Goal: Task Accomplishment & Management: Manage account settings

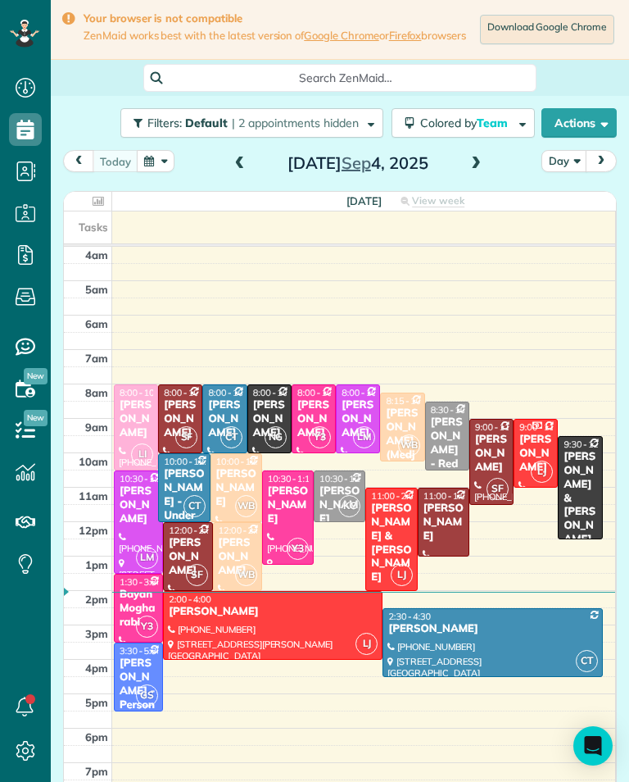
scroll to position [7, 7]
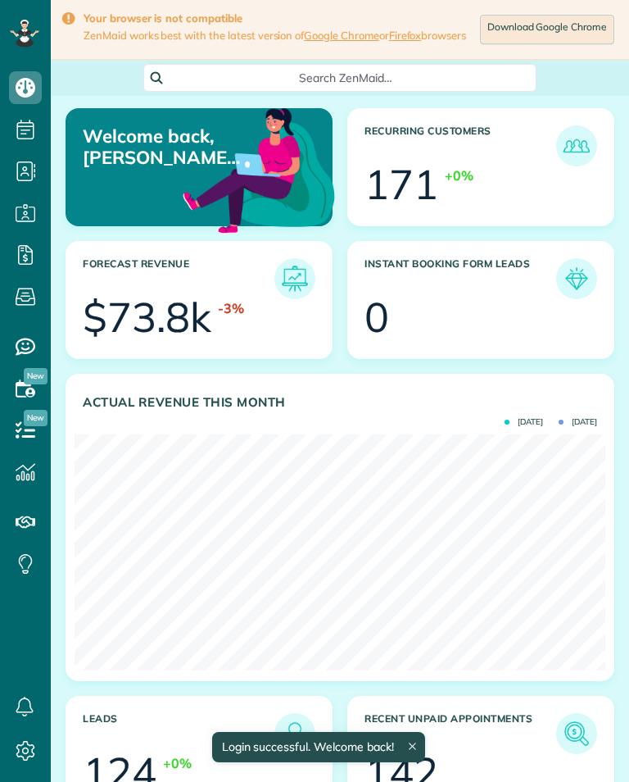
scroll to position [236, 531]
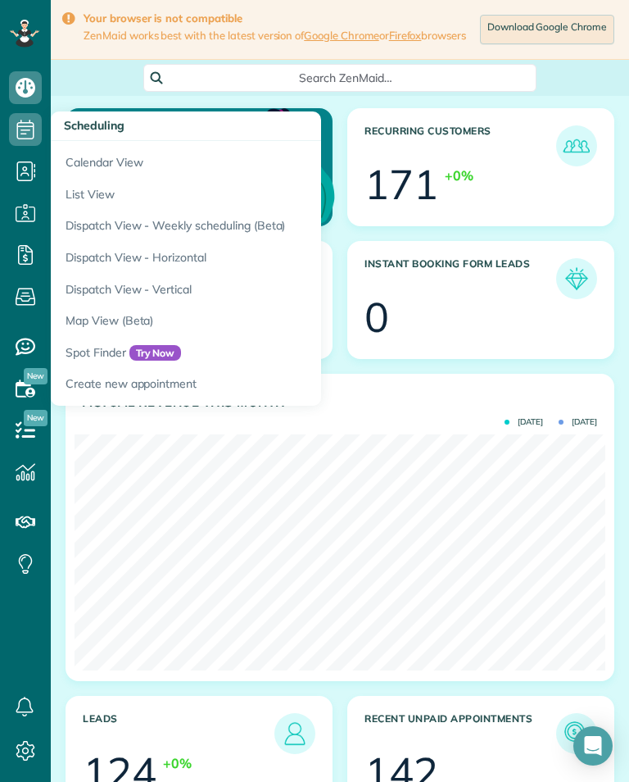
click at [195, 159] on link "Calendar View" at bounding box center [256, 160] width 410 height 38
click at [181, 166] on link "Calendar View" at bounding box center [256, 160] width 410 height 38
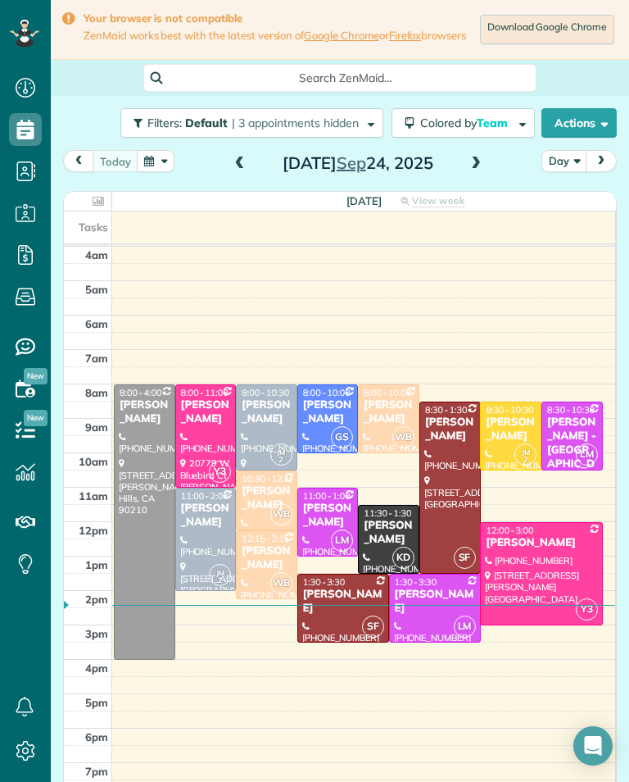
scroll to position [807, 51]
click at [475, 170] on span at bounding box center [476, 164] width 18 height 15
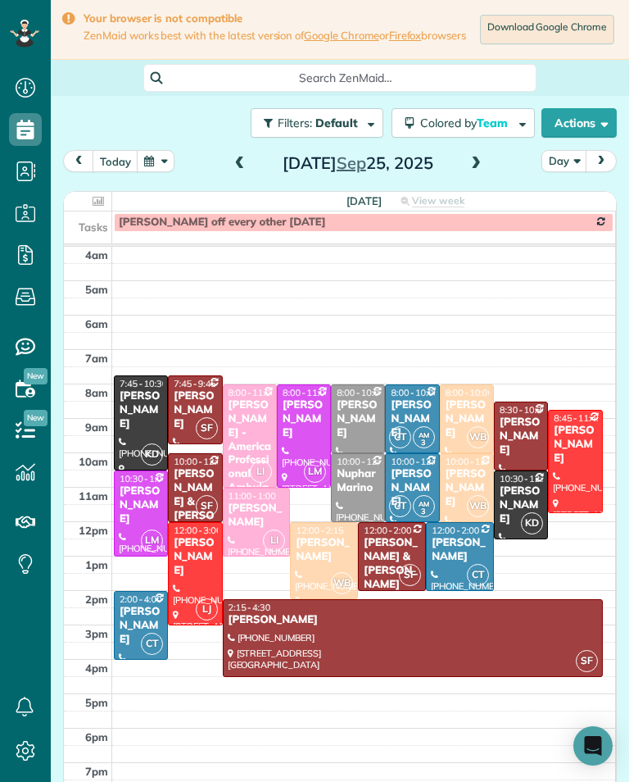
click at [129, 157] on button "today" at bounding box center [116, 161] width 46 height 22
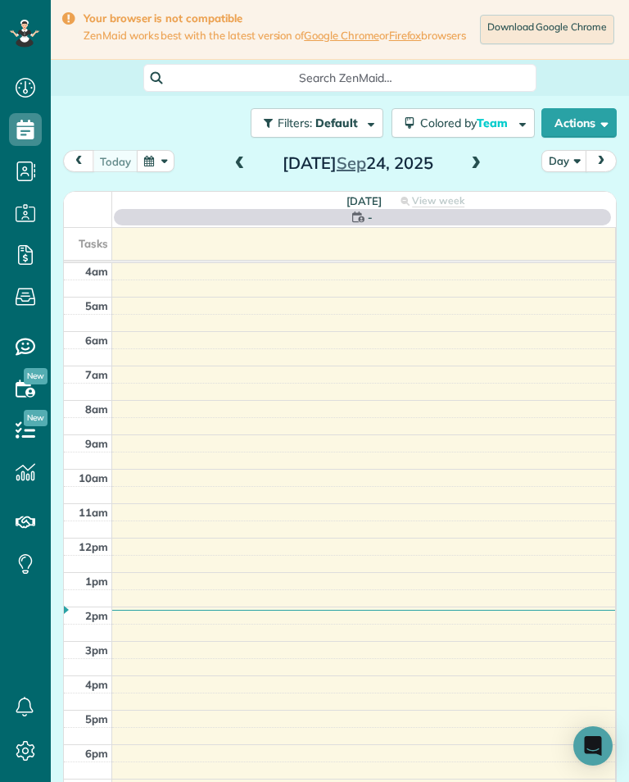
click at [157, 165] on button "button" at bounding box center [156, 161] width 38 height 22
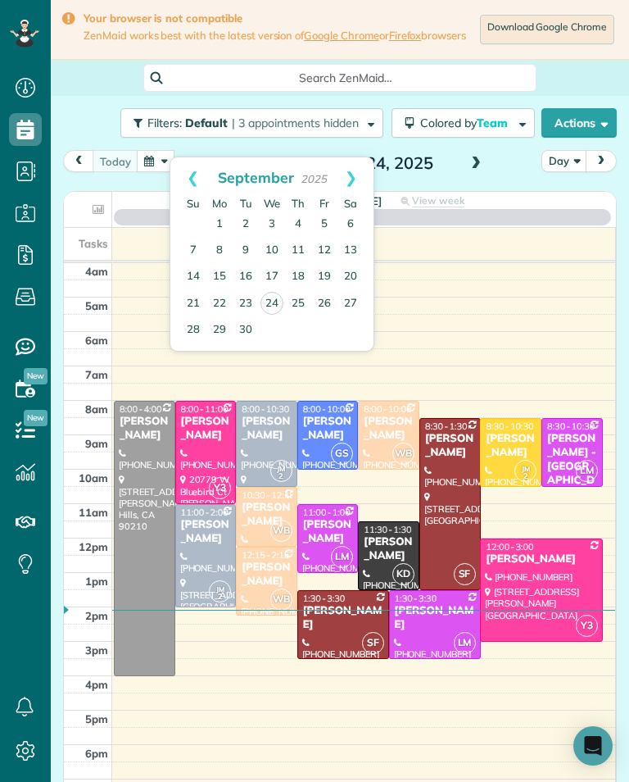
click at [244, 328] on link "30" at bounding box center [246, 330] width 26 height 26
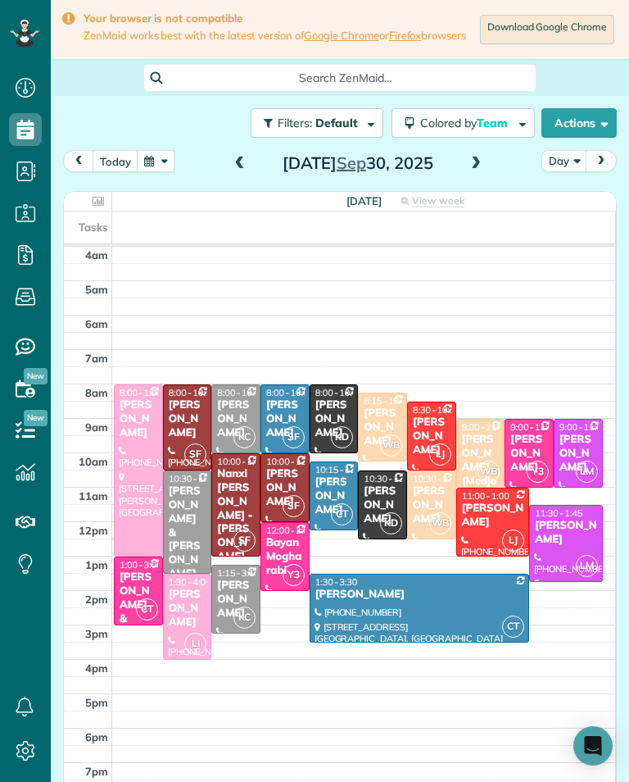
click at [380, 508] on div "Nicolette Gevorkian" at bounding box center [382, 505] width 39 height 42
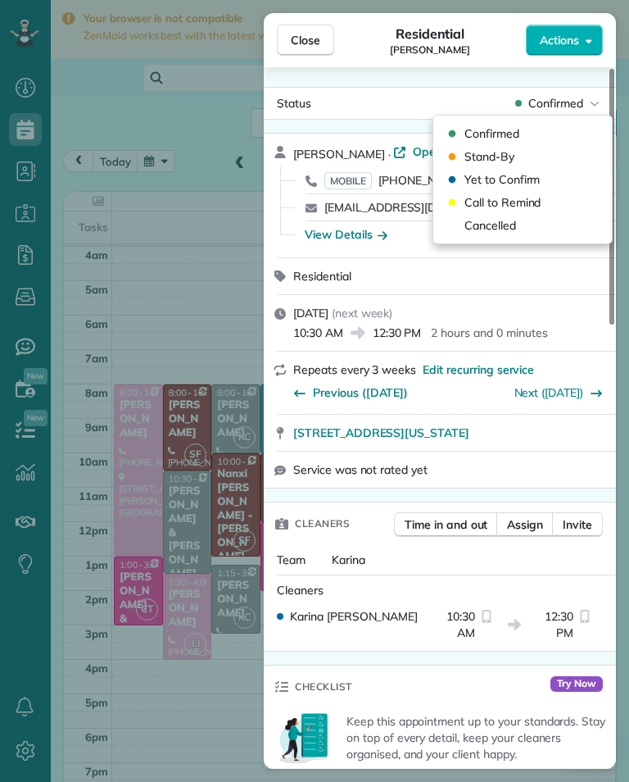
click at [542, 226] on div "Cancelled" at bounding box center [523, 225] width 166 height 23
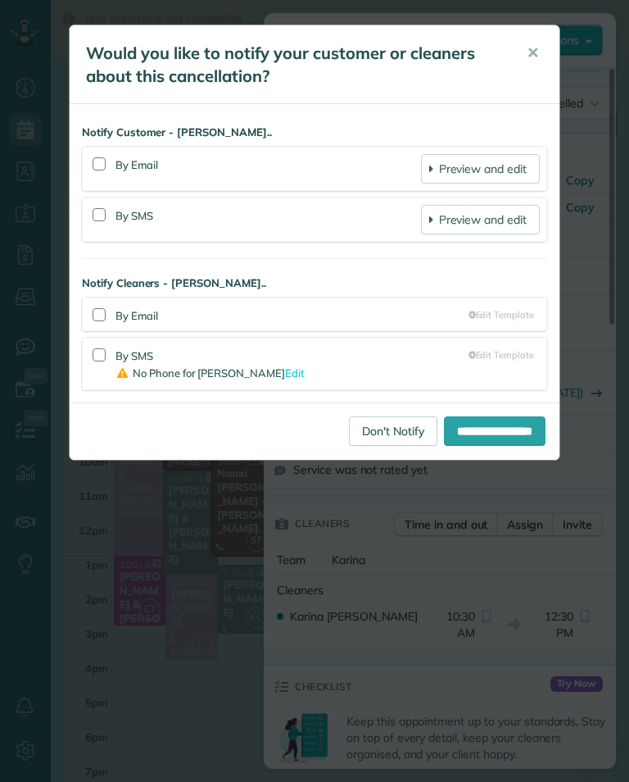
scroll to position [807, 51]
click at [383, 439] on link "Don't Notify" at bounding box center [393, 431] width 89 height 30
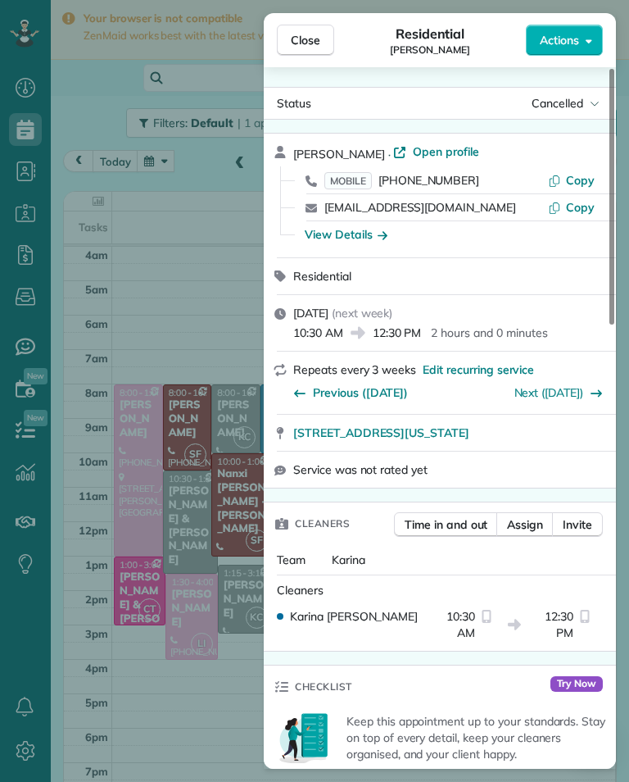
click at [307, 55] on button "Close" at bounding box center [305, 40] width 57 height 31
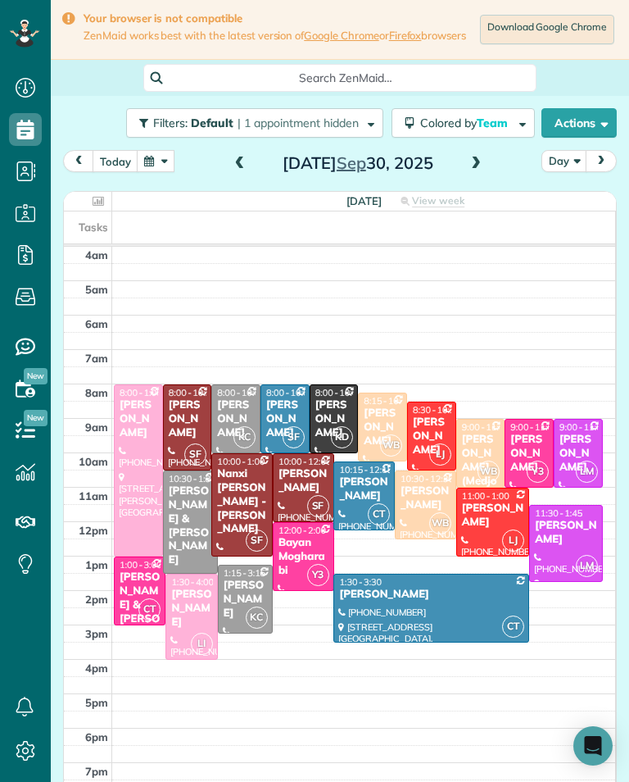
click at [116, 166] on button "today" at bounding box center [116, 161] width 46 height 22
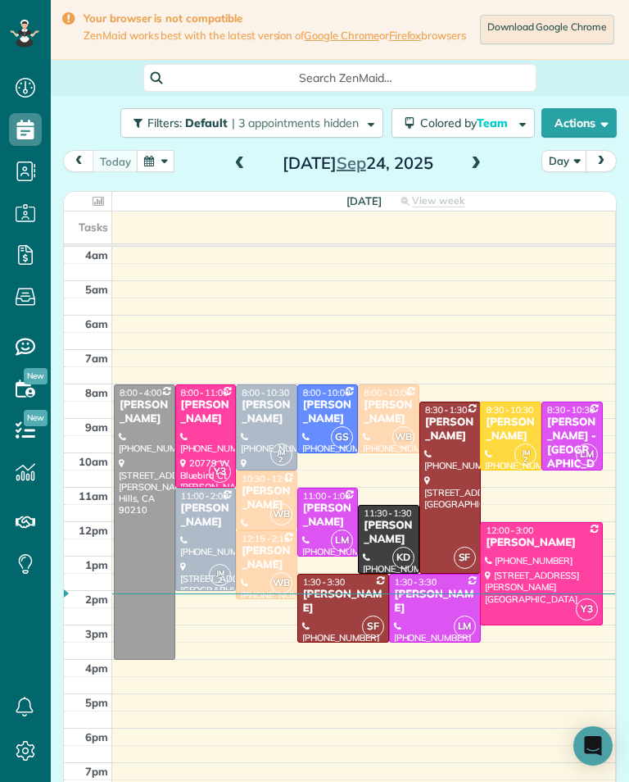
click at [463, 180] on div "today Day Wednesday Sep 24, 2025" at bounding box center [340, 165] width 554 height 30
click at [478, 171] on span at bounding box center [476, 164] width 18 height 15
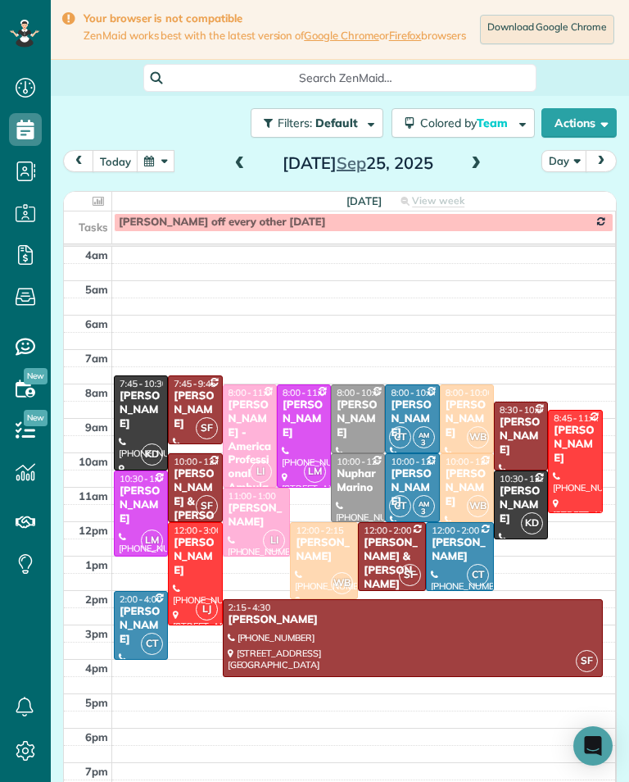
scroll to position [807, 51]
click at [154, 166] on button "button" at bounding box center [156, 161] width 38 height 22
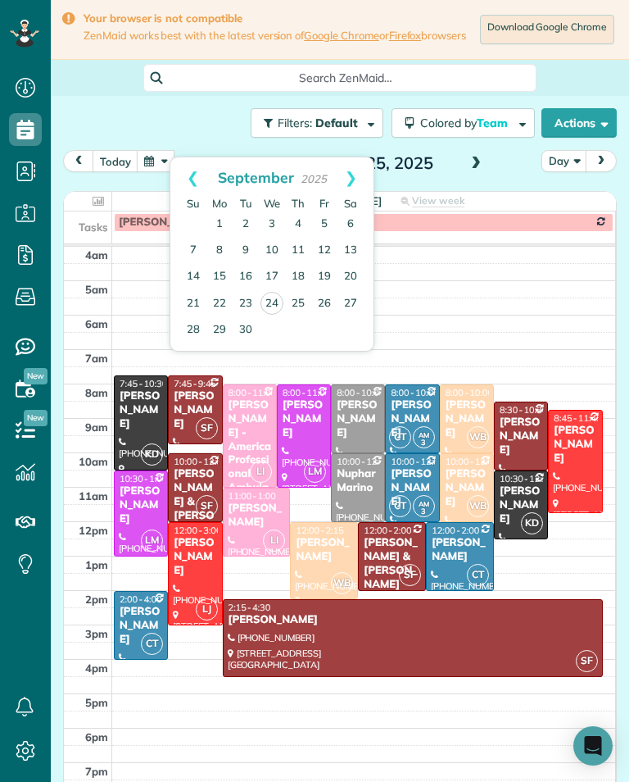
click at [109, 148] on div "Filters: Default | 3 appointments hidden Colored by Team Color by Cleaner Color…" at bounding box center [340, 123] width 579 height 54
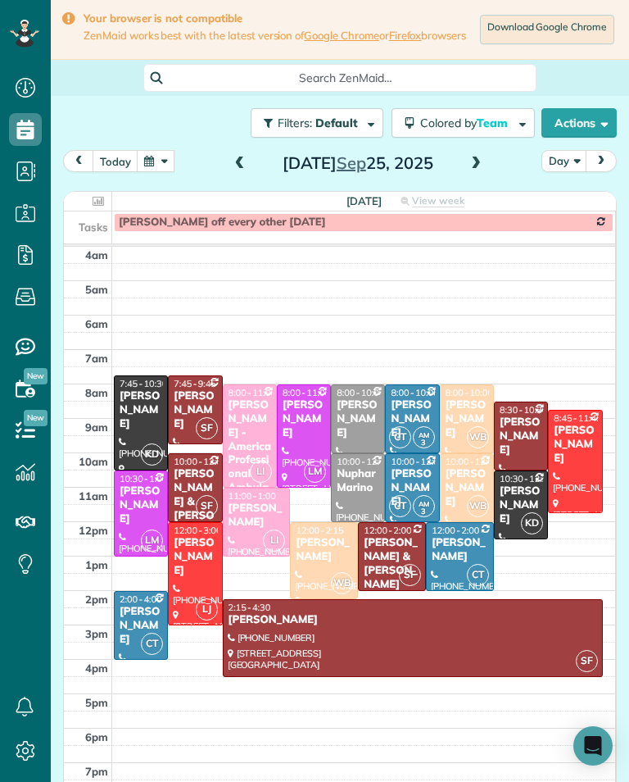
click at [157, 157] on button "button" at bounding box center [156, 161] width 38 height 22
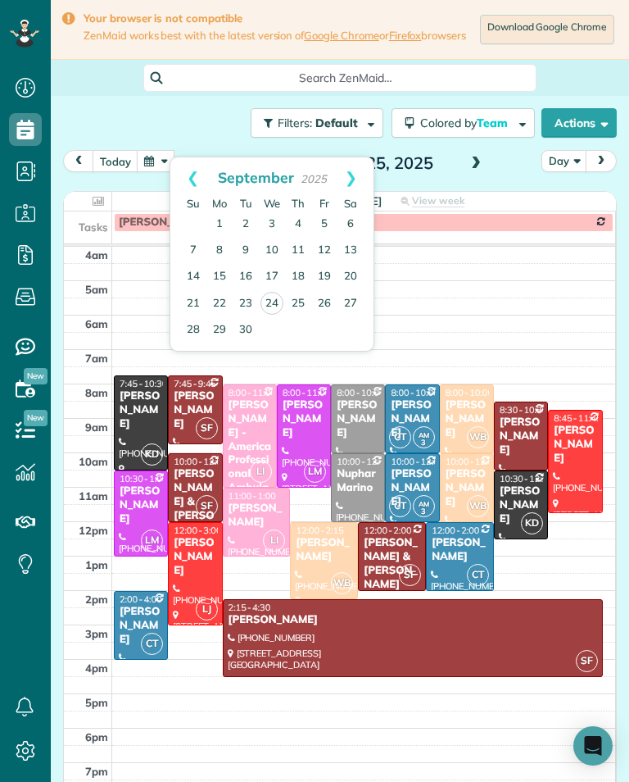
click at [350, 162] on link "Next" at bounding box center [351, 177] width 45 height 41
click at [356, 178] on link "Next" at bounding box center [351, 177] width 45 height 41
click at [361, 184] on link "Next" at bounding box center [351, 177] width 45 height 41
click at [184, 162] on link "Prev" at bounding box center [192, 177] width 45 height 41
click at [191, 175] on link "Prev" at bounding box center [192, 177] width 45 height 41
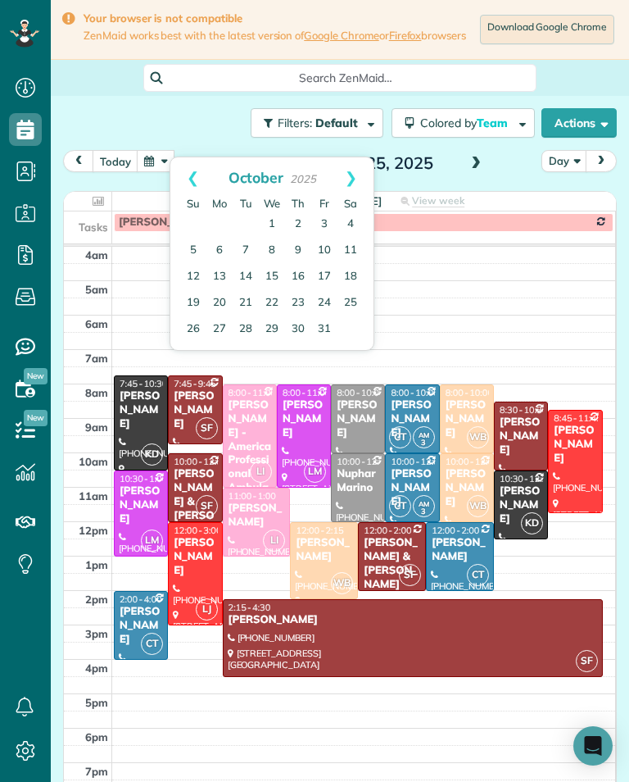
click at [187, 182] on link "Prev" at bounding box center [192, 177] width 45 height 41
click at [344, 174] on link "Next" at bounding box center [351, 177] width 45 height 41
click at [320, 292] on link "24" at bounding box center [324, 303] width 26 height 26
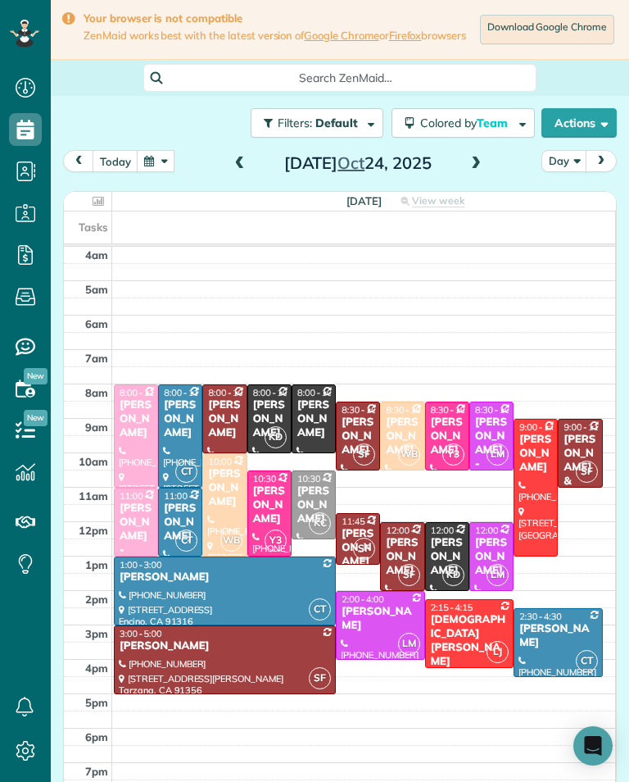
scroll to position [1, 0]
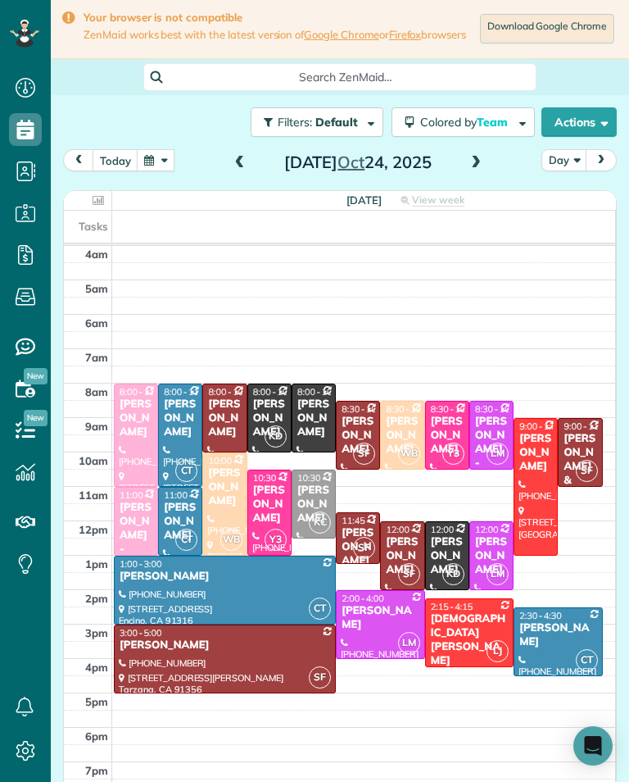
click at [155, 165] on button "button" at bounding box center [156, 160] width 38 height 22
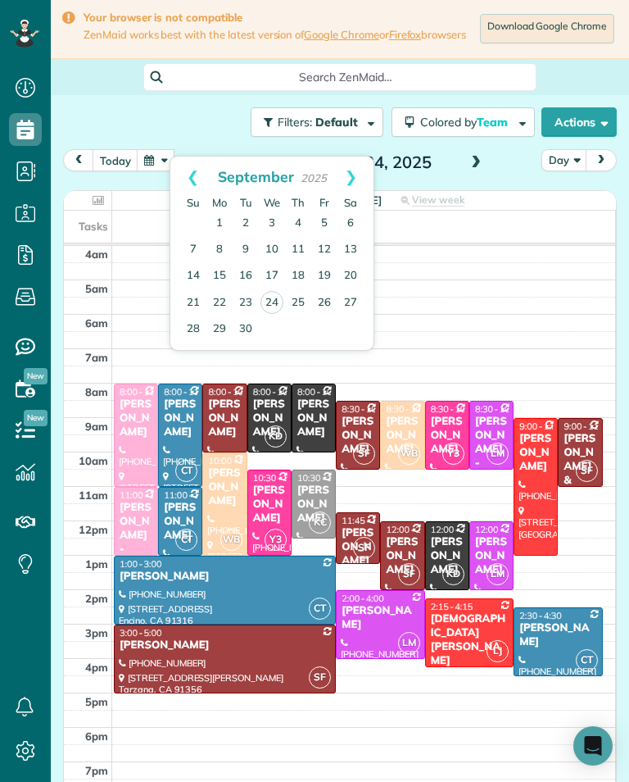
click at [347, 170] on link "Next" at bounding box center [351, 177] width 45 height 41
click at [320, 323] on link "31" at bounding box center [324, 329] width 26 height 26
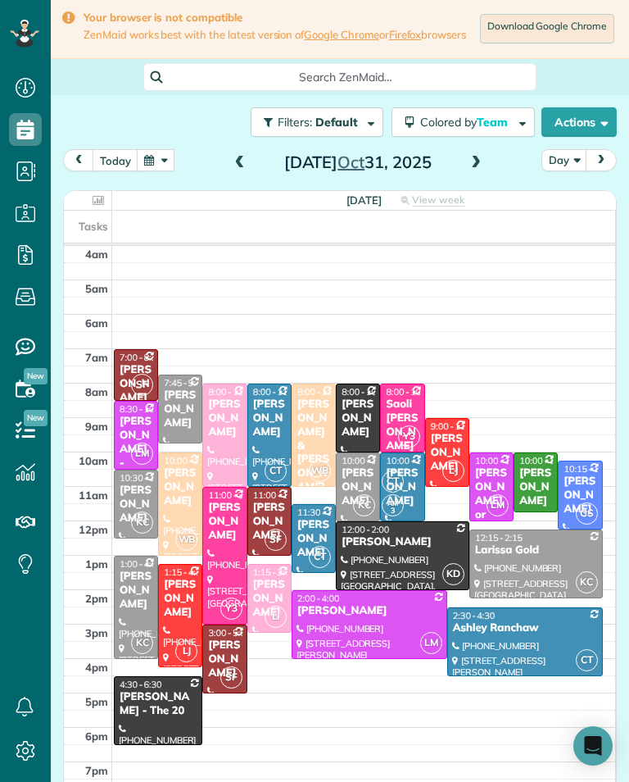
click at [243, 148] on div "Filters: Default | 3 appointments hidden Colored by Team Color by Cleaner Color…" at bounding box center [340, 122] width 579 height 54
click at [237, 163] on span at bounding box center [240, 163] width 18 height 15
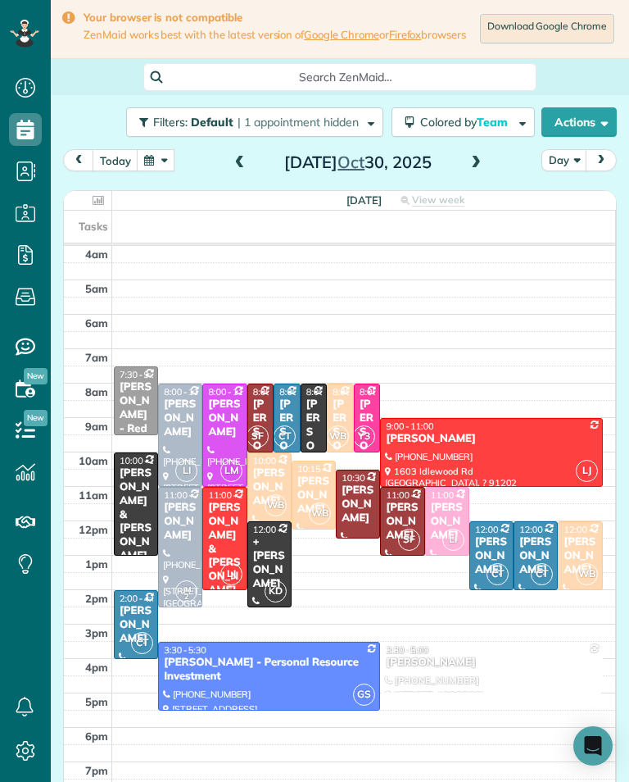
click at [244, 167] on span at bounding box center [240, 163] width 18 height 15
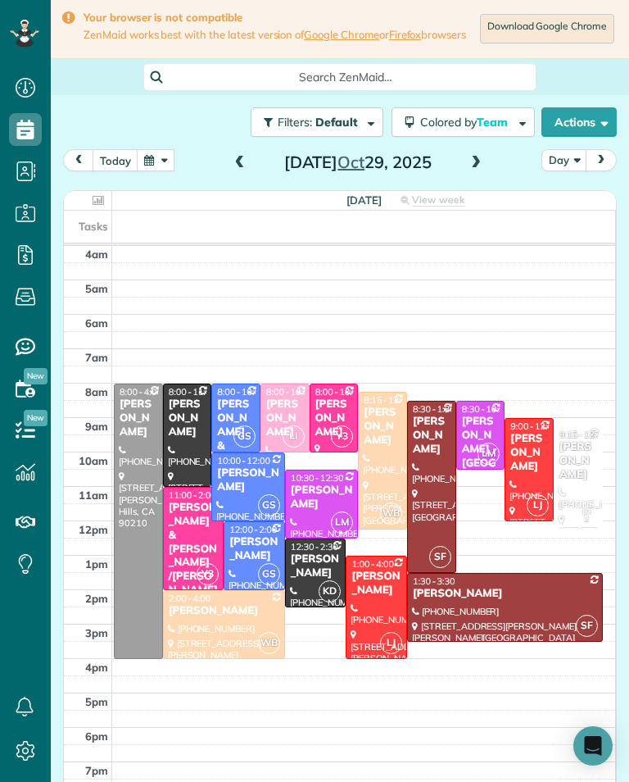
scroll to position [807, 51]
click at [119, 164] on button "today" at bounding box center [116, 160] width 46 height 22
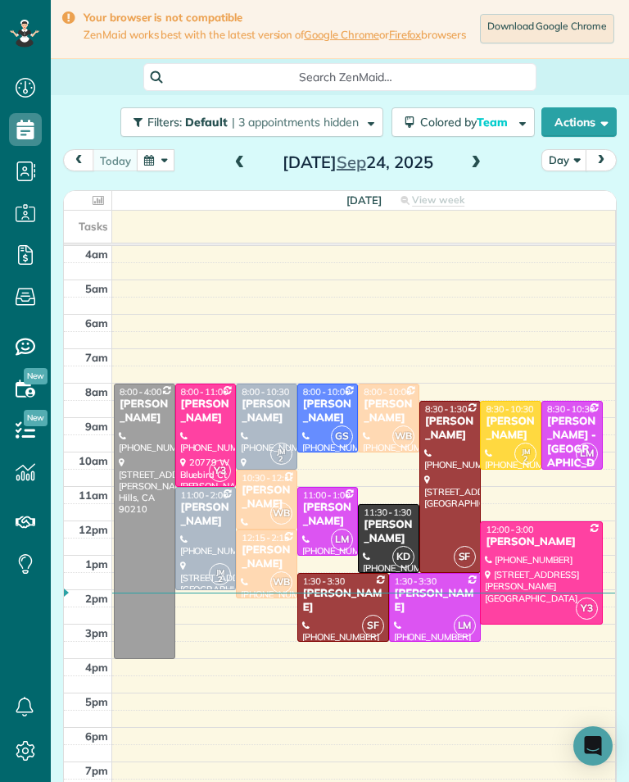
click at [470, 166] on span at bounding box center [476, 163] width 18 height 15
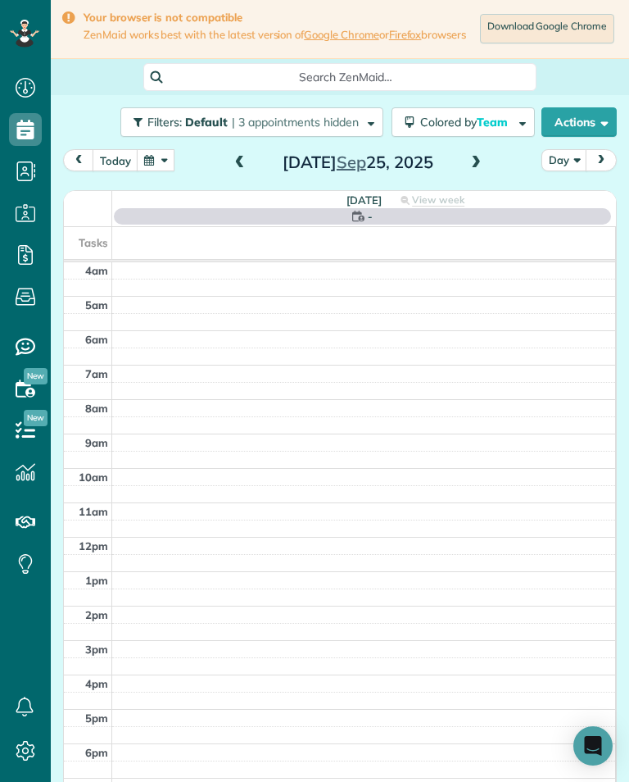
click at [471, 137] on button "Colored by Team" at bounding box center [463, 122] width 143 height 30
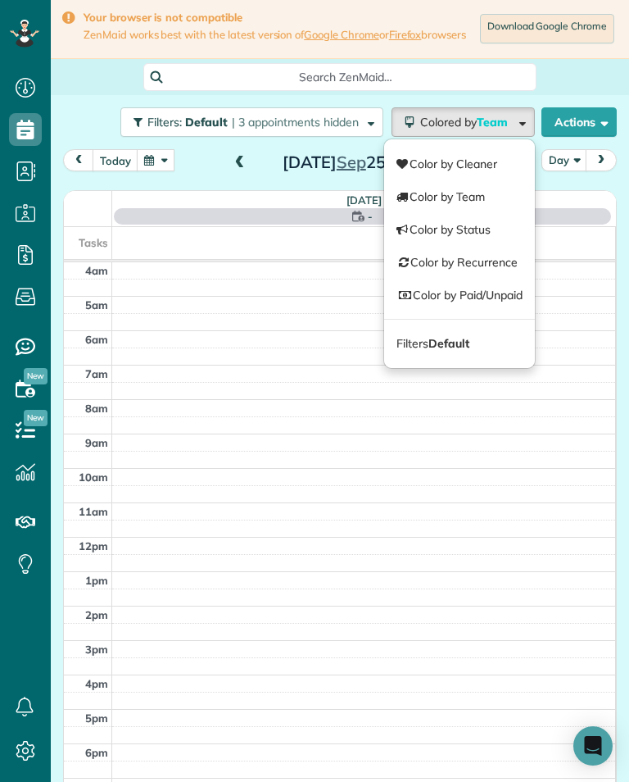
click at [291, 171] on h2 "Thursday Sep 25, 2025" at bounding box center [358, 162] width 205 height 18
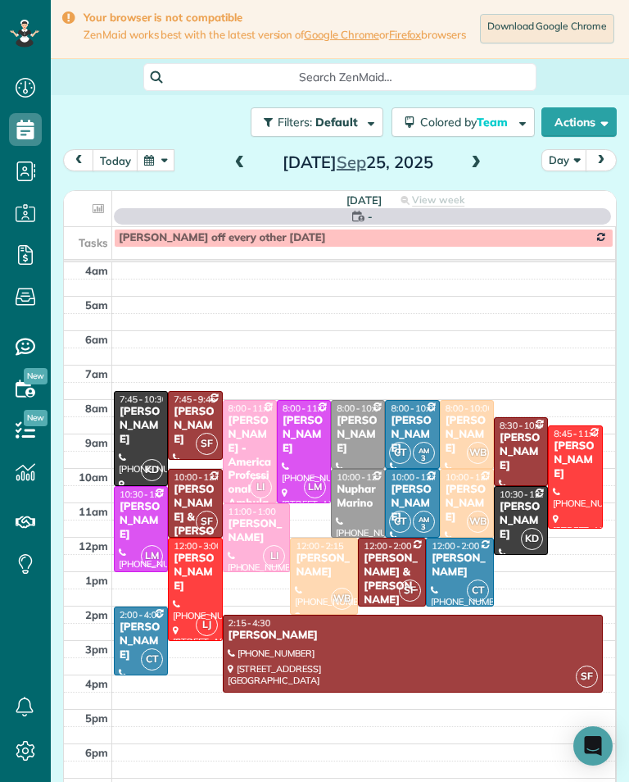
click at [470, 169] on span at bounding box center [476, 163] width 18 height 15
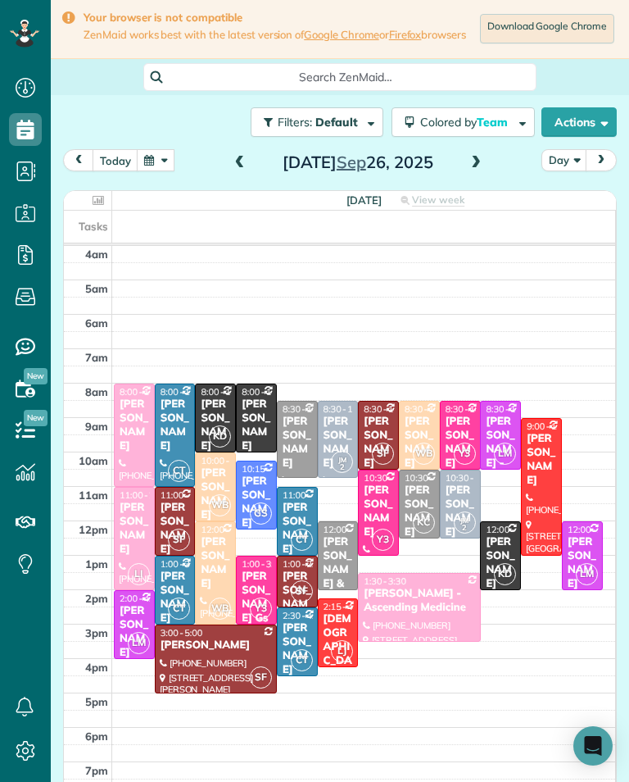
click at [429, 676] on td at bounding box center [364, 667] width 504 height 17
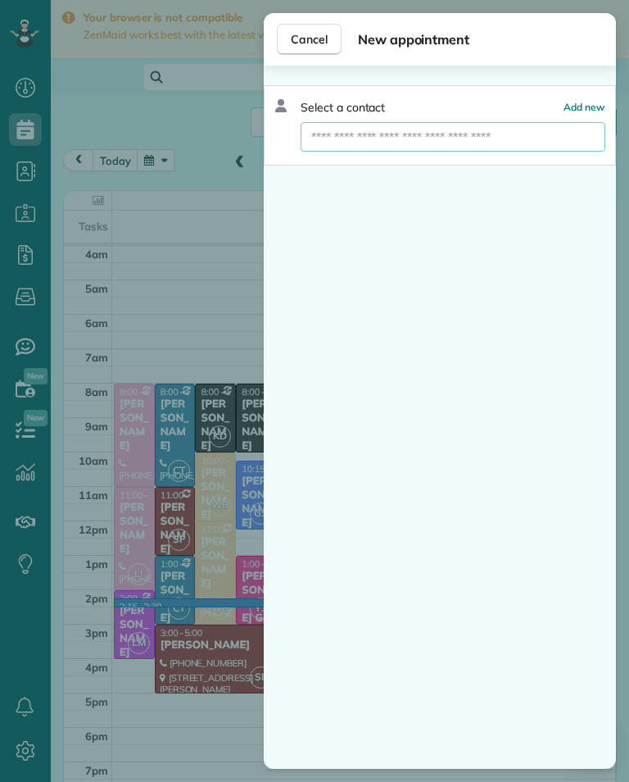
click at [473, 137] on input "text" at bounding box center [453, 137] width 305 height 30
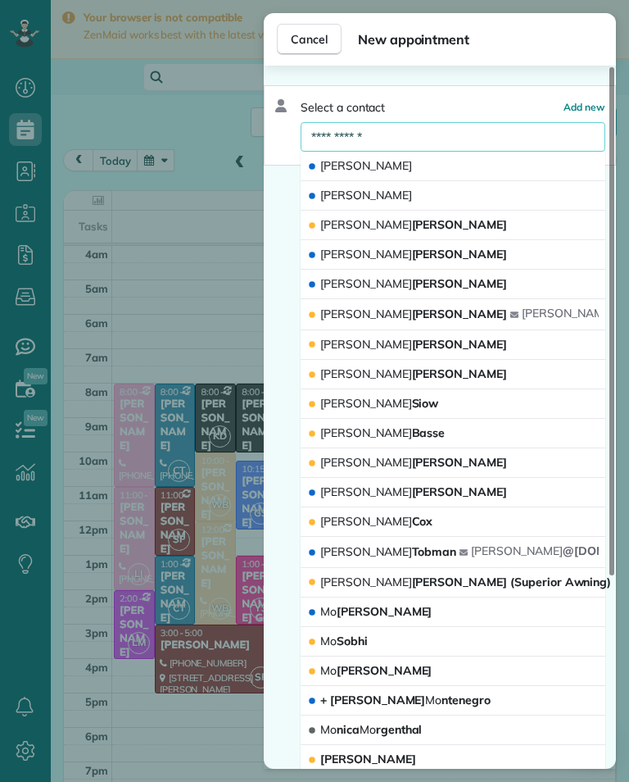
type input "**********"
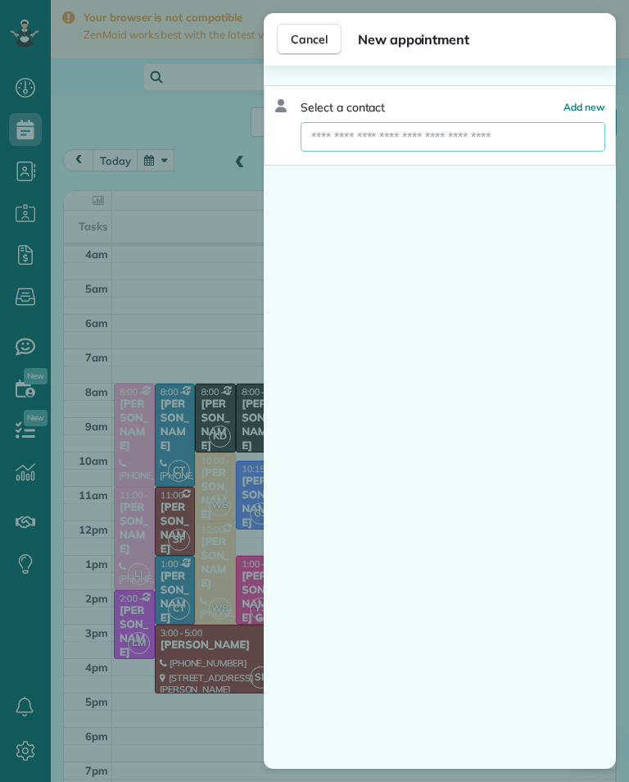
click at [514, 133] on input "text" at bounding box center [453, 137] width 305 height 30
click at [515, 140] on input "text" at bounding box center [453, 137] width 305 height 30
type input "**********"
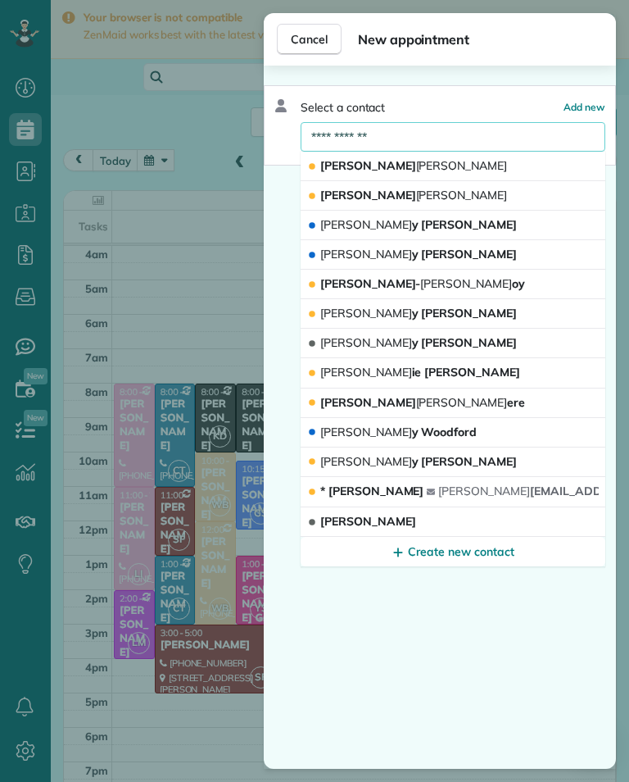
click at [406, 202] on button "Branden Moll" at bounding box center [453, 196] width 305 height 30
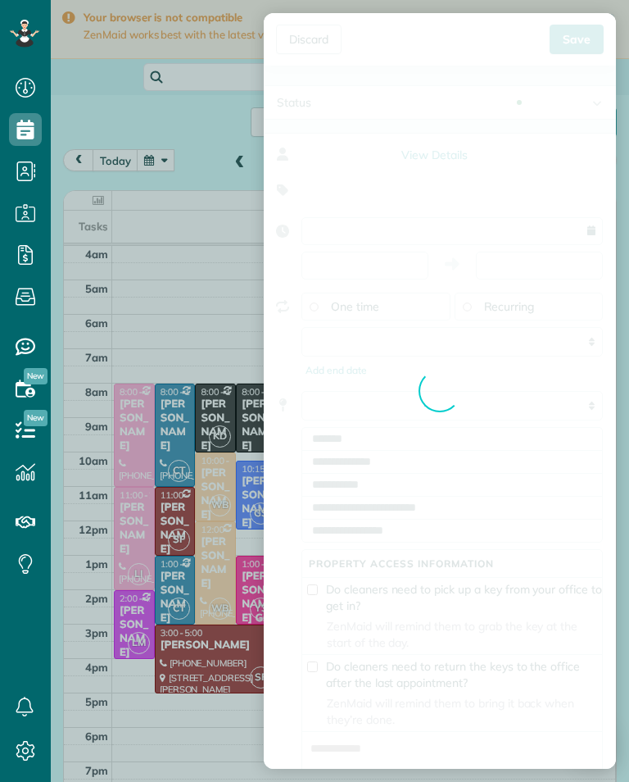
type input "**********"
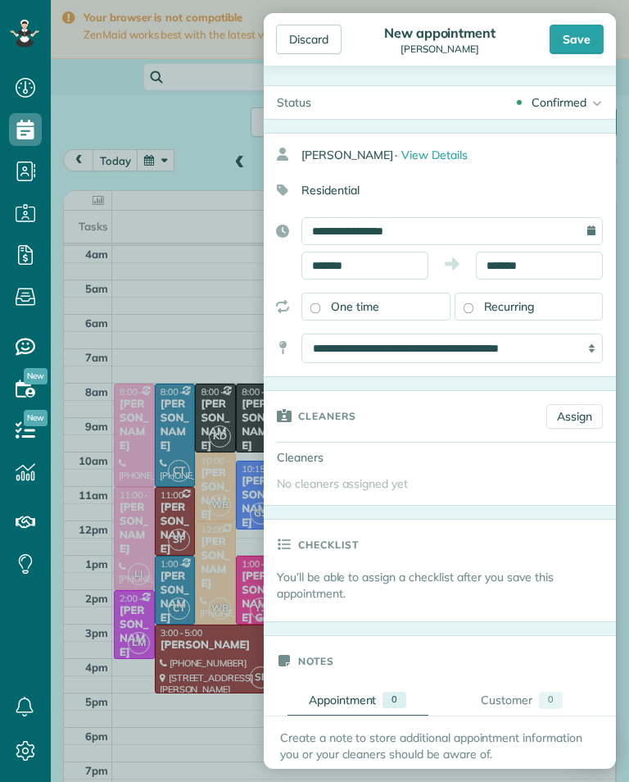
click at [584, 40] on div "Save" at bounding box center [577, 40] width 54 height 30
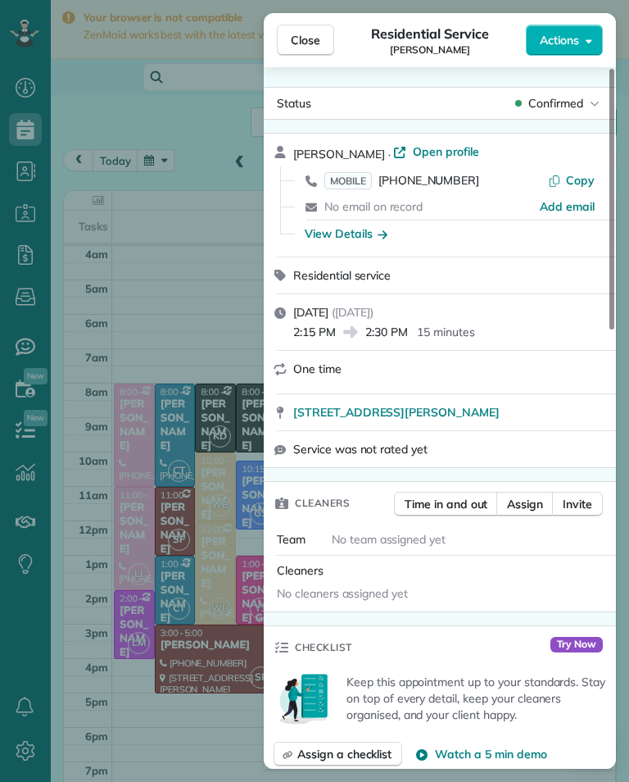
click at [298, 42] on span "Close" at bounding box center [306, 40] width 30 height 16
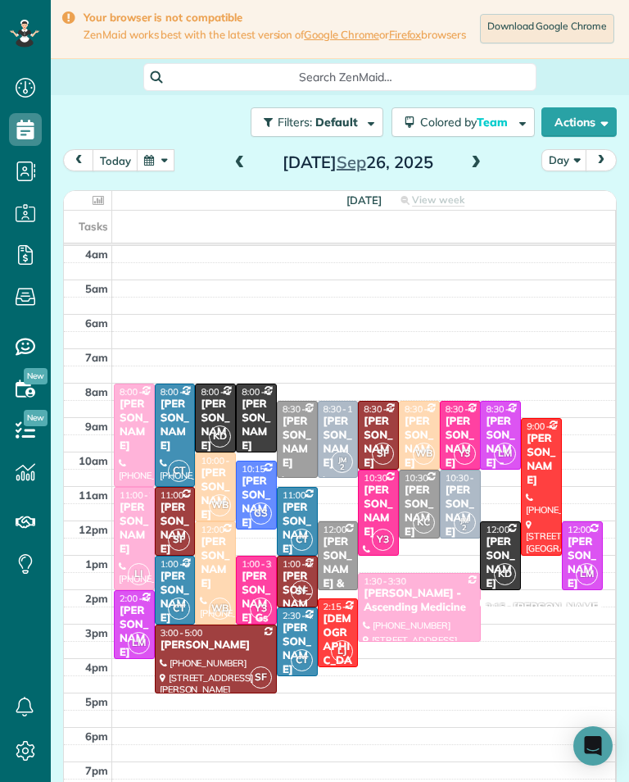
scroll to position [31, 0]
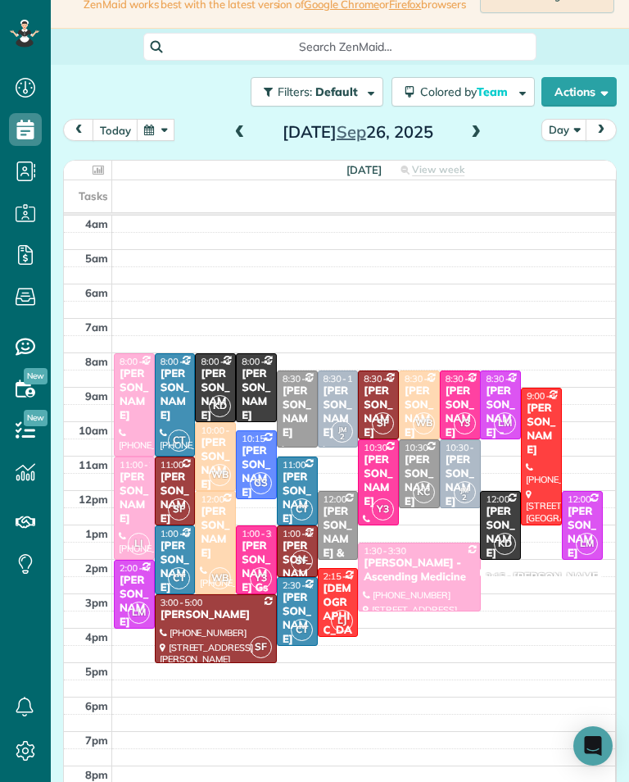
click at [503, 575] on td at bounding box center [364, 568] width 504 height 17
click at [535, 590] on td at bounding box center [364, 585] width 504 height 17
click at [525, 560] on td at bounding box center [364, 551] width 504 height 17
click at [534, 588] on td at bounding box center [364, 585] width 504 height 17
click at [551, 581] on div "Branden Moll" at bounding box center [557, 577] width 89 height 14
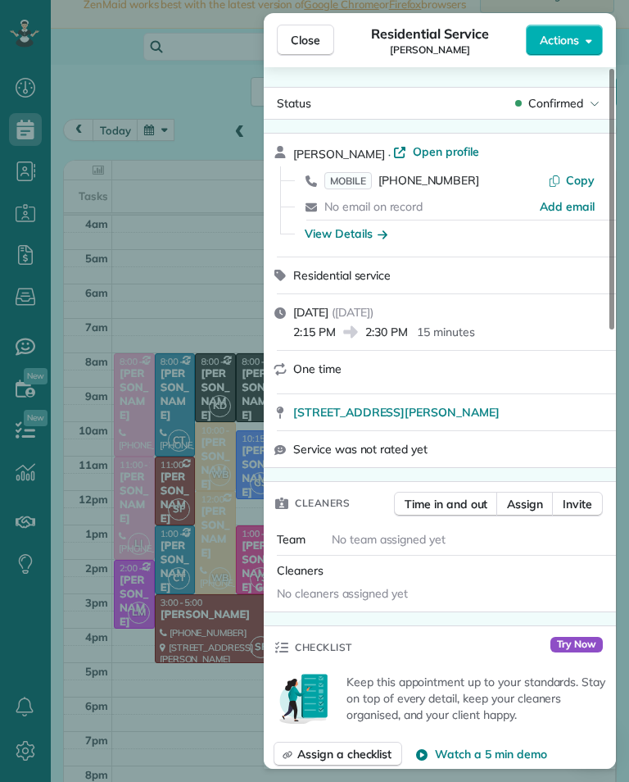
scroll to position [2, 0]
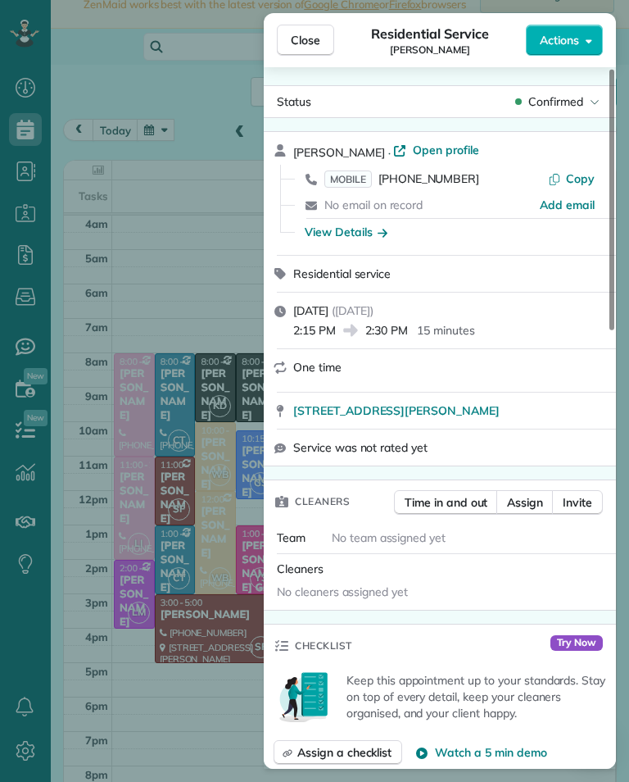
click at [534, 504] on span "Assign" at bounding box center [525, 502] width 36 height 16
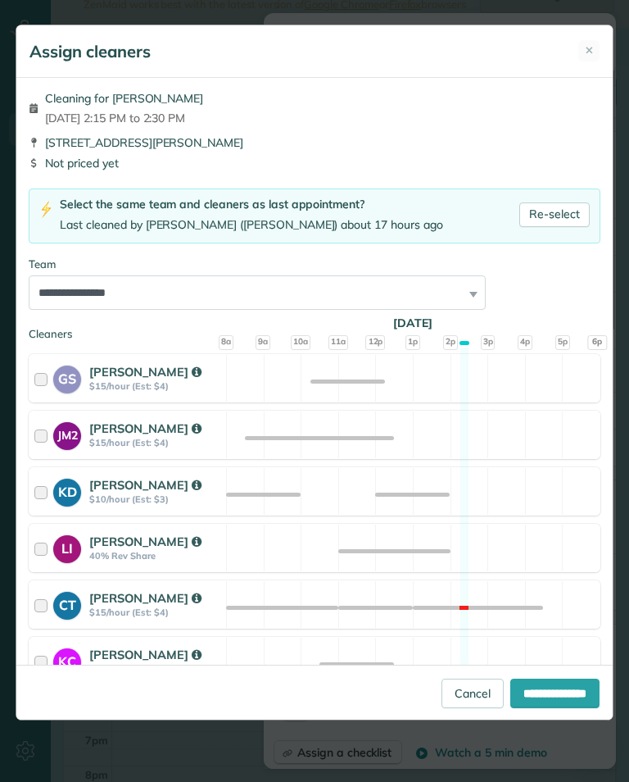
click at [456, 708] on link "Cancel" at bounding box center [473, 694] width 62 height 30
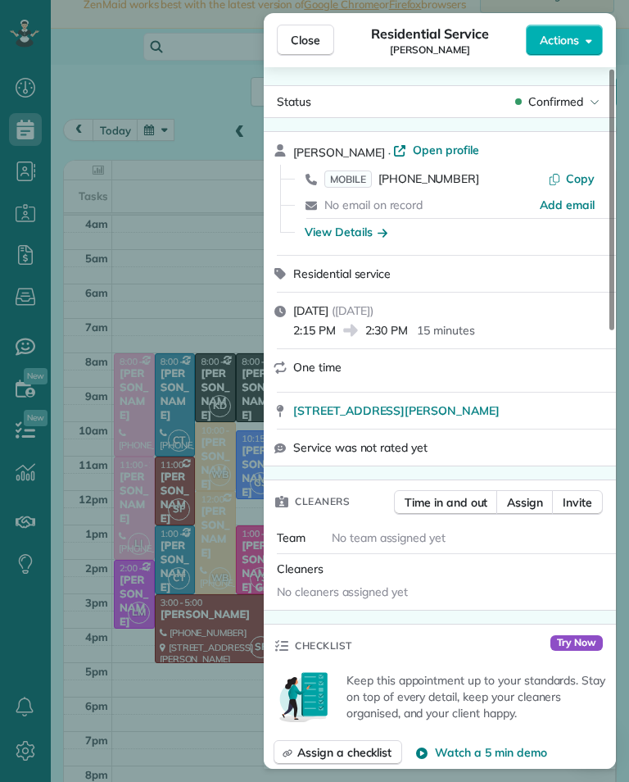
click at [535, 500] on span "Assign" at bounding box center [525, 502] width 36 height 16
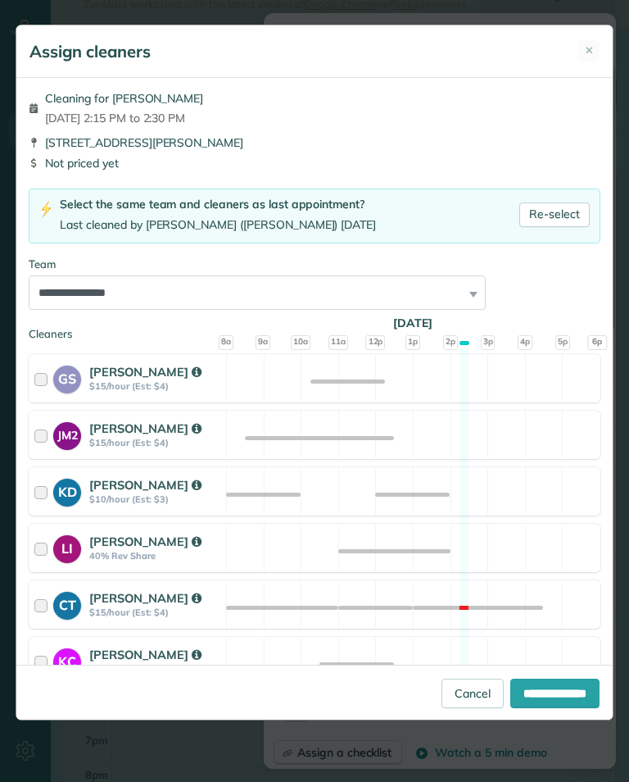
scroll to position [0, 0]
click at [592, 52] on span "✕" at bounding box center [589, 51] width 9 height 16
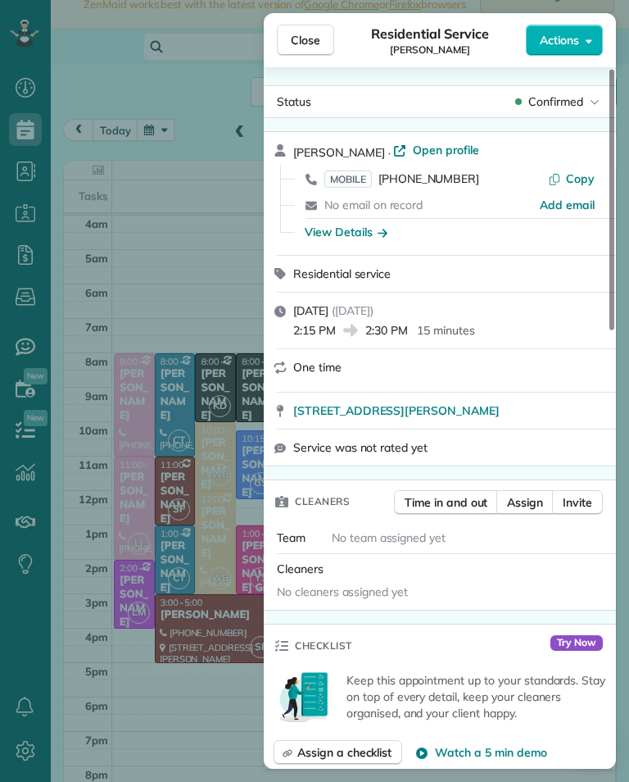
click at [521, 510] on span "Assign" at bounding box center [525, 502] width 36 height 16
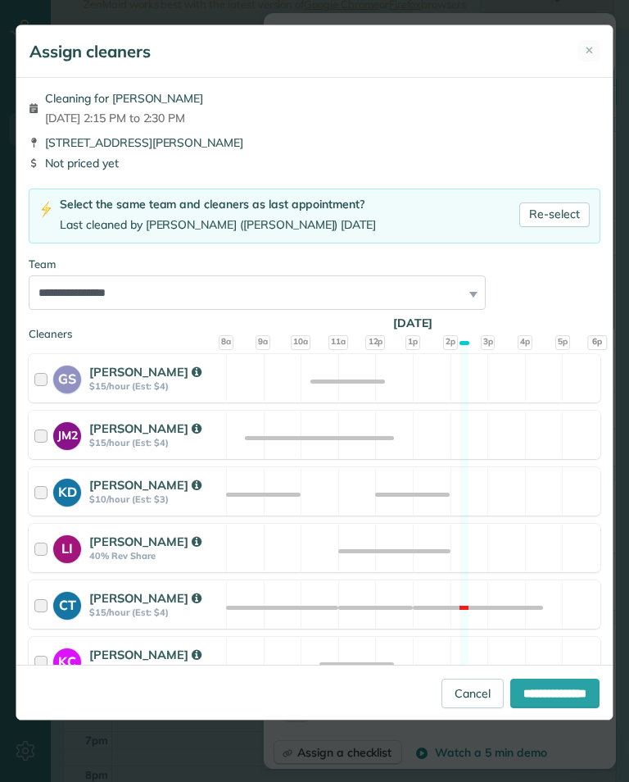
click at [553, 214] on link "Re-select" at bounding box center [555, 214] width 70 height 25
select select "***"
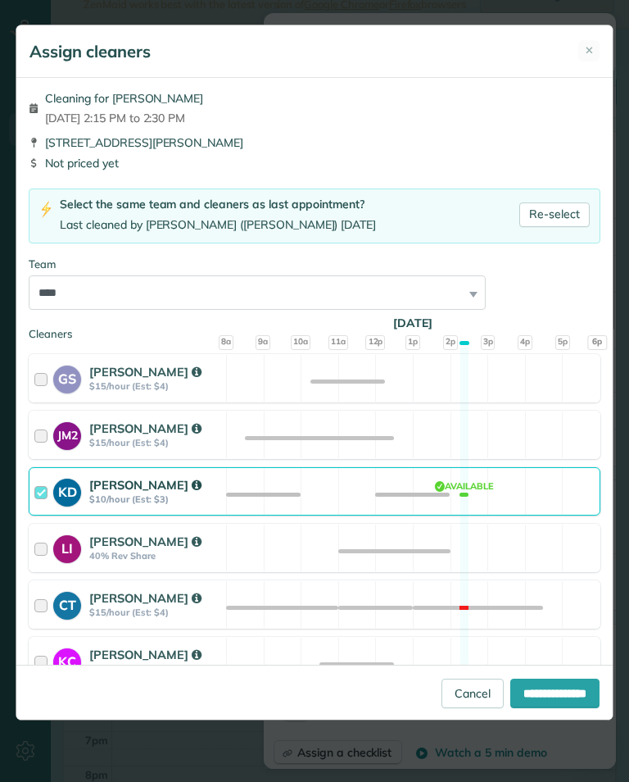
click at [540, 708] on input "**********" at bounding box center [555, 694] width 89 height 30
type input "**********"
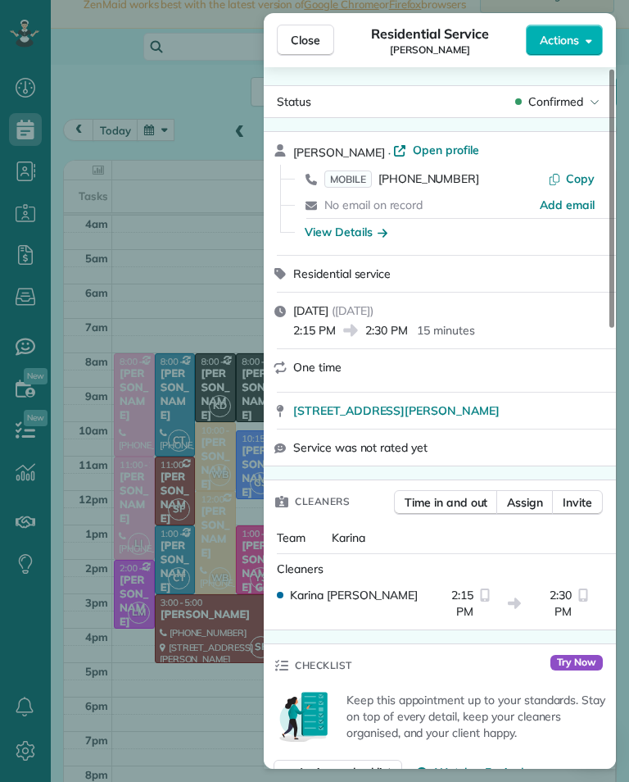
click at [309, 46] on span "Close" at bounding box center [306, 40] width 30 height 16
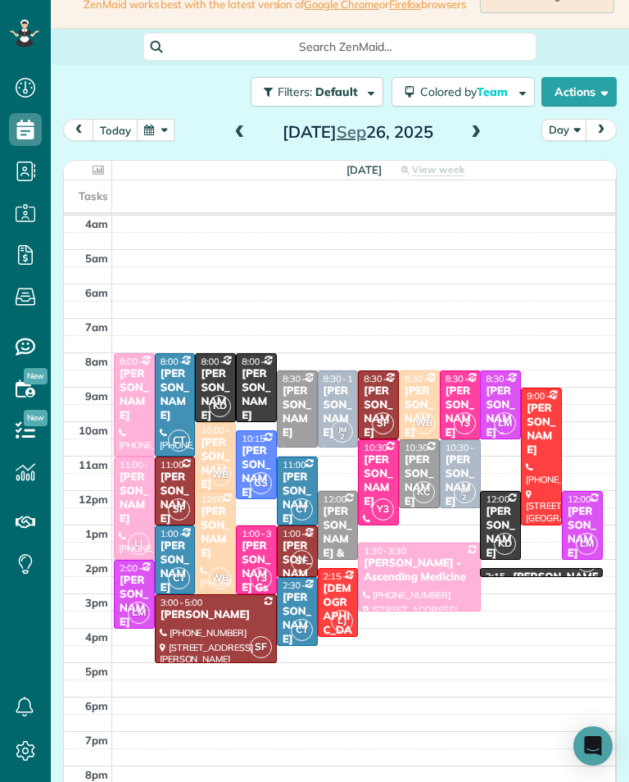
click at [547, 580] on div "Branden Moll" at bounding box center [557, 577] width 89 height 14
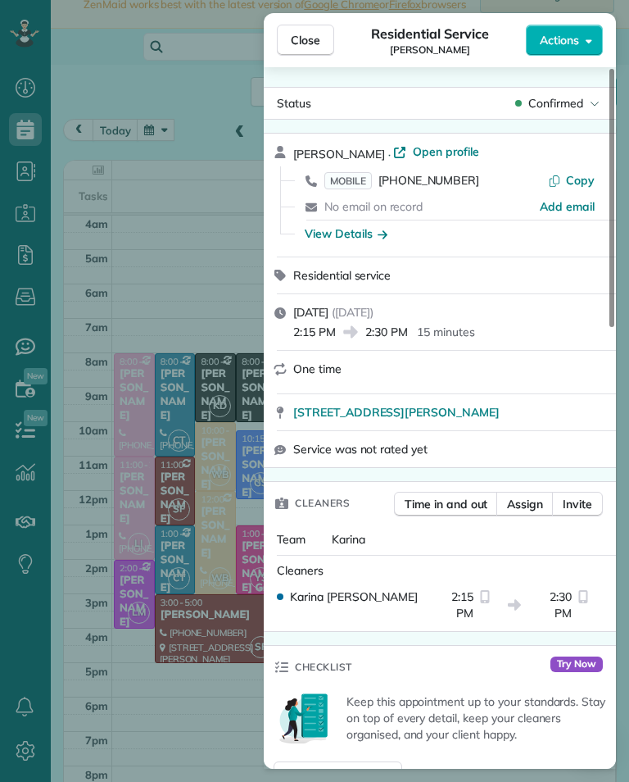
click at [323, 334] on span "2:15 PM" at bounding box center [314, 332] width 43 height 16
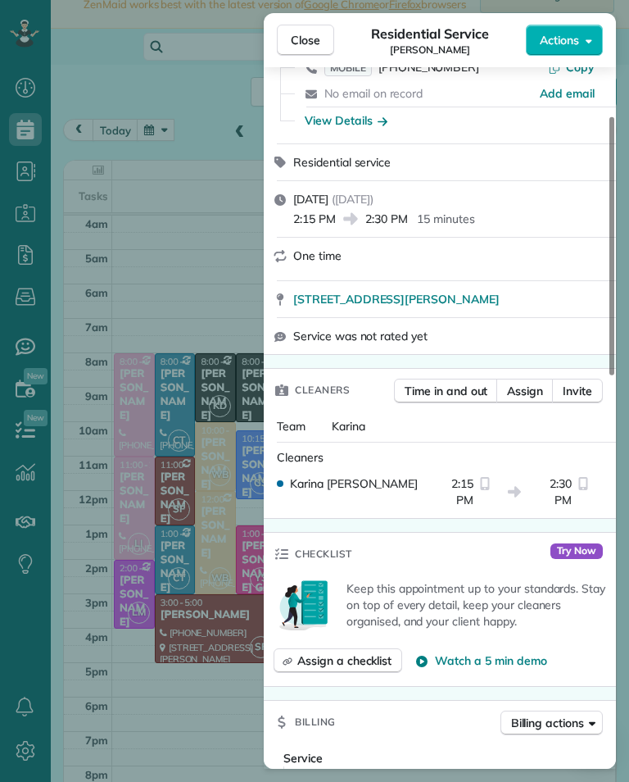
scroll to position [114, 0]
click at [478, 502] on div at bounding box center [486, 491] width 18 height 33
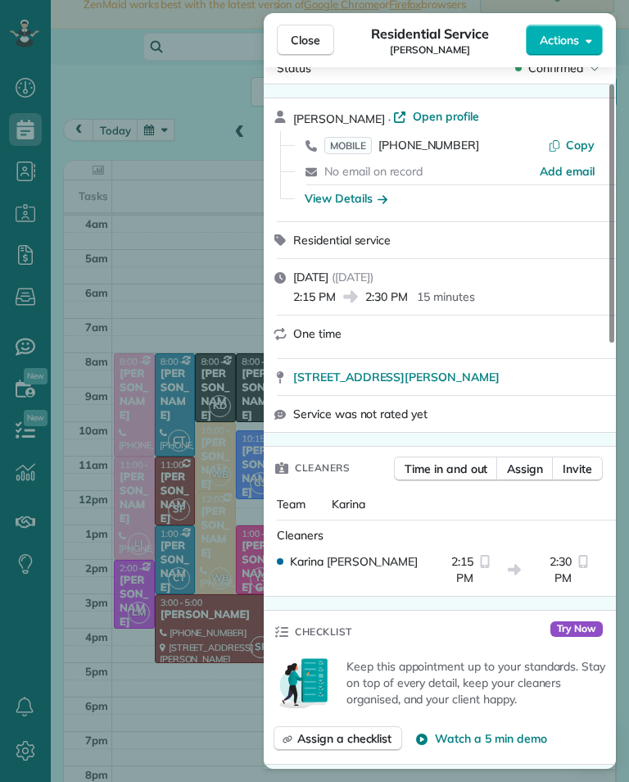
scroll to position [37, 0]
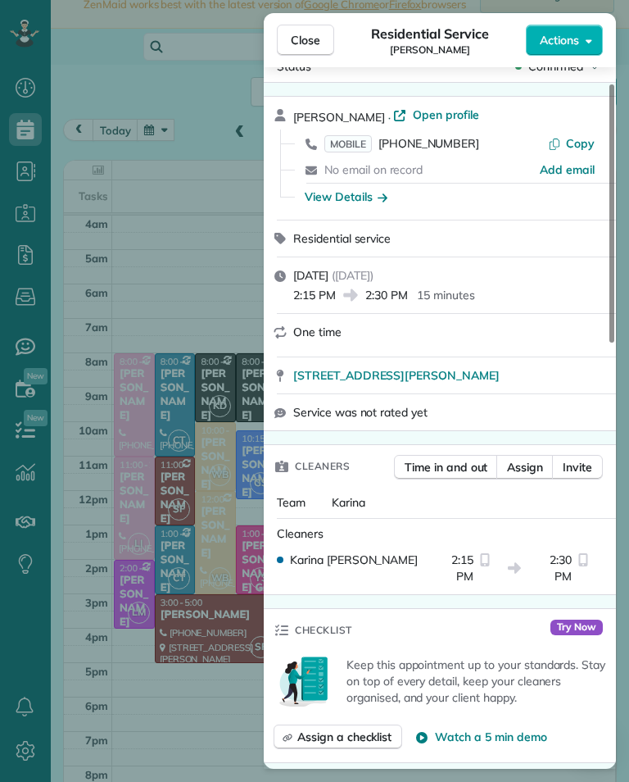
click at [303, 36] on span "Close" at bounding box center [306, 40] width 30 height 16
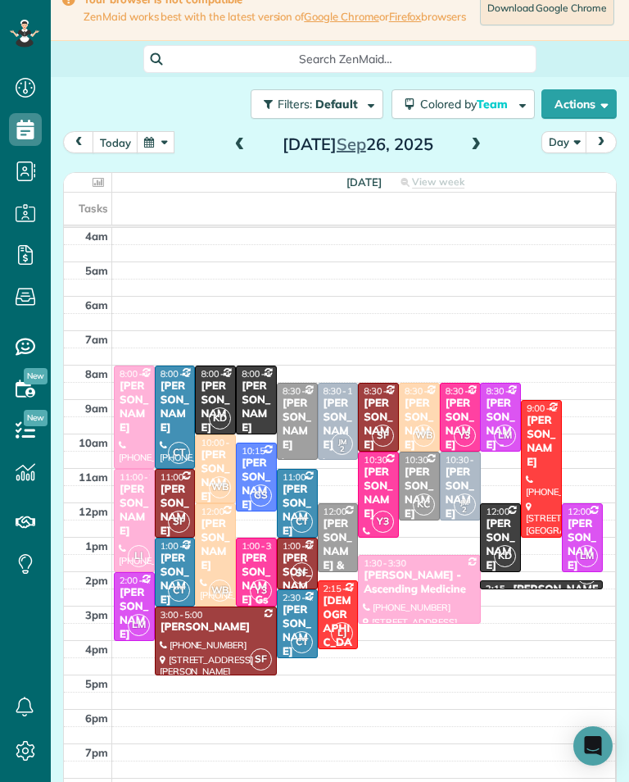
scroll to position [20, 0]
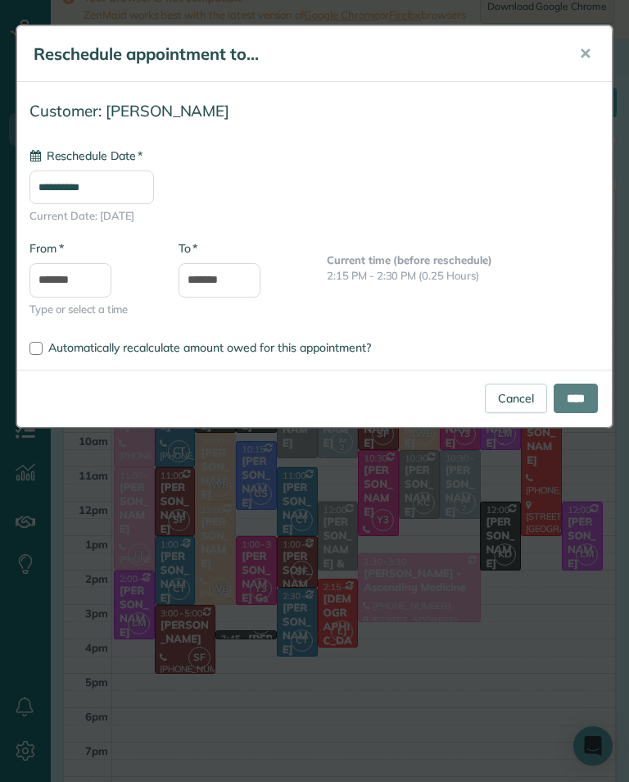
click at [528, 634] on div "**********" at bounding box center [314, 391] width 629 height 782
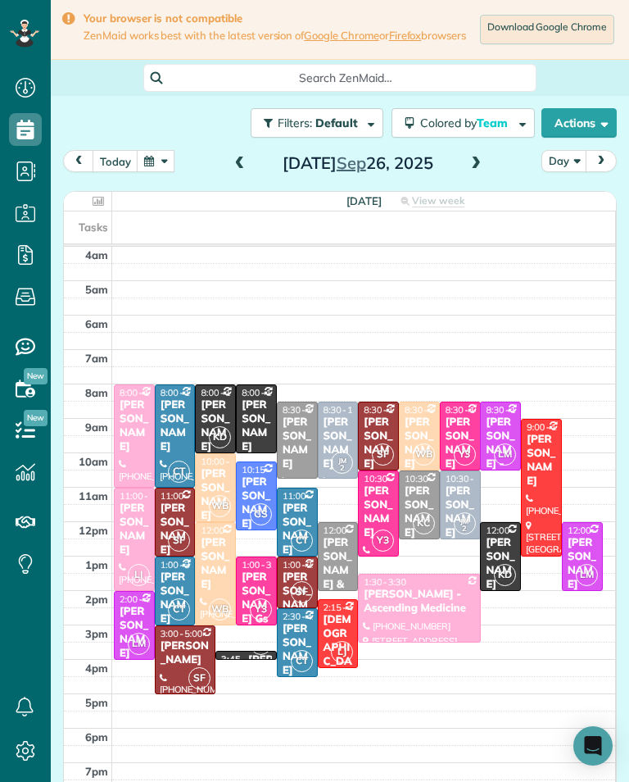
scroll to position [-1, 0]
click at [248, 653] on div "Branden Moll" at bounding box center [292, 660] width 89 height 14
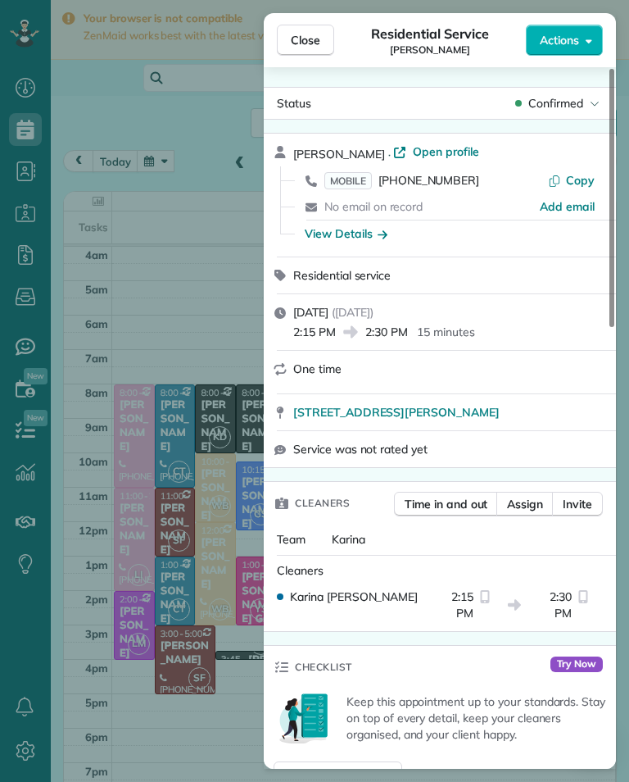
click at [397, 325] on span "2:30 PM" at bounding box center [387, 332] width 43 height 16
click at [316, 50] on button "Close" at bounding box center [305, 40] width 57 height 31
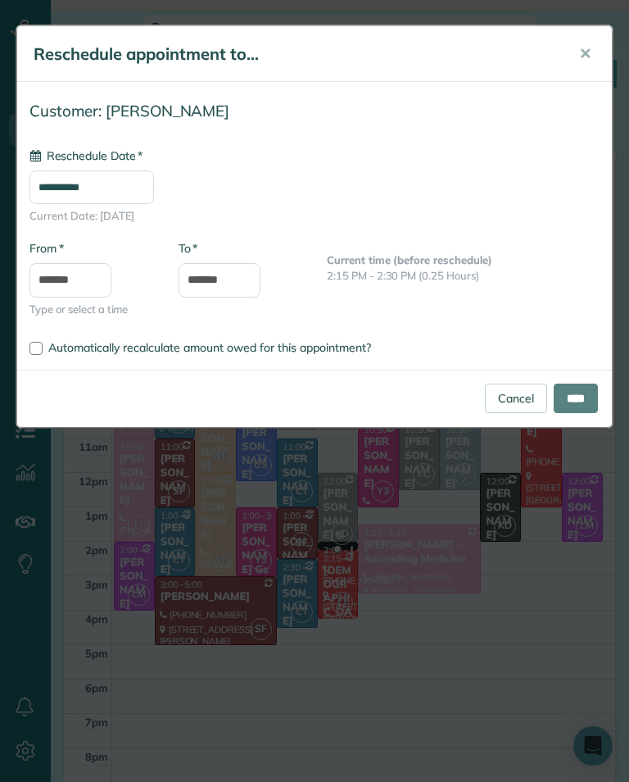
scroll to position [49, 0]
type input "**********"
click at [73, 276] on input "*******" at bounding box center [71, 280] width 82 height 34
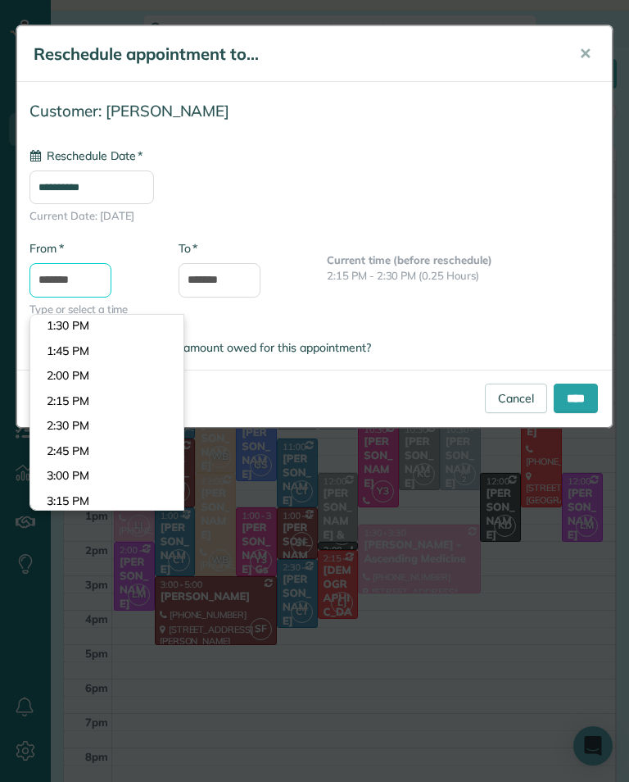
click at [80, 285] on input "*******" at bounding box center [71, 280] width 82 height 34
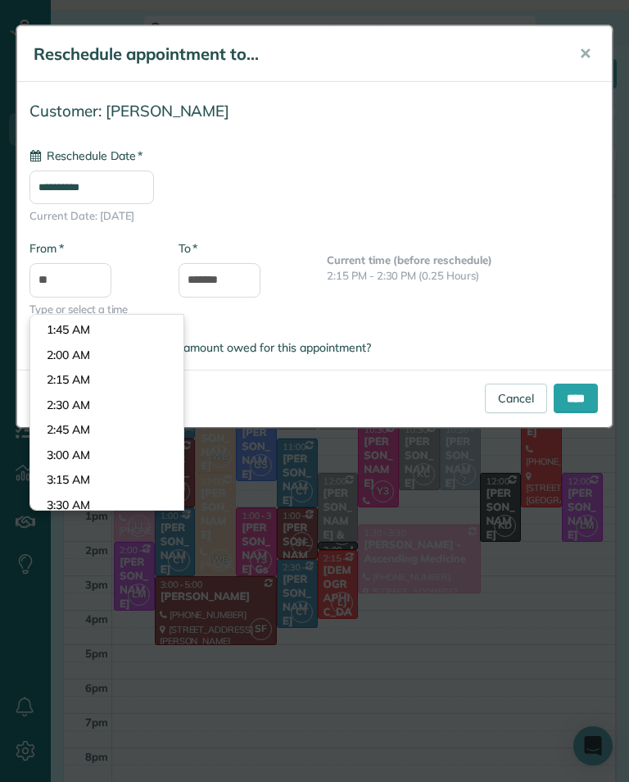
click at [63, 377] on body "Dashboard Scheduling Calendar View List View Dispatch View - Weekly scheduling …" at bounding box center [314, 391] width 629 height 782
type input "*******"
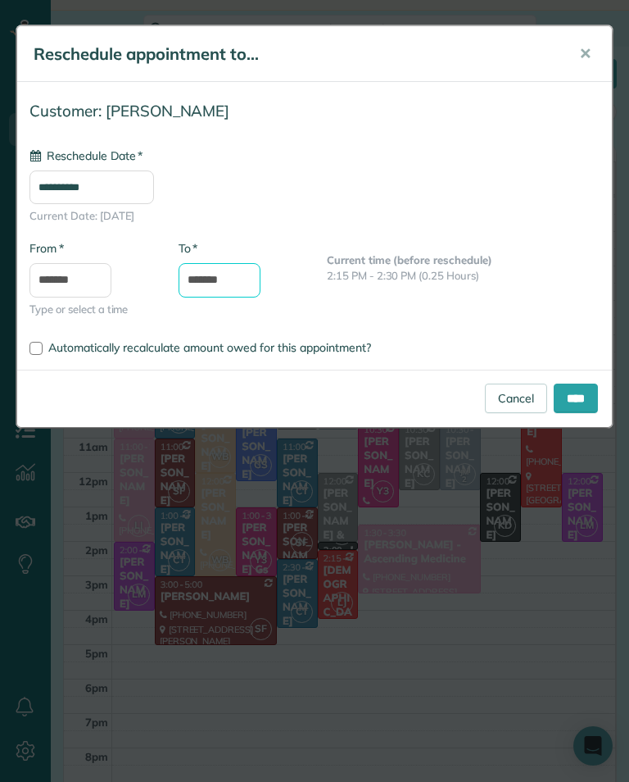
click at [236, 279] on input "*******" at bounding box center [220, 280] width 82 height 34
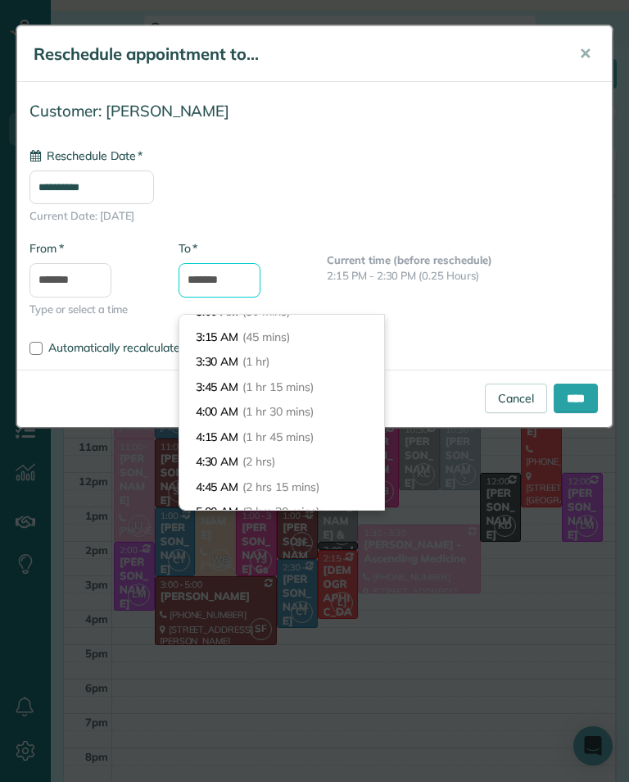
scroll to position [83, 0]
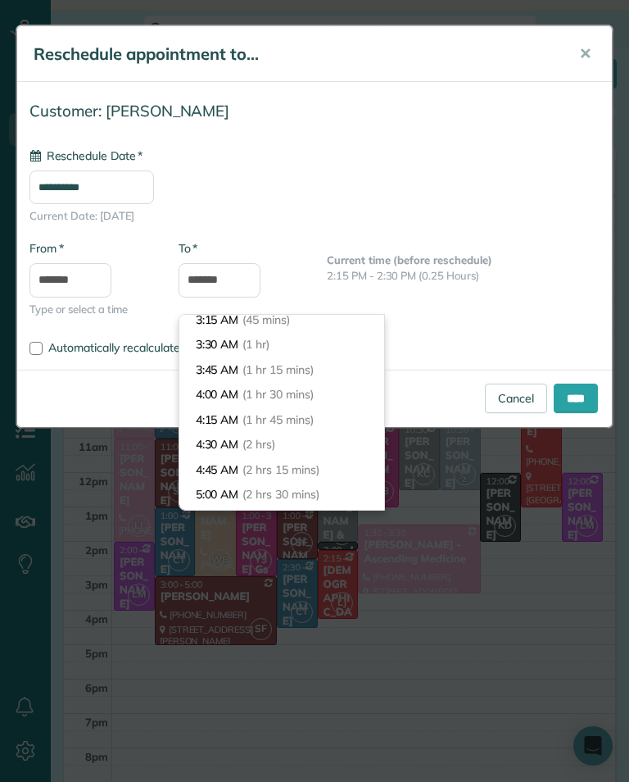
click at [220, 432] on li "4:30 AM (2 hrs)" at bounding box center [281, 444] width 205 height 25
type input "*******"
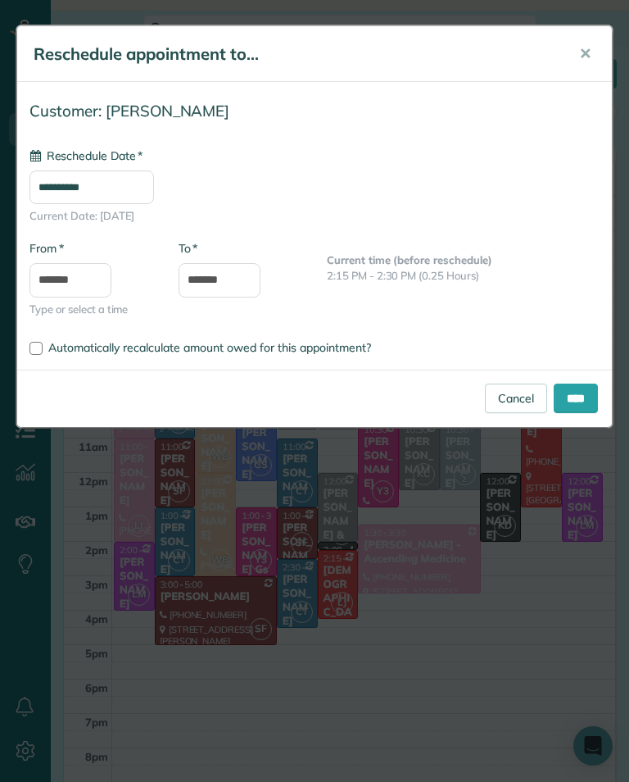
click at [583, 401] on input "****" at bounding box center [576, 399] width 44 height 30
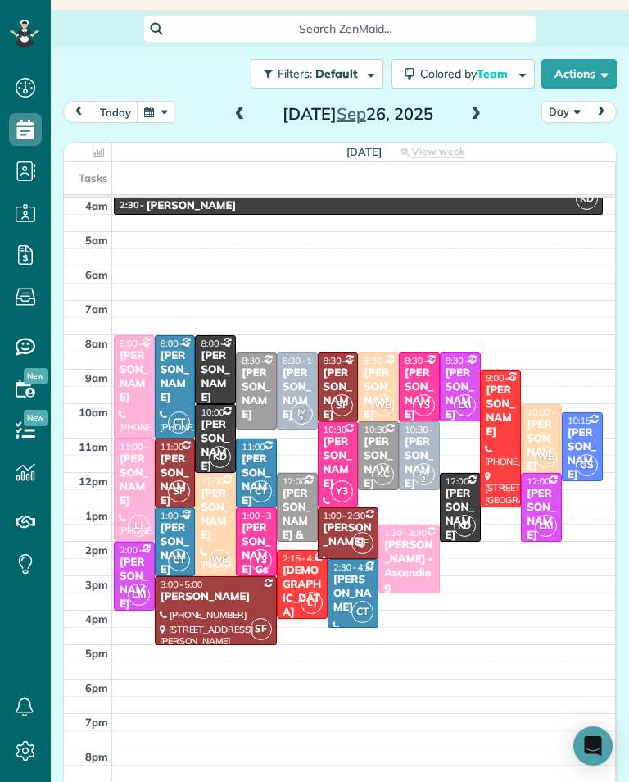
click at [554, 199] on div "2:30 - 4:30 Branden Moll" at bounding box center [358, 206] width 479 height 14
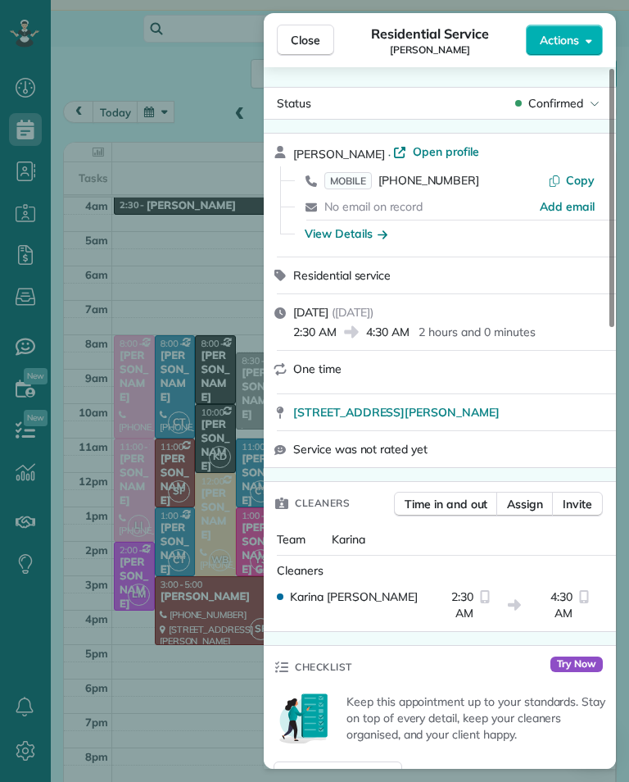
click at [219, 725] on div "Close Residential Service Branden Moll Actions Status Confirmed Branden Moll · …" at bounding box center [314, 391] width 629 height 782
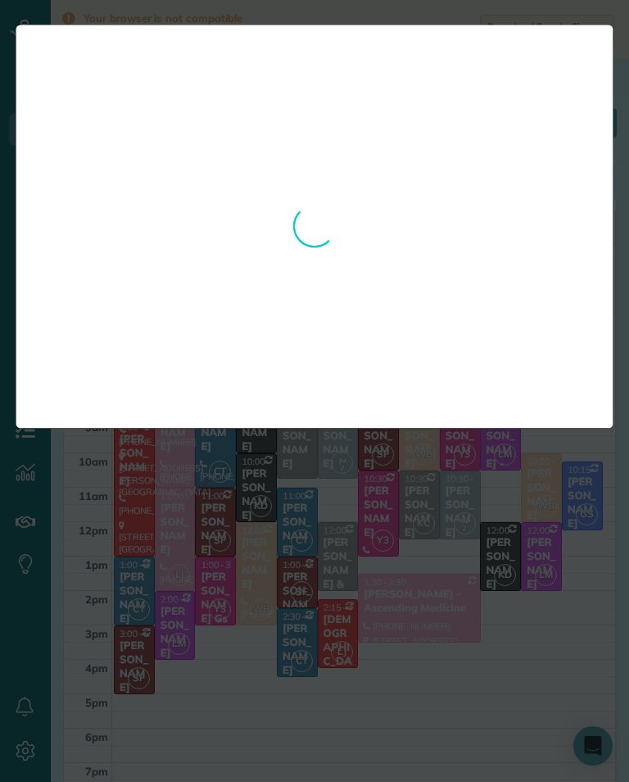
click at [477, 261] on div "**********" at bounding box center [315, 227] width 598 height 404
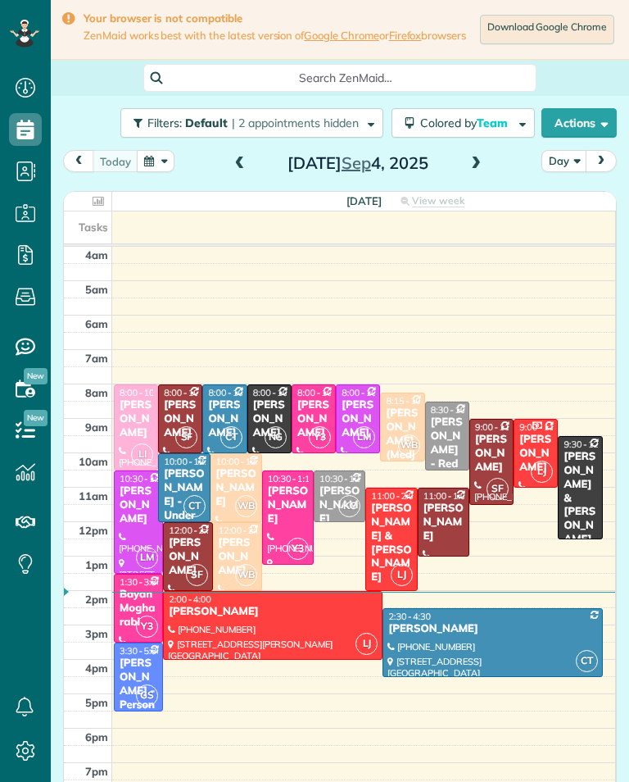
scroll to position [7, 7]
click at [143, 160] on button "button" at bounding box center [156, 161] width 38 height 22
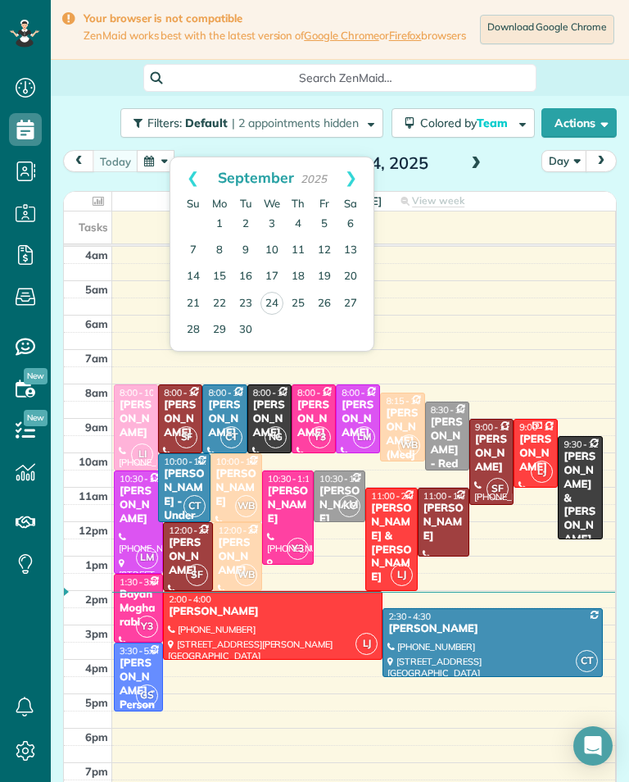
click at [314, 305] on link "26" at bounding box center [324, 304] width 26 height 26
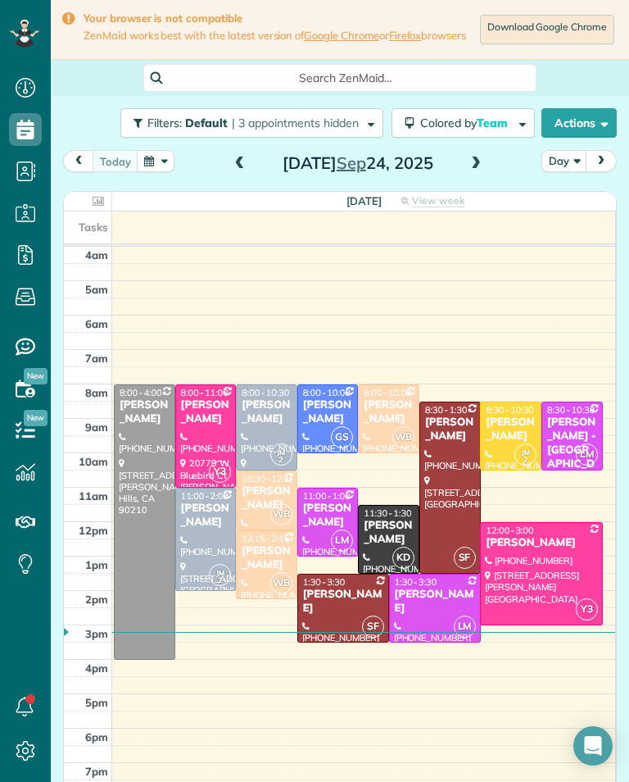
click at [387, 519] on div "Jessica Olson" at bounding box center [389, 533] width 52 height 28
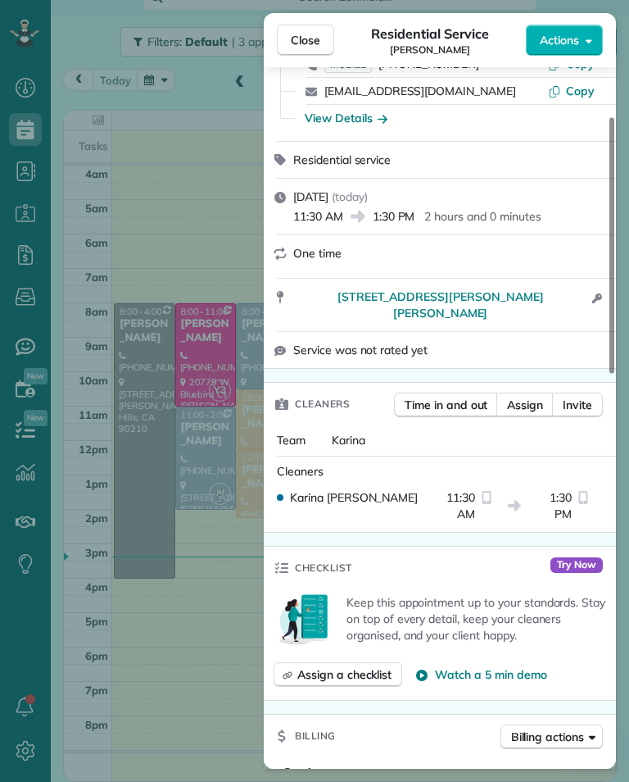
scroll to position [807, 51]
click at [299, 46] on span "Close" at bounding box center [306, 40] width 30 height 16
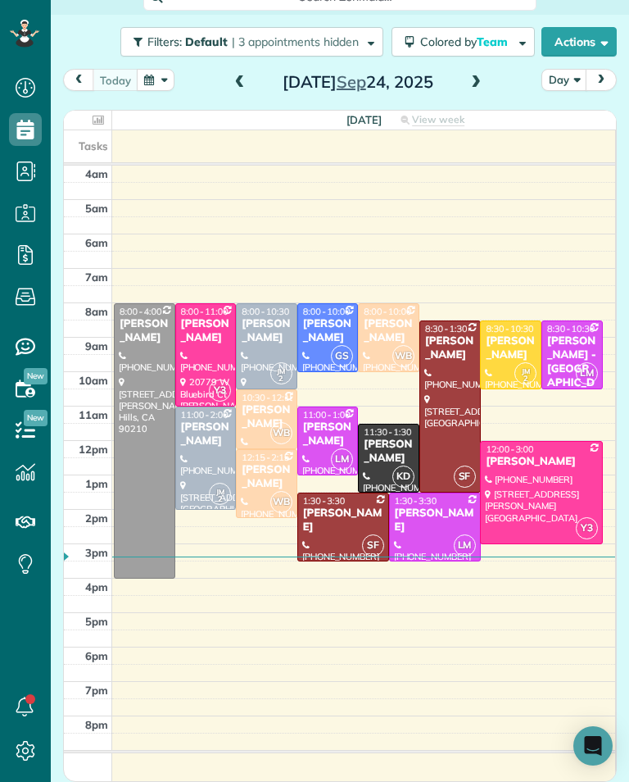
click at [152, 82] on button "button" at bounding box center [156, 80] width 38 height 22
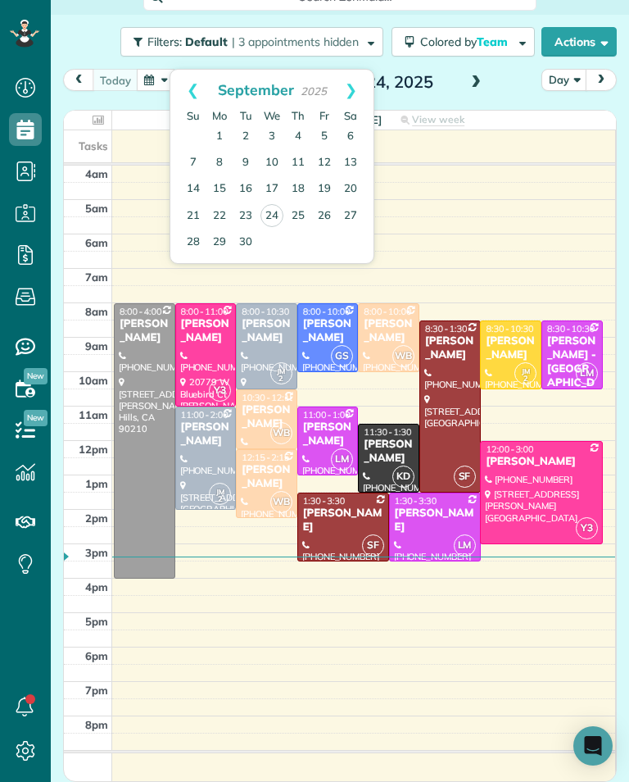
click at [211, 240] on link "29" at bounding box center [220, 242] width 26 height 26
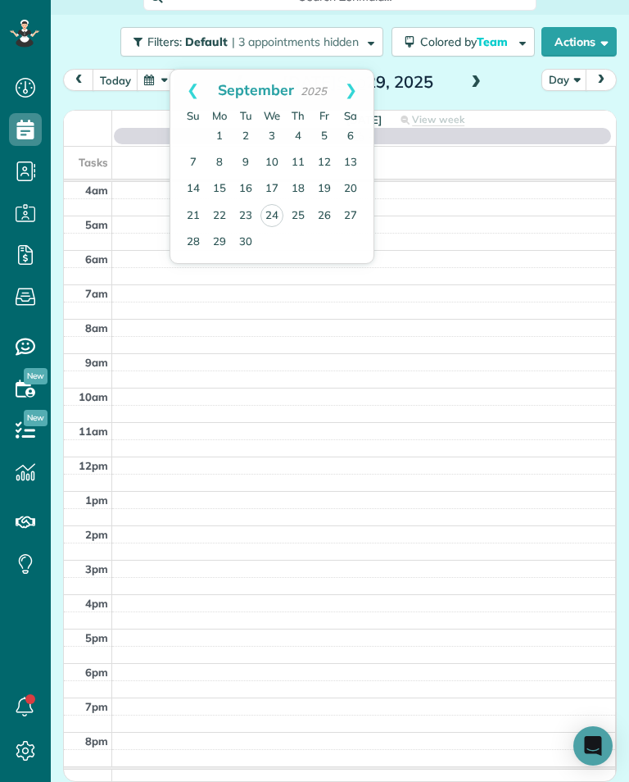
scroll to position [86, 0]
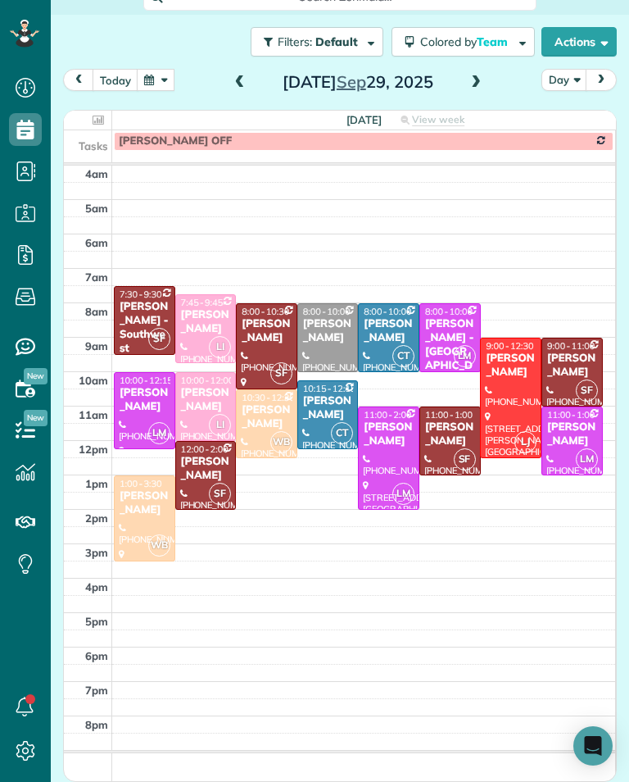
click at [149, 84] on button "button" at bounding box center [156, 80] width 38 height 22
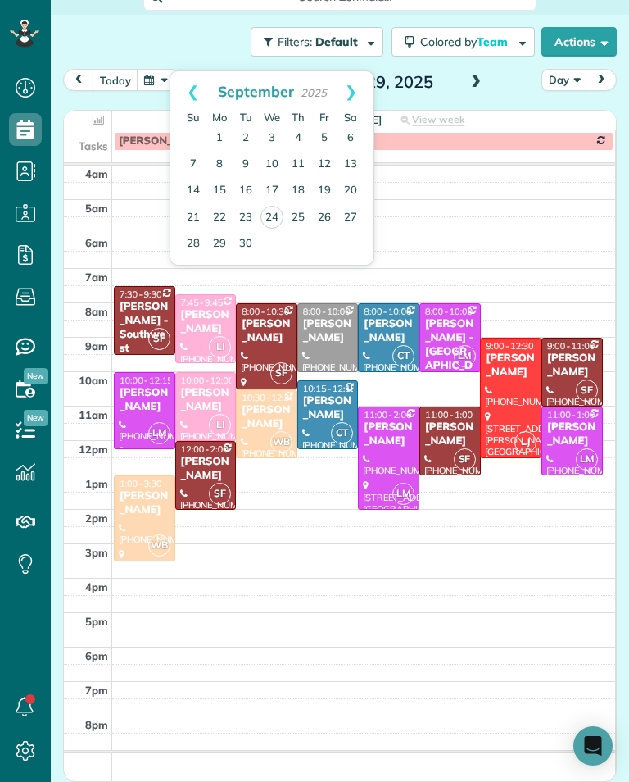
click at [352, 93] on link "Next" at bounding box center [351, 91] width 45 height 41
click at [214, 152] on link "6" at bounding box center [220, 165] width 26 height 26
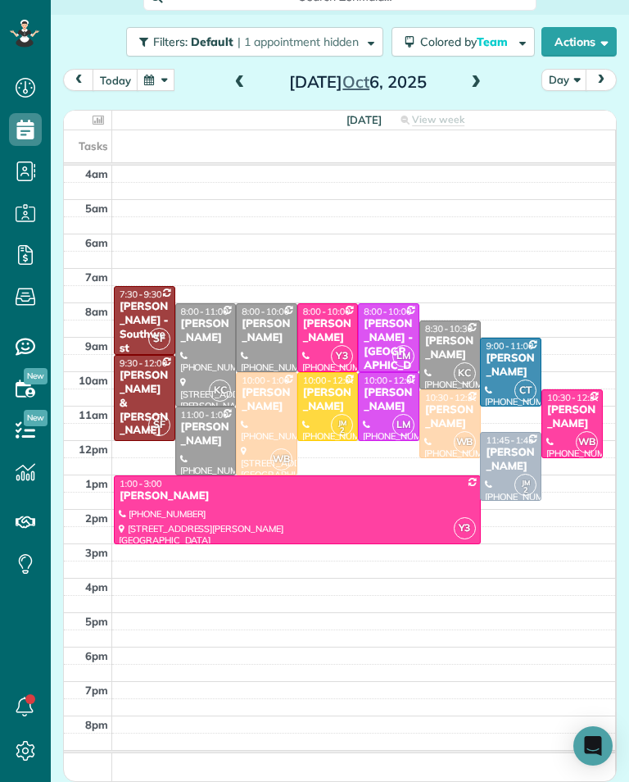
click at [367, 775] on td at bounding box center [364, 478] width 504 height 625
click at [110, 80] on button "today" at bounding box center [116, 80] width 46 height 22
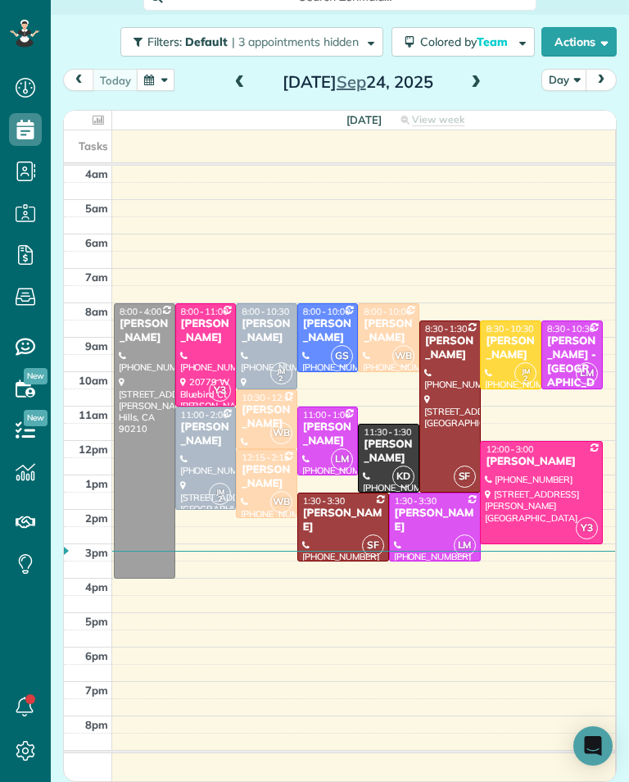
click at [467, 89] on span at bounding box center [476, 82] width 18 height 15
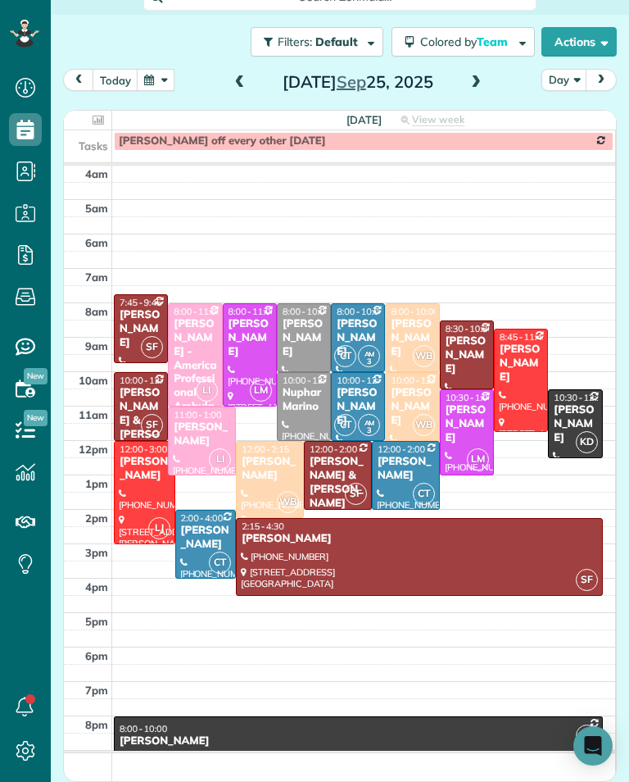
click at [176, 444] on div "Connie Najah" at bounding box center [202, 434] width 58 height 28
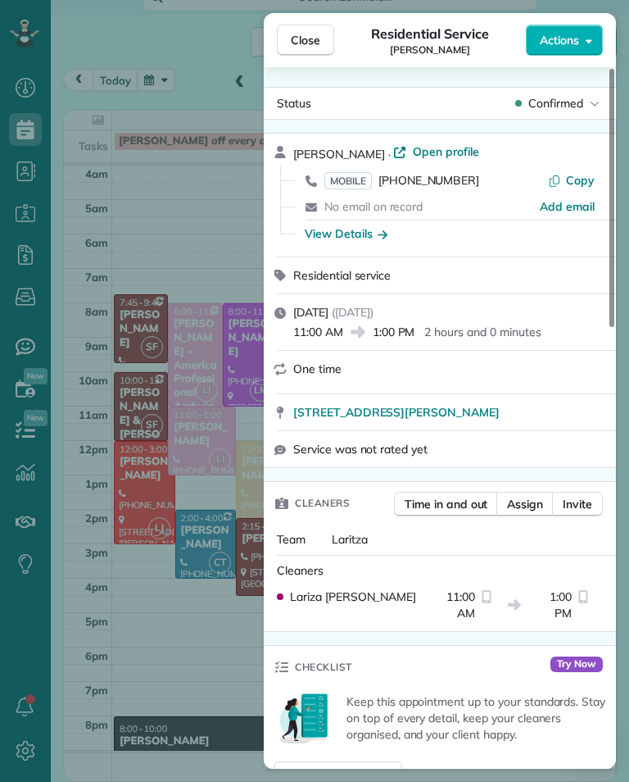
click at [310, 43] on span "Close" at bounding box center [306, 40] width 30 height 16
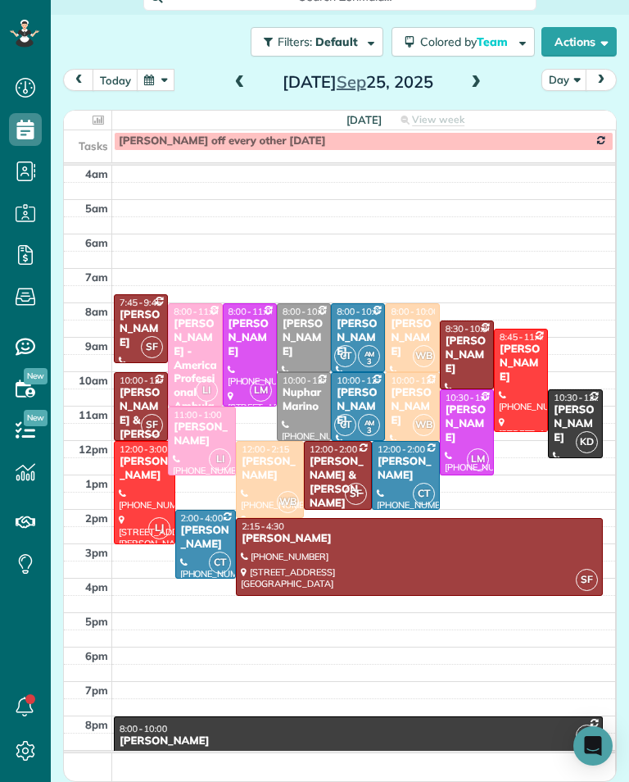
click at [469, 88] on span at bounding box center [476, 82] width 18 height 15
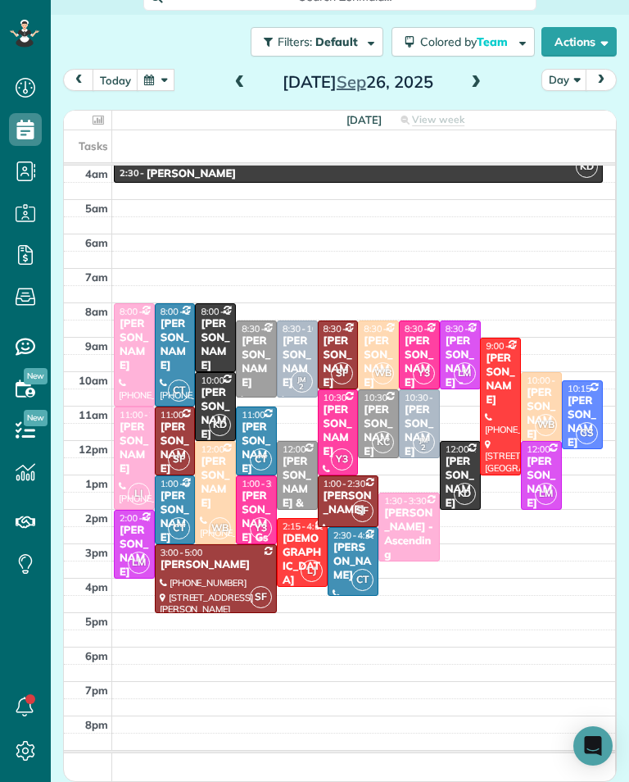
click at [480, 94] on span at bounding box center [476, 82] width 18 height 25
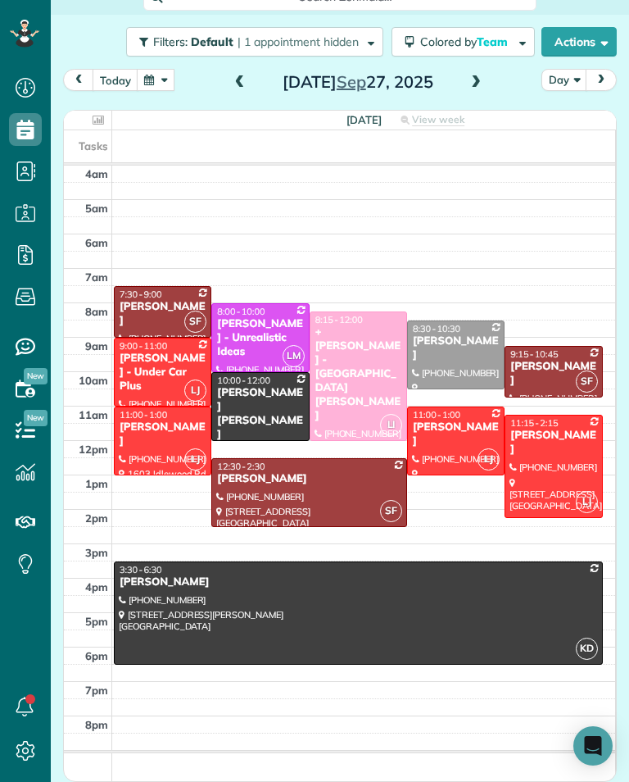
click at [467, 83] on span at bounding box center [476, 82] width 18 height 15
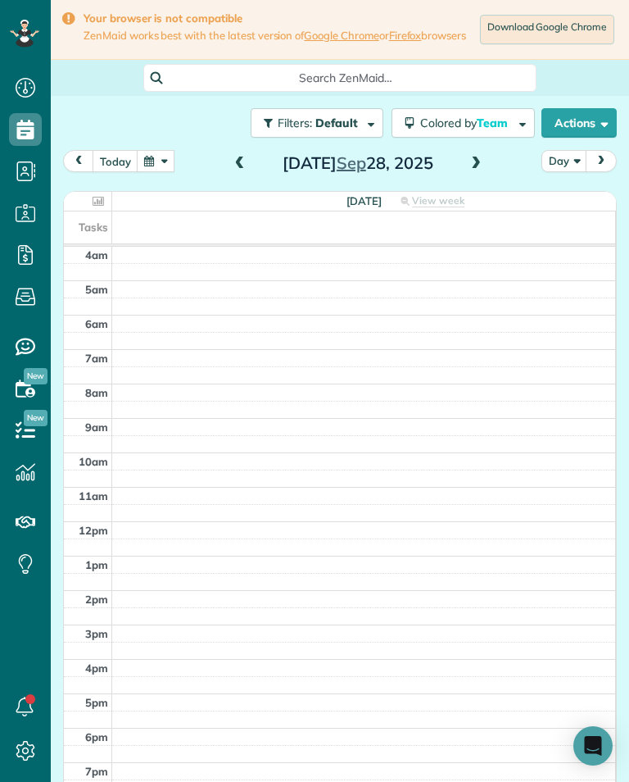
click at [475, 171] on span at bounding box center [476, 164] width 18 height 15
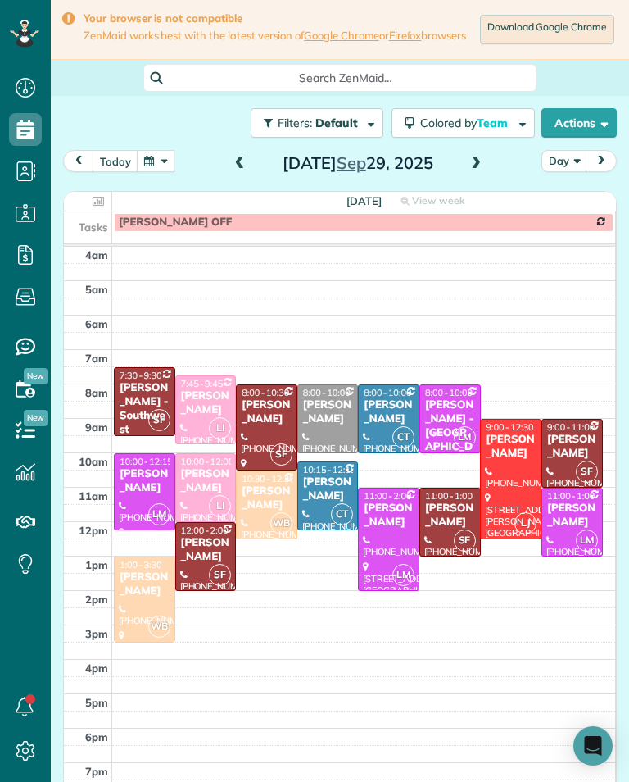
click at [325, 774] on td at bounding box center [364, 771] width 504 height 17
click at [134, 598] on div "Camille Jordan" at bounding box center [145, 584] width 52 height 28
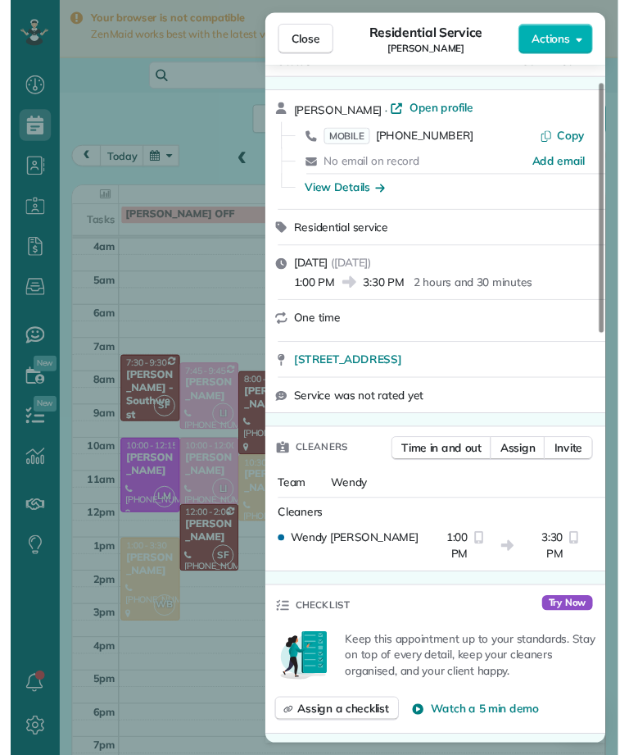
scroll to position [41, 0]
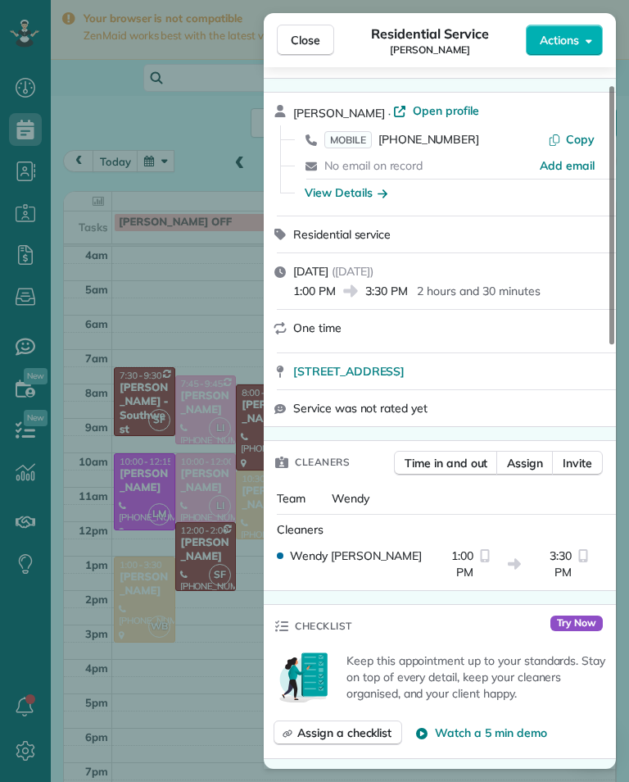
click at [347, 366] on span "7240 Woodman Avenue #6 Van Nuys CA 91405" at bounding box center [348, 371] width 111 height 16
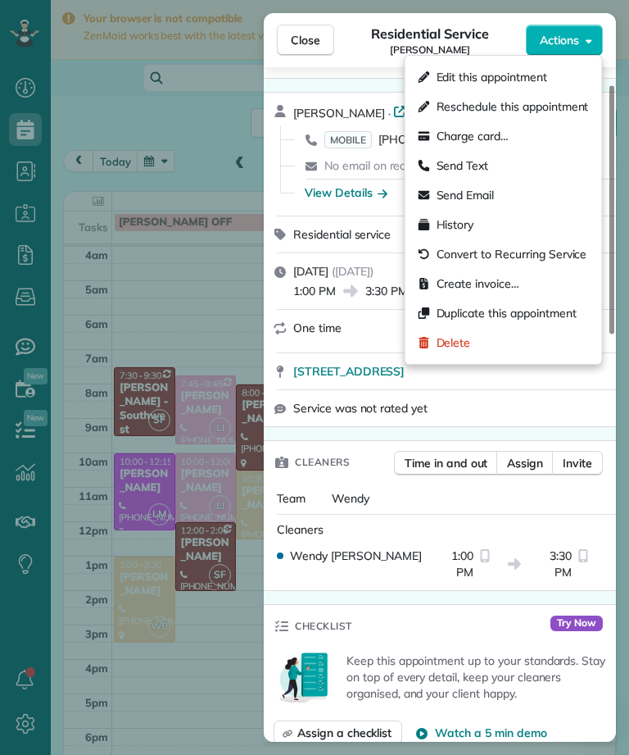
click at [534, 72] on span "Edit this appointment" at bounding box center [492, 77] width 111 height 16
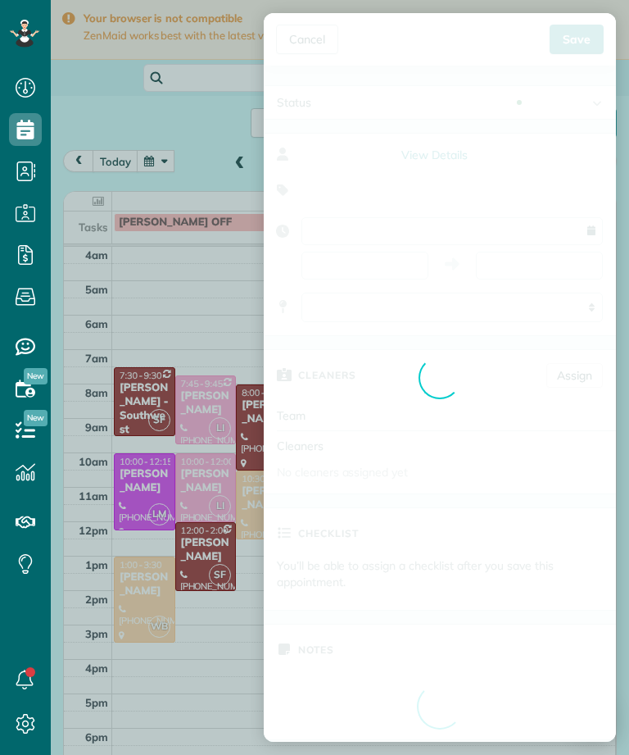
type input "**********"
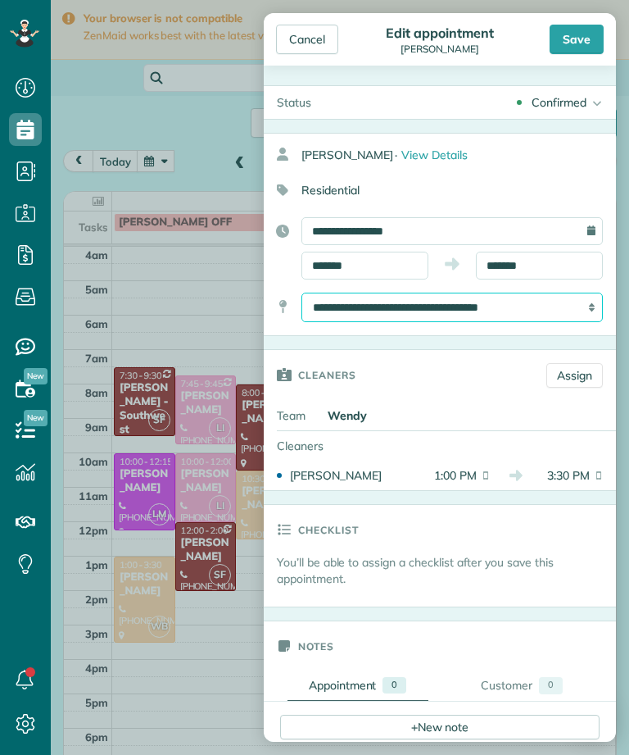
click at [553, 311] on select "**********" at bounding box center [453, 308] width 302 height 30
select select "*"
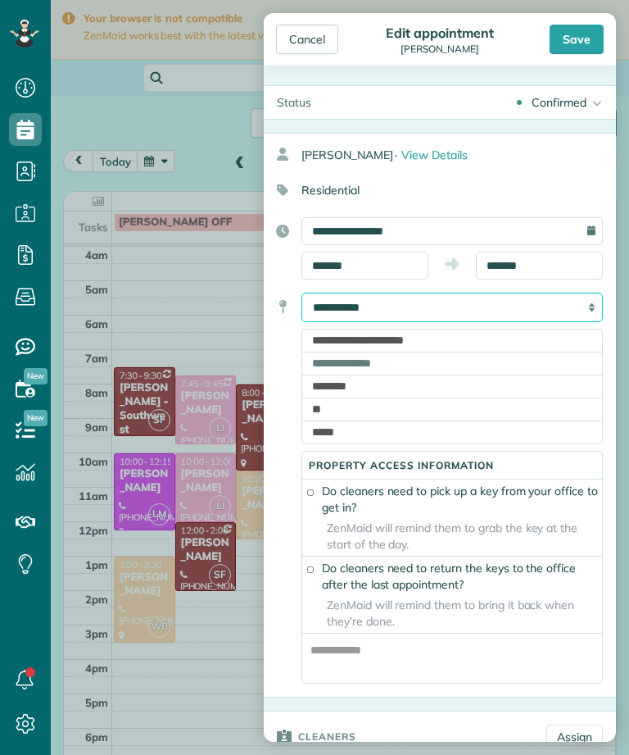
scroll to position [807, 51]
click at [388, 309] on select "**********" at bounding box center [453, 308] width 302 height 30
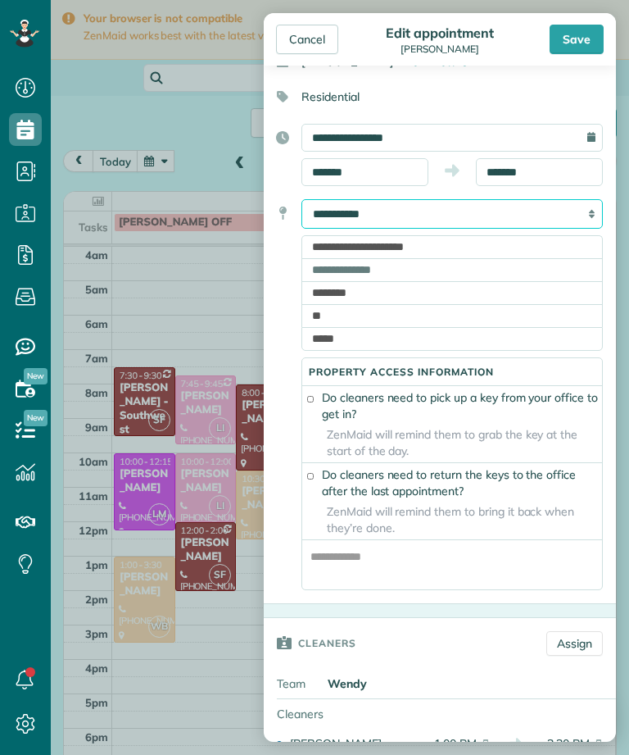
scroll to position [94, 0]
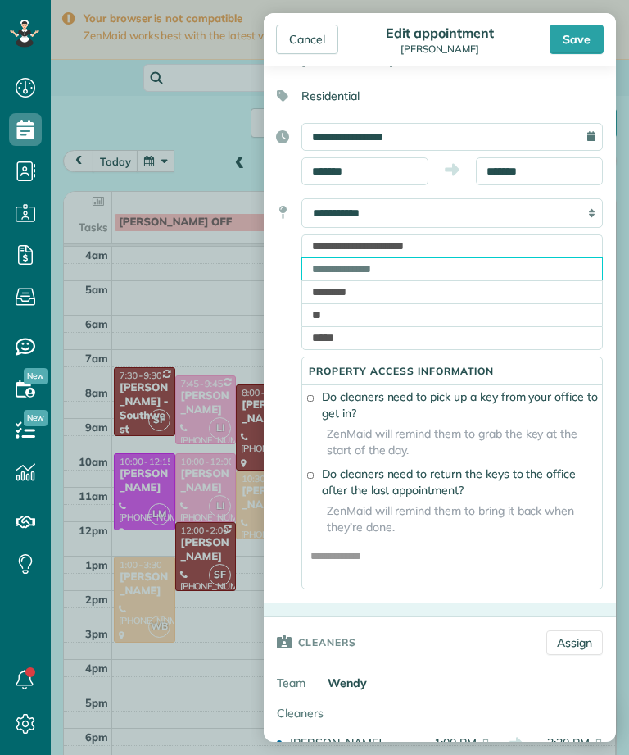
click at [390, 280] on input "text" at bounding box center [453, 268] width 302 height 23
click at [351, 280] on input "text" at bounding box center [453, 268] width 302 height 23
paste input "**********"
type input "**********"
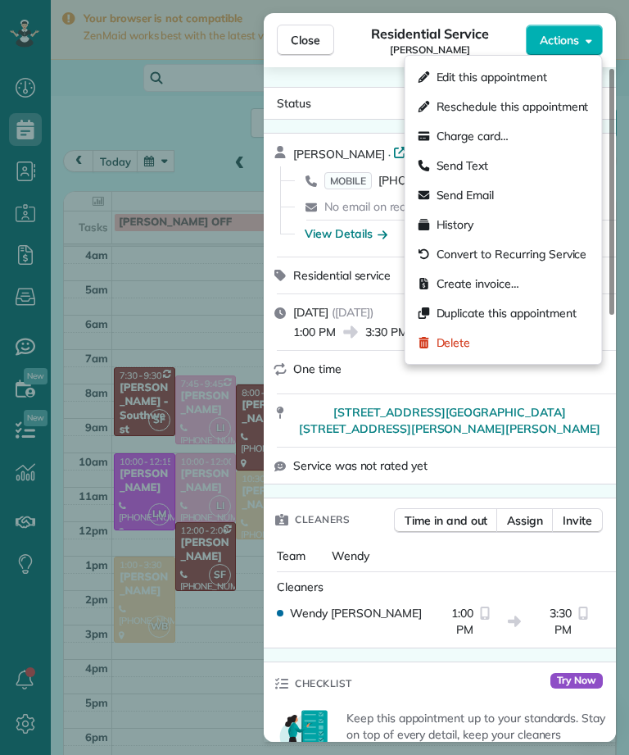
click at [541, 81] on span "Edit this appointment" at bounding box center [492, 77] width 111 height 16
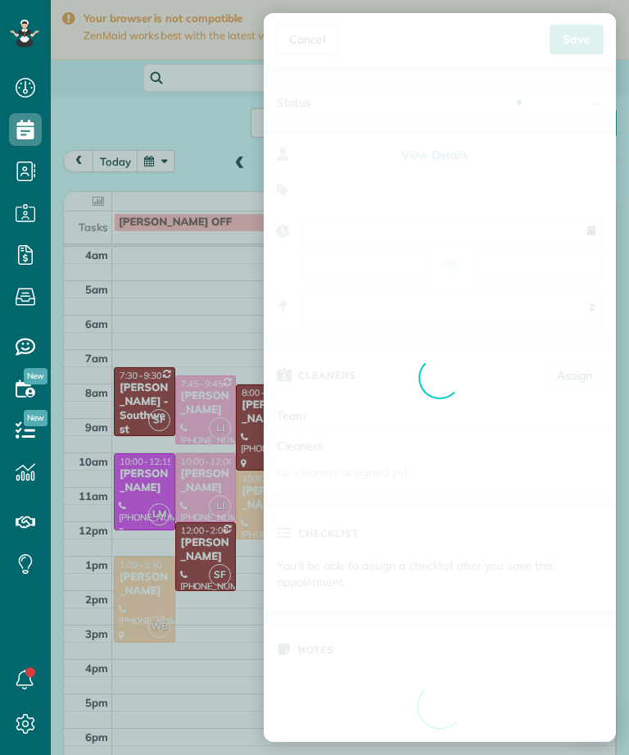
type input "**********"
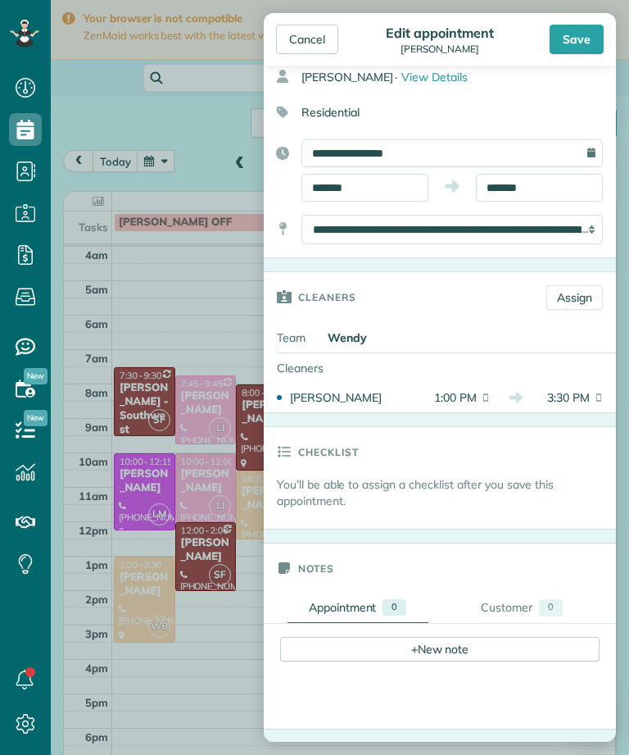
scroll to position [79, 0]
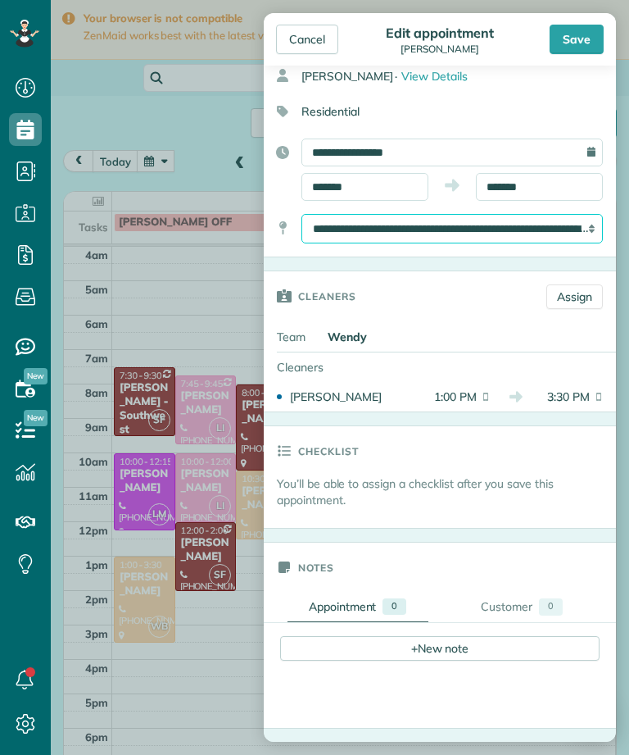
click at [585, 220] on select "**********" at bounding box center [453, 229] width 302 height 30
select select "*"
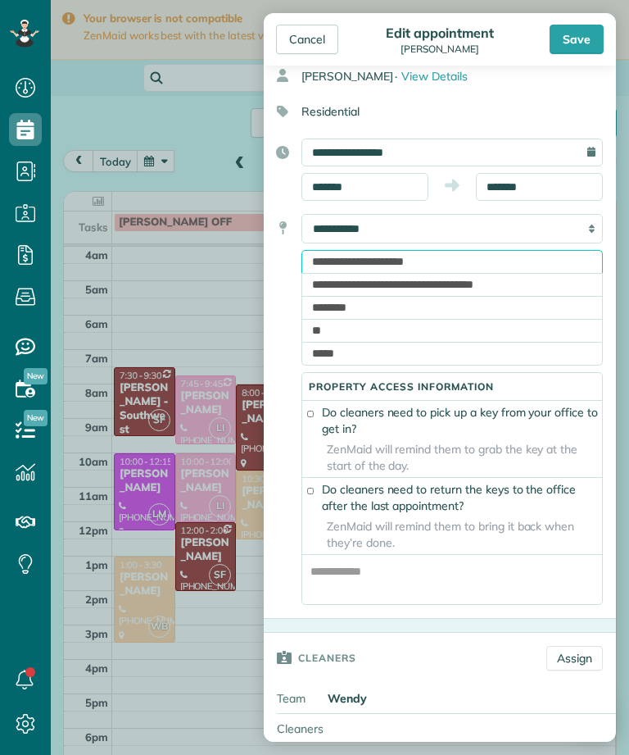
click at [478, 263] on input "**********" at bounding box center [453, 261] width 302 height 23
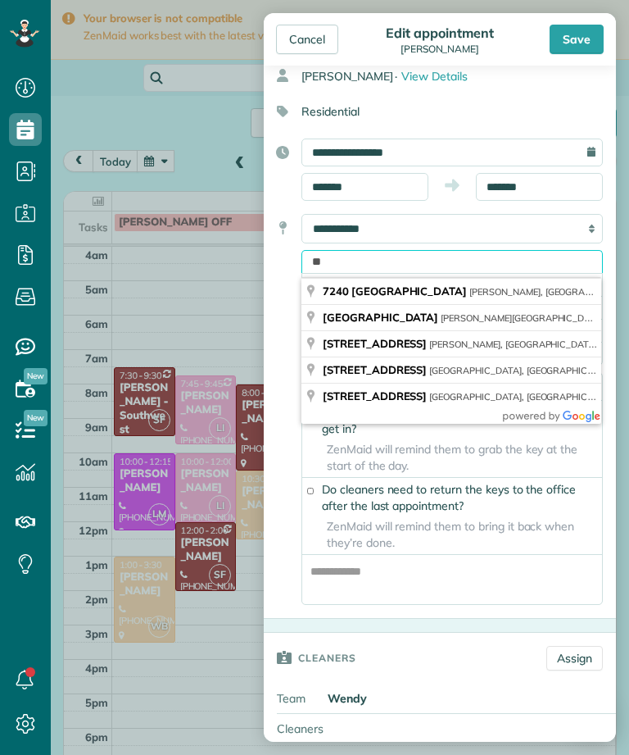
type input "*"
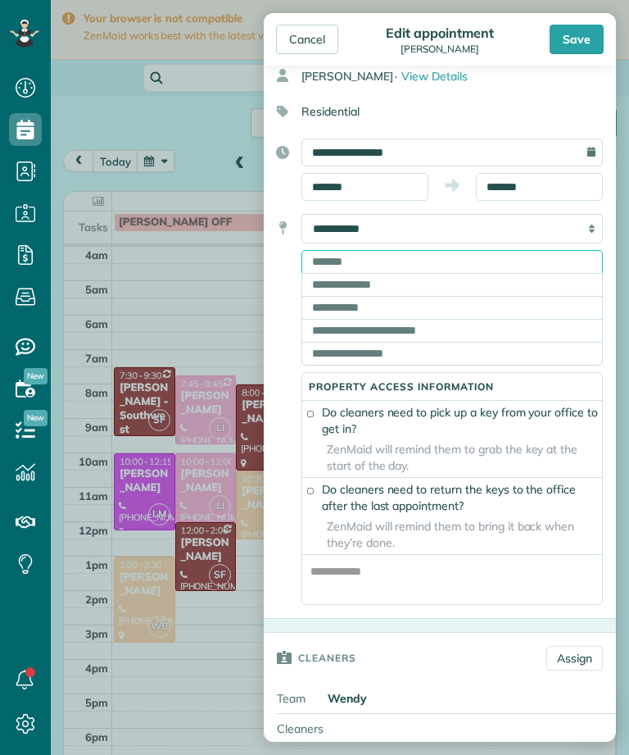
click at [393, 267] on input "text" at bounding box center [453, 261] width 302 height 23
paste input "**********"
type input "**********"
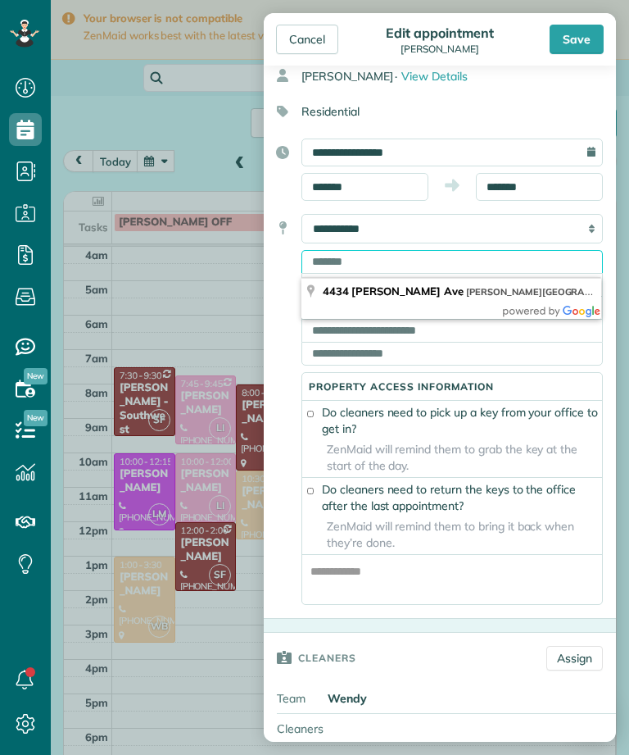
click at [431, 257] on input "text" at bounding box center [453, 261] width 302 height 23
paste input "**********"
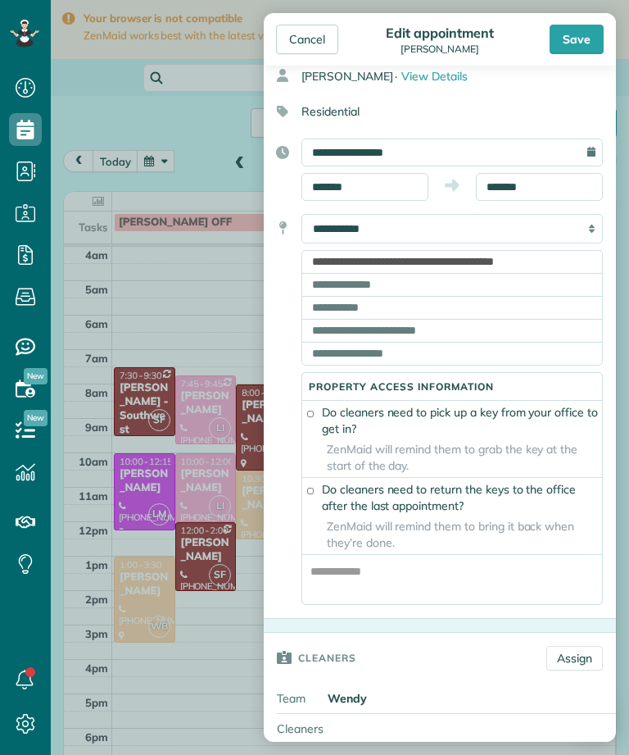
type input "**********"
type input "**"
type input "*****"
click at [578, 45] on div "Save" at bounding box center [577, 40] width 54 height 30
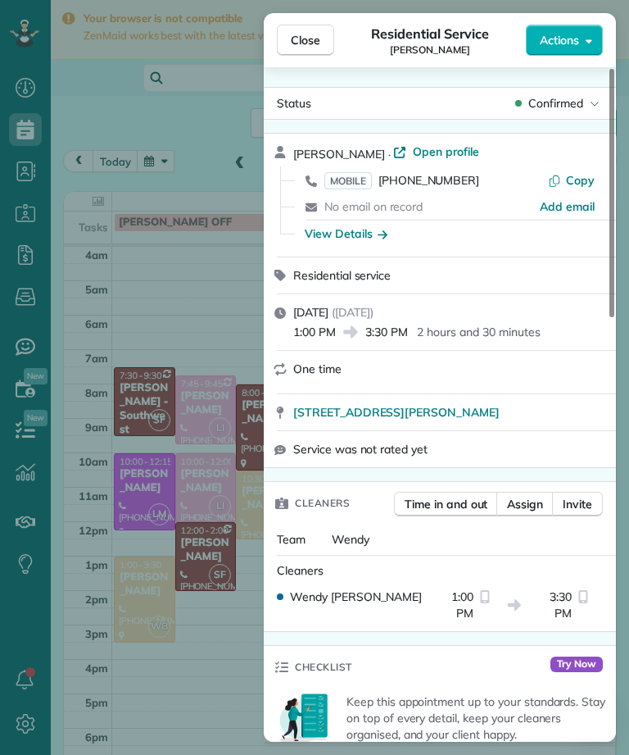
click at [320, 39] on span "Close" at bounding box center [306, 40] width 30 height 16
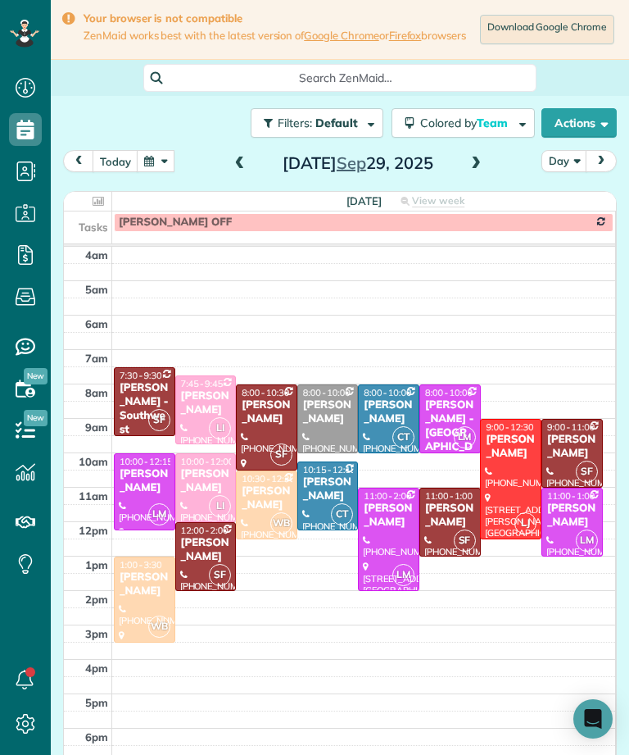
scroll to position [807, 51]
click at [243, 171] on span at bounding box center [240, 164] width 18 height 15
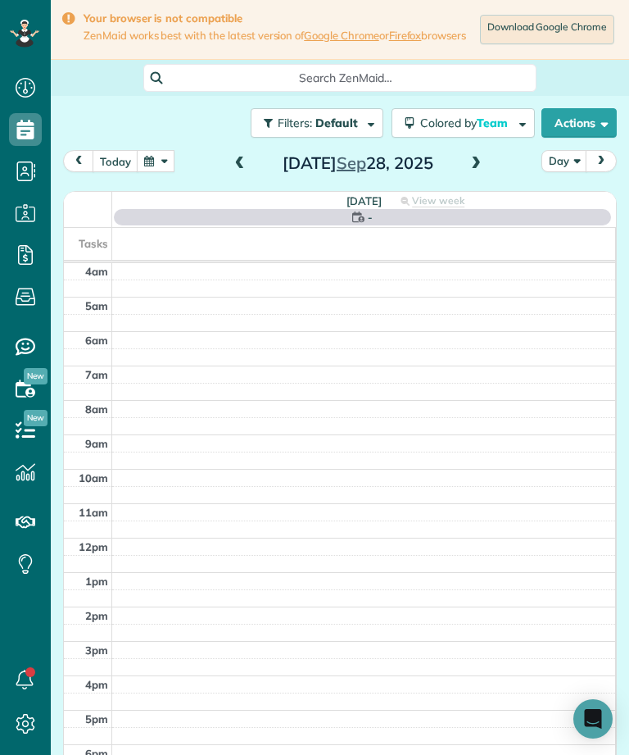
click at [164, 172] on button "button" at bounding box center [156, 161] width 38 height 22
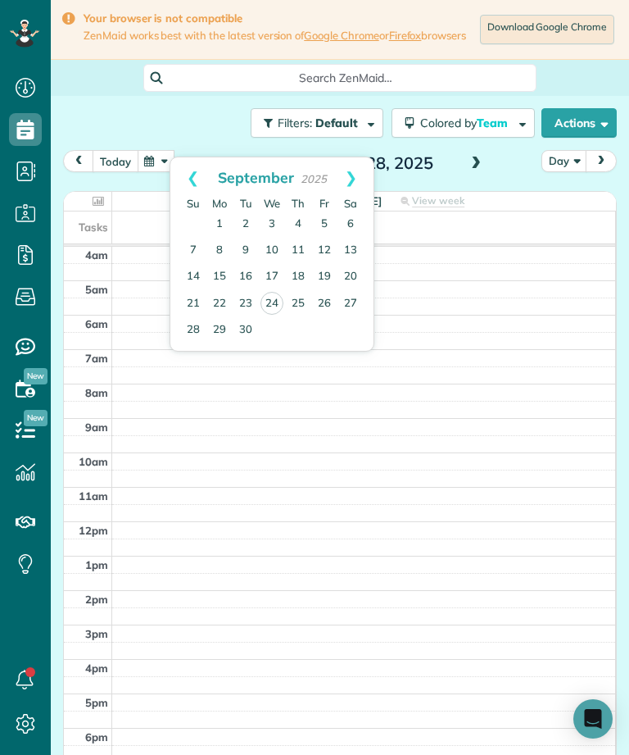
click at [118, 172] on button "today" at bounding box center [116, 161] width 46 height 22
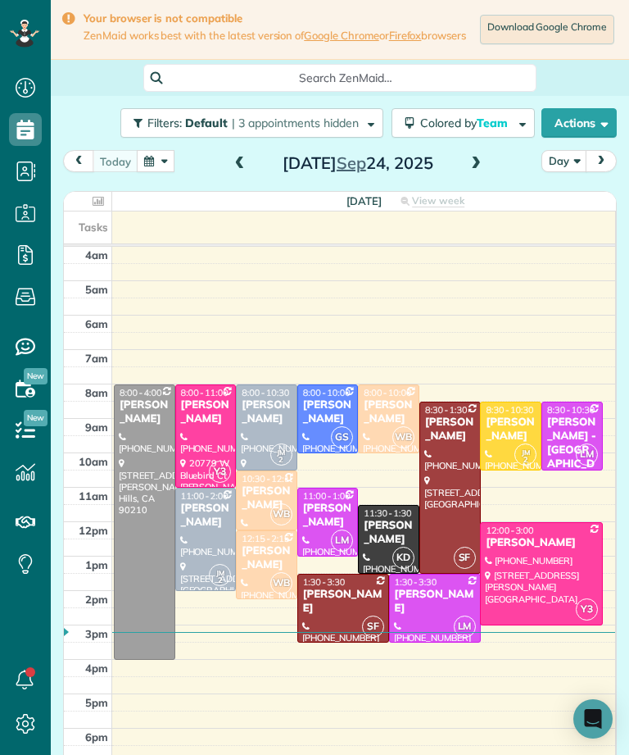
click at [244, 170] on span at bounding box center [240, 164] width 18 height 15
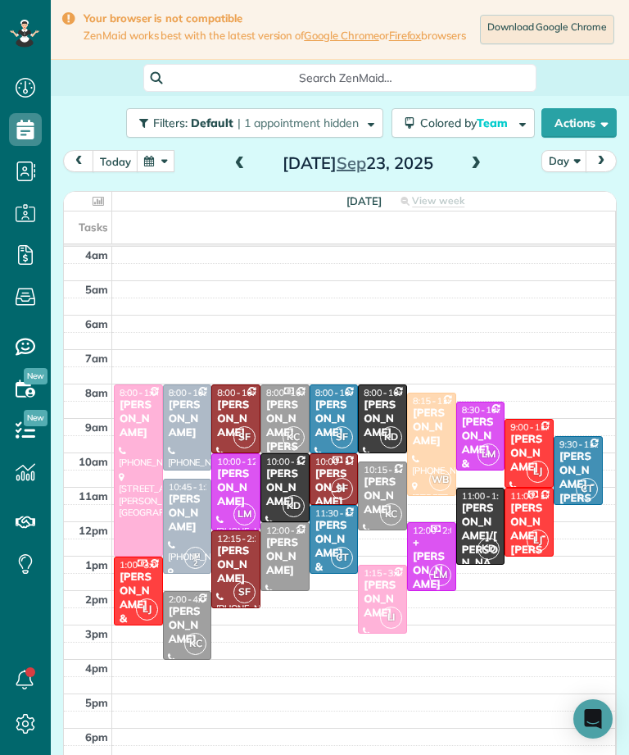
click at [422, 438] on div "Jill Imani" at bounding box center [431, 427] width 39 height 42
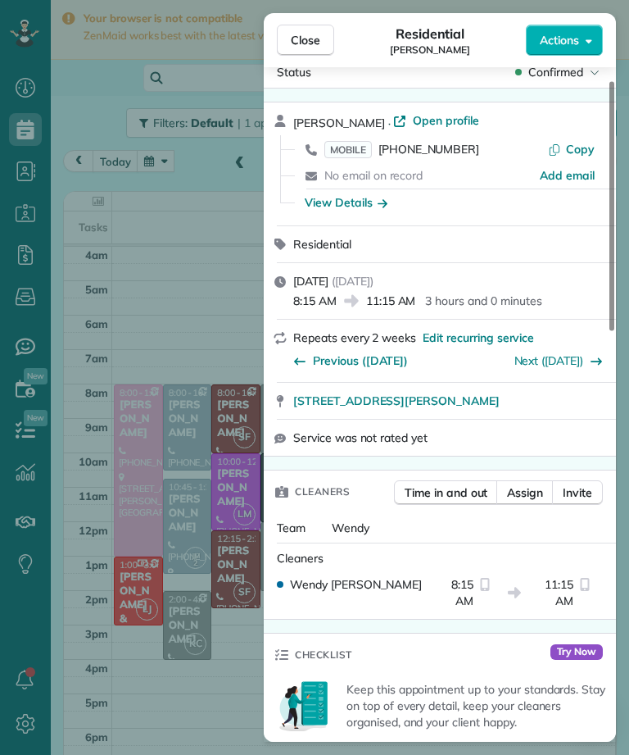
scroll to position [807, 51]
click at [239, 343] on div "Close Residential Jill Imani Actions Status Confirmed Jill Imani · Open profile…" at bounding box center [314, 377] width 629 height 755
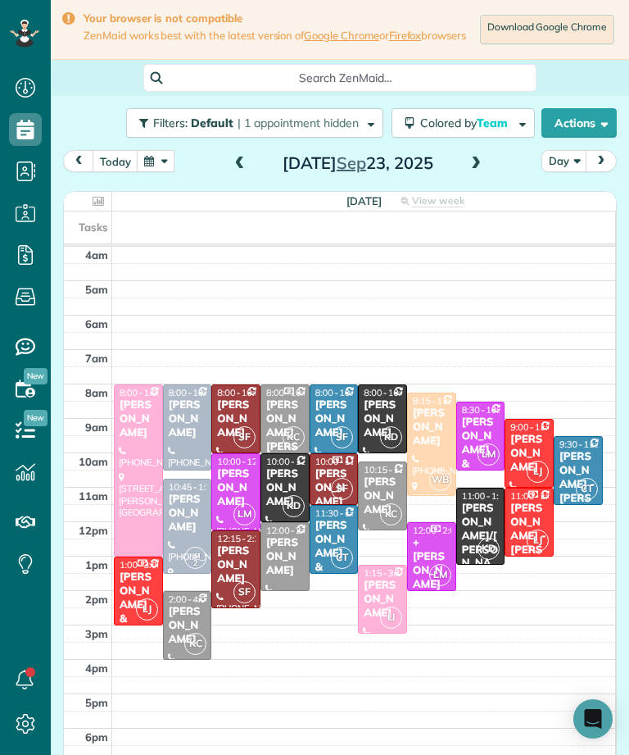
click at [157, 170] on button "button" at bounding box center [156, 161] width 38 height 22
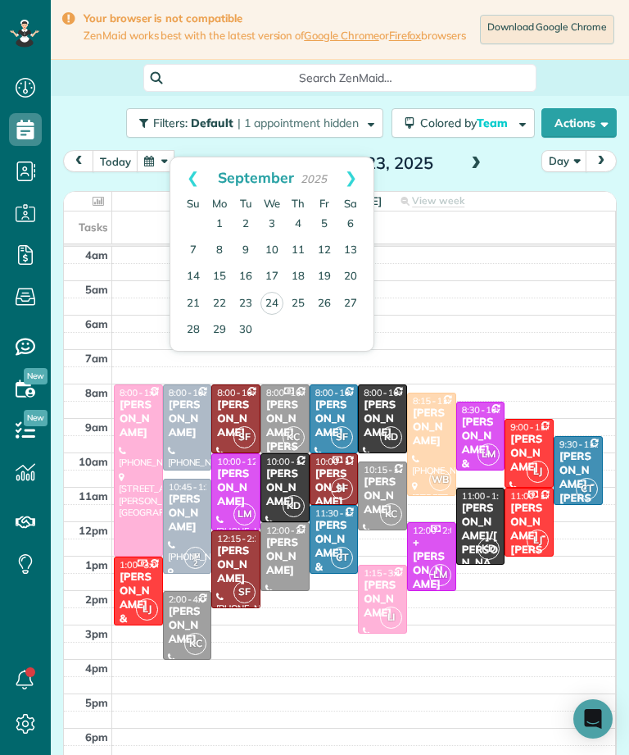
click at [357, 181] on link "Next" at bounding box center [351, 177] width 45 height 41
click at [225, 248] on link "6" at bounding box center [220, 251] width 26 height 26
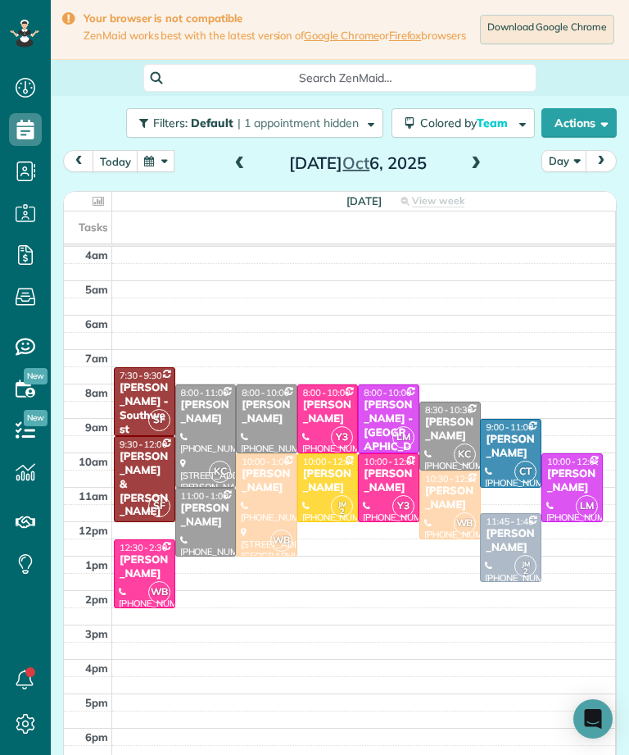
click at [470, 168] on span at bounding box center [476, 164] width 18 height 15
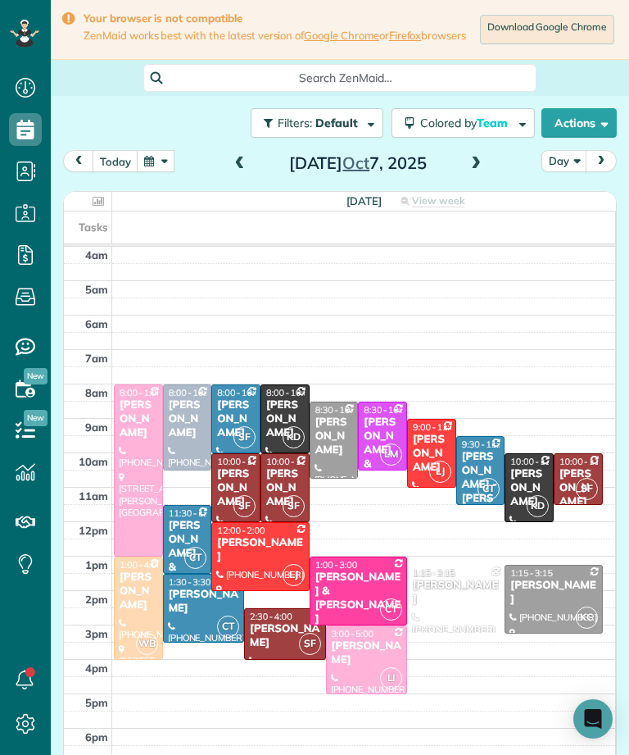
click at [246, 171] on span at bounding box center [240, 164] width 18 height 15
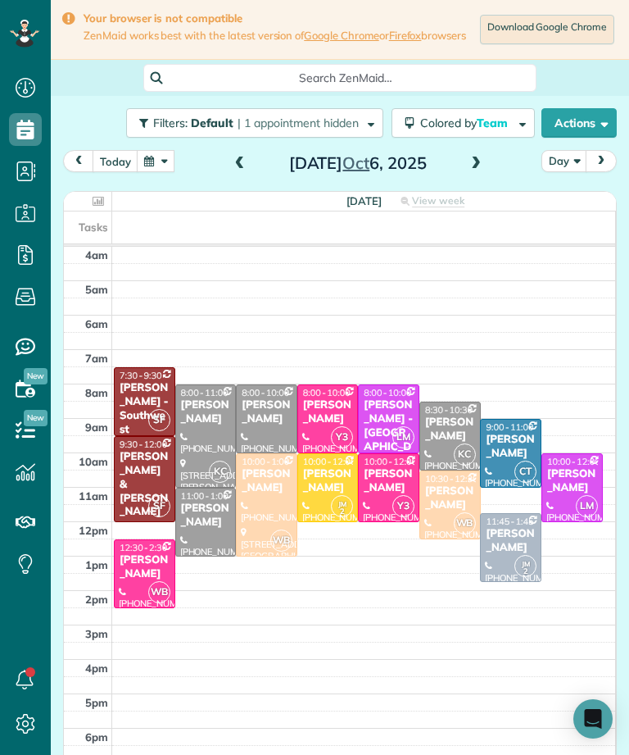
scroll to position [807, 51]
click at [125, 167] on button "today" at bounding box center [116, 161] width 46 height 22
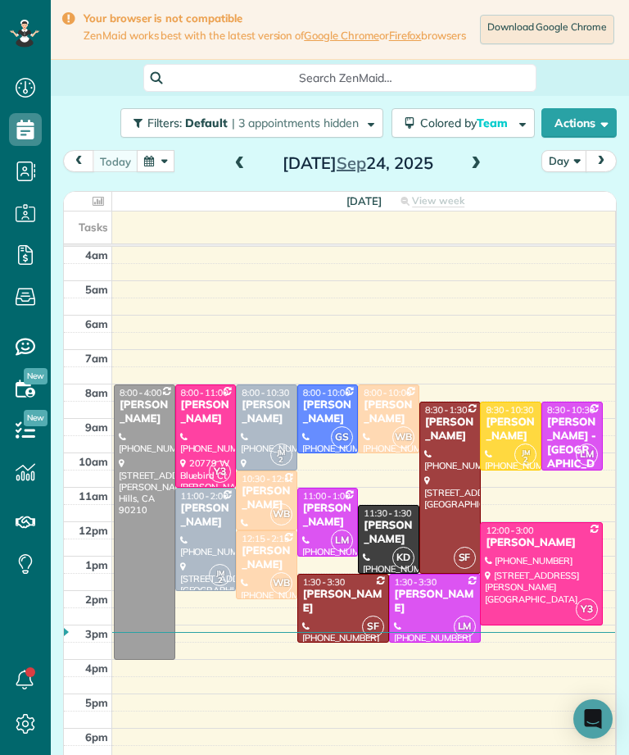
click at [246, 159] on span at bounding box center [240, 164] width 18 height 25
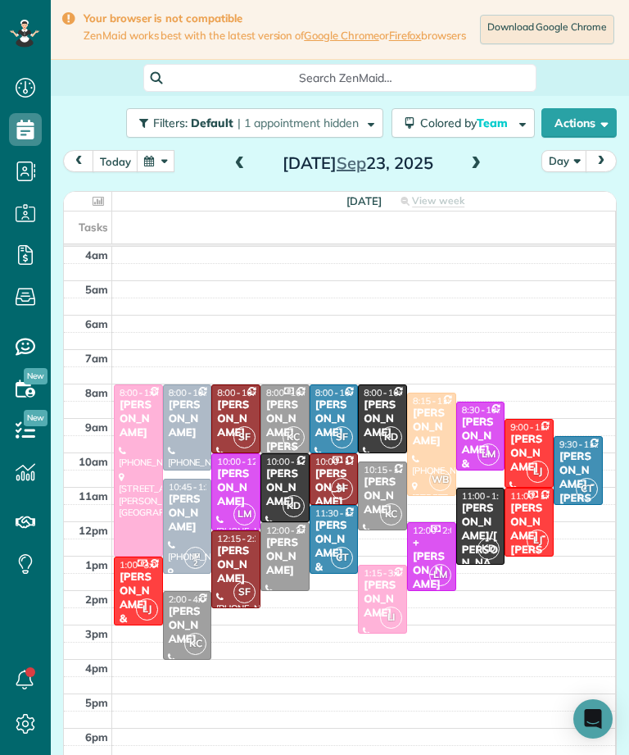
click at [443, 423] on div "Jill Imani" at bounding box center [431, 427] width 39 height 42
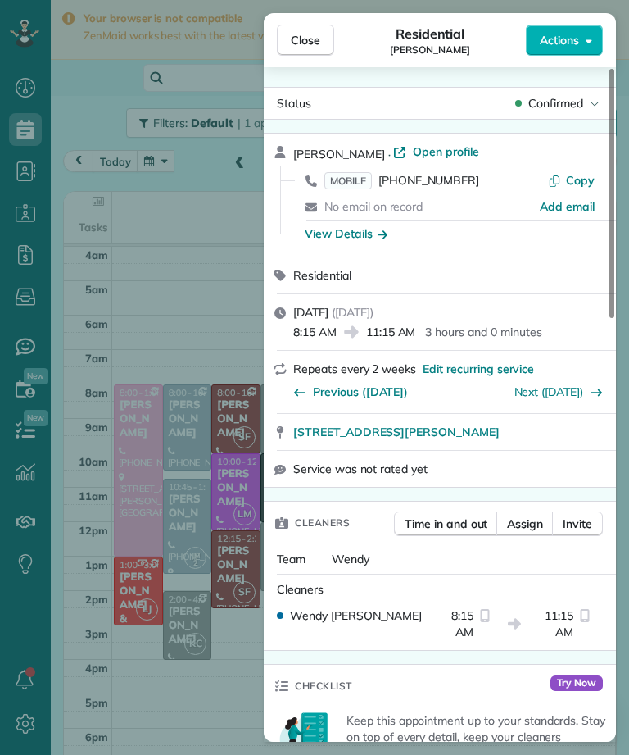
scroll to position [807, 51]
click at [234, 308] on div "Close Residential Jill Imani Actions Status Confirmed Jill Imani · Open profile…" at bounding box center [314, 377] width 629 height 755
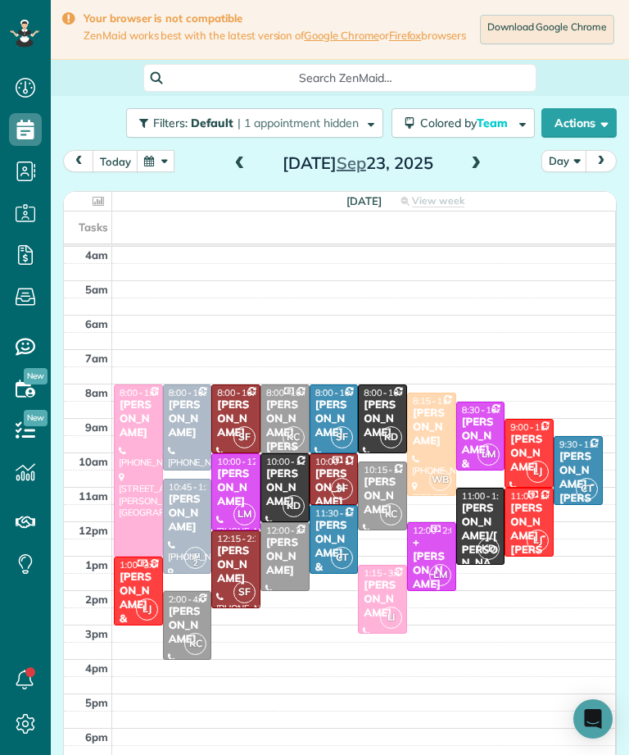
scroll to position [807, 51]
click at [469, 176] on span at bounding box center [476, 164] width 18 height 25
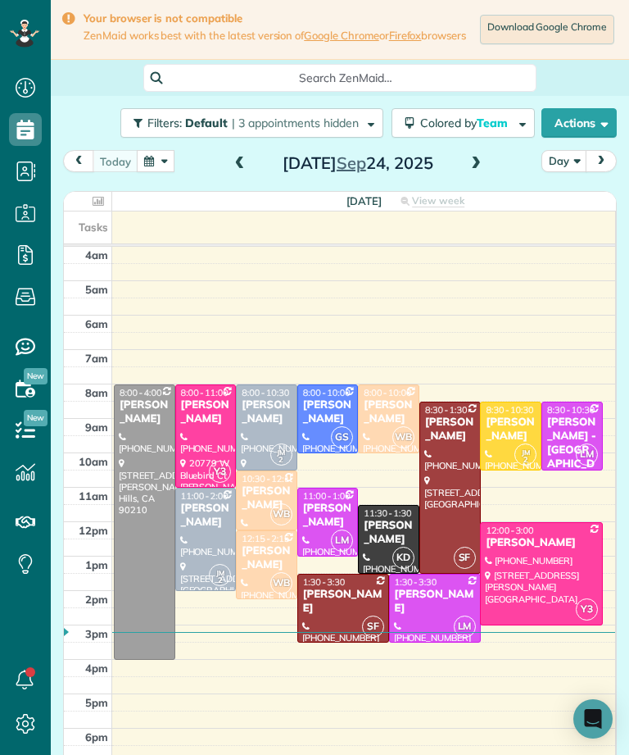
click at [477, 169] on span at bounding box center [476, 164] width 18 height 15
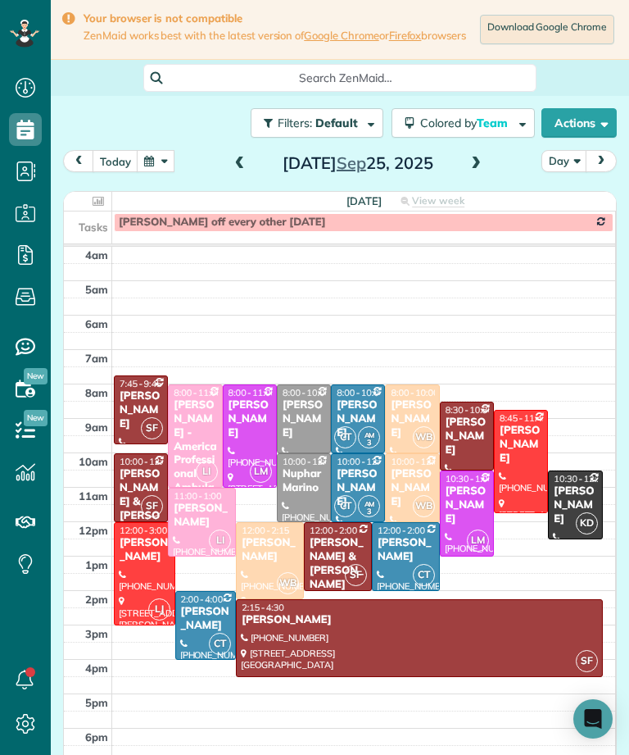
click at [410, 643] on div at bounding box center [420, 638] width 366 height 76
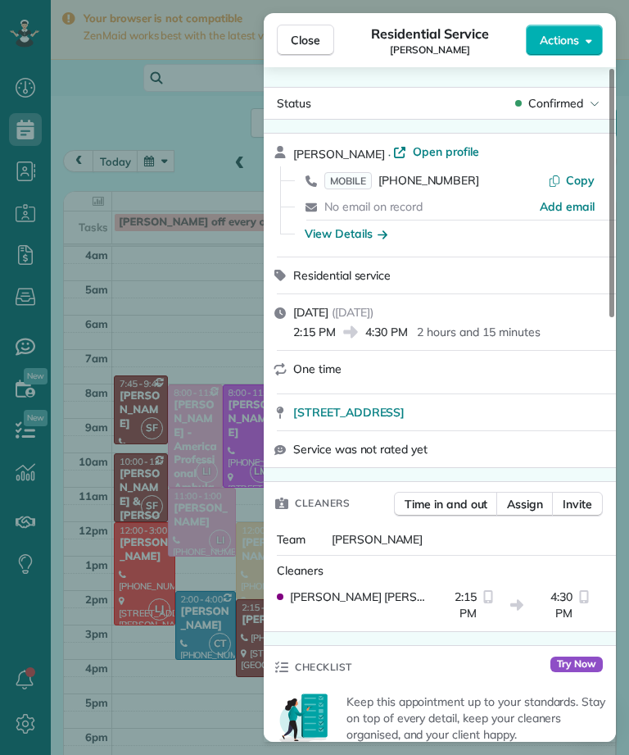
click at [361, 181] on span "MOBILE" at bounding box center [349, 180] width 48 height 17
click at [321, 47] on button "Close" at bounding box center [305, 40] width 57 height 31
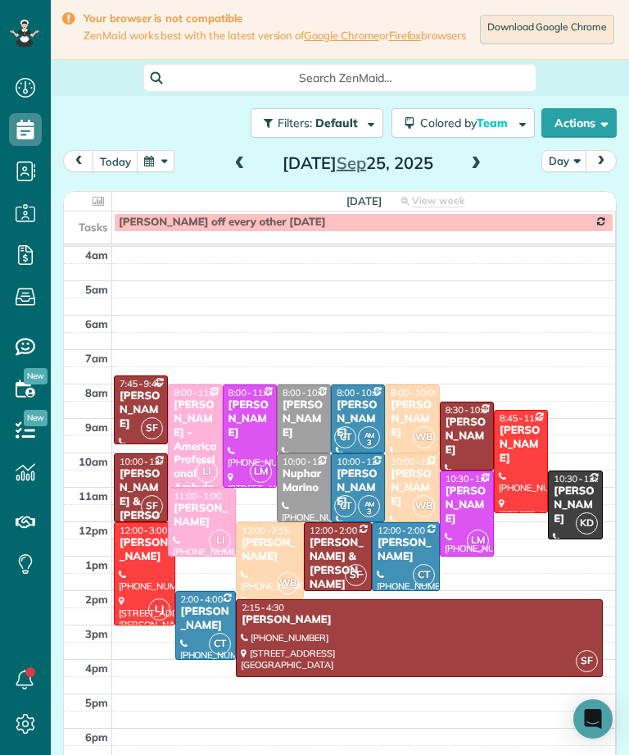
click at [529, 453] on div "Kendra McCall" at bounding box center [521, 445] width 44 height 42
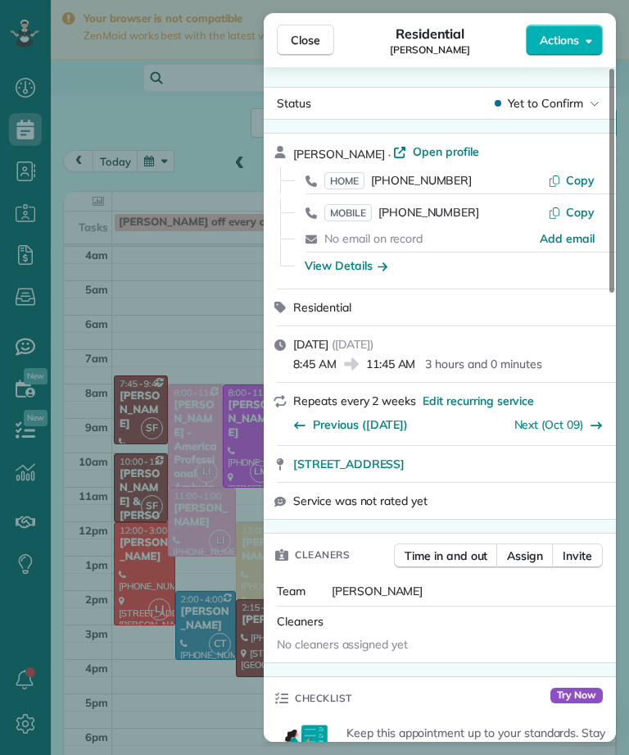
click at [343, 172] on span "HOME" at bounding box center [345, 180] width 40 height 17
click at [352, 212] on span "MOBILE" at bounding box center [349, 212] width 48 height 17
click at [246, 337] on div "Close Residential Kendra McCall Actions Status Yet to Confirm Kendra McCall · O…" at bounding box center [314, 377] width 629 height 755
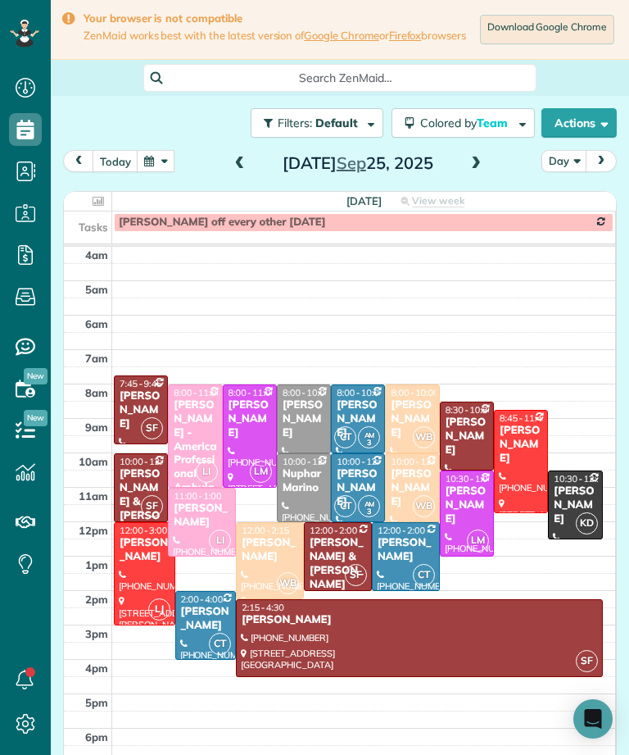
click at [152, 571] on div at bounding box center [145, 574] width 60 height 102
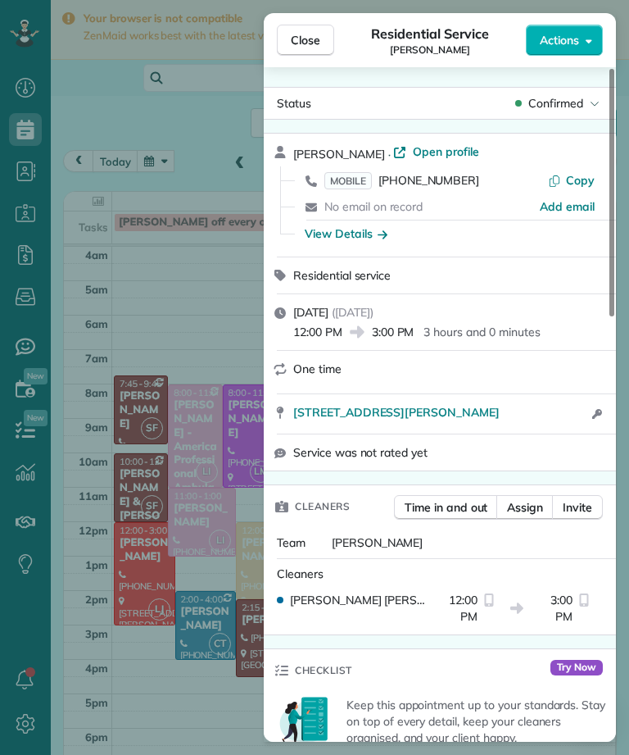
click at [350, 183] on span "MOBILE" at bounding box center [349, 180] width 48 height 17
click at [300, 52] on button "Close" at bounding box center [305, 40] width 57 height 31
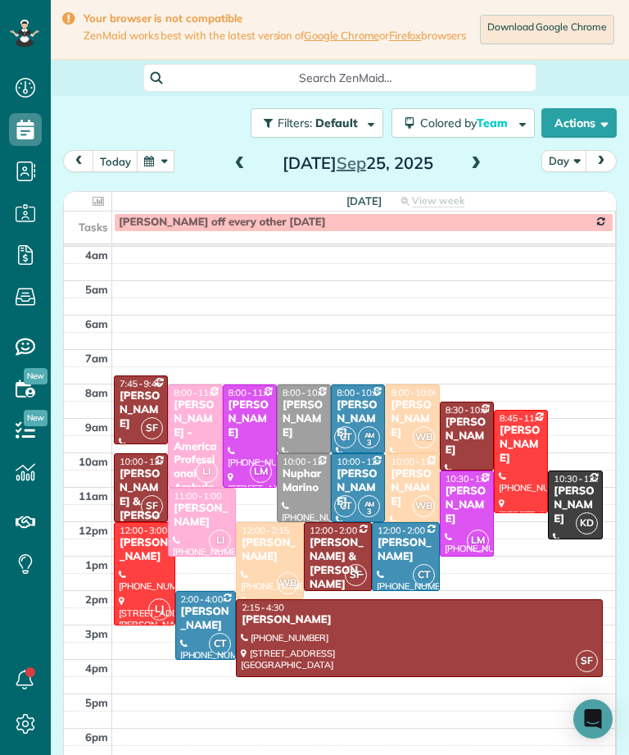
scroll to position [1, 0]
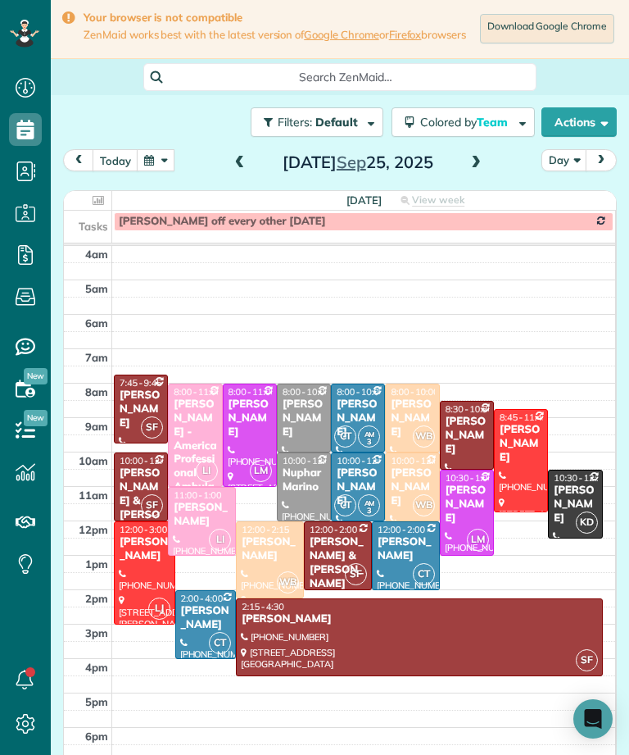
click at [370, 415] on div "Jessica Barcellano" at bounding box center [358, 418] width 44 height 42
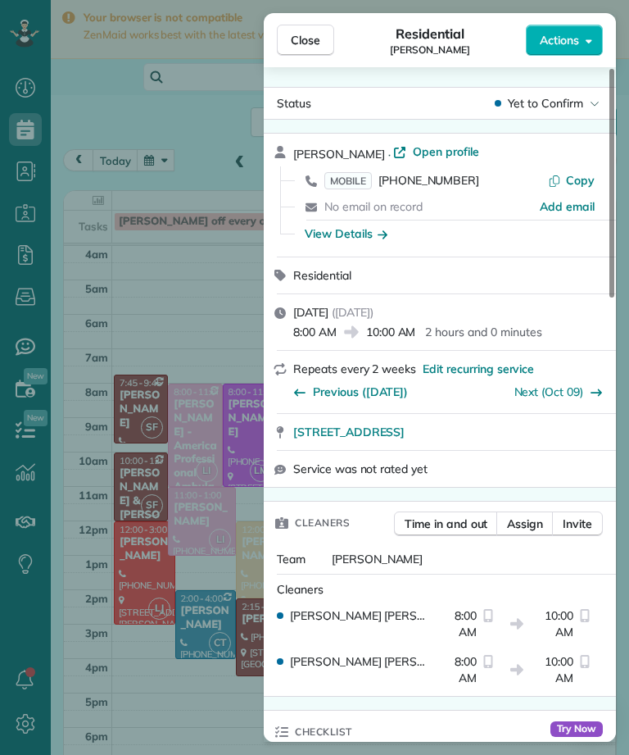
click at [353, 182] on span "MOBILE" at bounding box center [349, 180] width 48 height 17
click at [292, 40] on span "Close" at bounding box center [306, 40] width 30 height 16
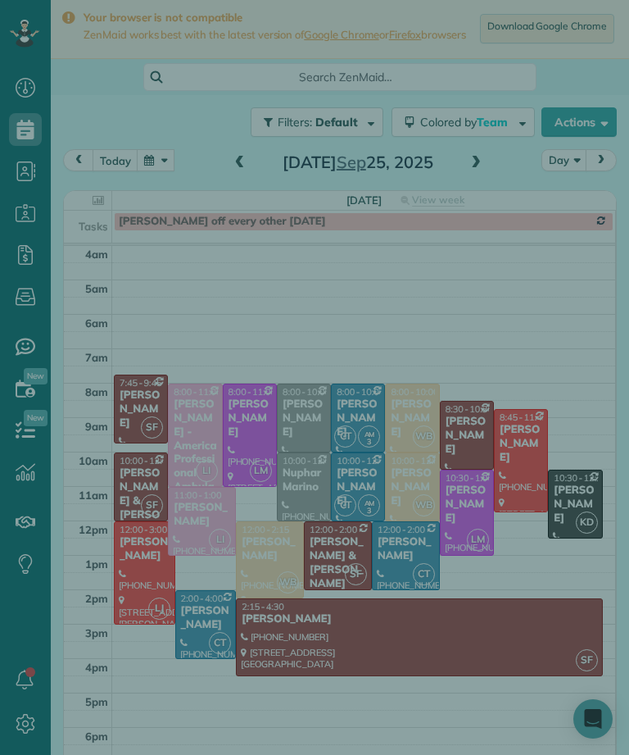
click at [293, 40] on span "Close" at bounding box center [306, 40] width 30 height 16
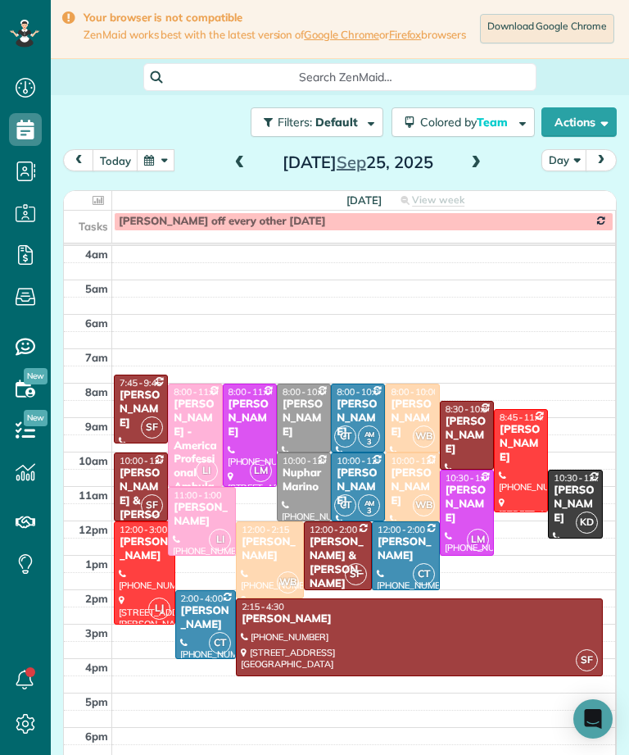
click at [352, 484] on div "Sandra Tignor" at bounding box center [358, 487] width 44 height 42
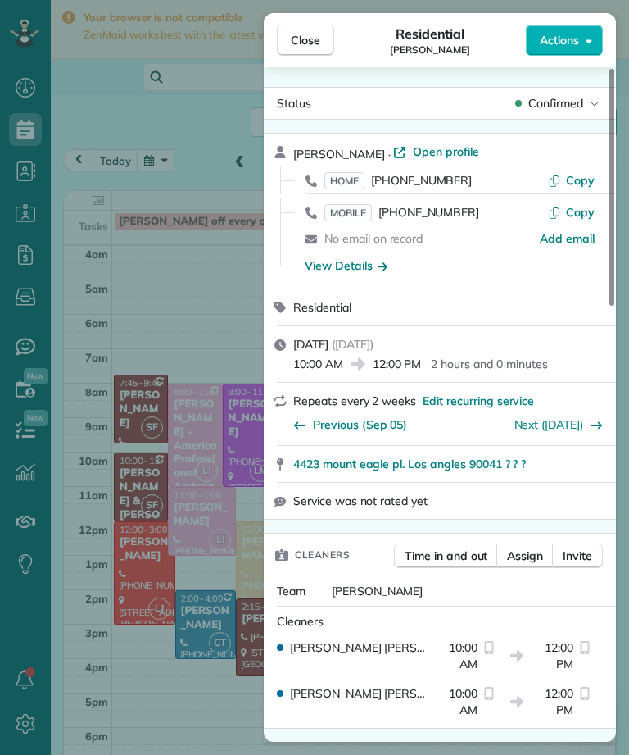
click at [349, 186] on span "HOME" at bounding box center [345, 180] width 40 height 17
click at [350, 210] on span "MOBILE" at bounding box center [349, 212] width 48 height 17
click at [234, 309] on div "Close Residential Sandra Tignor Actions Status Confirmed Sandra Tignor · Open p…" at bounding box center [314, 377] width 629 height 755
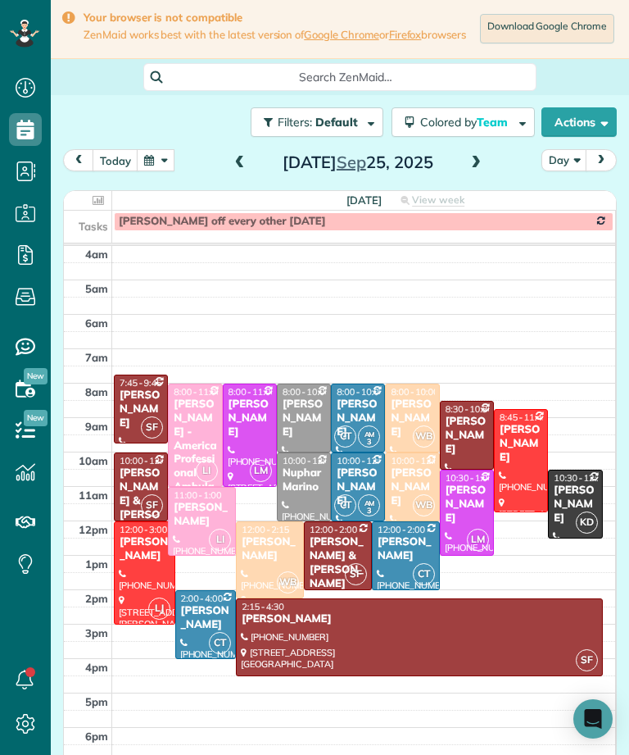
scroll to position [2, 0]
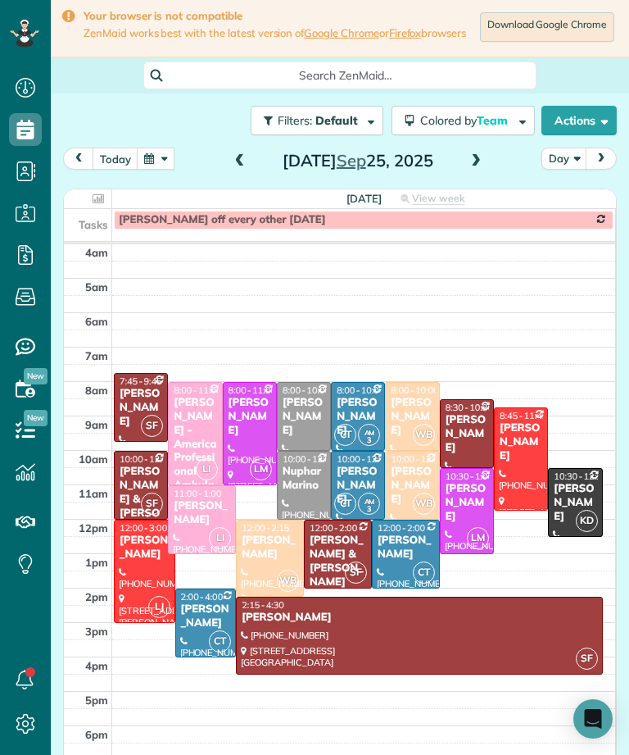
click at [397, 552] on div "Robyn VonArx" at bounding box center [406, 548] width 58 height 28
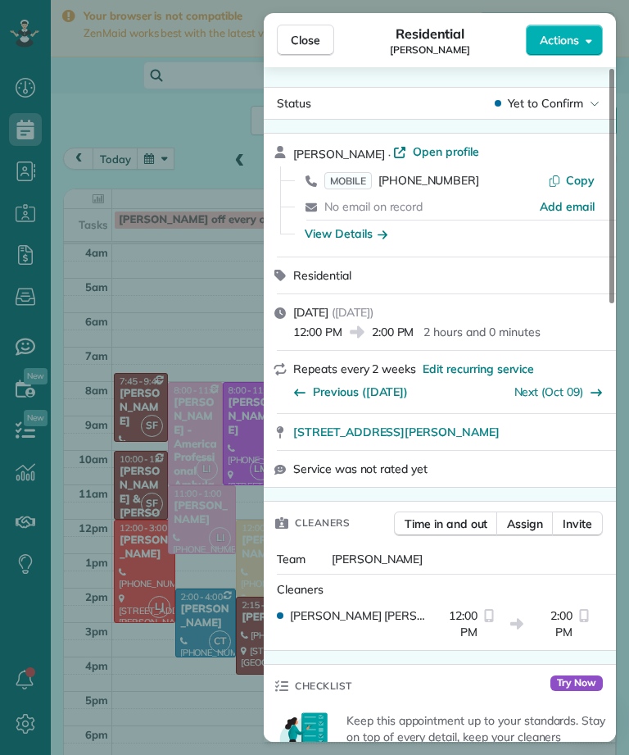
click at [365, 179] on span "MOBILE" at bounding box center [349, 180] width 48 height 17
click at [209, 308] on div "Close Residential Robyn VonArx Actions Status Yet to Confirm Robyn VonArx · Ope…" at bounding box center [314, 377] width 629 height 755
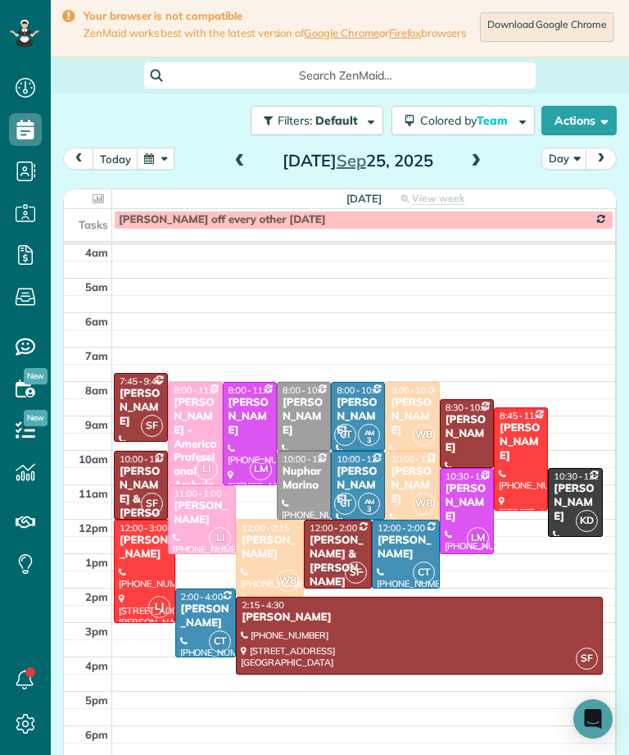
click at [211, 612] on div "Sonali Mehta" at bounding box center [206, 616] width 52 height 28
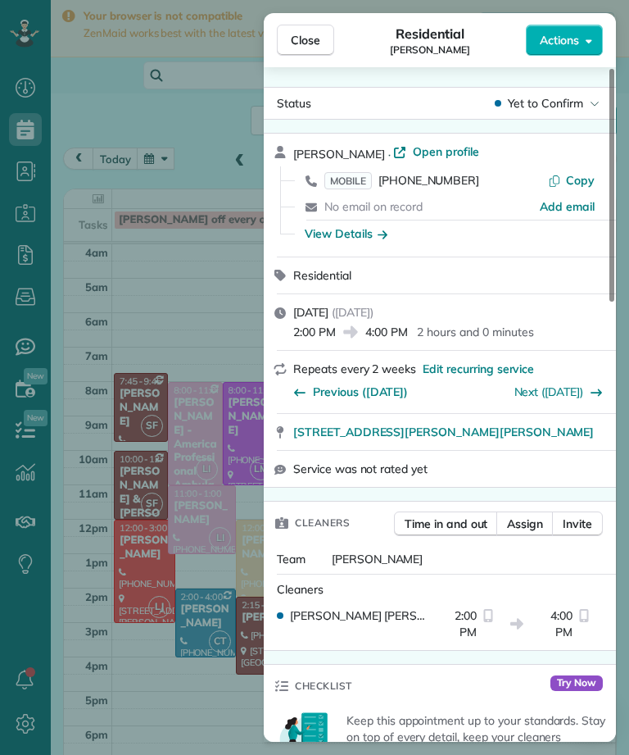
click at [377, 174] on span "MOBILE (408) 250-7308" at bounding box center [402, 180] width 155 height 16
click at [207, 292] on div "Close Residential Sonali Mehta Actions Status Yet to Confirm Sonali Mehta · Ope…" at bounding box center [314, 377] width 629 height 755
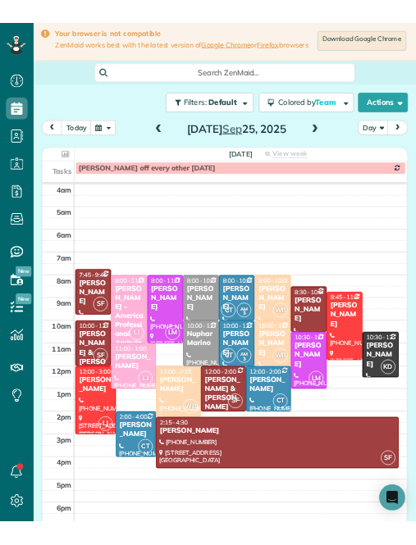
scroll to position [807, 51]
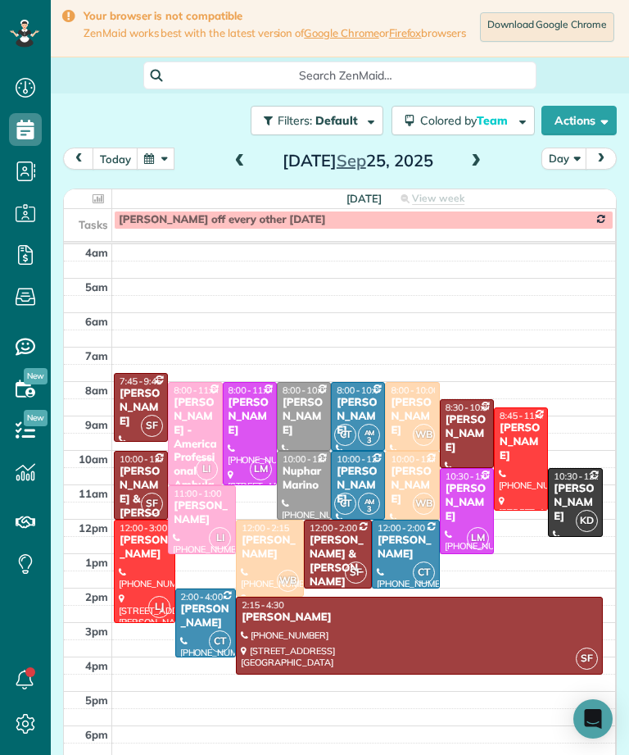
click at [297, 417] on div "Gina Zupsich" at bounding box center [304, 417] width 44 height 42
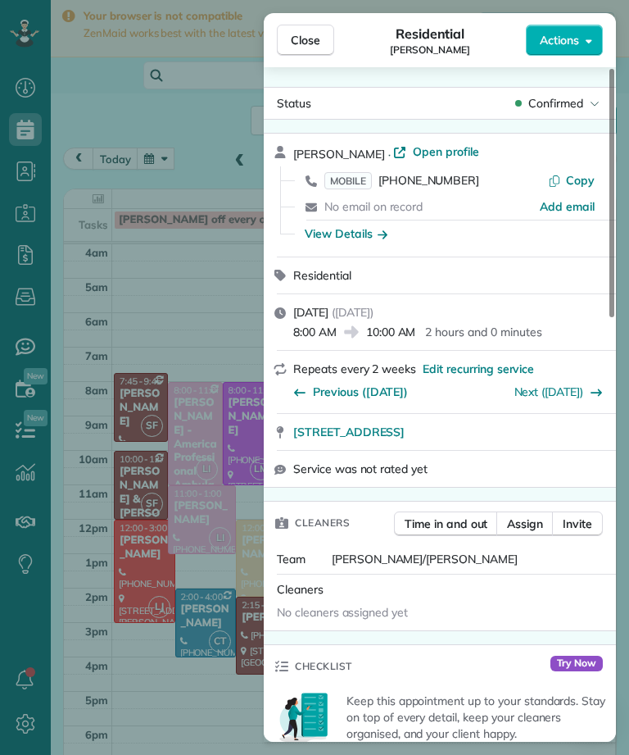
click at [346, 173] on span "MOBILE" at bounding box center [349, 180] width 48 height 17
click at [305, 42] on span "Close" at bounding box center [306, 40] width 30 height 16
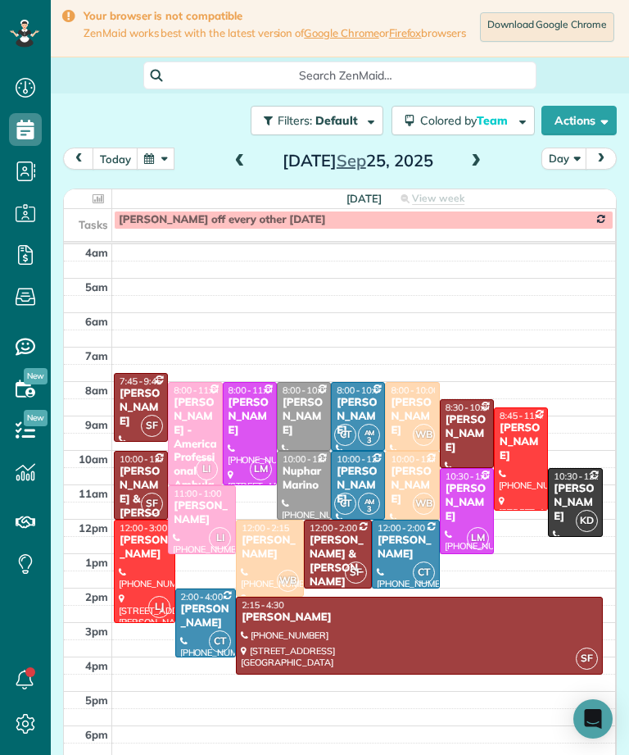
click at [316, 493] on div "Nuphar Marino" at bounding box center [304, 479] width 44 height 28
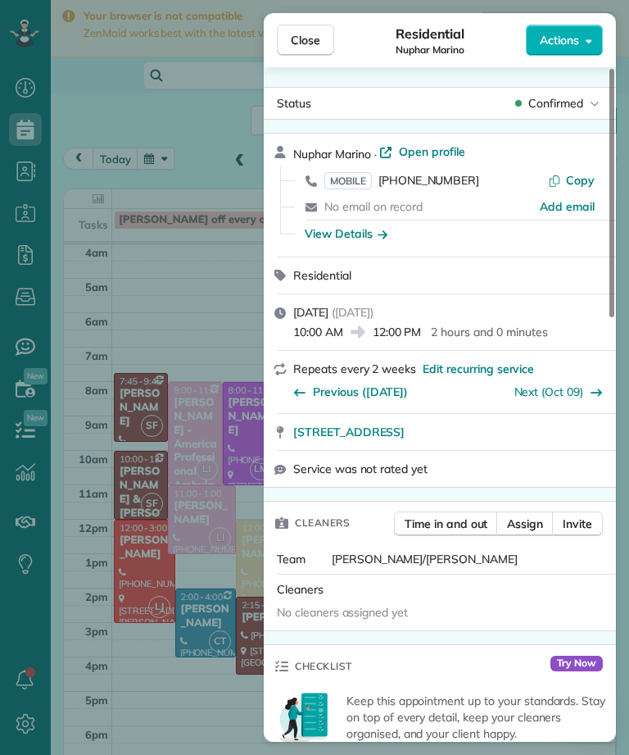
click at [340, 177] on span "MOBILE" at bounding box center [349, 180] width 48 height 17
click at [198, 307] on div "Close Residential Nuphar Marino Actions Status Confirmed Nuphar Marino · Open p…" at bounding box center [314, 377] width 629 height 755
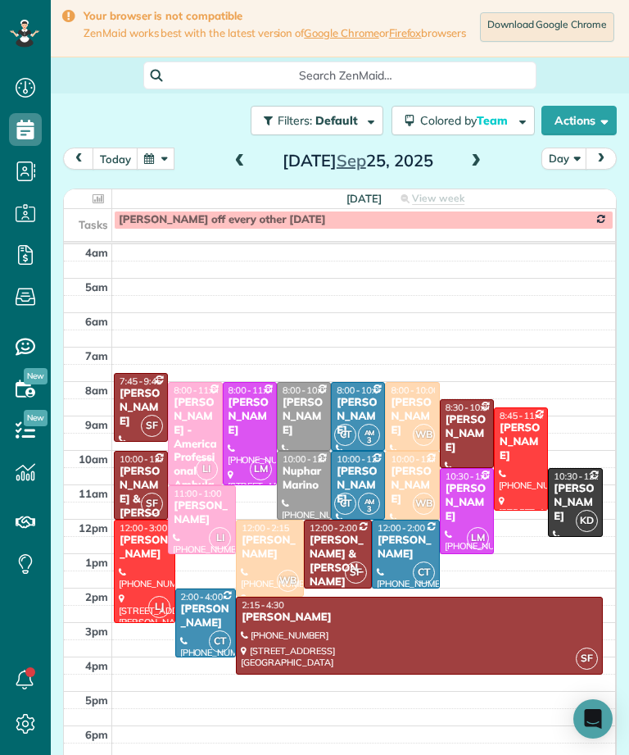
click at [425, 479] on div "[PERSON_NAME]" at bounding box center [412, 486] width 44 height 42
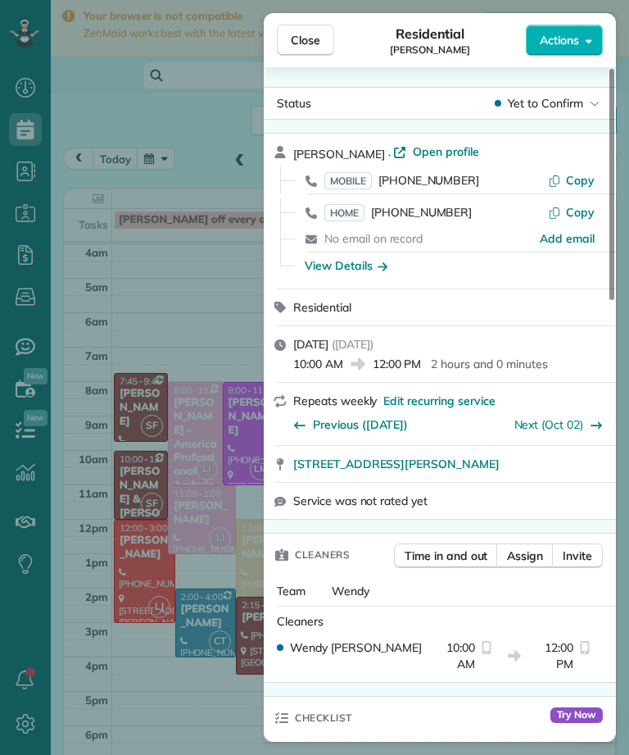
click at [352, 178] on span "MOBILE" at bounding box center [349, 180] width 48 height 17
click at [348, 219] on span "HOME" at bounding box center [345, 212] width 40 height 17
click at [316, 43] on span "Close" at bounding box center [306, 40] width 30 height 16
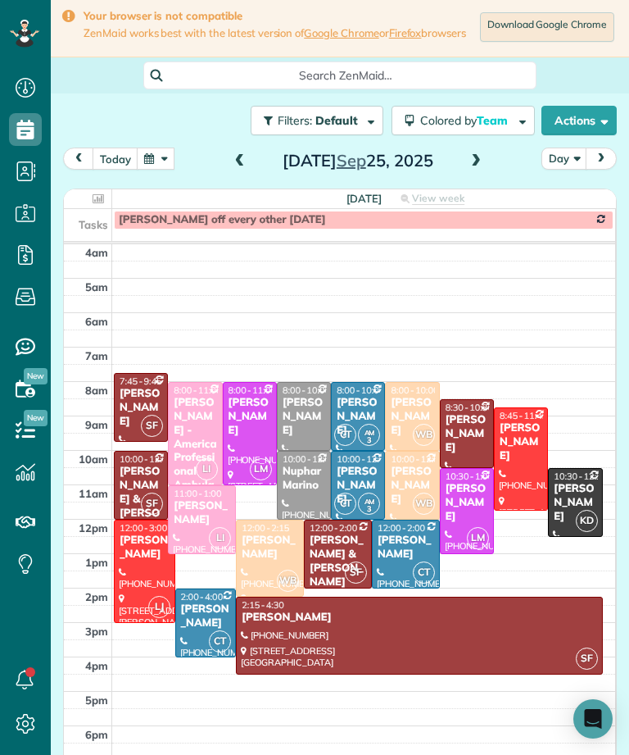
scroll to position [807, 51]
click at [262, 426] on div "Erin Oremland" at bounding box center [250, 417] width 44 height 42
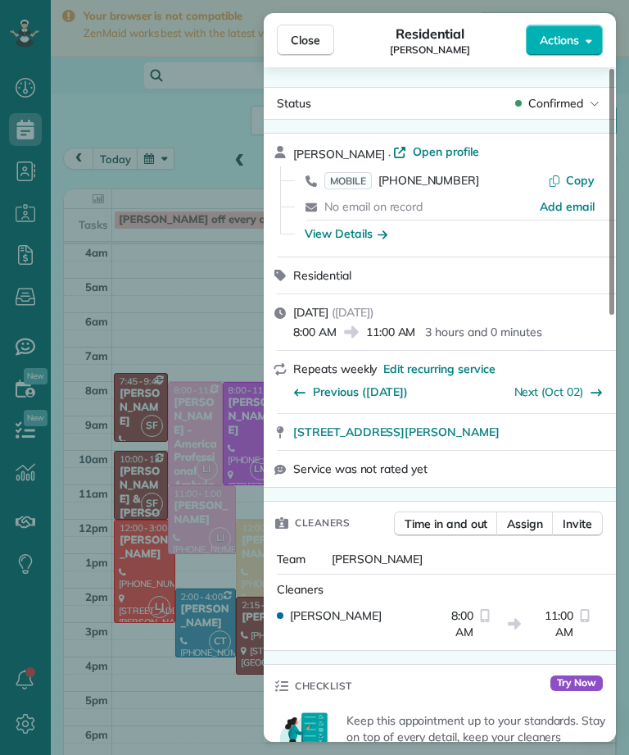
click at [352, 181] on span "MOBILE" at bounding box center [349, 180] width 48 height 17
click at [242, 337] on div "Close Residential Erin Oremland Actions Status Confirmed Erin Oremland · Open p…" at bounding box center [314, 377] width 629 height 755
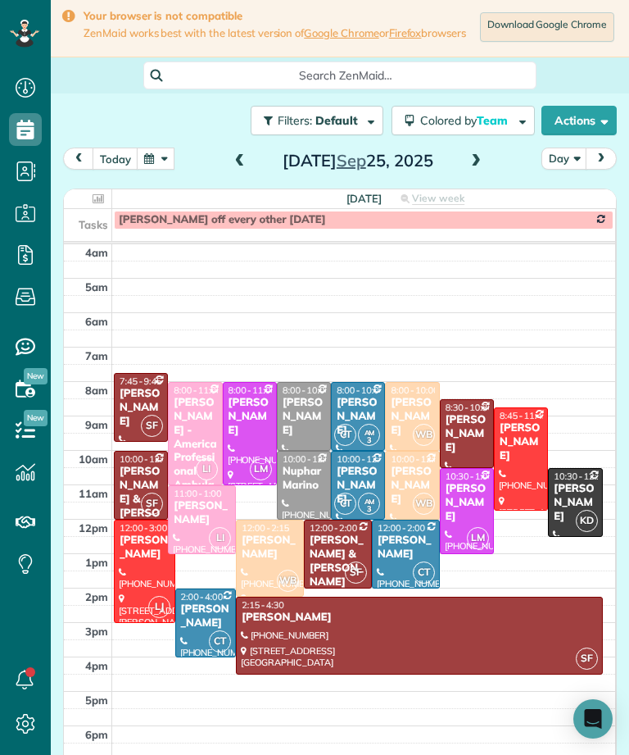
click at [482, 508] on div "Tina Tellado" at bounding box center [467, 503] width 44 height 42
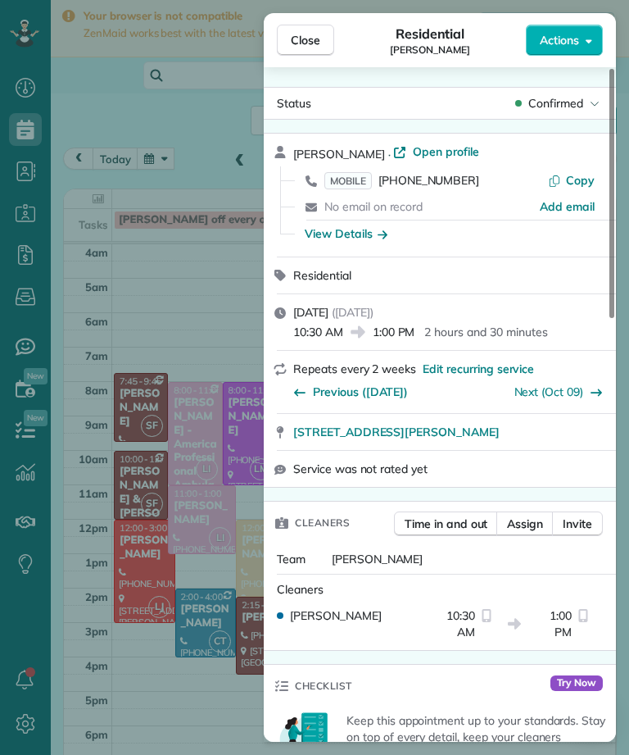
click at [343, 187] on span "MOBILE" at bounding box center [349, 180] width 48 height 17
click at [228, 307] on div "Close Residential Tina Tellado Actions Status Confirmed Tina Tellado · Open pro…" at bounding box center [314, 377] width 629 height 755
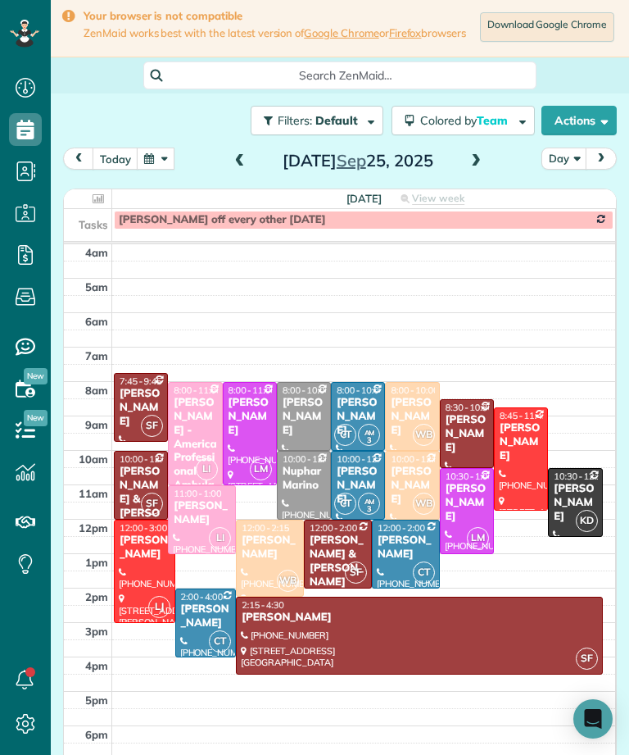
scroll to position [807, 51]
click at [581, 495] on div "Darren Bridges" at bounding box center [575, 503] width 44 height 42
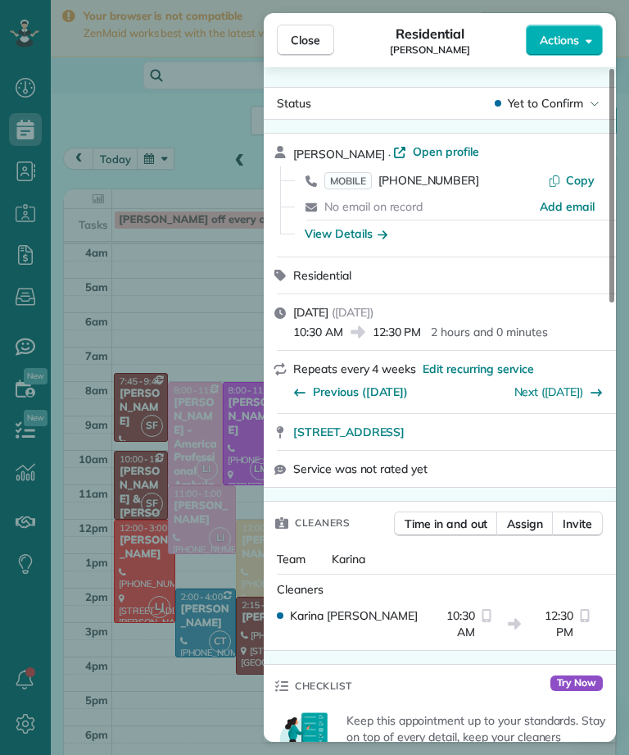
click at [360, 179] on span "MOBILE" at bounding box center [349, 180] width 48 height 17
click at [217, 304] on div "Close Residential Darren Bridges Actions Status Yet to Confirm Darren Bridges ·…" at bounding box center [314, 377] width 629 height 755
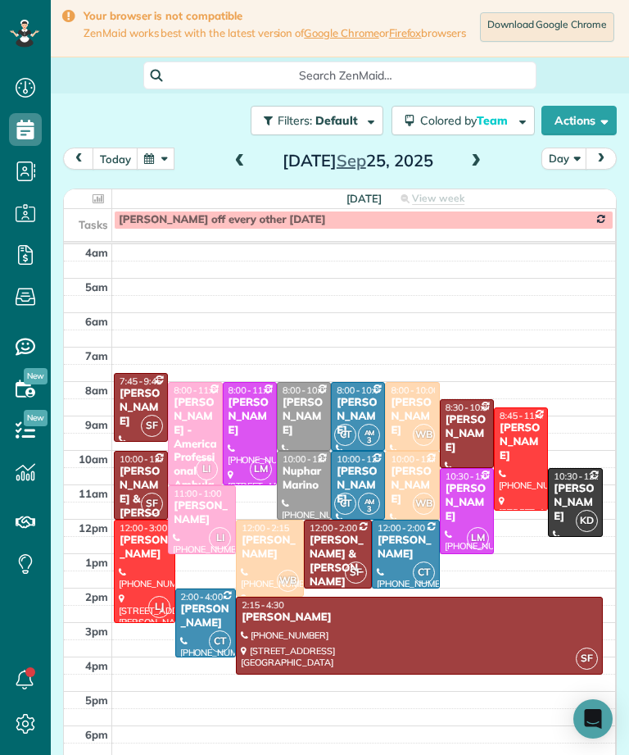
click at [415, 406] on div "Sasha Kapoor" at bounding box center [412, 417] width 44 height 42
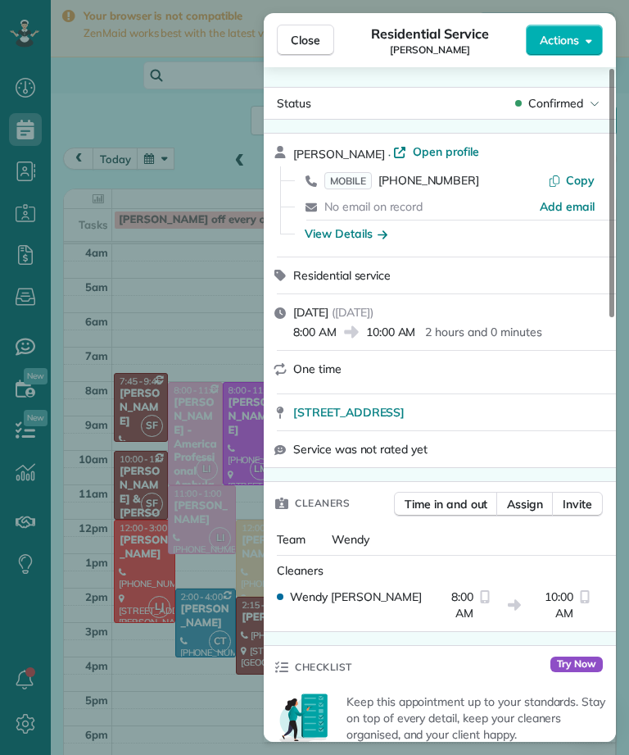
scroll to position [807, 51]
click at [349, 175] on span "MOBILE" at bounding box center [349, 180] width 48 height 17
click at [312, 36] on span "Close" at bounding box center [306, 40] width 30 height 16
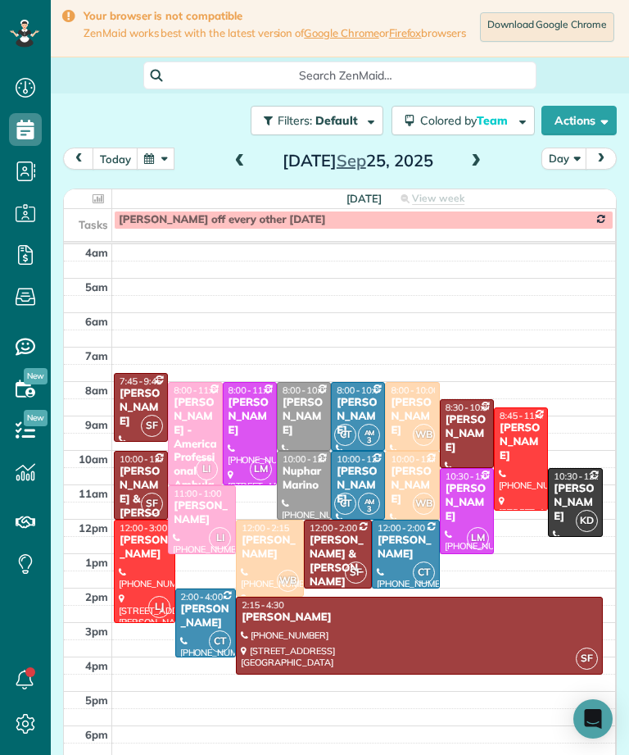
click at [166, 158] on button "button" at bounding box center [156, 159] width 38 height 22
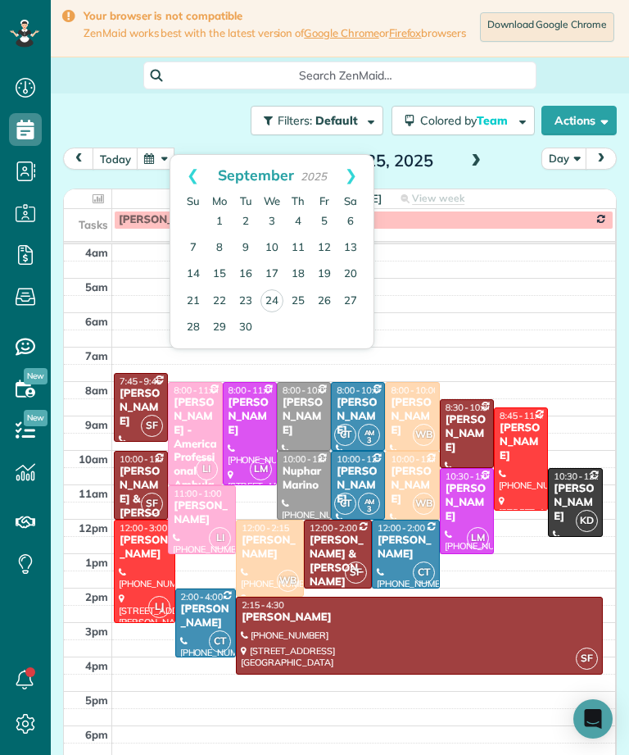
click at [359, 184] on link "Next" at bounding box center [351, 175] width 45 height 41
click at [302, 218] on link "2" at bounding box center [298, 222] width 26 height 26
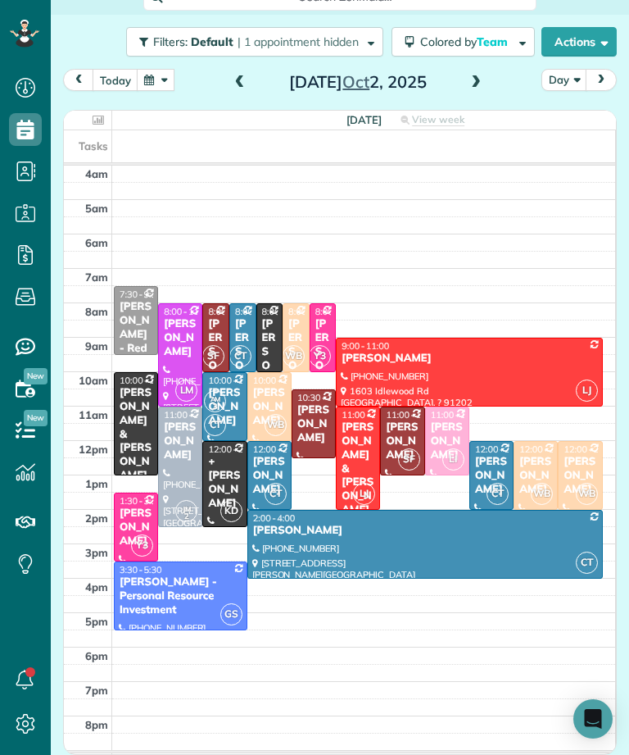
scroll to position [88, 0]
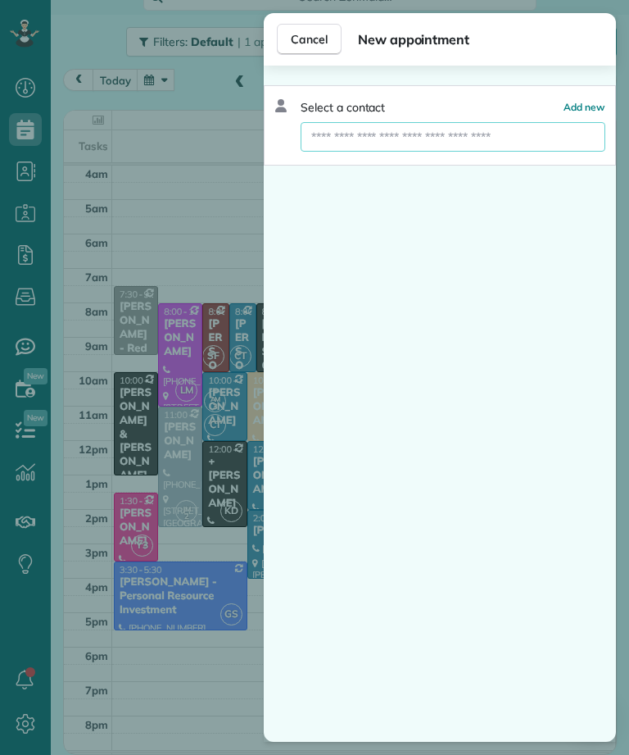
click at [538, 136] on input "text" at bounding box center [453, 137] width 305 height 30
type input "****"
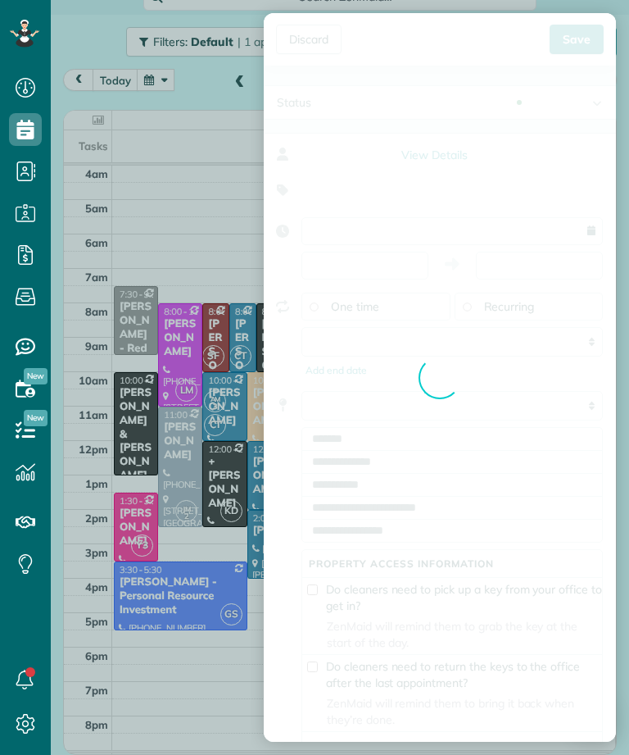
type input "**********"
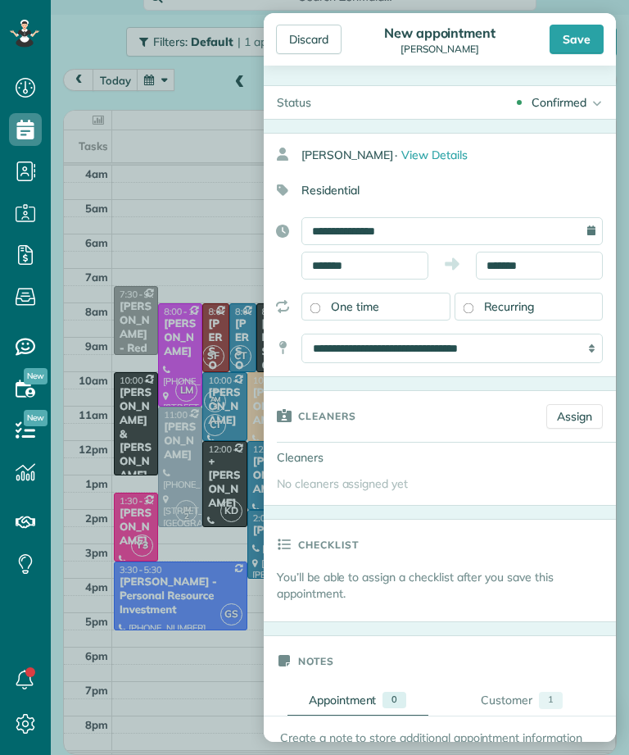
click at [327, 46] on div "Discard" at bounding box center [309, 40] width 66 height 30
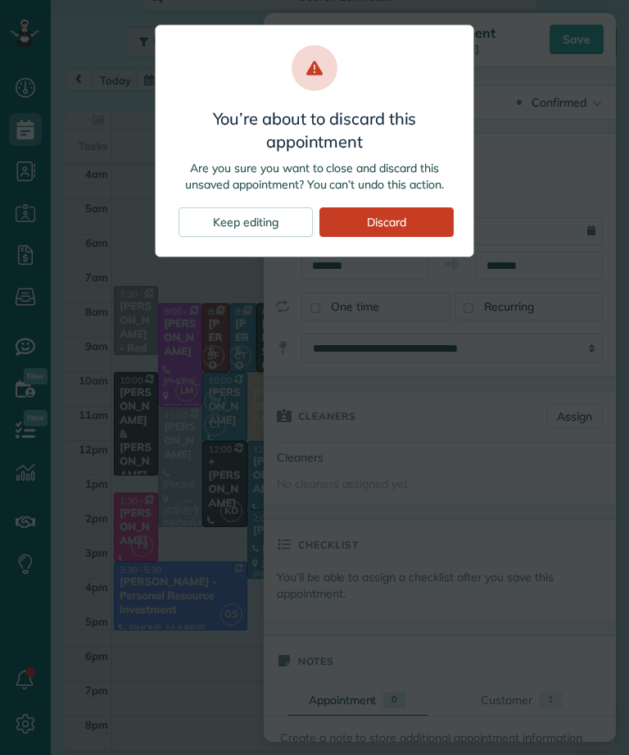
click at [431, 225] on div "Discard" at bounding box center [387, 222] width 134 height 30
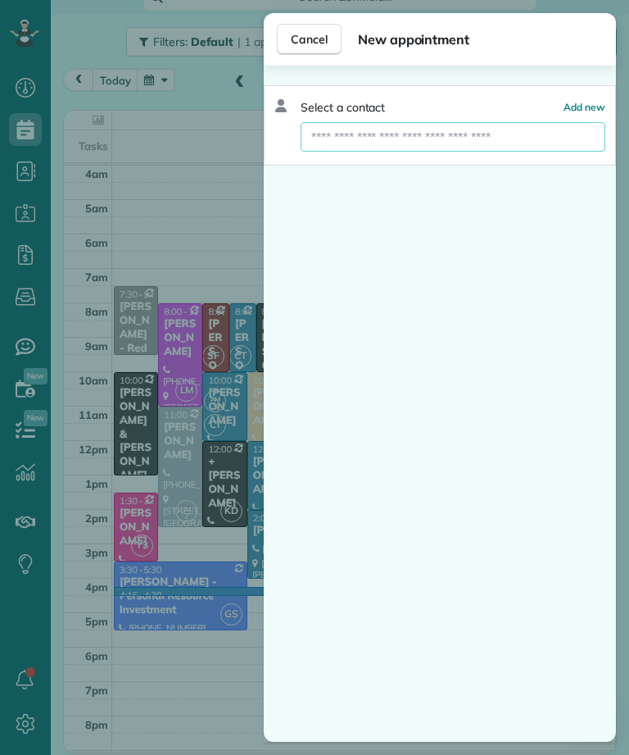
click at [450, 134] on input "text" at bounding box center [453, 137] width 305 height 30
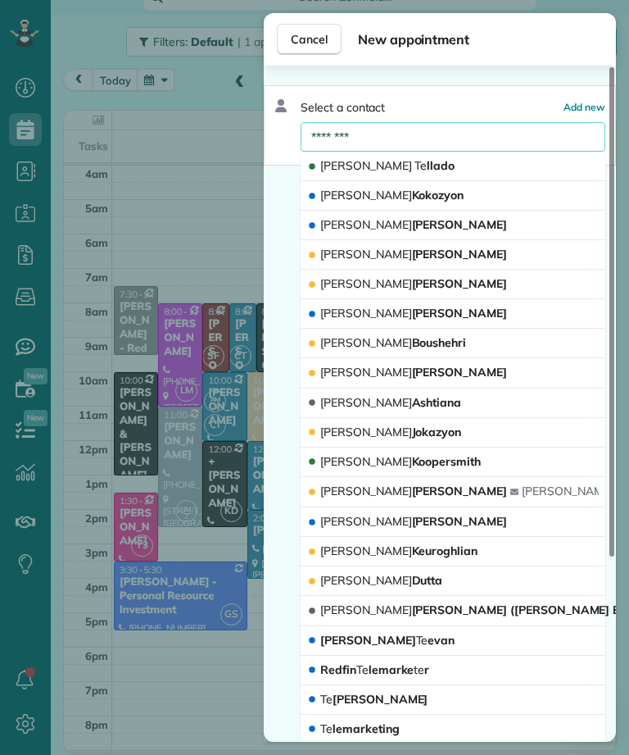
type input "*********"
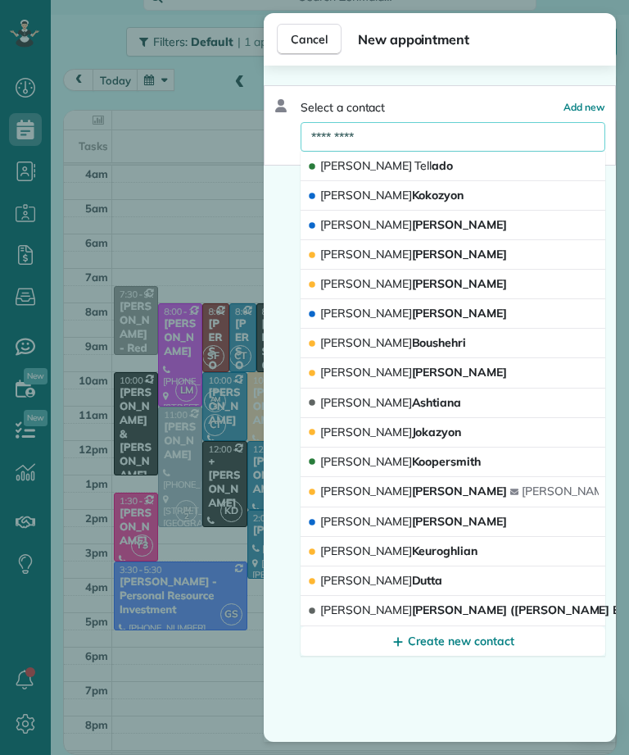
click at [474, 174] on button "Tina Tell ado" at bounding box center [453, 167] width 305 height 30
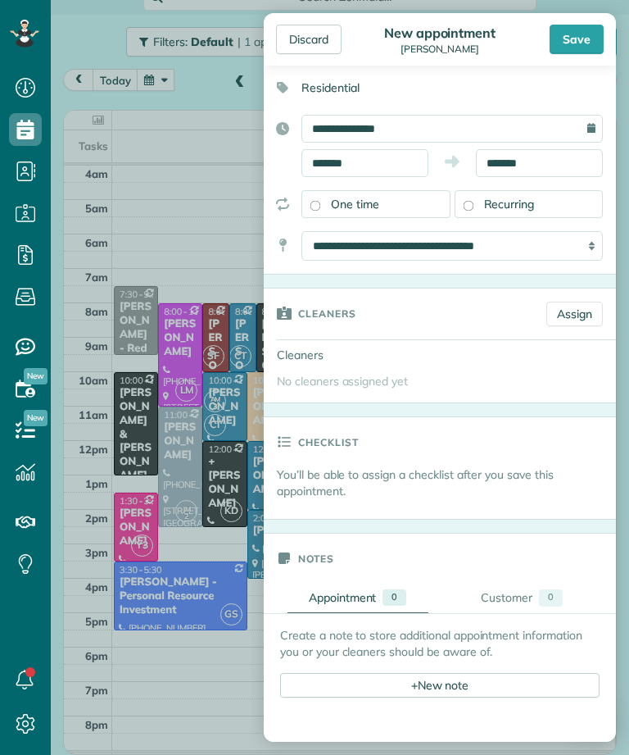
scroll to position [103, 0]
click at [585, 318] on link "Assign" at bounding box center [575, 313] width 57 height 25
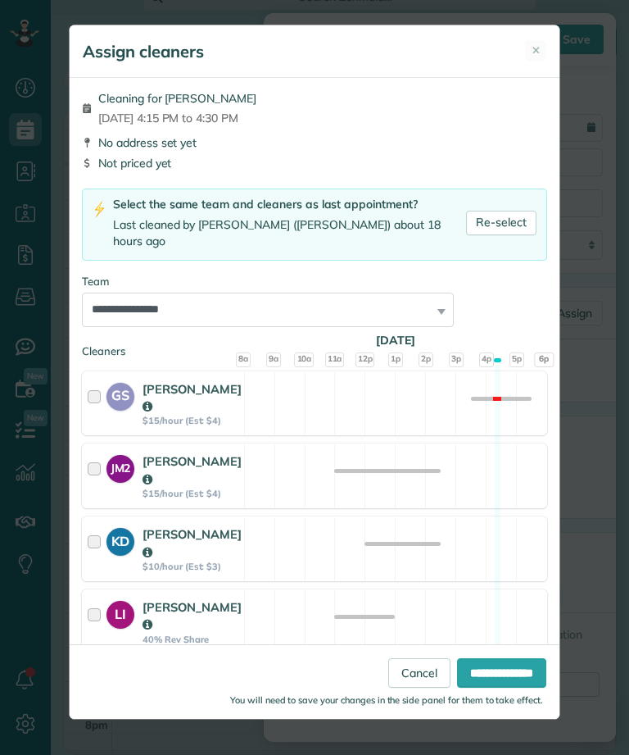
click at [525, 224] on link "Re-select" at bounding box center [501, 223] width 70 height 25
select select "*****"
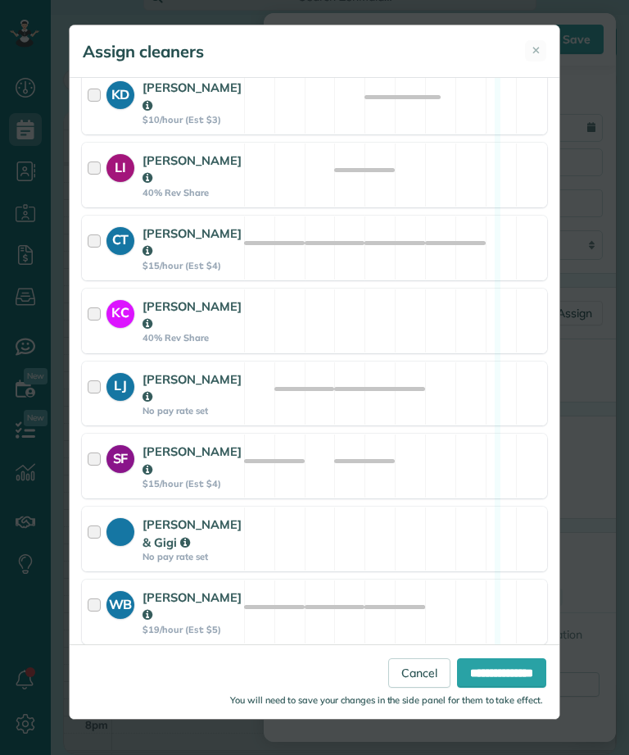
scroll to position [446, 0]
click at [525, 688] on input "**********" at bounding box center [501, 673] width 89 height 30
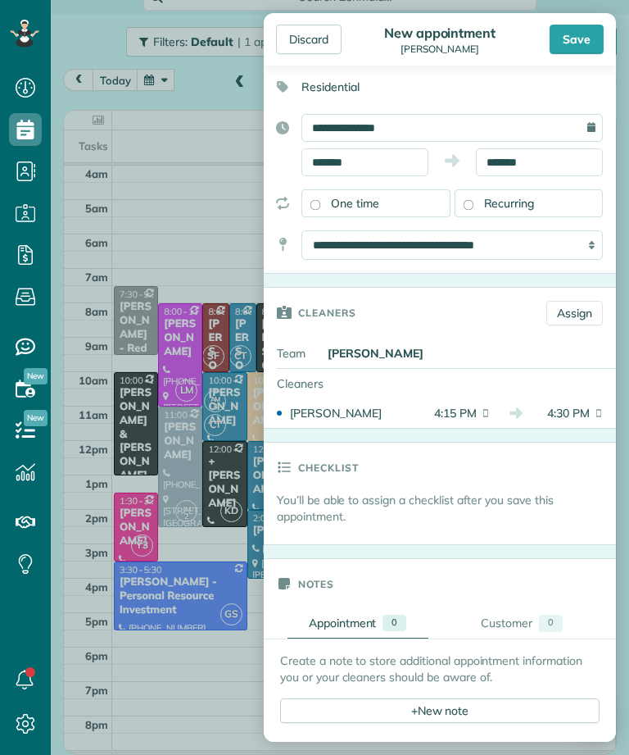
click at [575, 46] on div "Save" at bounding box center [577, 40] width 54 height 30
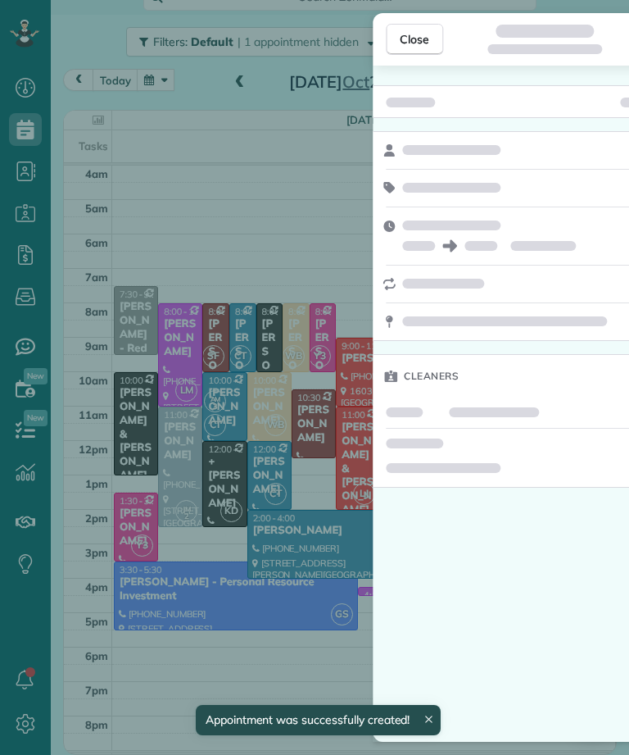
scroll to position [86, 0]
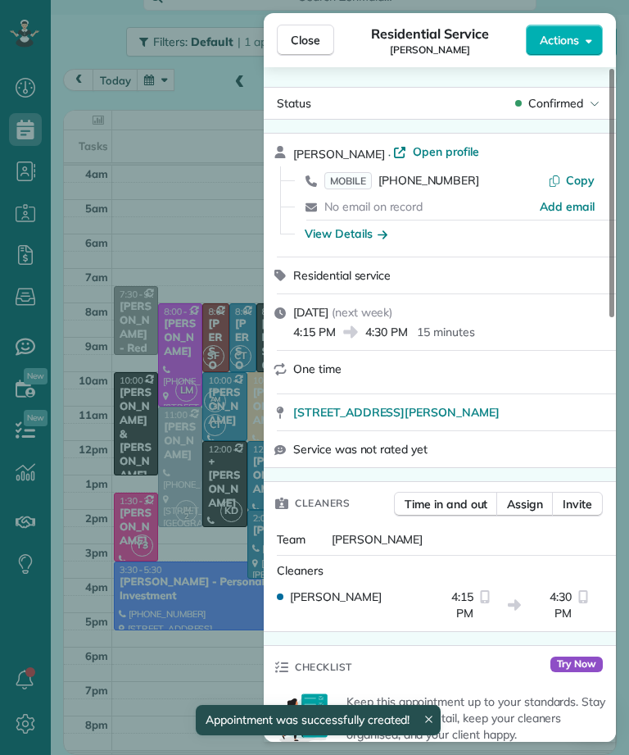
click at [238, 514] on div "Close Residential Service Tina Tellado Actions Status Confirmed Tina Tellado · …" at bounding box center [314, 377] width 629 height 755
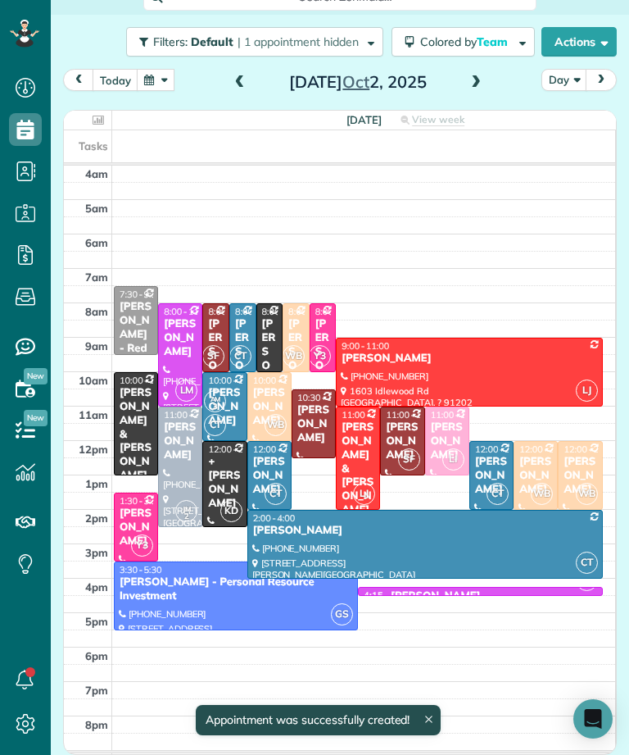
click at [315, 38] on span "Close" at bounding box center [306, 40] width 30 height 16
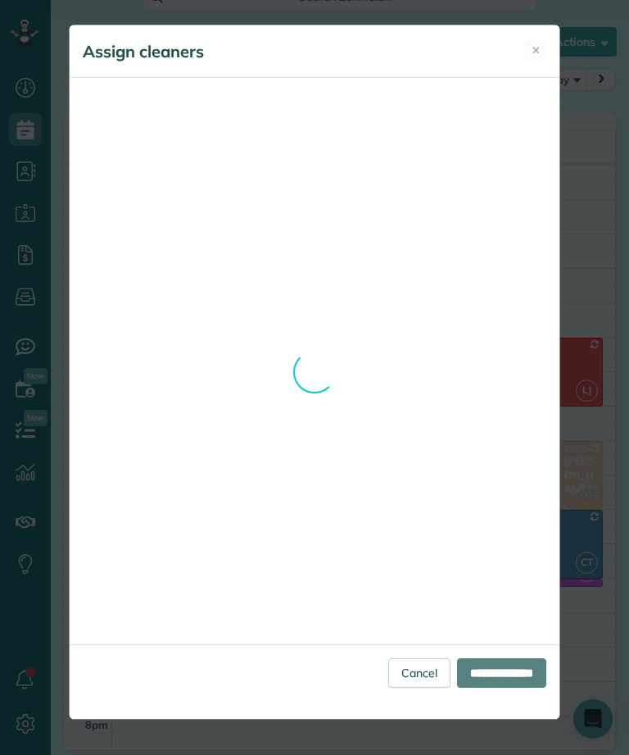
scroll to position [86, 0]
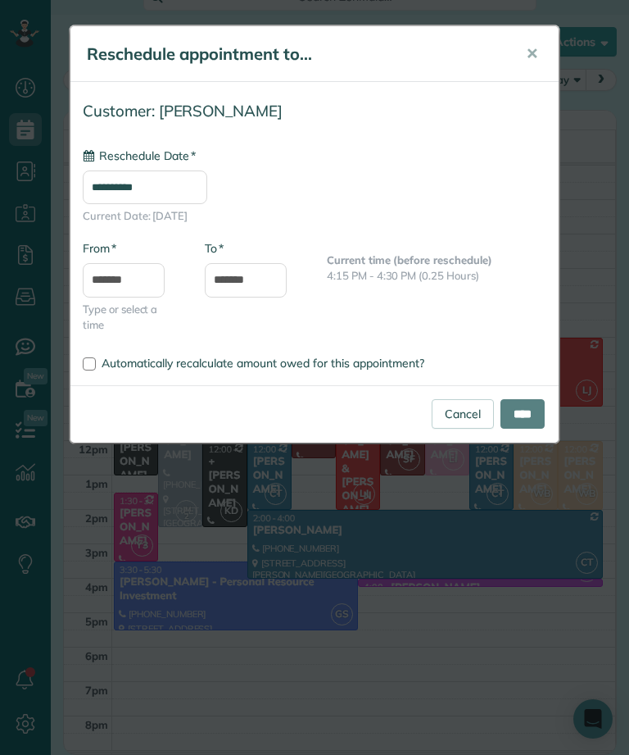
type input "**********"
click at [128, 274] on input "*******" at bounding box center [124, 280] width 82 height 34
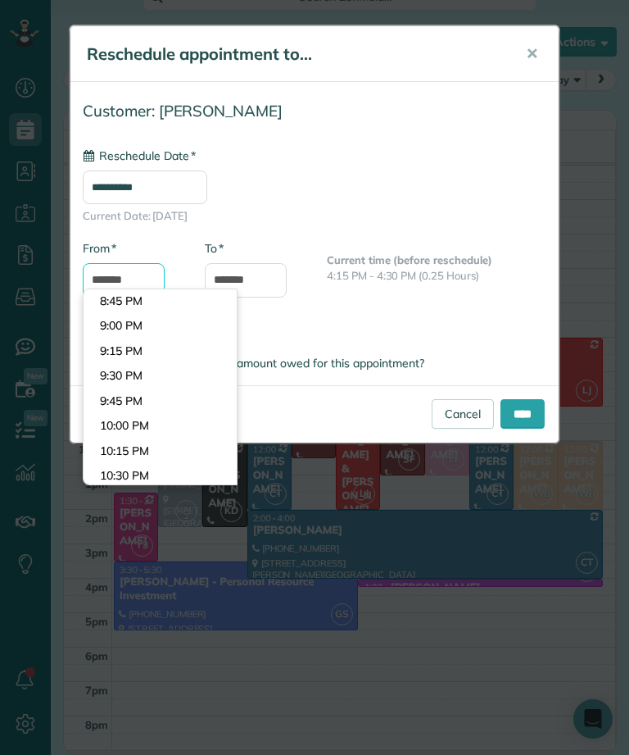
scroll to position [2055, 0]
click at [181, 429] on body "Dashboard Scheduling Calendar View List View Dispatch View - Weekly scheduling …" at bounding box center [314, 377] width 629 height 755
type input "********"
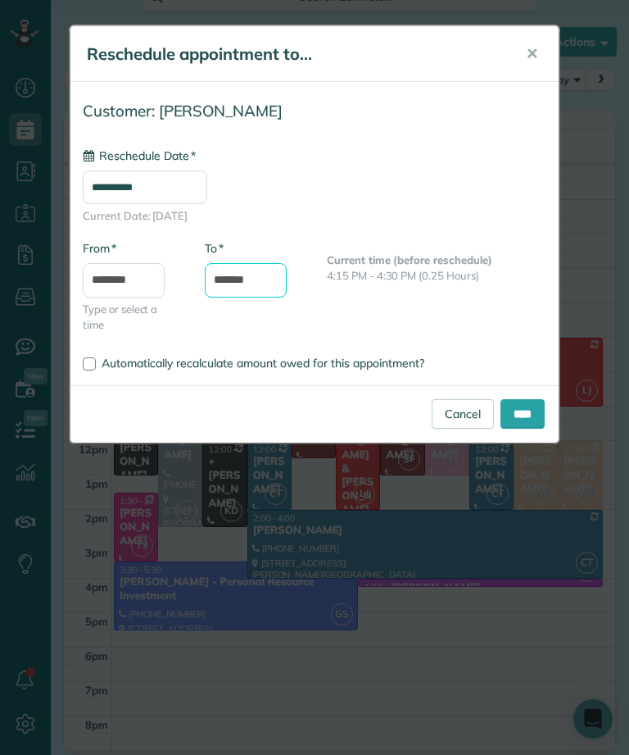
click at [270, 284] on input "*******" at bounding box center [246, 280] width 82 height 34
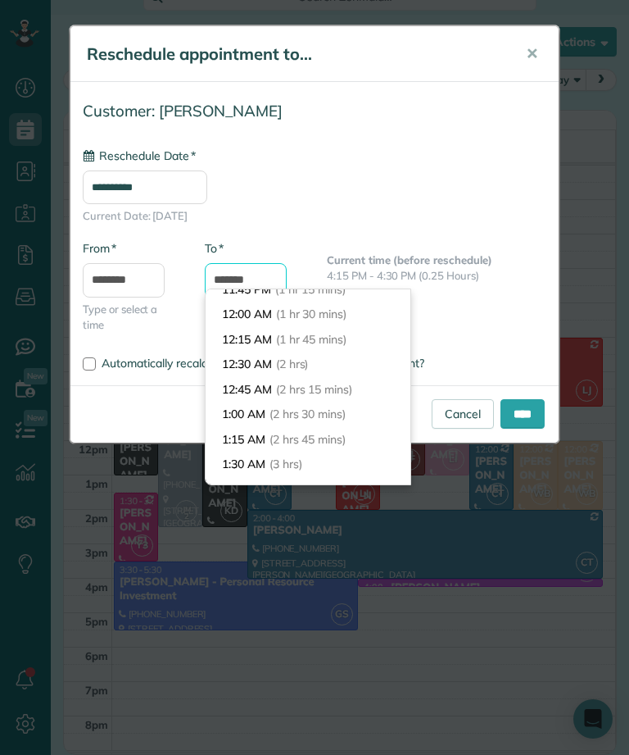
scroll to position [155, 0]
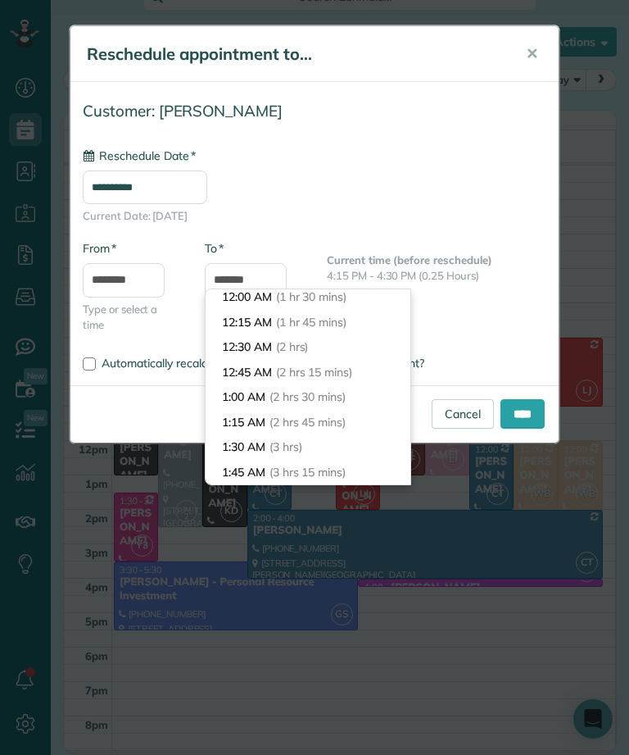
click at [350, 348] on li "12:30 AM (2 hrs)" at bounding box center [308, 346] width 205 height 25
type input "********"
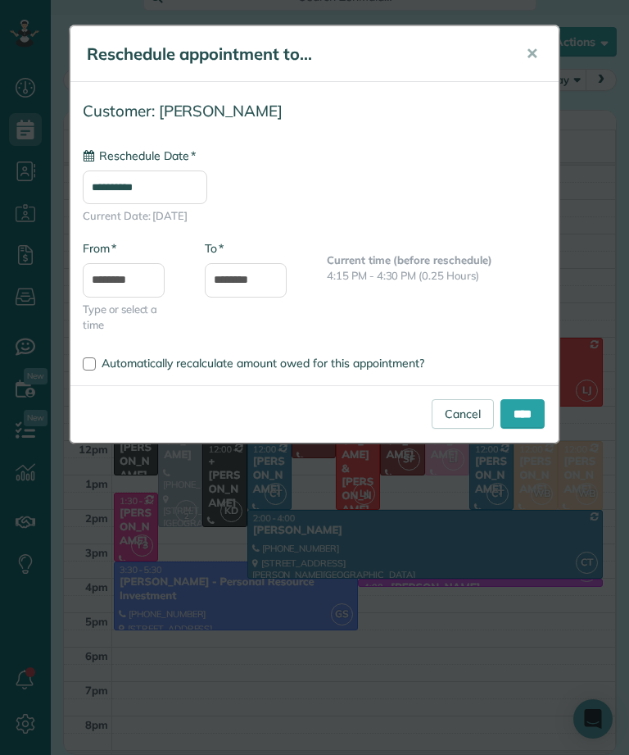
click at [527, 412] on input "****" at bounding box center [523, 414] width 44 height 30
type input "**********"
click at [270, 280] on input "********" at bounding box center [246, 280] width 82 height 34
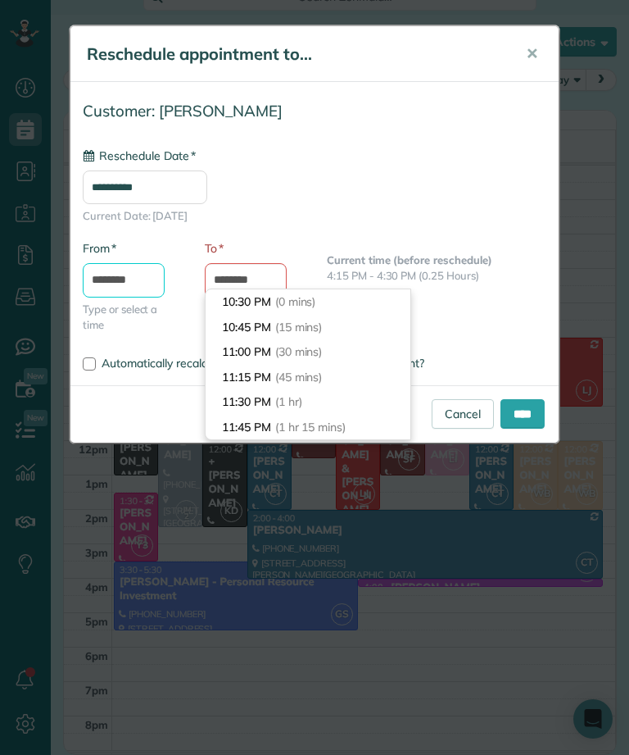
click at [155, 284] on input "********" at bounding box center [124, 280] width 82 height 34
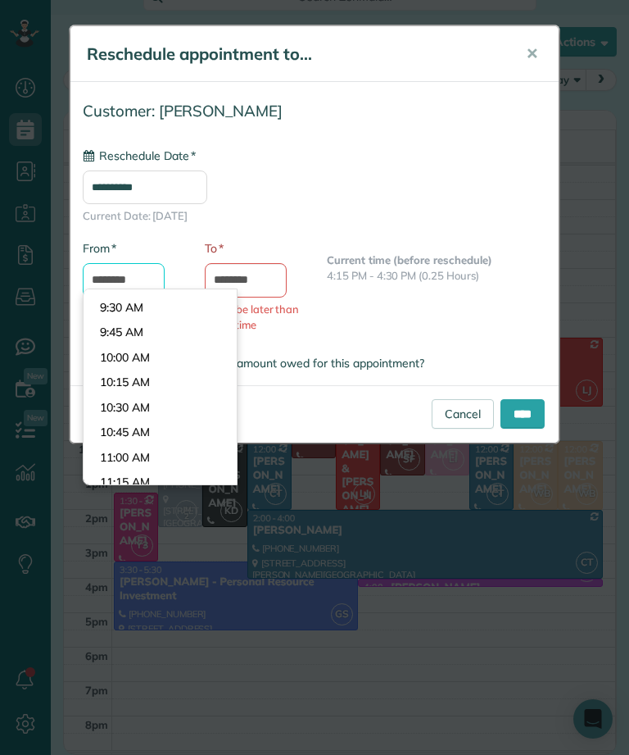
scroll to position [922, 0]
click at [198, 381] on body "Dashboard Scheduling Calendar View List View Dispatch View - Weekly scheduling …" at bounding box center [314, 377] width 629 height 755
type input "********"
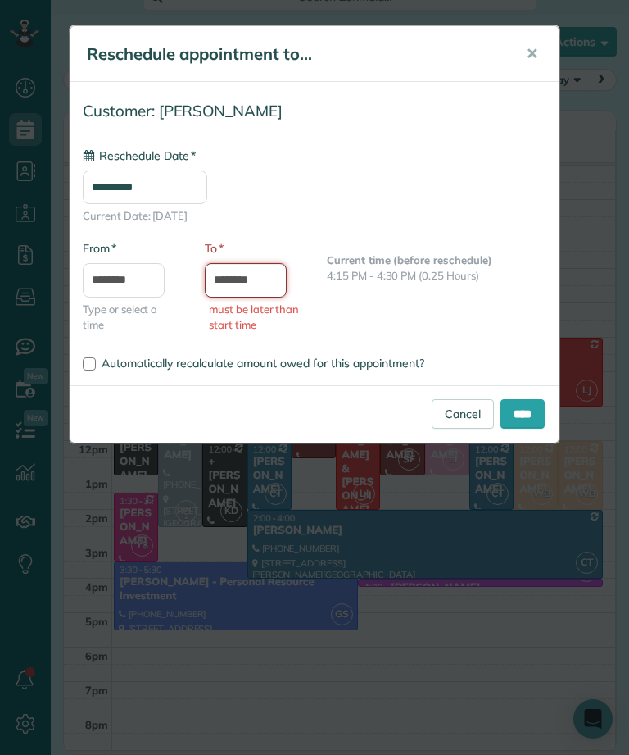
click at [264, 284] on input "********" at bounding box center [246, 280] width 82 height 34
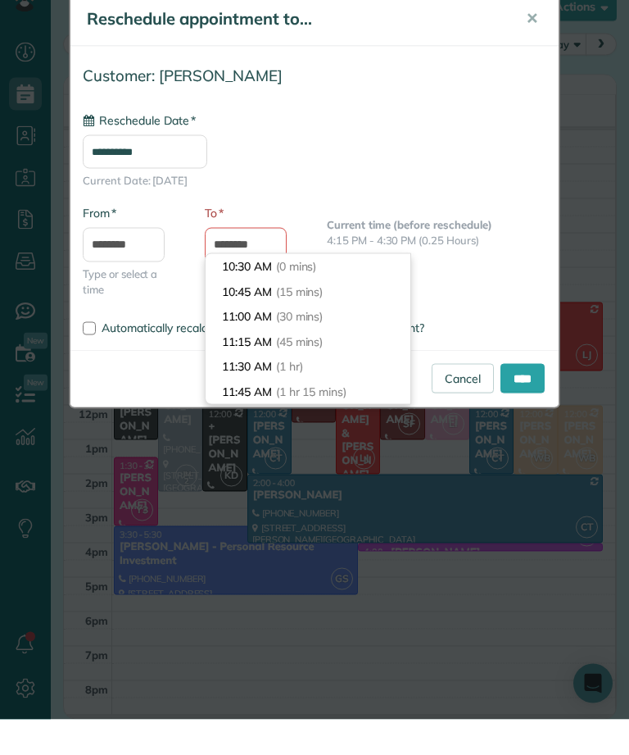
click at [319, 389] on li "11:30 AM (1 hr)" at bounding box center [308, 401] width 205 height 25
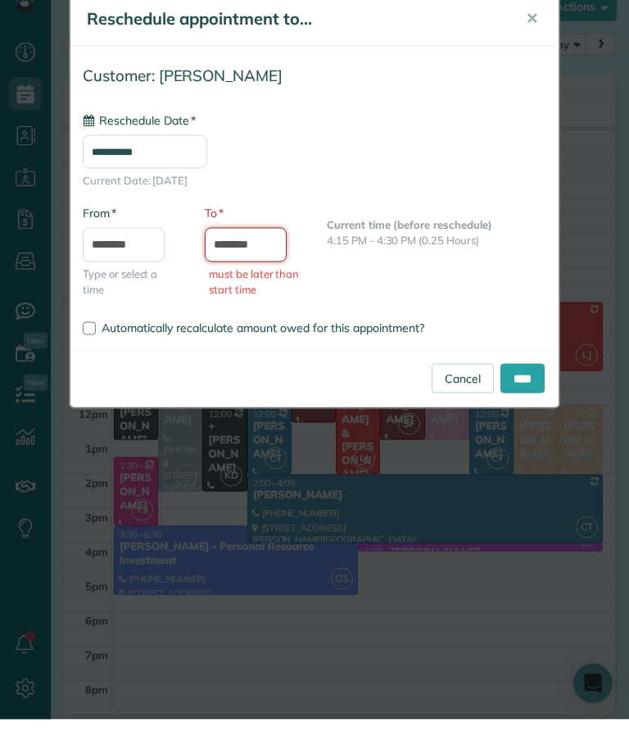
click at [266, 263] on input "********" at bounding box center [246, 280] width 82 height 34
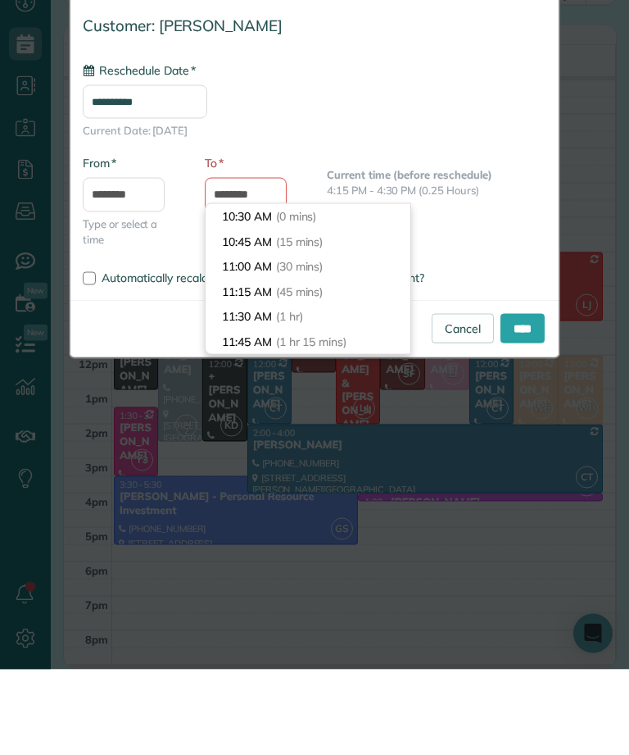
click at [341, 420] on span "(1 hr 15 mins)" at bounding box center [311, 427] width 70 height 15
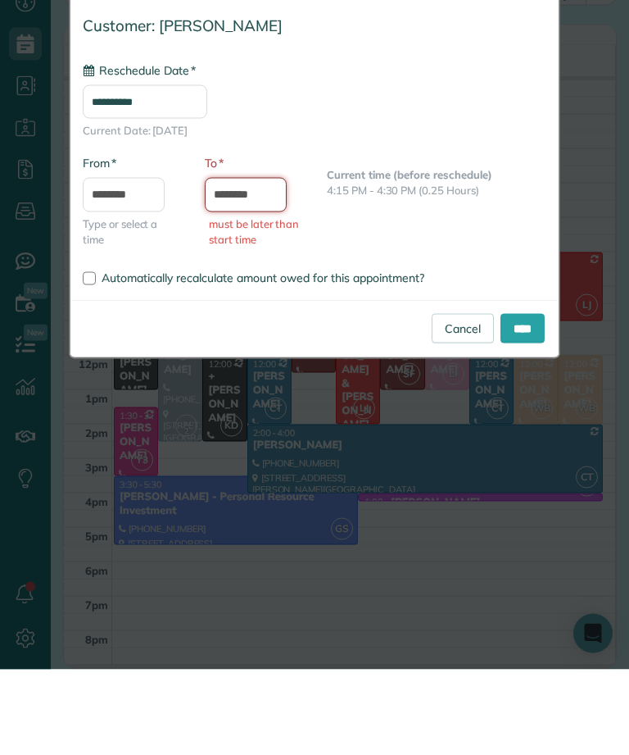
click at [262, 263] on input "********" at bounding box center [246, 280] width 82 height 34
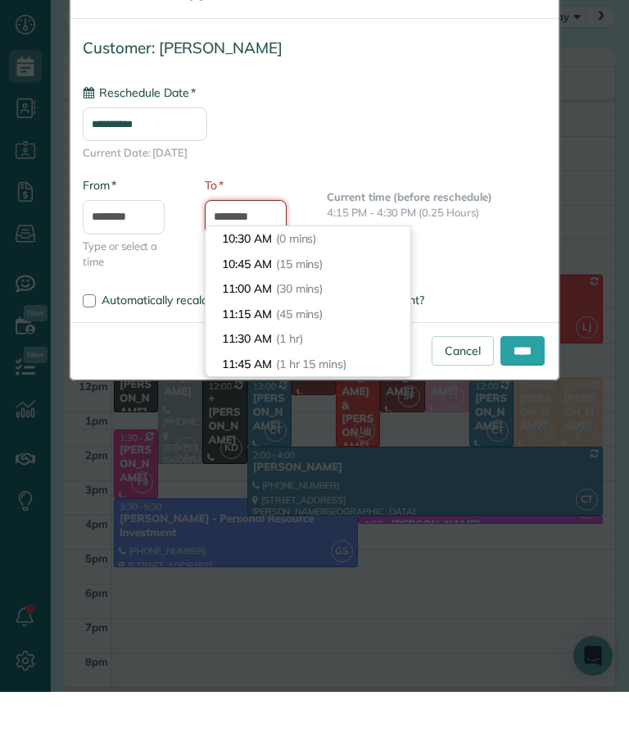
click at [257, 263] on input "********" at bounding box center [246, 280] width 82 height 34
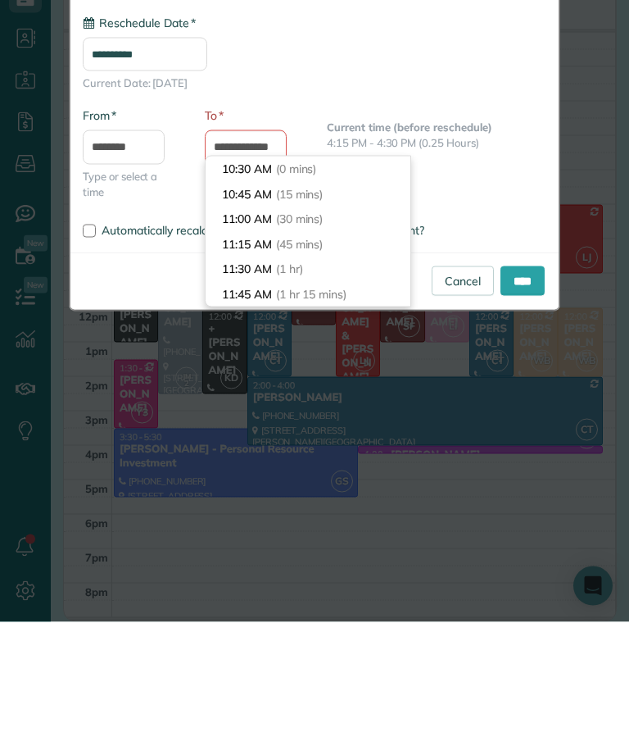
click at [343, 289] on li "10:30 AM (0 mins)" at bounding box center [308, 301] width 205 height 25
type input "********"
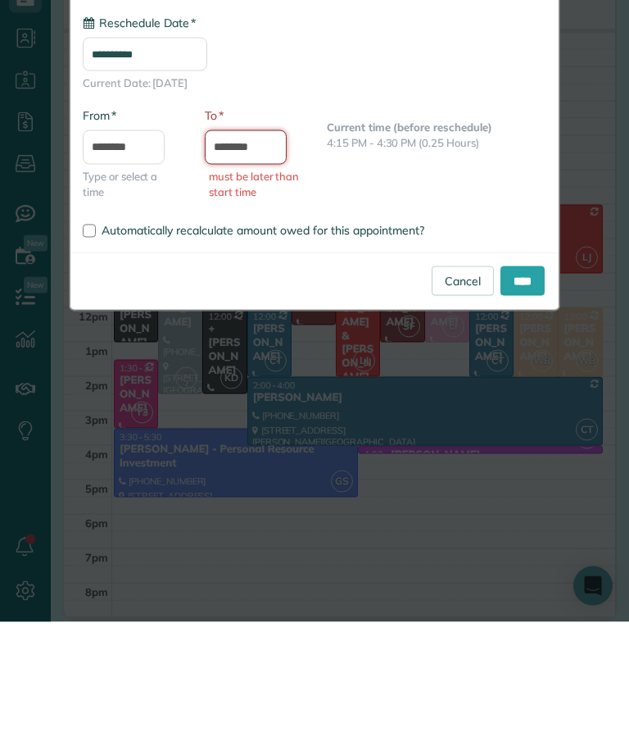
click at [253, 263] on input "********" at bounding box center [246, 280] width 82 height 34
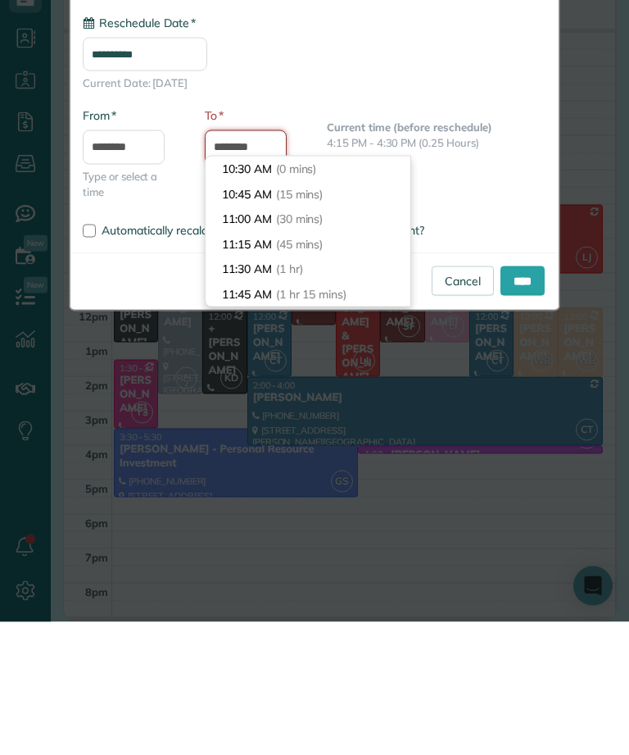
click at [241, 289] on li "10:30 AM (0 mins)" at bounding box center [308, 301] width 205 height 25
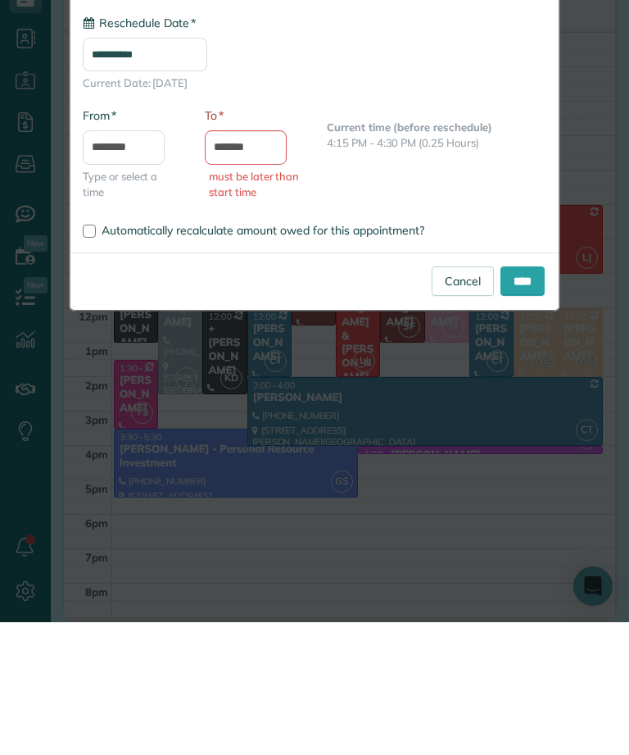
click at [525, 399] on input "****" at bounding box center [523, 414] width 44 height 30
type input "********"
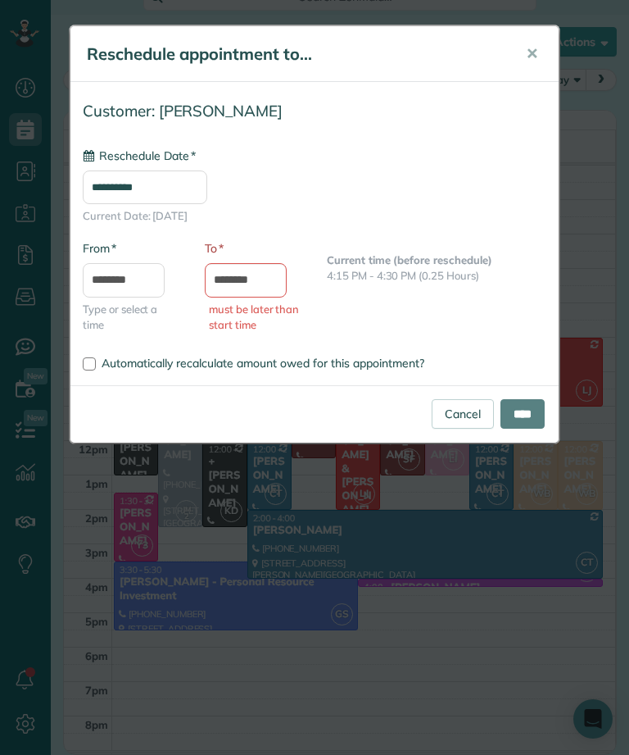
type input "**********"
click at [244, 267] on input "********" at bounding box center [246, 280] width 82 height 34
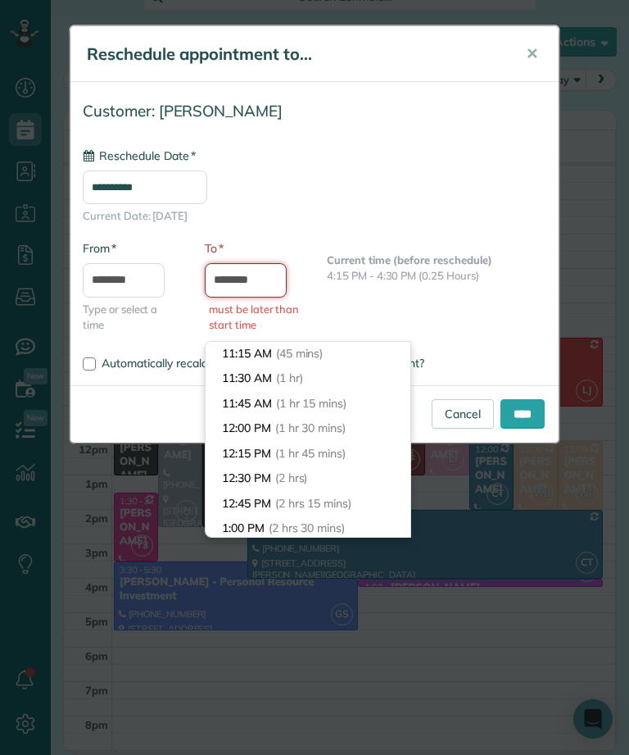
scroll to position [79, 0]
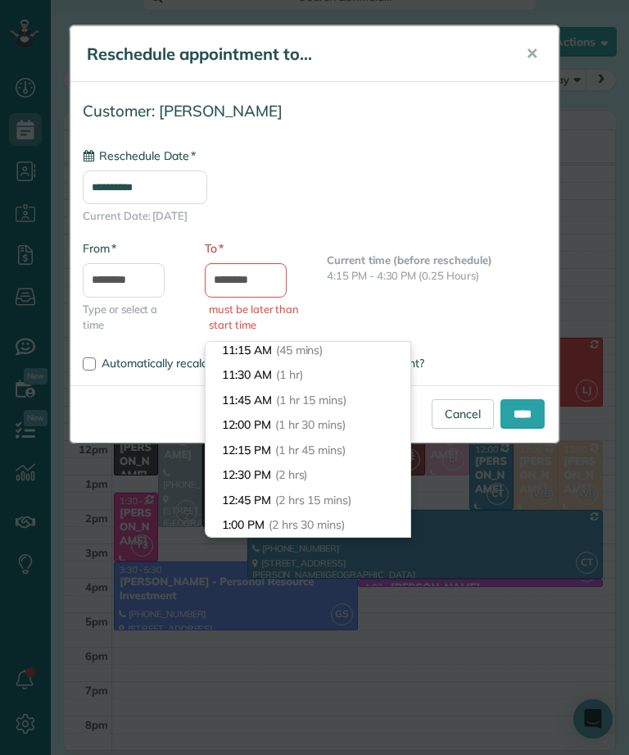
click at [308, 467] on span "(2 hrs)" at bounding box center [291, 474] width 33 height 15
type input "********"
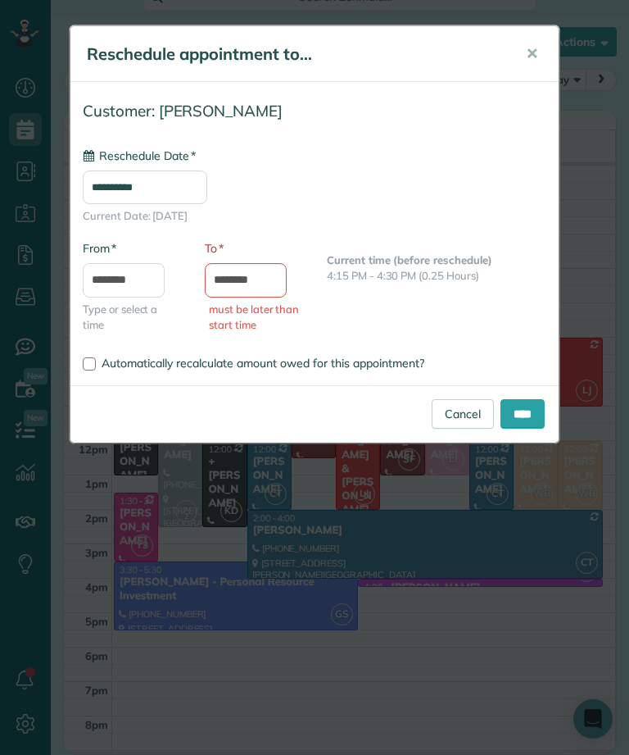
click at [525, 415] on input "****" at bounding box center [523, 414] width 44 height 30
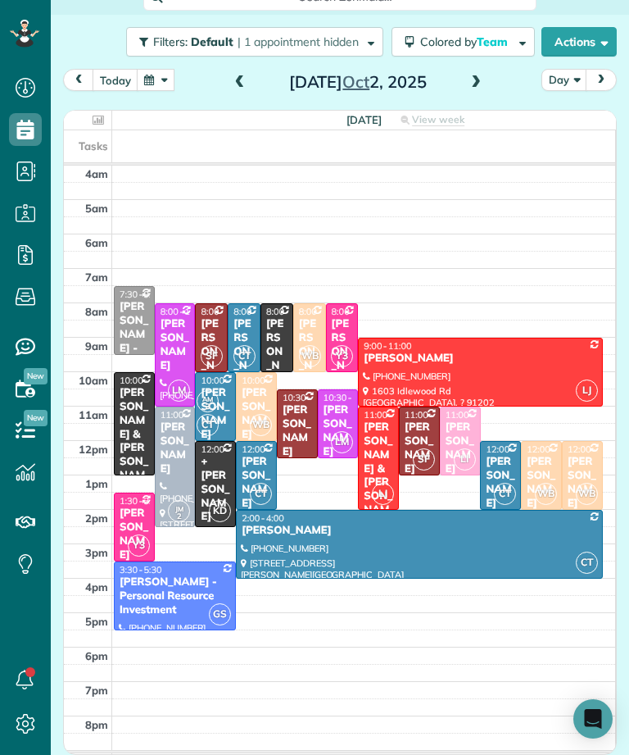
scroll to position [807, 51]
click at [120, 69] on button "today" at bounding box center [116, 80] width 46 height 22
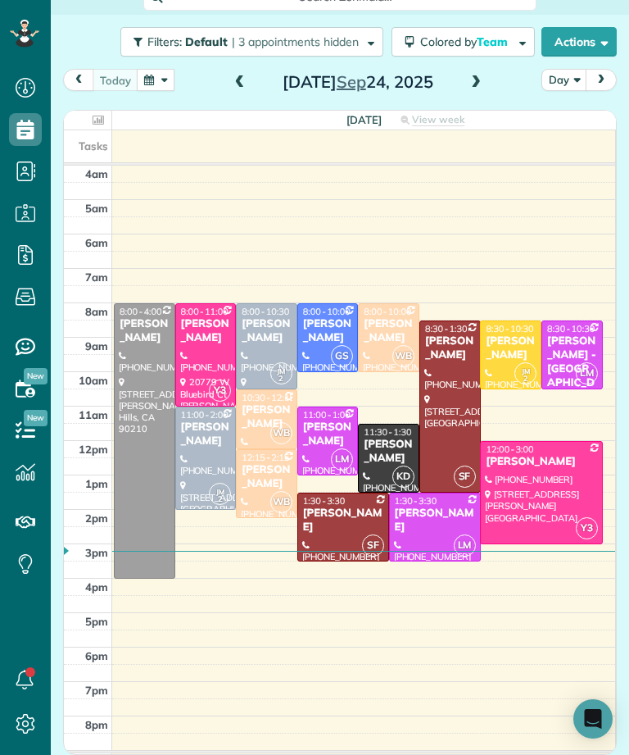
click at [473, 75] on span at bounding box center [476, 82] width 18 height 15
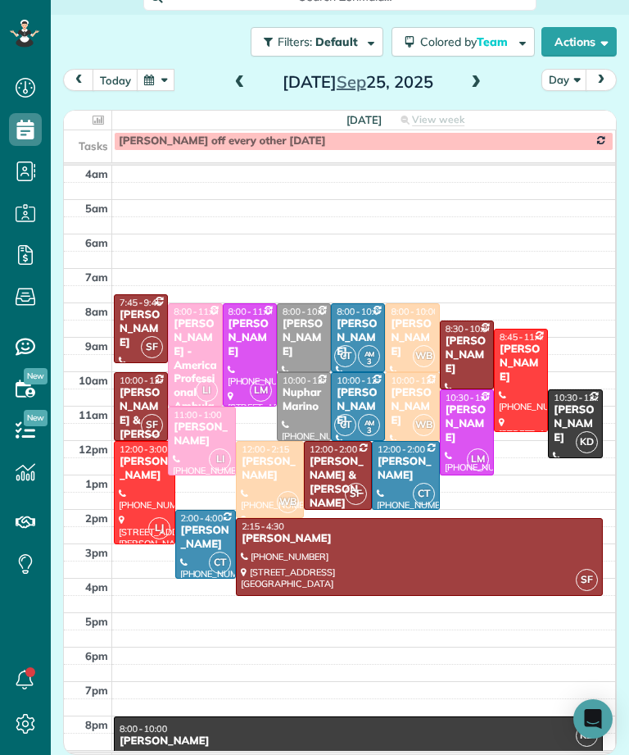
click at [474, 393] on div at bounding box center [467, 432] width 52 height 84
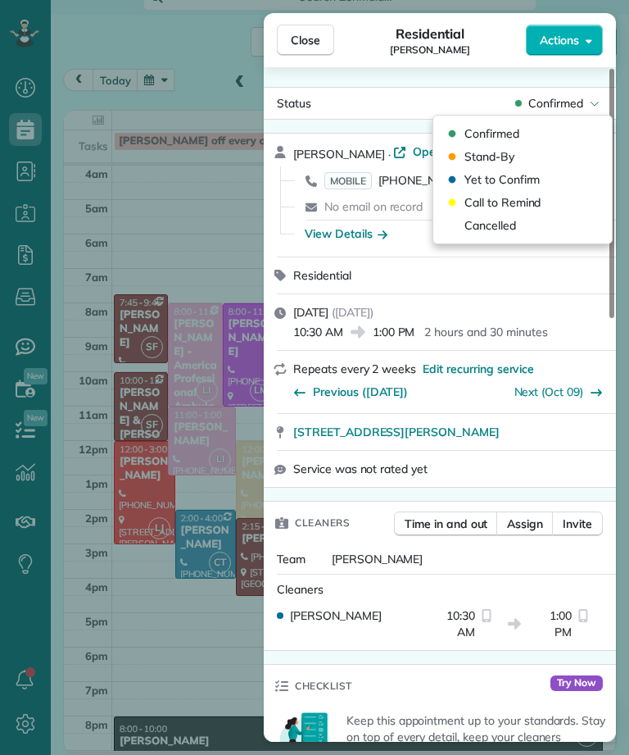
click at [525, 225] on div "Cancelled" at bounding box center [523, 225] width 166 height 23
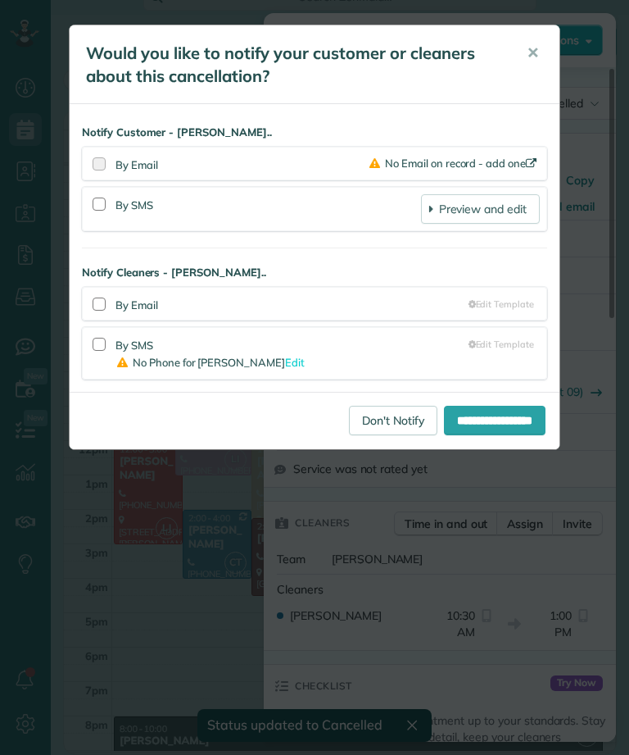
click at [379, 416] on link "Don't Notify" at bounding box center [393, 421] width 89 height 30
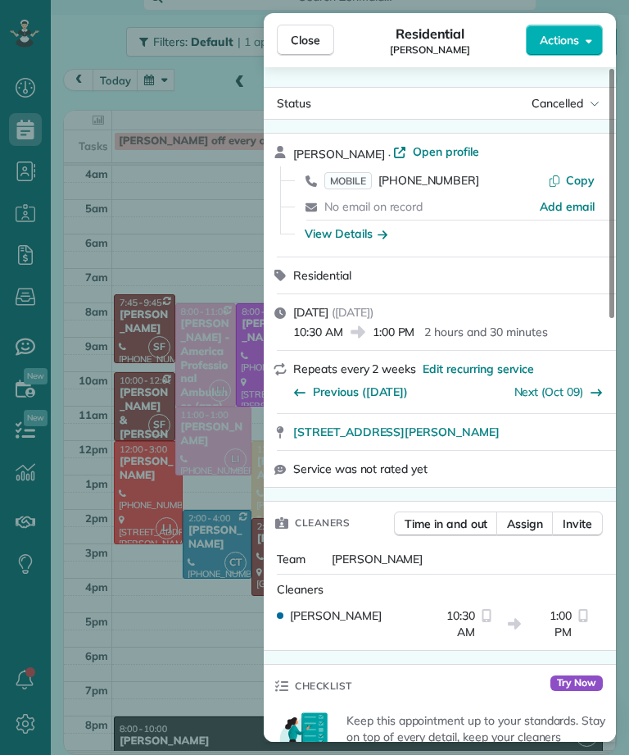
click at [229, 619] on div "Close Residential Tina Tellado Actions Status Cancelled Tina Tellado · Open pro…" at bounding box center [314, 377] width 629 height 755
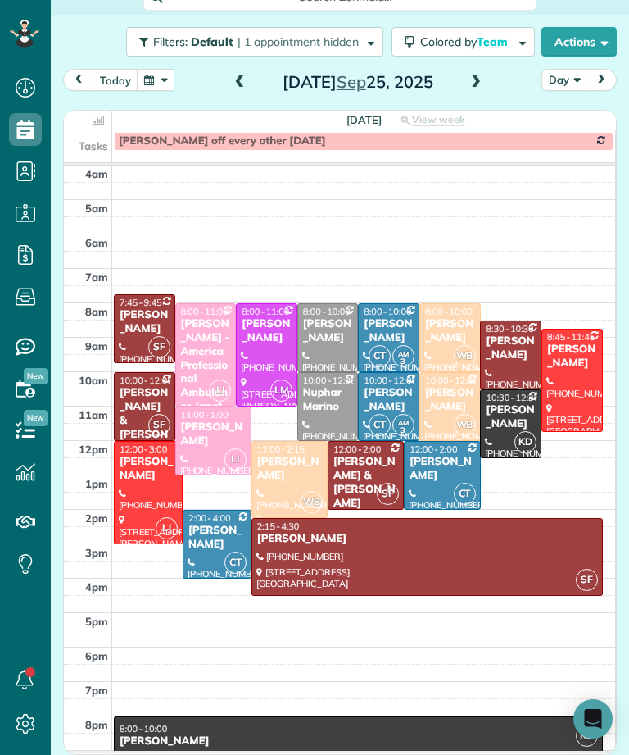
scroll to position [807, 51]
click at [161, 455] on div "Ashley Shapiro" at bounding box center [148, 469] width 59 height 28
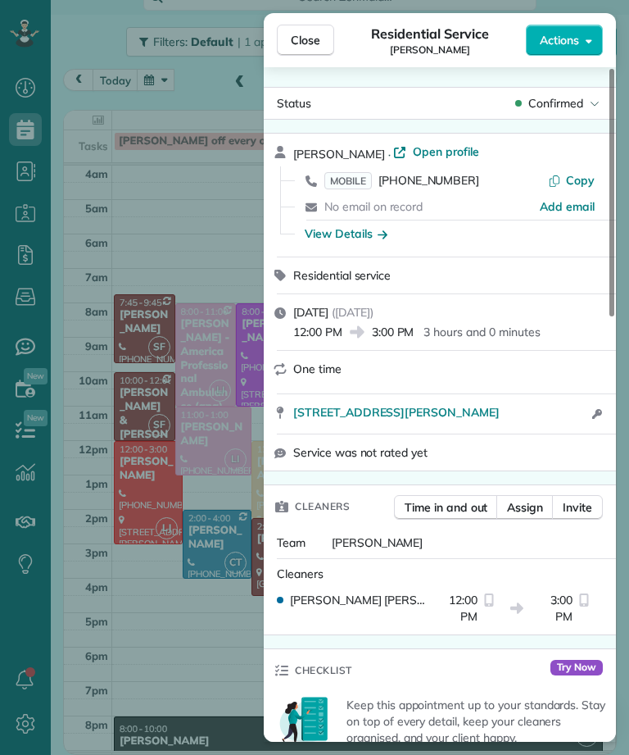
click at [460, 156] on span "Open profile" at bounding box center [446, 151] width 66 height 16
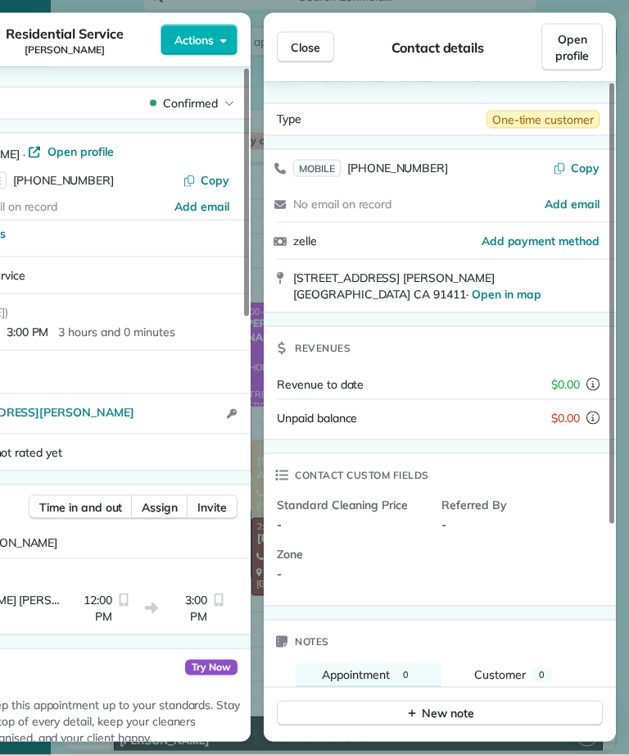
scroll to position [52, 0]
click at [316, 56] on button "Close" at bounding box center [305, 47] width 57 height 31
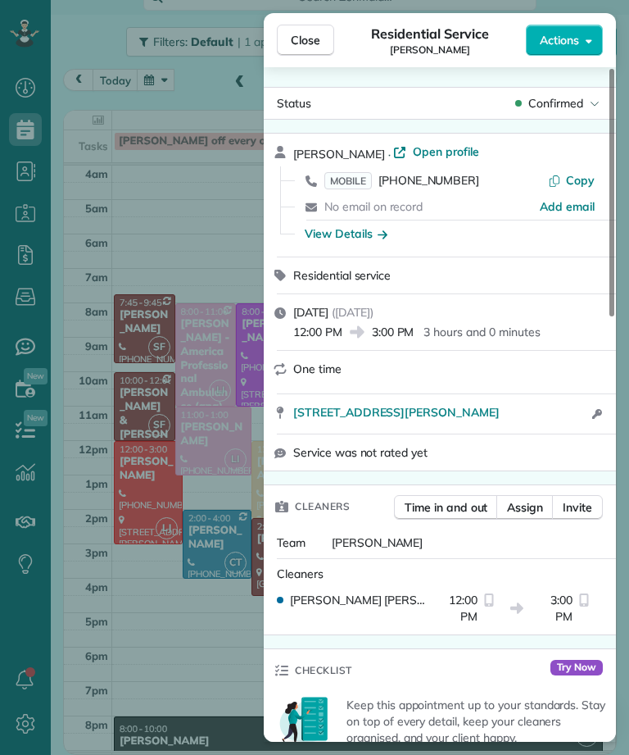
scroll to position [807, 51]
click at [309, 48] on span "Close" at bounding box center [306, 40] width 30 height 16
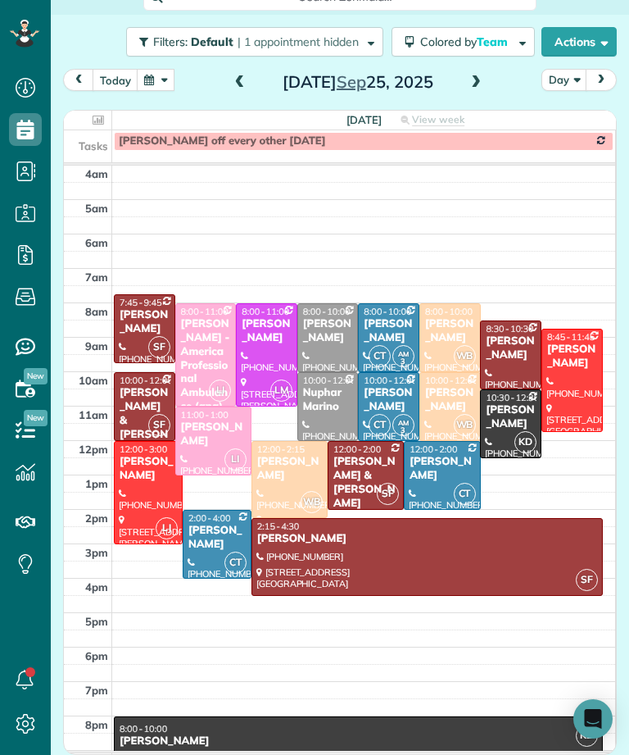
click at [154, 69] on button "button" at bounding box center [156, 80] width 38 height 22
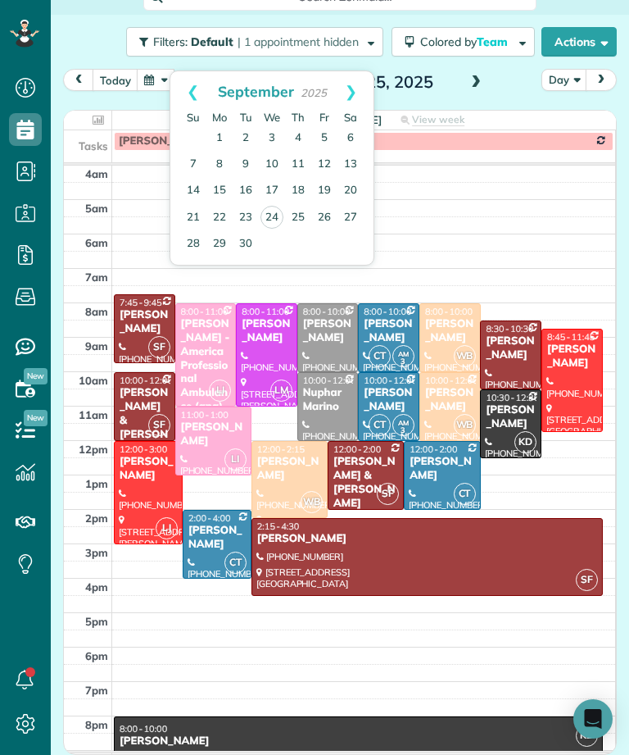
click at [355, 71] on link "Next" at bounding box center [351, 91] width 45 height 41
click at [305, 125] on link "2" at bounding box center [298, 138] width 26 height 26
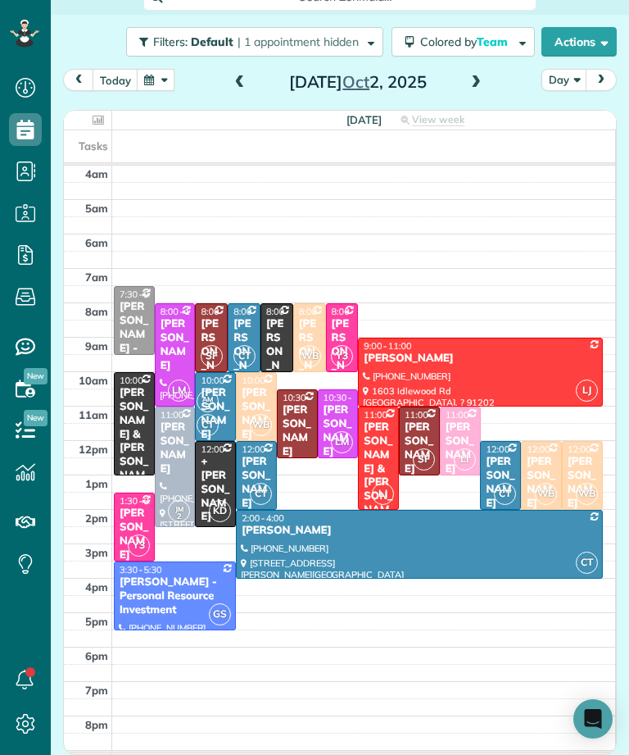
scroll to position [807, 51]
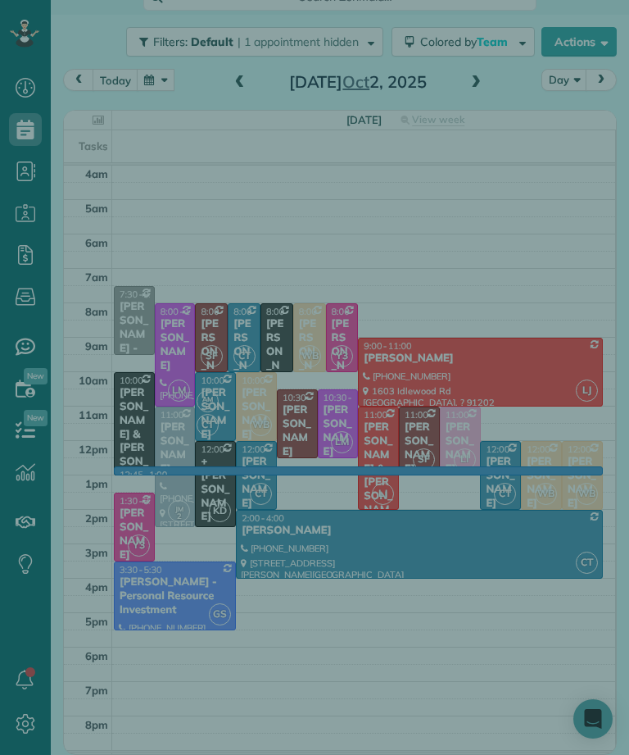
click at [329, 421] on div at bounding box center [314, 377] width 629 height 755
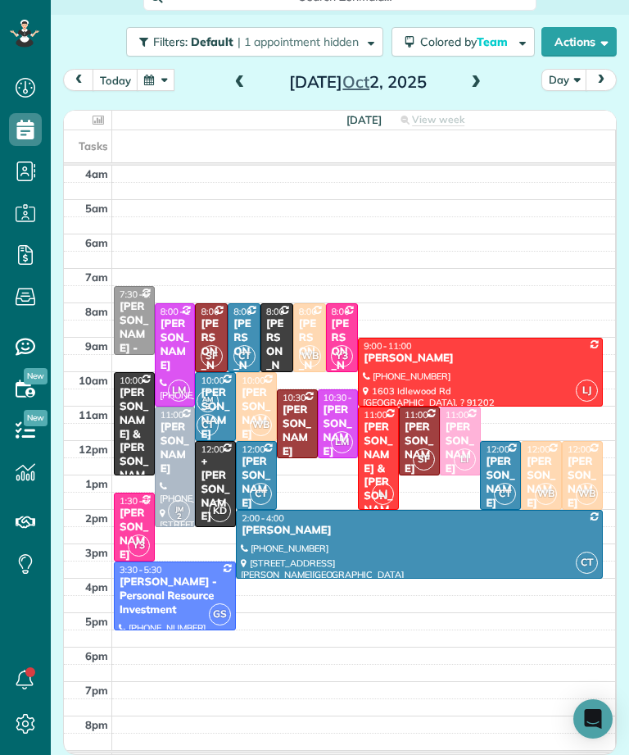
click at [311, 458] on td at bounding box center [364, 466] width 504 height 17
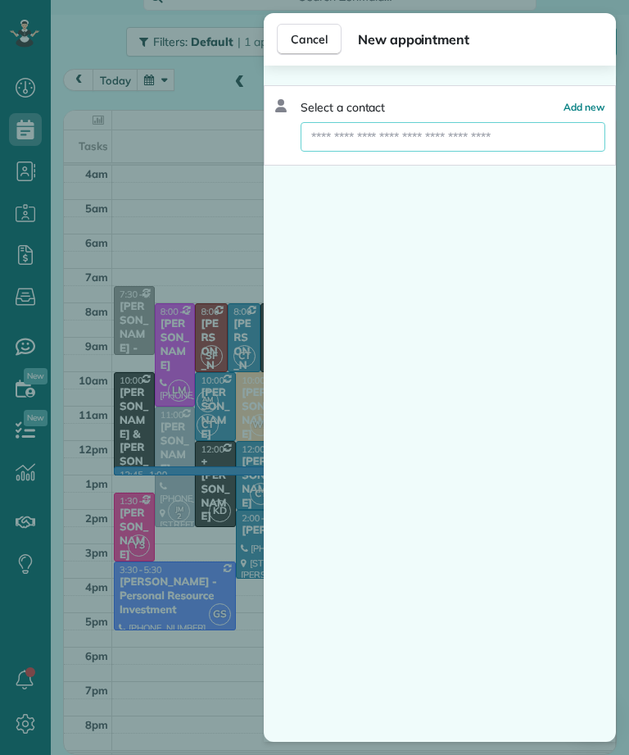
click at [512, 135] on input "text" at bounding box center [453, 137] width 305 height 30
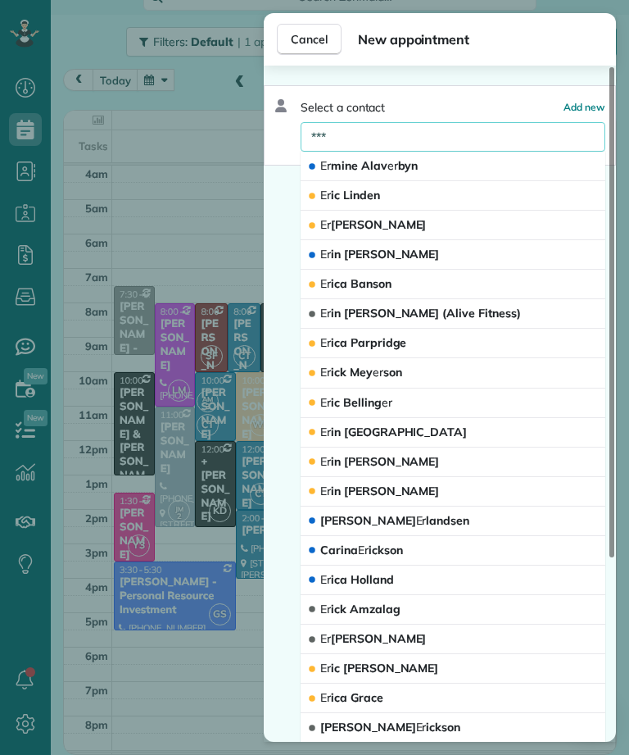
type input "****"
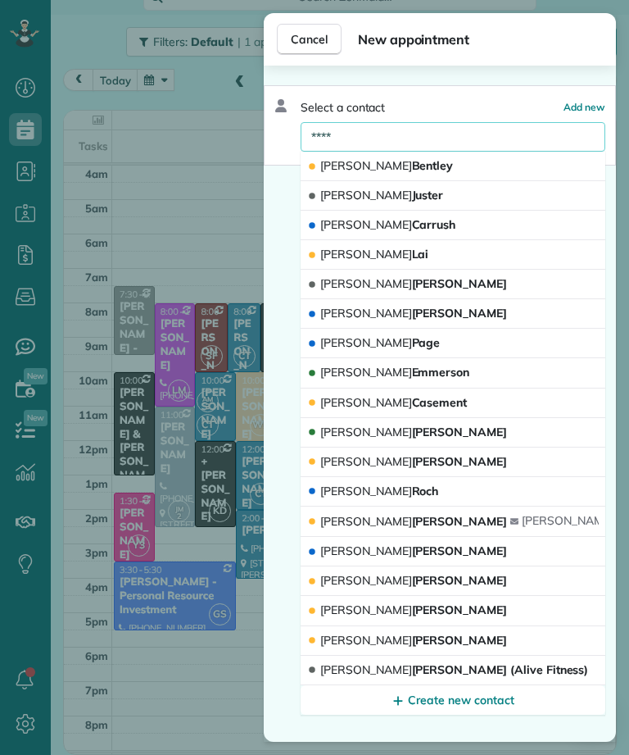
click at [476, 438] on button "Erin Oremland" at bounding box center [453, 433] width 305 height 30
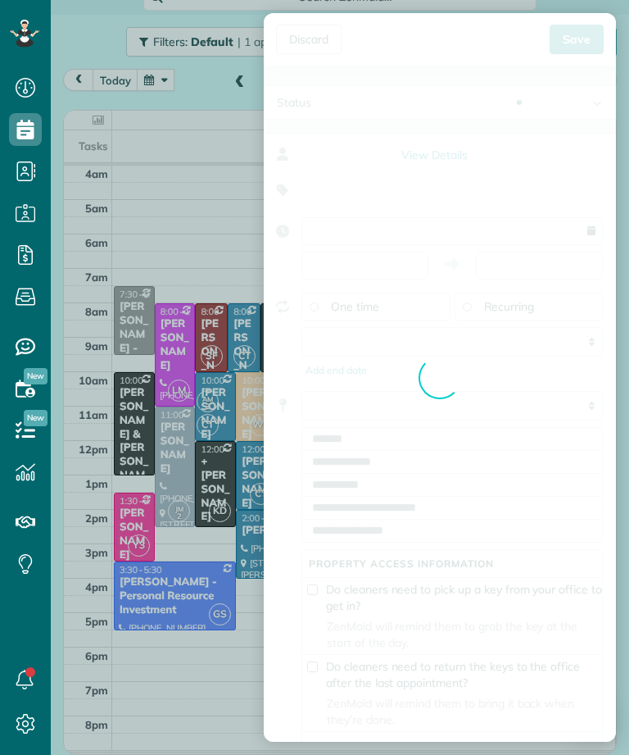
type input "**********"
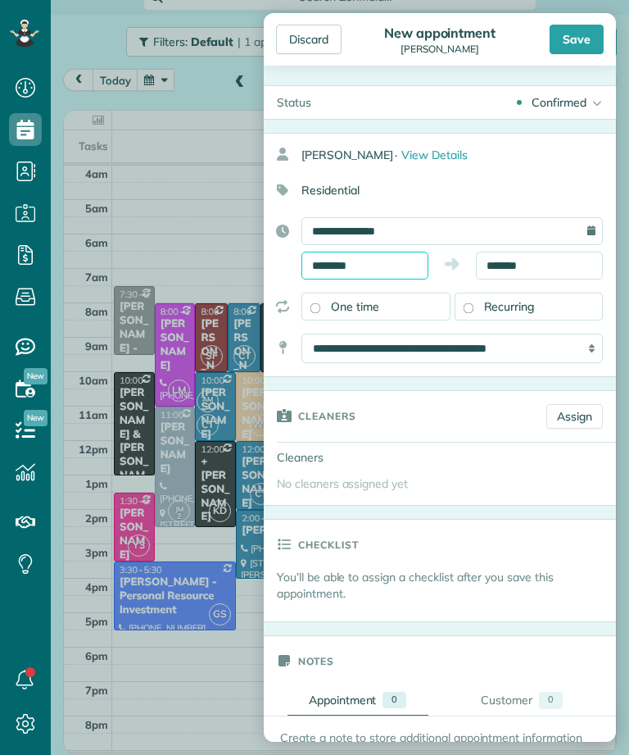
click at [390, 261] on input "********" at bounding box center [365, 266] width 127 height 28
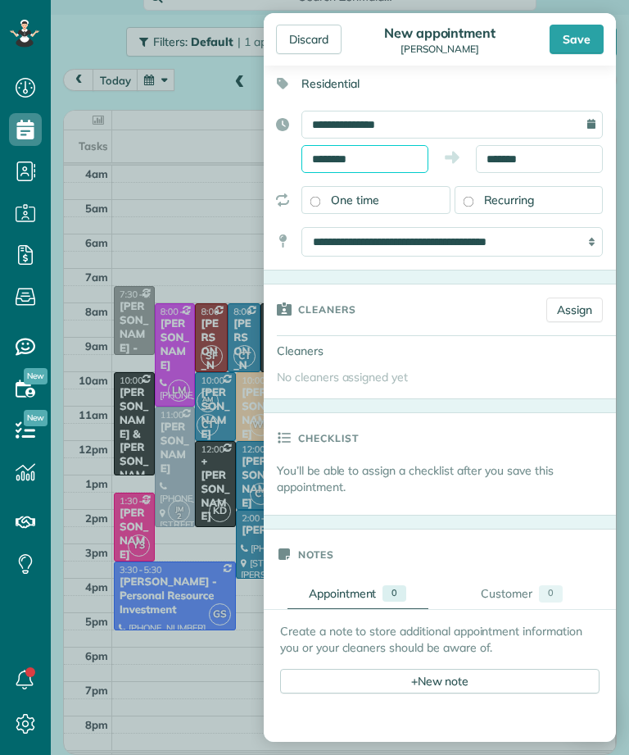
scroll to position [107, 0]
click at [544, 343] on div "Cleaners" at bounding box center [440, 351] width 352 height 30
click at [573, 308] on link "Assign" at bounding box center [575, 309] width 57 height 25
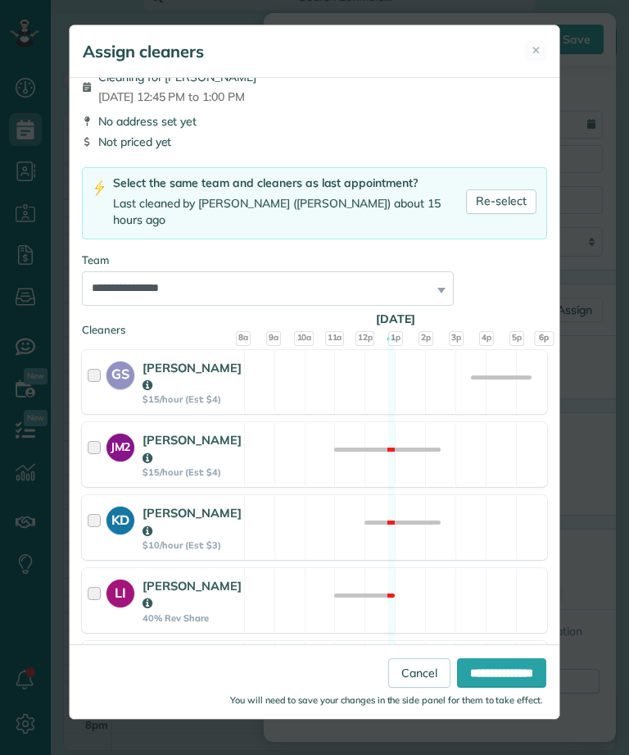
scroll to position [20, 0]
click at [504, 202] on link "Re-select" at bounding box center [501, 202] width 70 height 25
select select "*****"
click at [502, 208] on link "Re-select" at bounding box center [501, 202] width 70 height 25
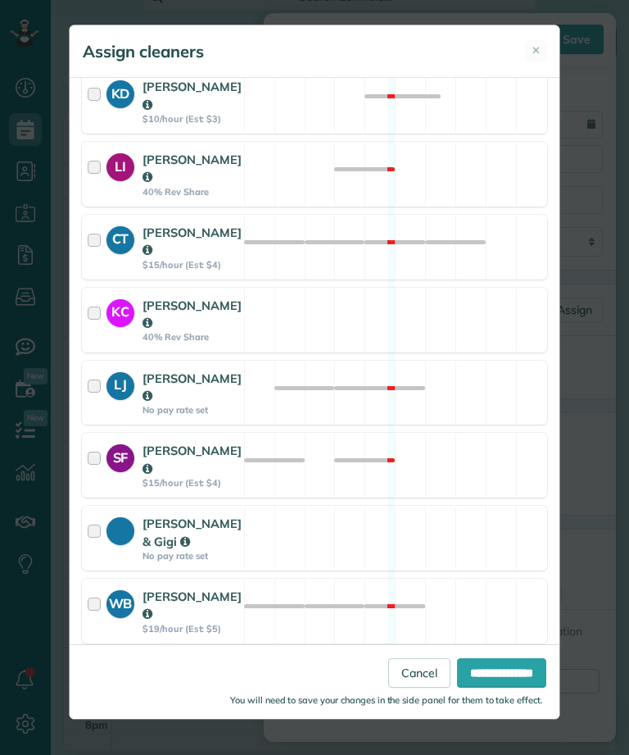
scroll to position [446, 0]
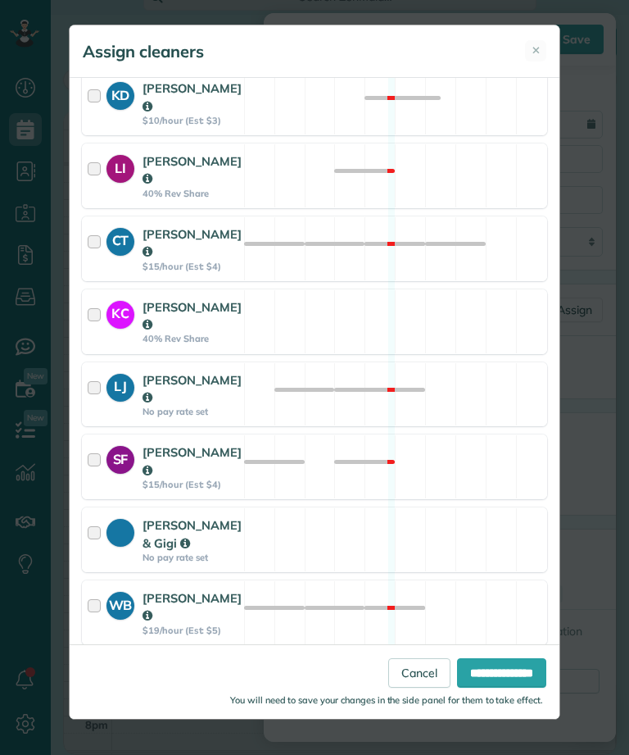
click at [515, 688] on input "**********" at bounding box center [501, 673] width 89 height 30
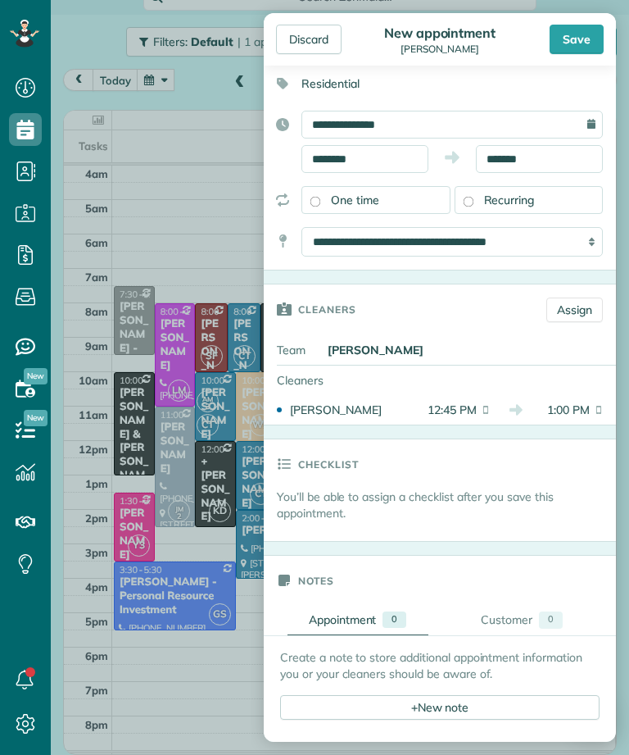
click at [585, 37] on div "Save" at bounding box center [577, 40] width 54 height 30
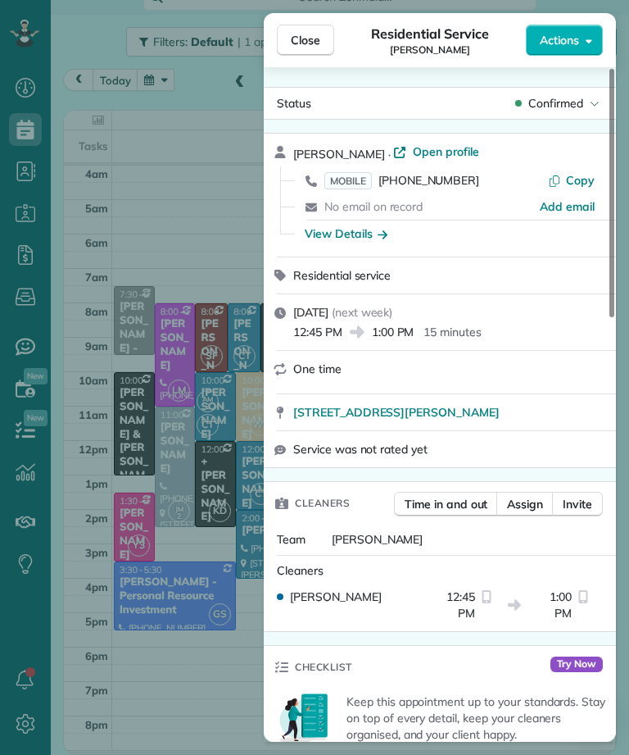
click at [302, 40] on span "Close" at bounding box center [306, 40] width 30 height 16
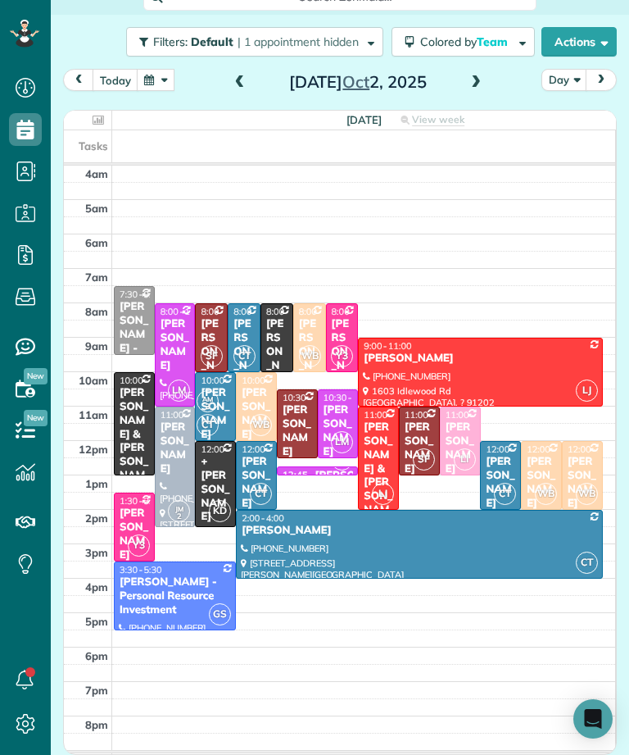
click at [112, 84] on button "today" at bounding box center [116, 80] width 46 height 22
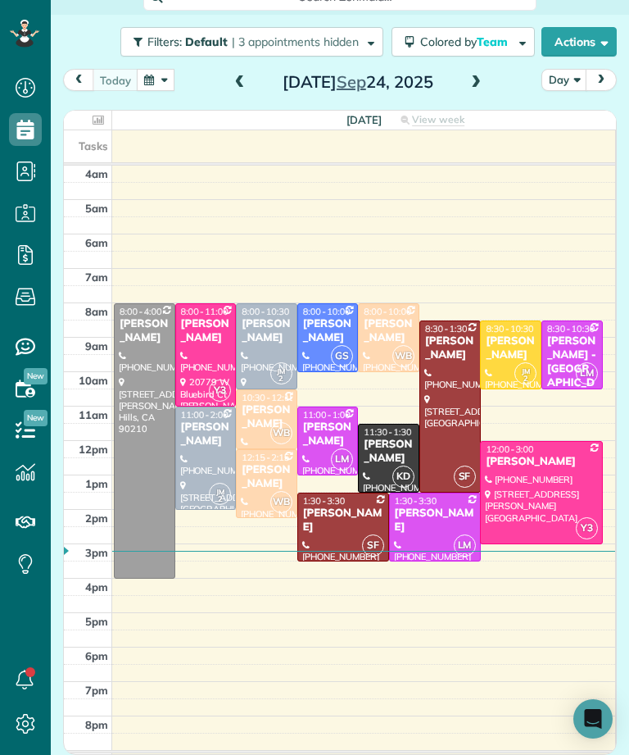
click at [483, 76] on span at bounding box center [476, 82] width 18 height 25
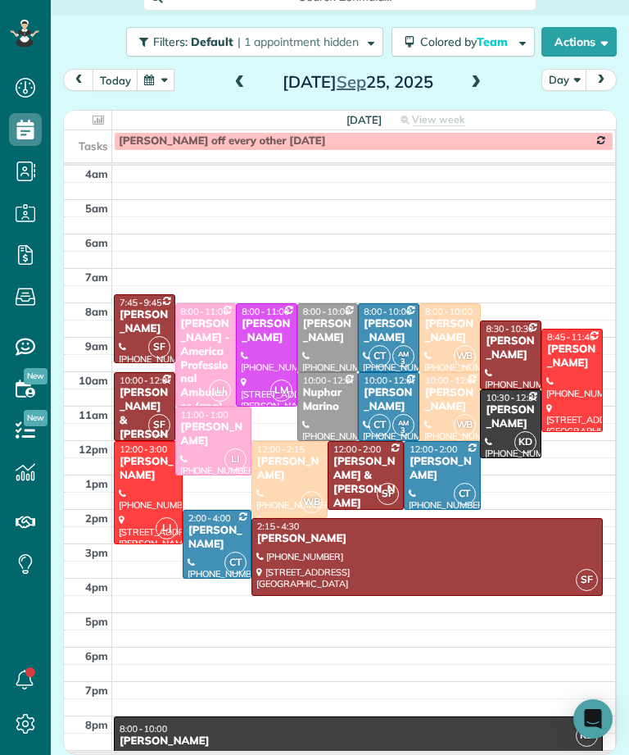
click at [467, 79] on span at bounding box center [476, 82] width 18 height 15
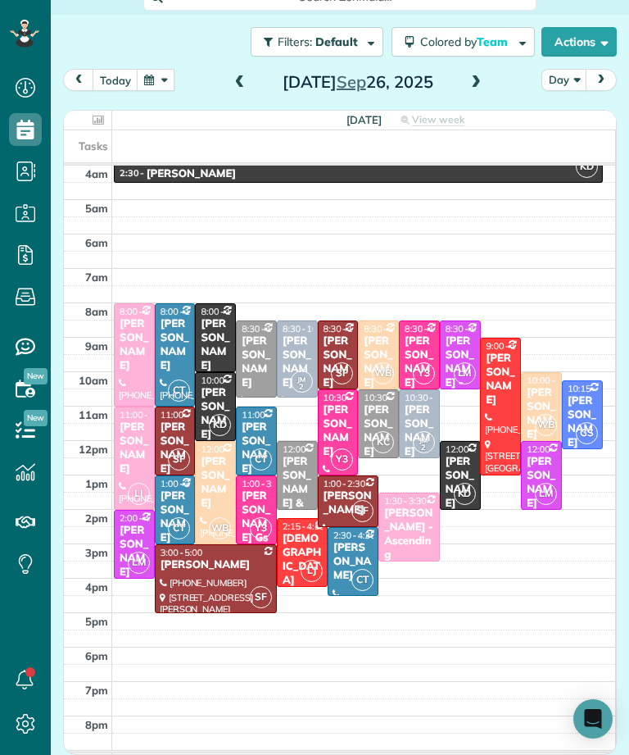
click at [239, 86] on span at bounding box center [240, 82] width 18 height 15
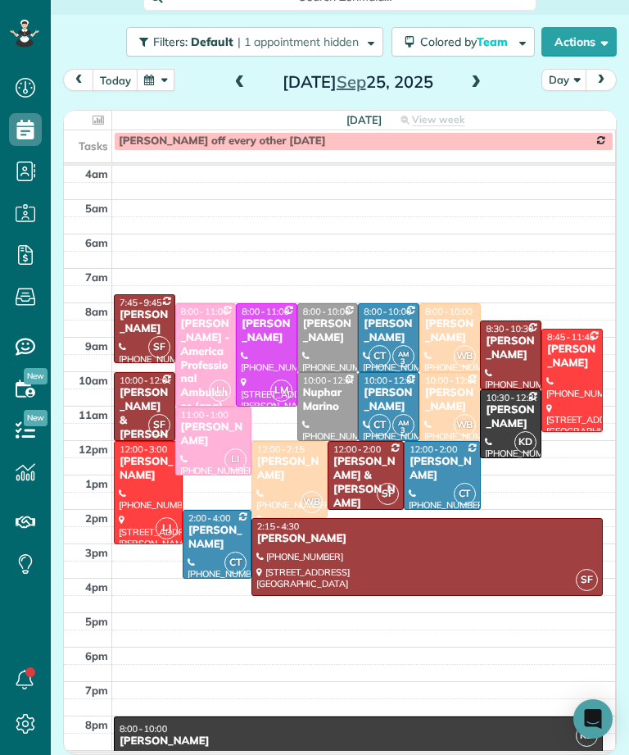
click at [234, 84] on span at bounding box center [240, 82] width 18 height 15
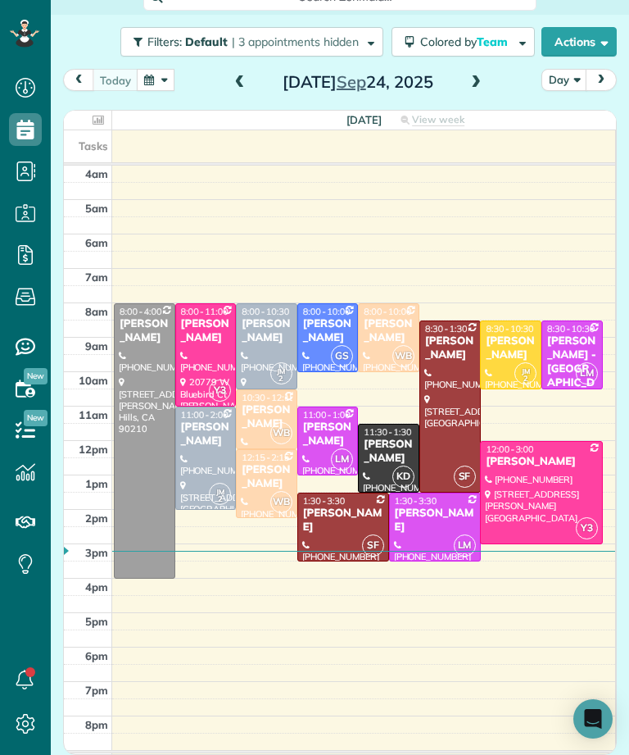
click at [470, 90] on span at bounding box center [476, 82] width 18 height 15
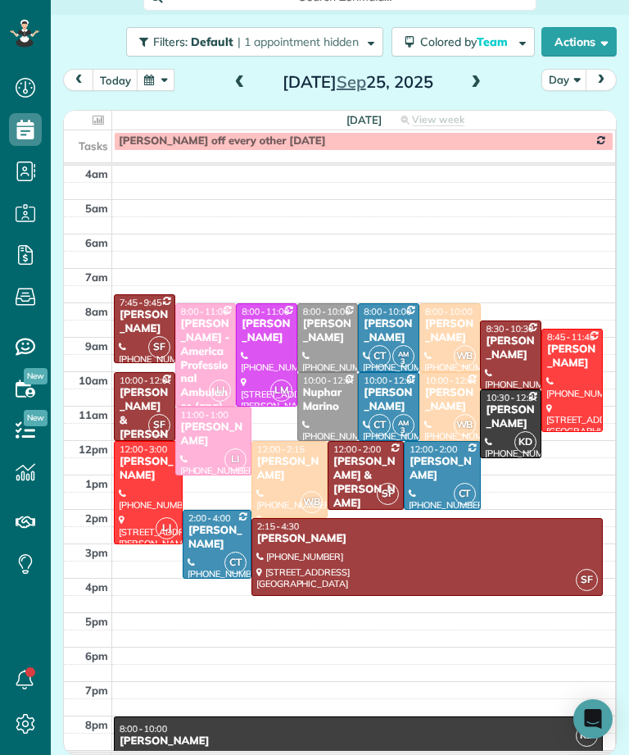
click at [475, 89] on span at bounding box center [476, 82] width 18 height 15
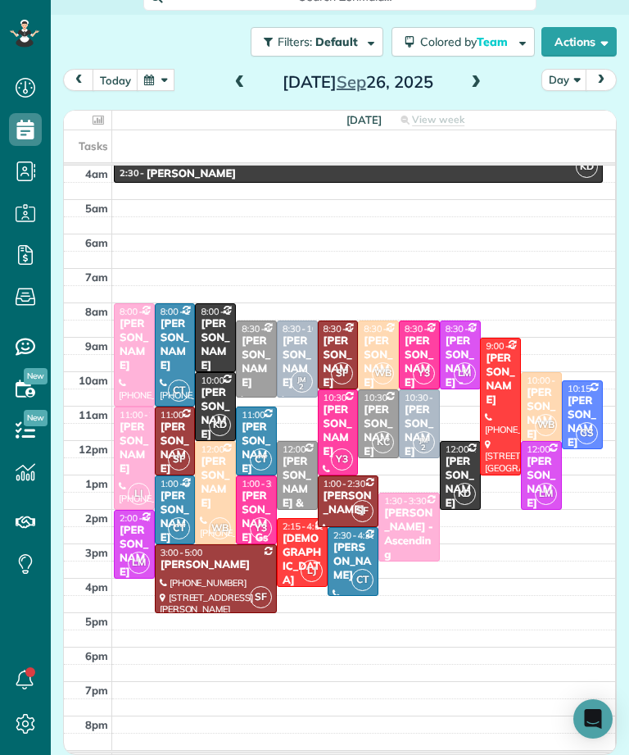
click at [242, 83] on span at bounding box center [240, 82] width 18 height 15
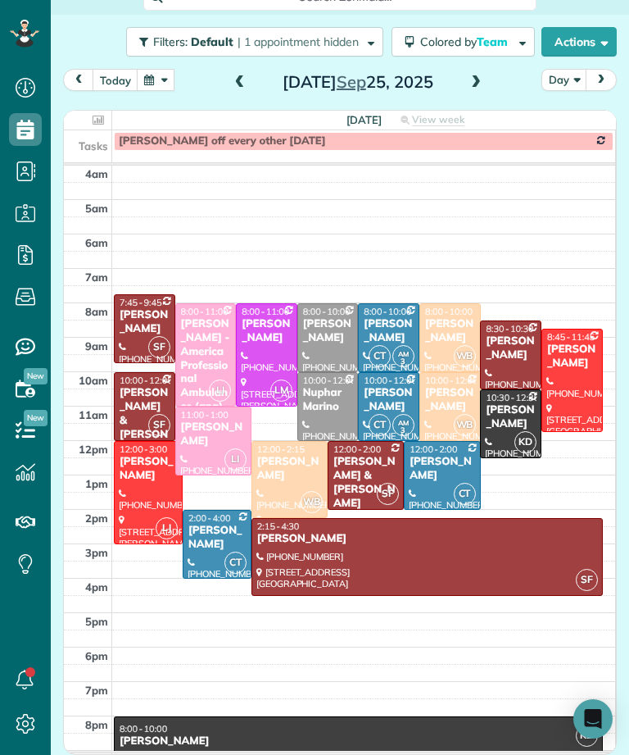
click at [469, 84] on span at bounding box center [476, 82] width 18 height 15
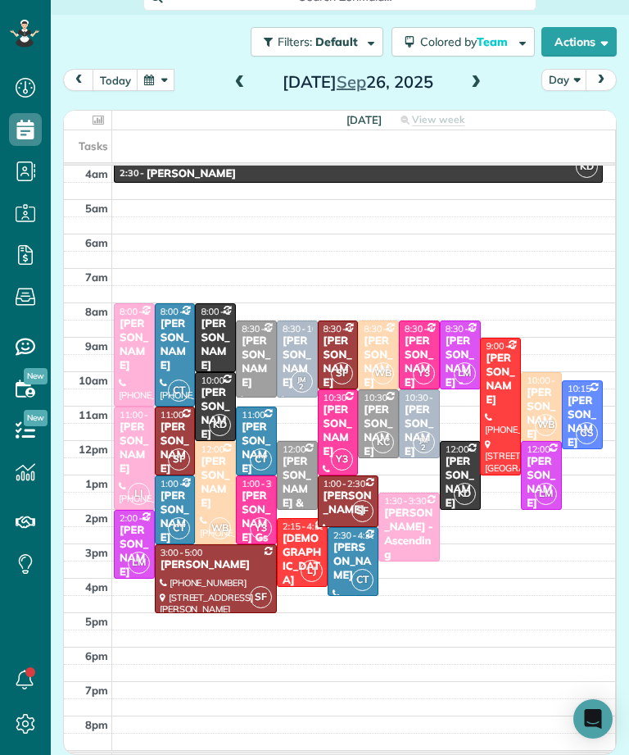
click at [460, 79] on div "Friday Sep 26, 2025" at bounding box center [358, 82] width 262 height 26
click at [156, 79] on button "button" at bounding box center [156, 80] width 38 height 22
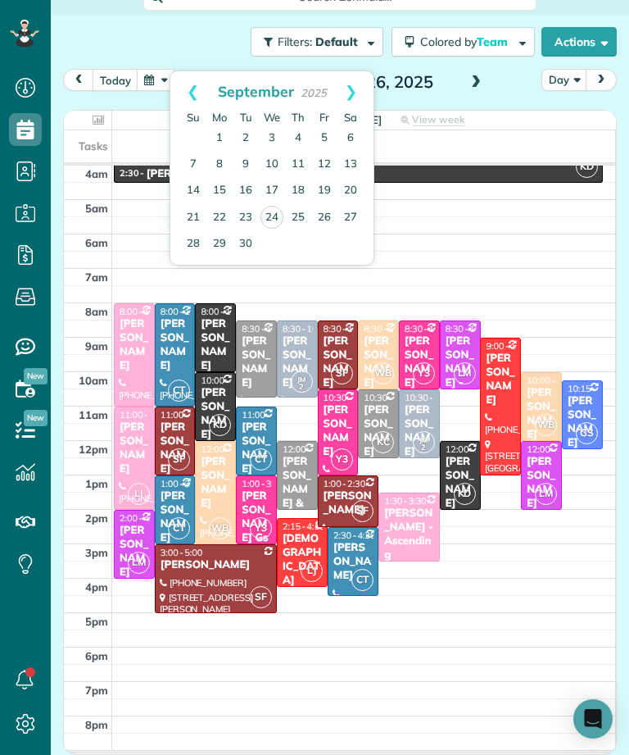
click at [350, 92] on link "Next" at bounding box center [351, 91] width 45 height 41
click at [223, 152] on link "6" at bounding box center [220, 165] width 26 height 26
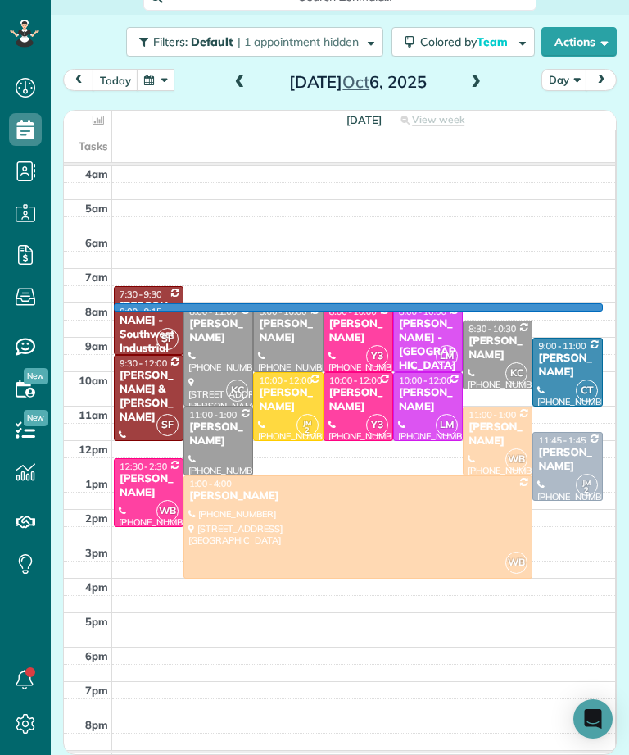
click at [491, 311] on div at bounding box center [314, 377] width 629 height 755
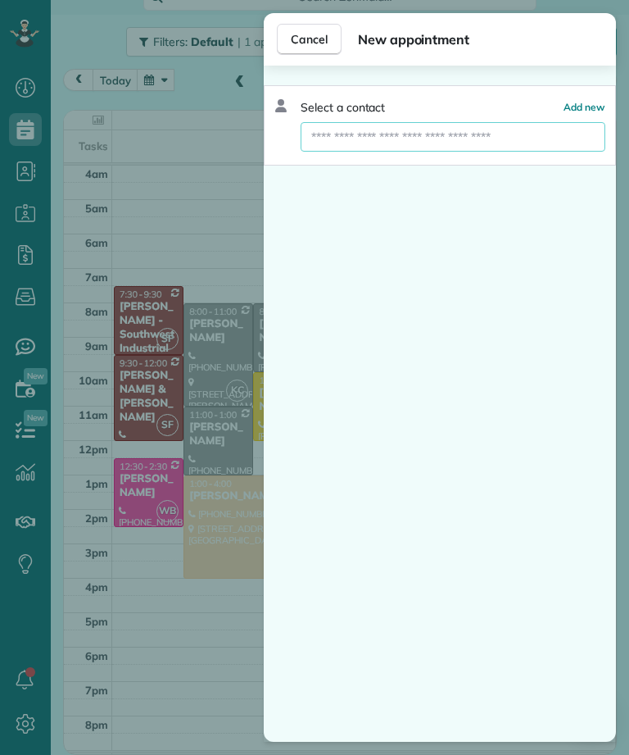
click at [509, 143] on input "text" at bounding box center [453, 137] width 305 height 30
type input "****"
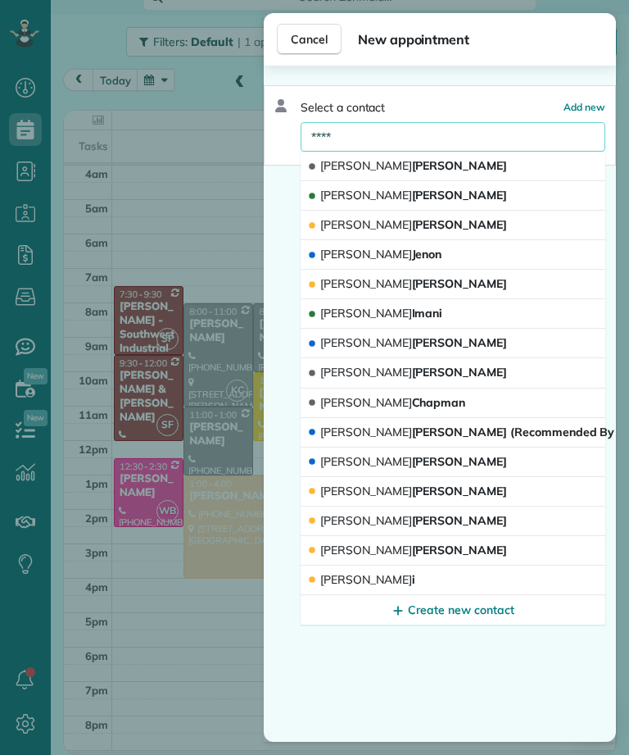
click at [546, 316] on button "Jill Imani" at bounding box center [453, 314] width 305 height 30
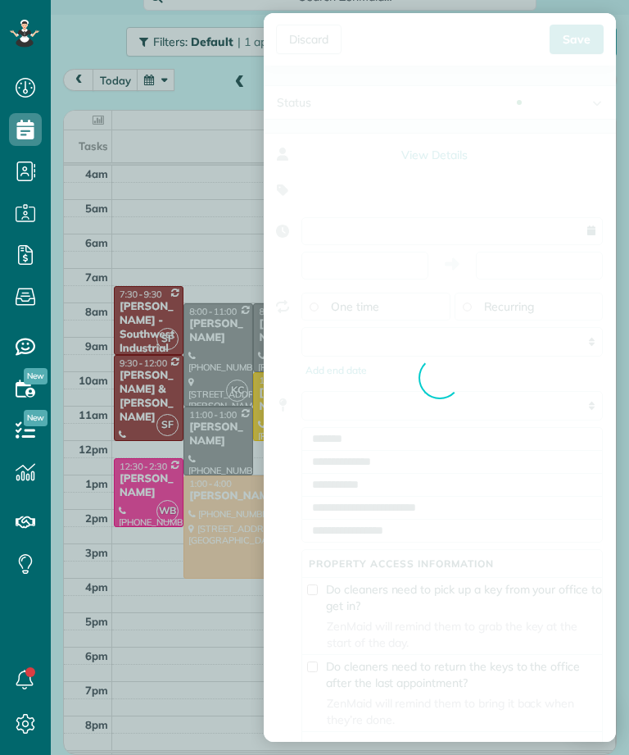
type input "**********"
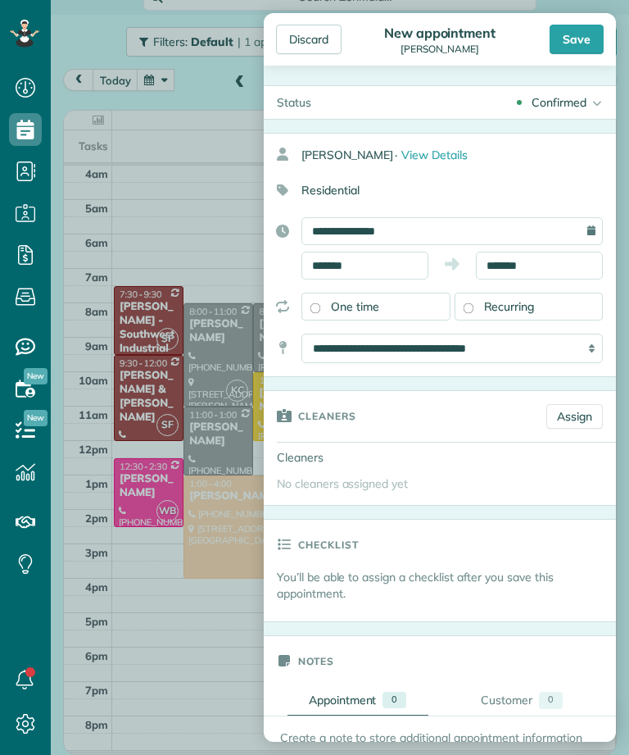
click at [559, 313] on div "Recurring" at bounding box center [529, 307] width 149 height 28
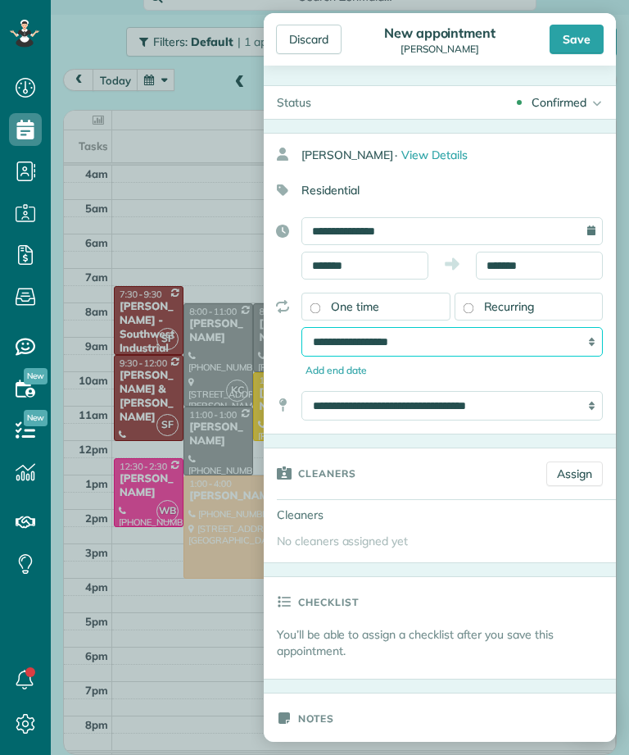
click at [587, 348] on select "**********" at bounding box center [453, 342] width 302 height 30
click at [402, 312] on div "One time" at bounding box center [376, 307] width 149 height 28
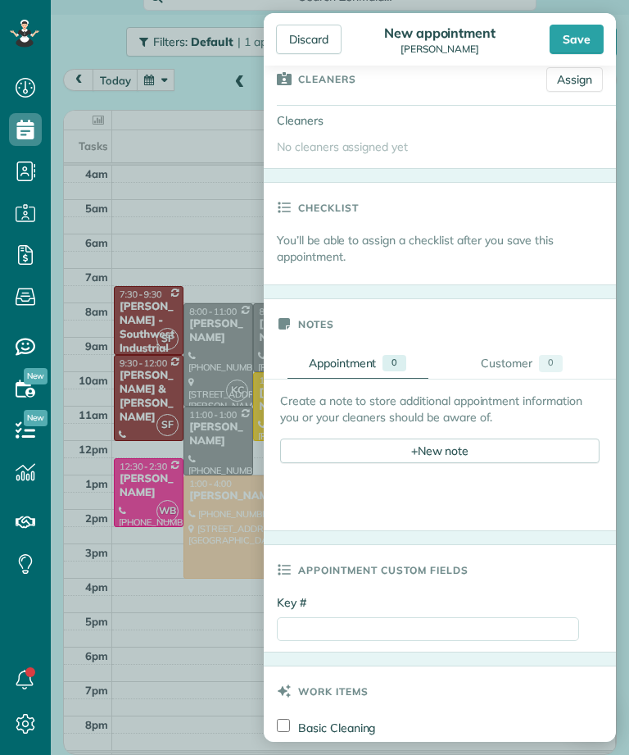
scroll to position [338, 0]
click at [402, 354] on div "0" at bounding box center [395, 362] width 24 height 16
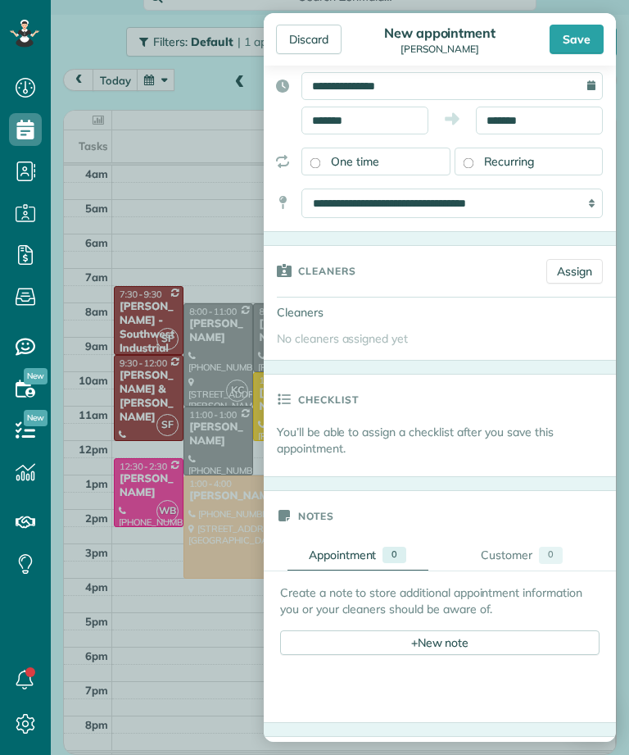
scroll to position [103, 0]
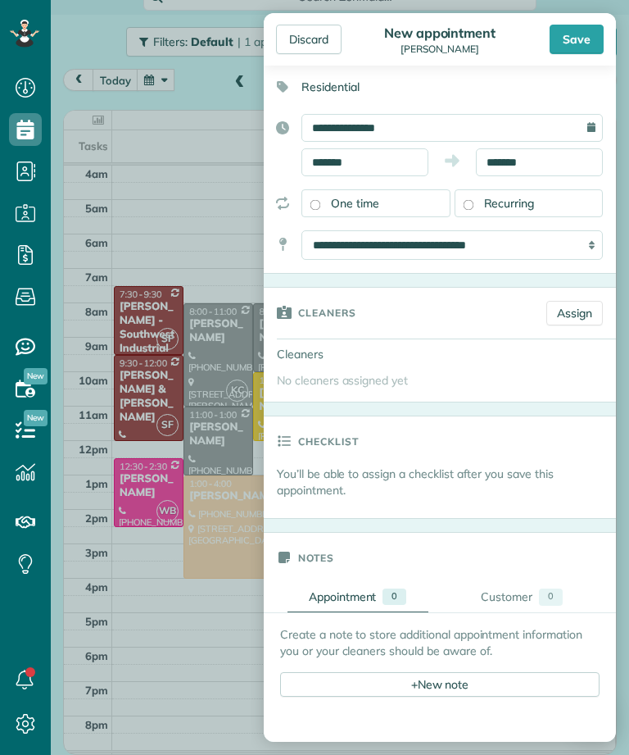
click at [586, 315] on link "Assign" at bounding box center [575, 313] width 57 height 25
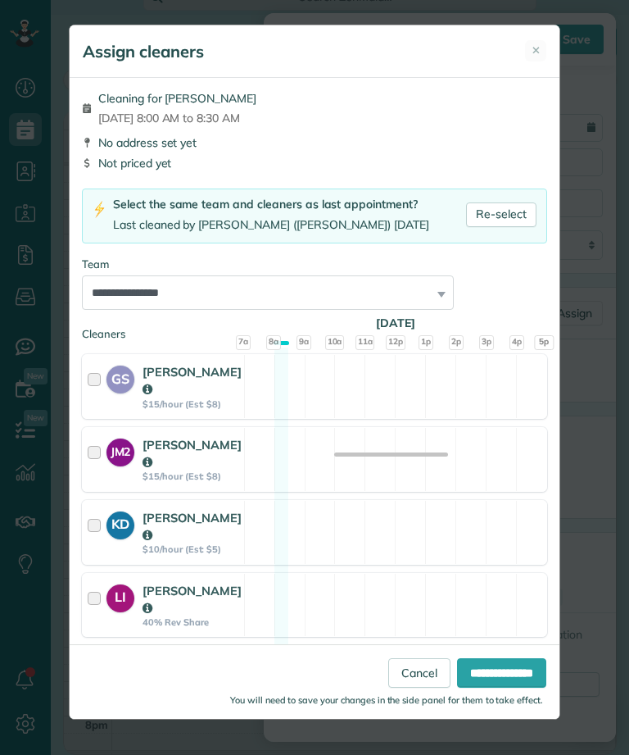
click at [507, 215] on link "Re-select" at bounding box center [501, 214] width 70 height 25
select select "***"
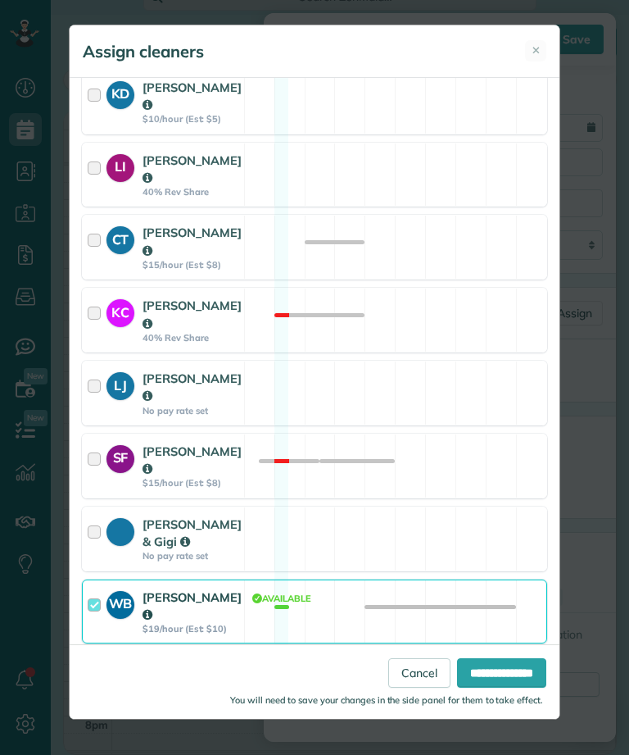
scroll to position [429, 0]
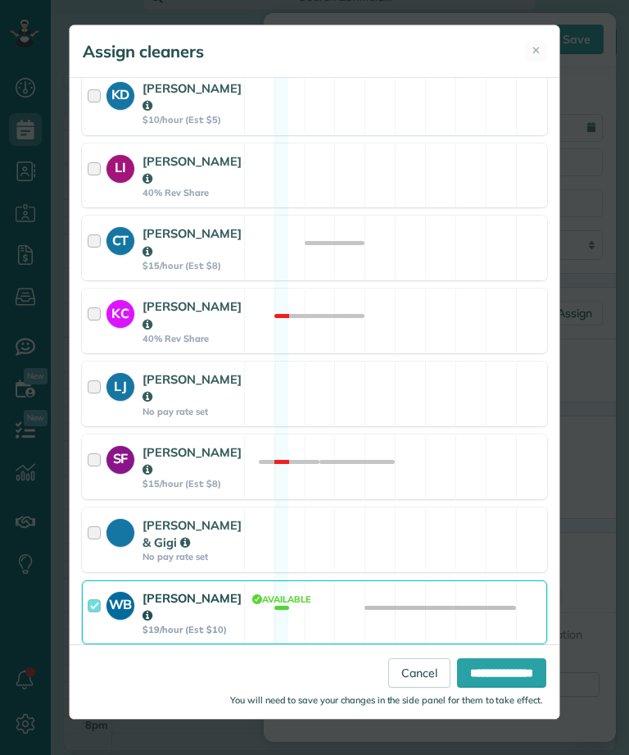
click at [490, 688] on input "**********" at bounding box center [501, 673] width 89 height 30
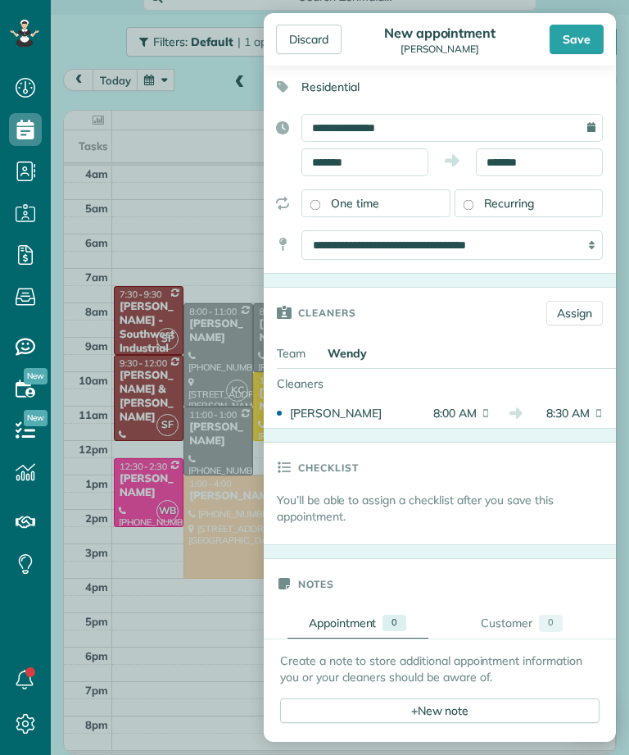
click at [347, 88] on div "Residential" at bounding box center [433, 87] width 339 height 28
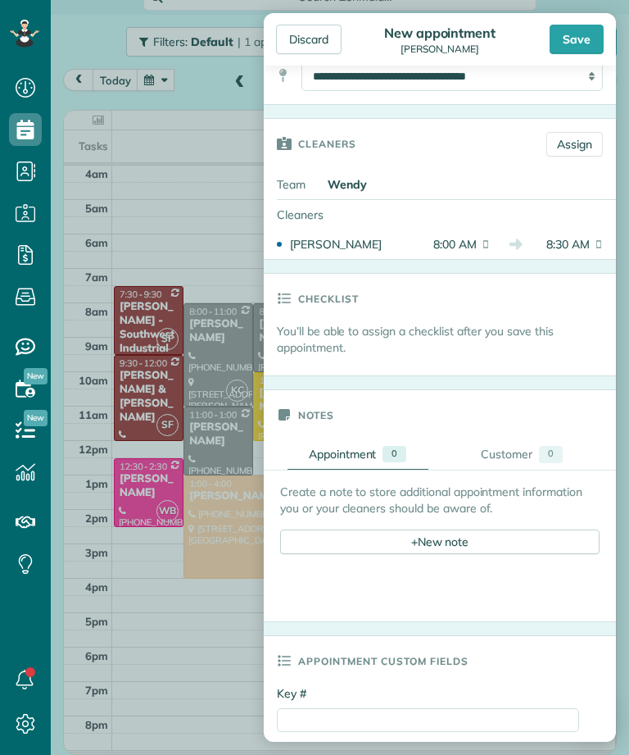
scroll to position [259, 0]
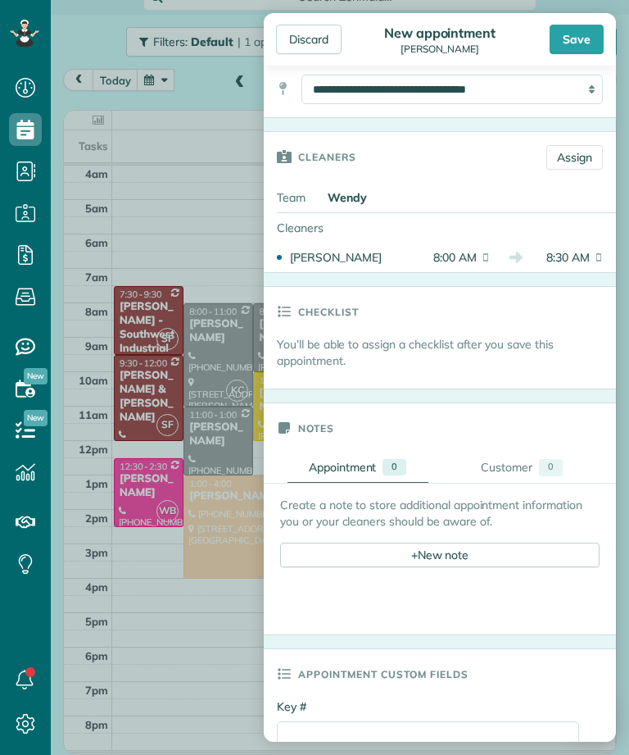
click at [440, 344] on p "You’ll be able to assign a checklist after you save this appointment." at bounding box center [446, 352] width 339 height 33
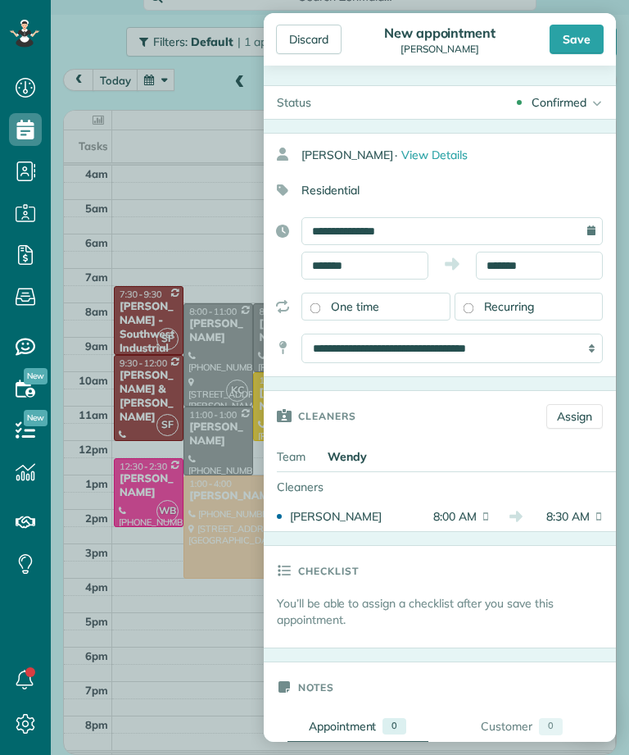
scroll to position [0, 0]
click at [526, 313] on span "Recurring" at bounding box center [509, 306] width 51 height 15
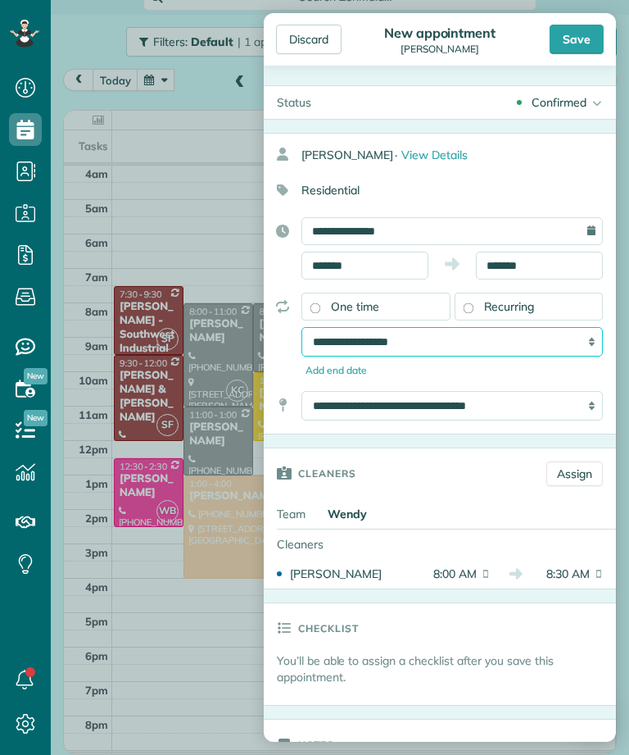
click at [597, 347] on select "**********" at bounding box center [453, 342] width 302 height 30
click at [411, 314] on div "One time" at bounding box center [376, 307] width 149 height 28
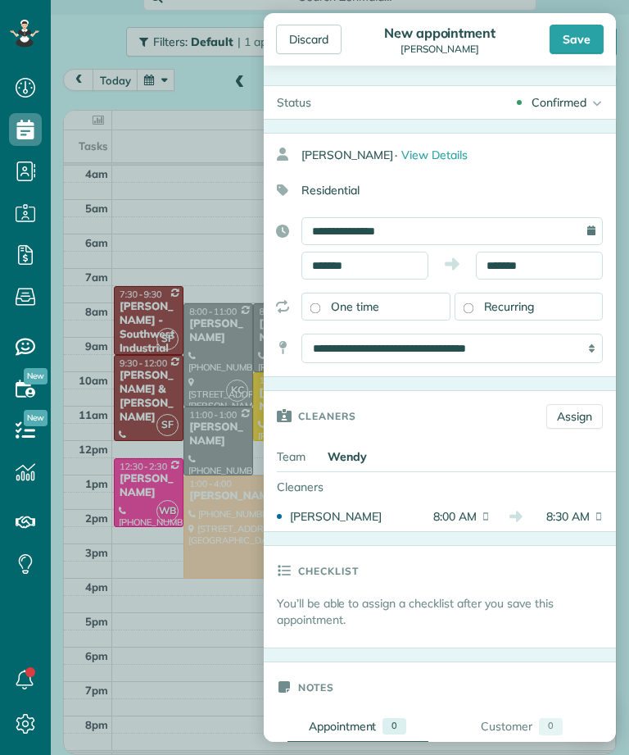
click at [326, 187] on div "Residential" at bounding box center [433, 190] width 339 height 28
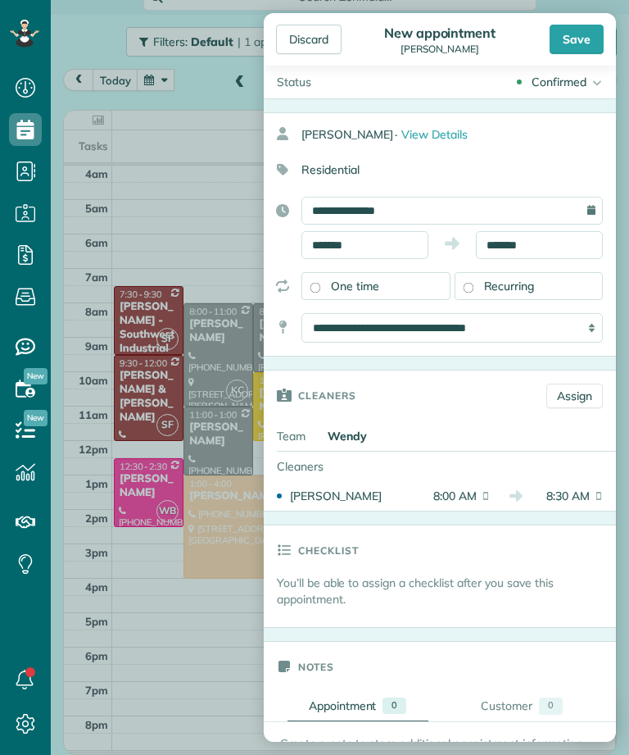
scroll to position [20, 0]
click at [569, 43] on div "Save" at bounding box center [577, 40] width 54 height 30
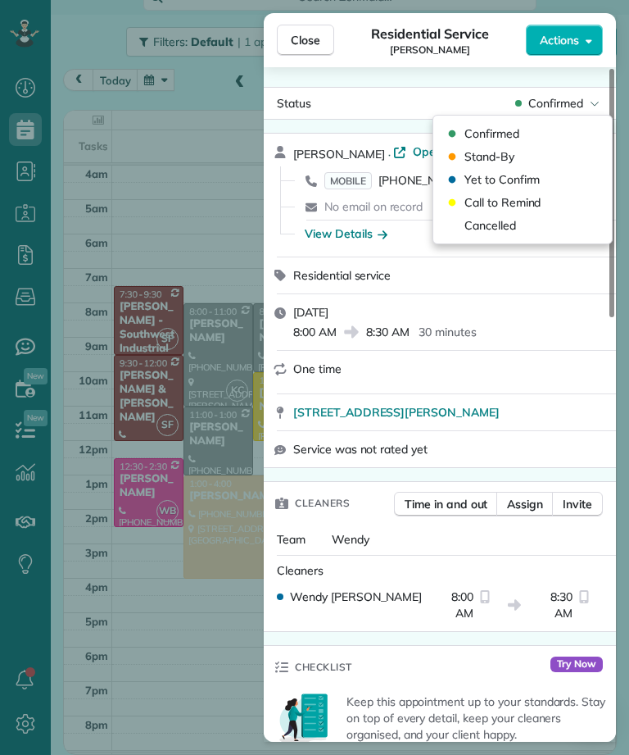
click at [580, 102] on span "Confirmed" at bounding box center [556, 103] width 55 height 16
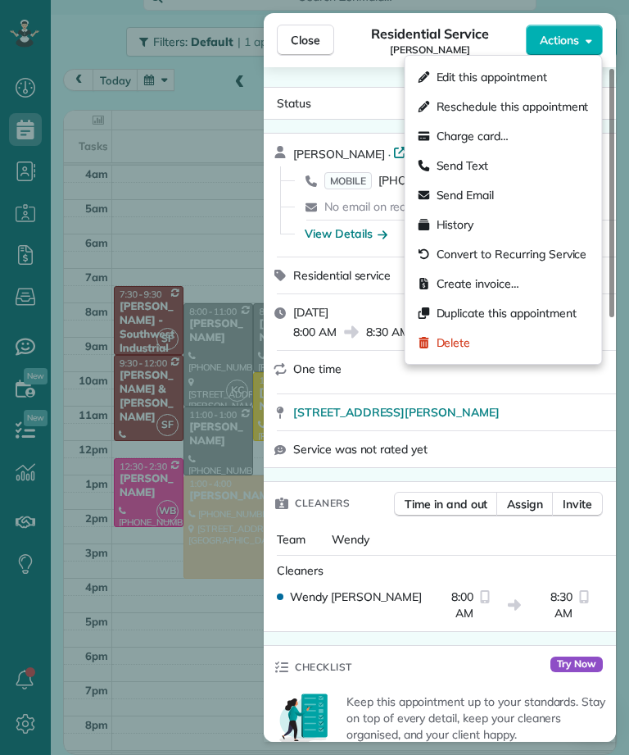
click at [555, 80] on div "Edit this appointment" at bounding box center [504, 77] width 184 height 30
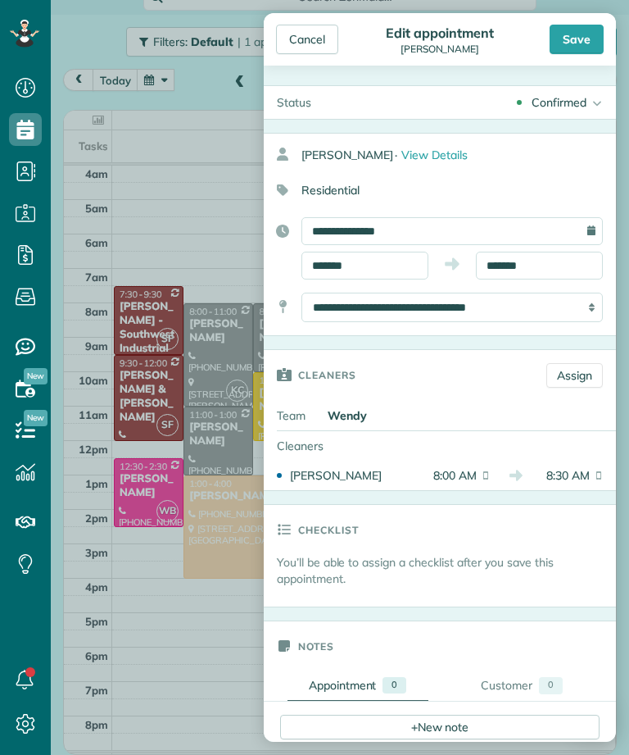
click at [571, 94] on div "Confirmed" at bounding box center [559, 102] width 55 height 16
click at [592, 93] on icon at bounding box center [595, 102] width 16 height 33
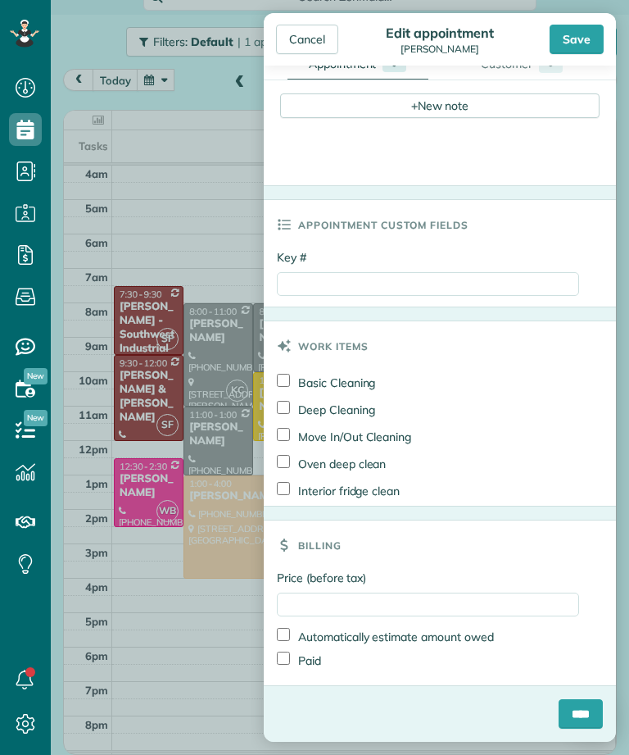
click at [576, 34] on div "Save" at bounding box center [577, 40] width 54 height 30
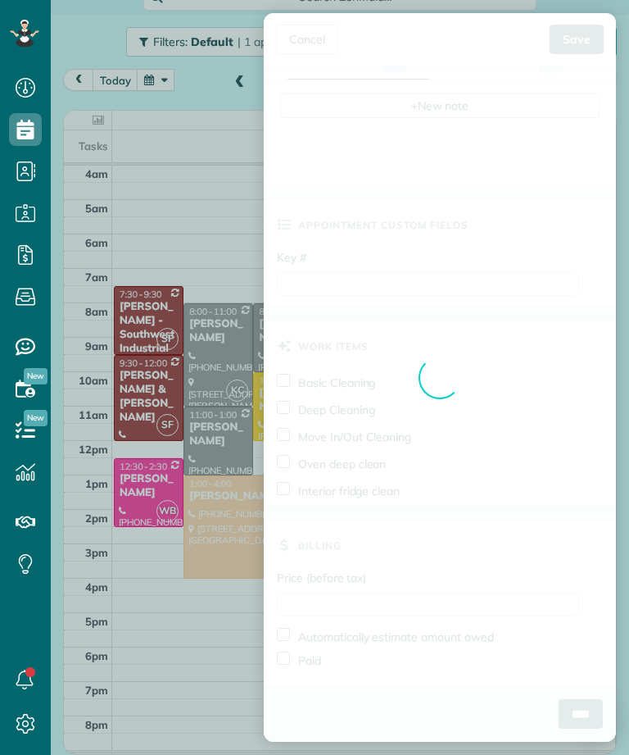
scroll to position [625, 0]
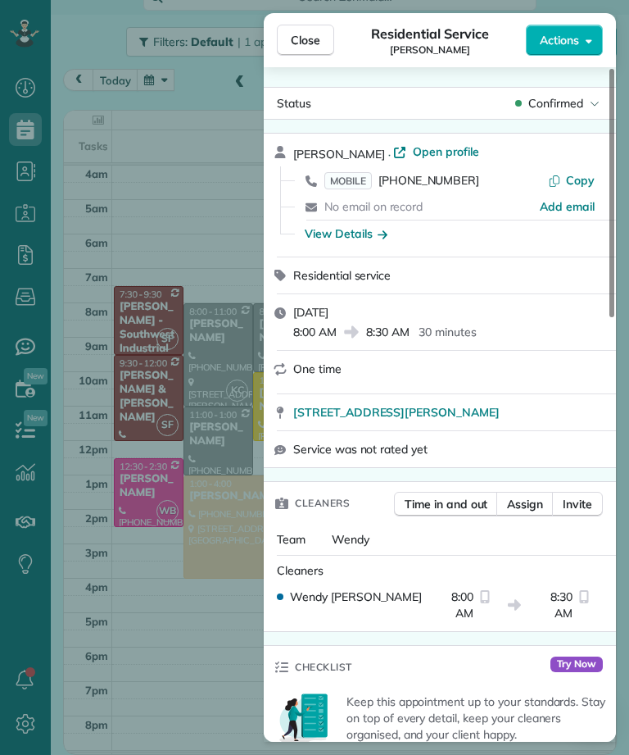
click at [184, 190] on div "Close Residential Service Jill Imani Actions Status Confirmed Jill Imani · Open…" at bounding box center [314, 377] width 629 height 755
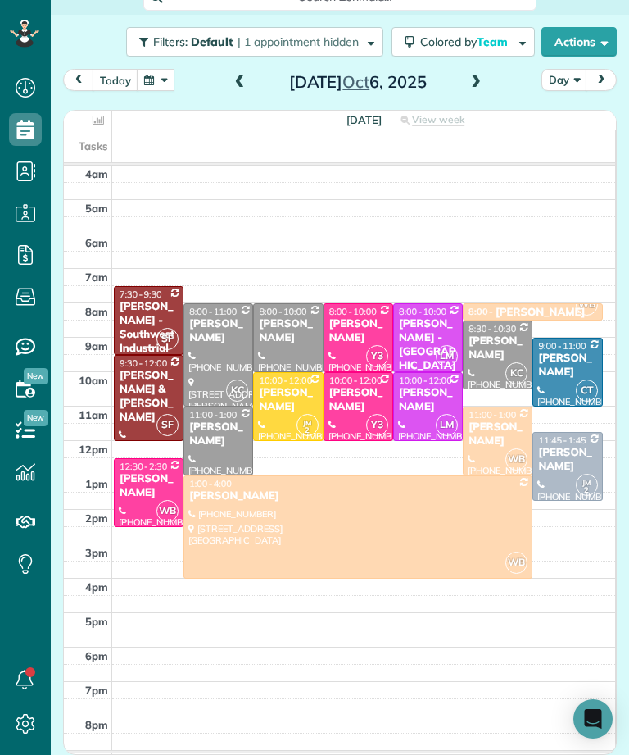
click at [114, 81] on button "today" at bounding box center [116, 80] width 46 height 22
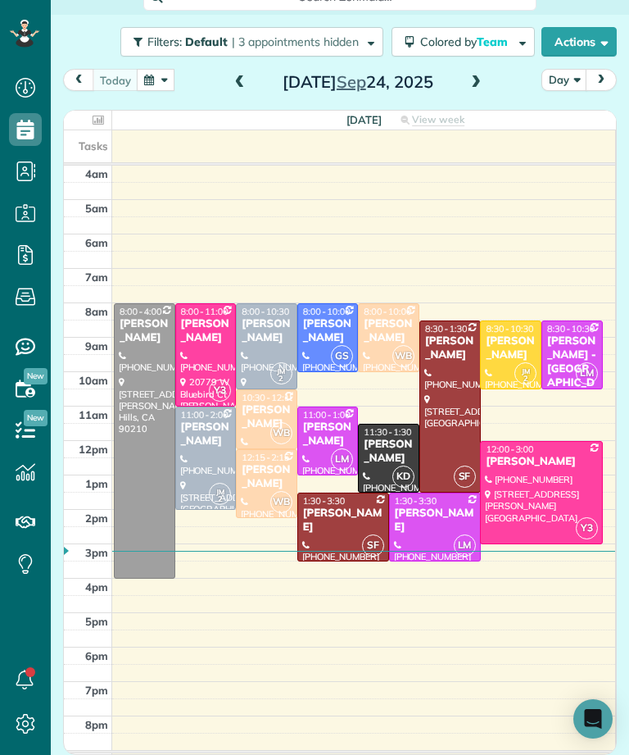
click at [149, 75] on button "button" at bounding box center [156, 80] width 38 height 22
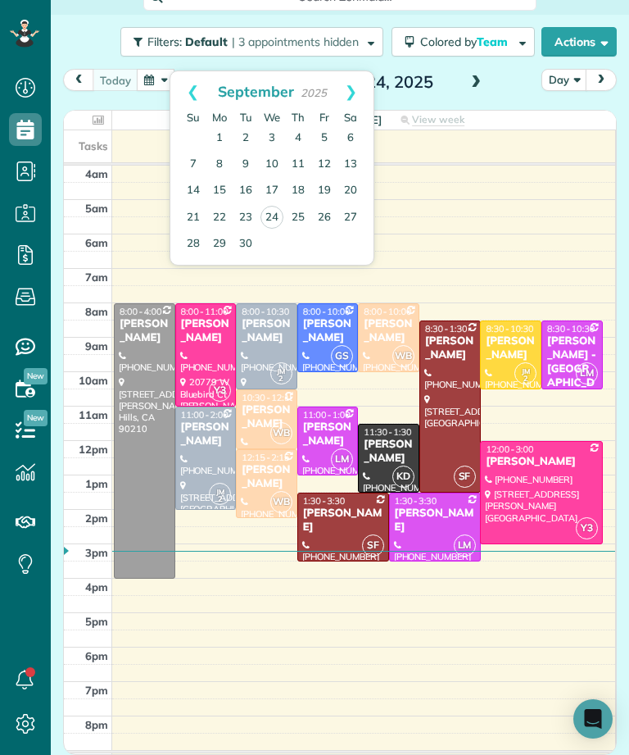
click at [343, 85] on link "Next" at bounding box center [351, 91] width 45 height 41
click at [293, 129] on link "2" at bounding box center [298, 138] width 26 height 26
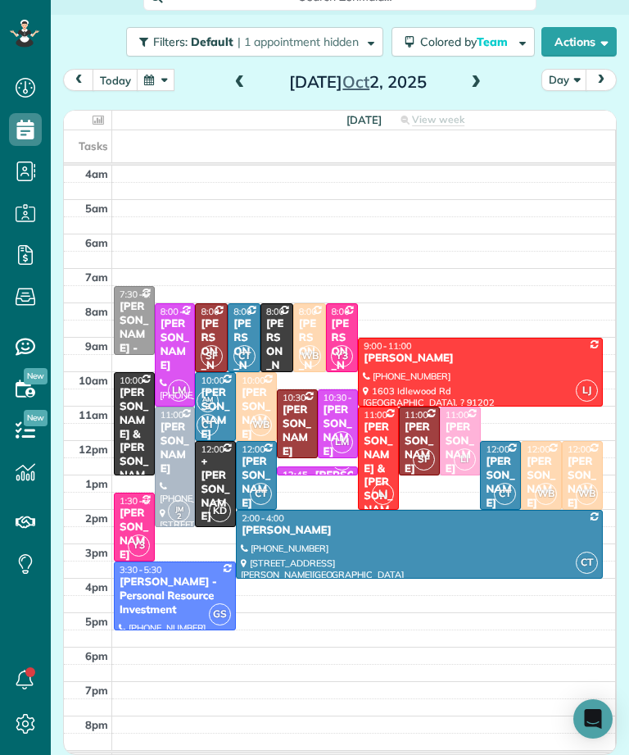
scroll to position [807, 51]
click at [467, 84] on span at bounding box center [476, 82] width 18 height 15
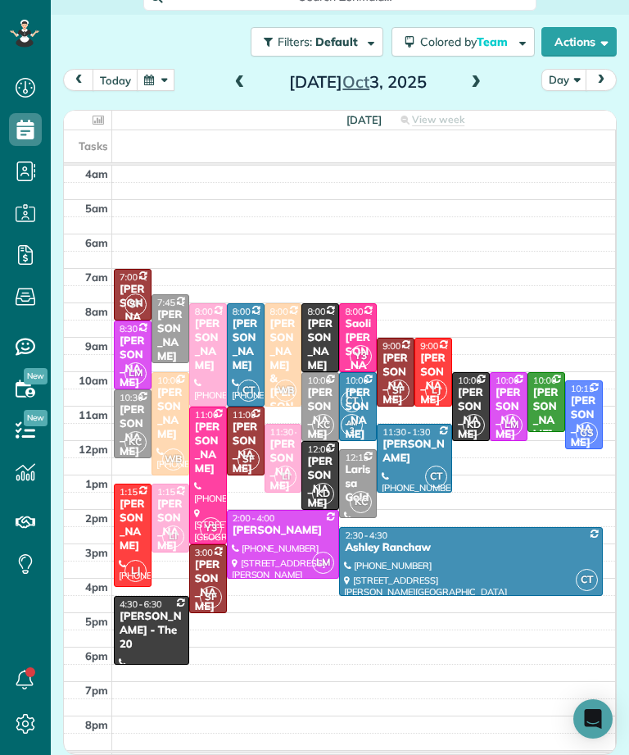
click at [158, 414] on div "Erin Emmerson" at bounding box center [171, 414] width 28 height 56
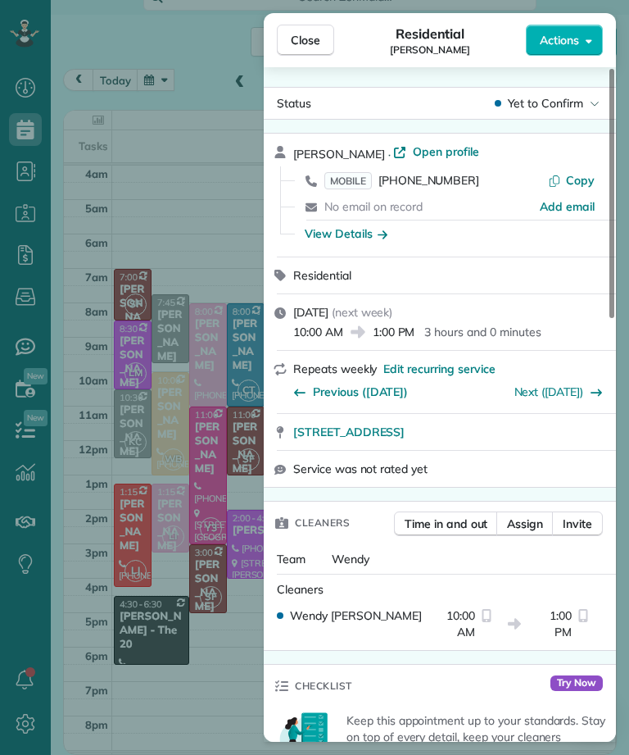
click at [206, 179] on div "Close Residential Erin Emmerson Actions Status Yet to Confirm Erin Emmerson · O…" at bounding box center [314, 377] width 629 height 755
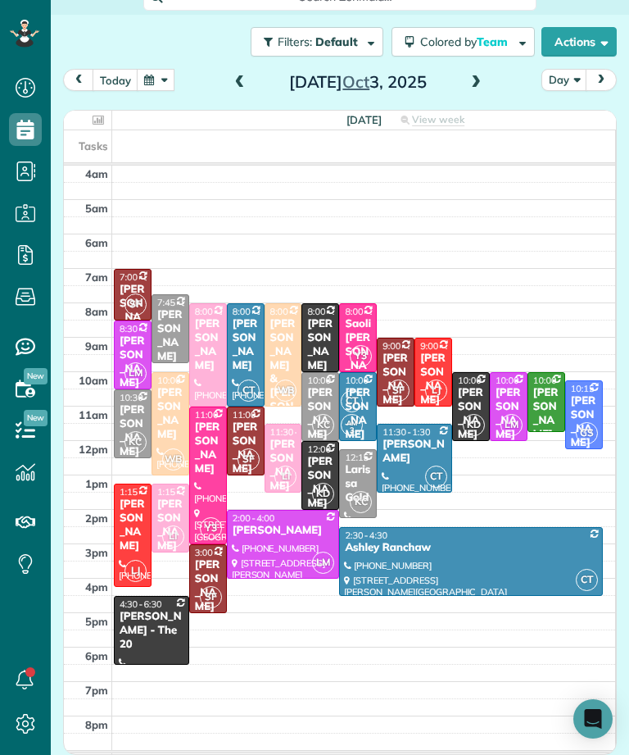
click at [244, 82] on span at bounding box center [240, 82] width 18 height 15
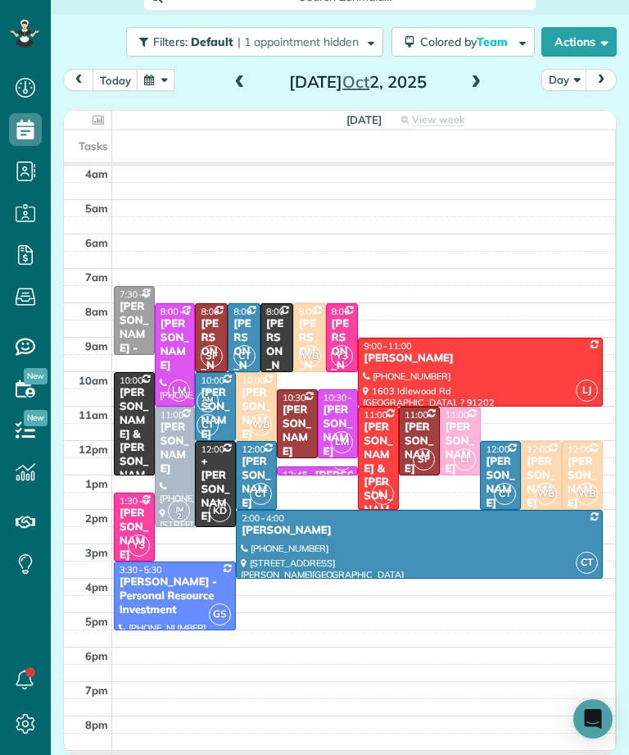
scroll to position [88, 0]
click at [308, 475] on link "LM 12:45 - 1:00 Erin Oremland (310) 666-5838 3546 Loadstone Drive Sherman oaks,…" at bounding box center [317, 470] width 81 height 9
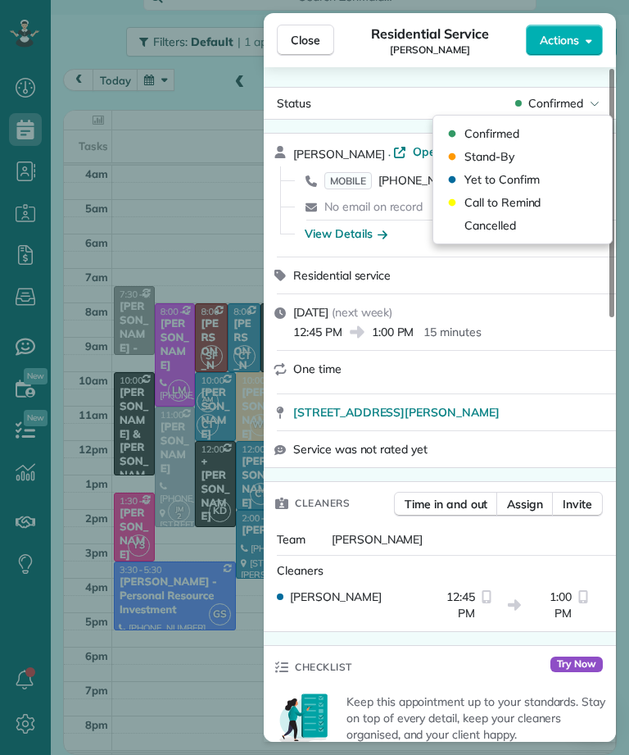
click at [477, 224] on span "Cancelled" at bounding box center [491, 225] width 52 height 16
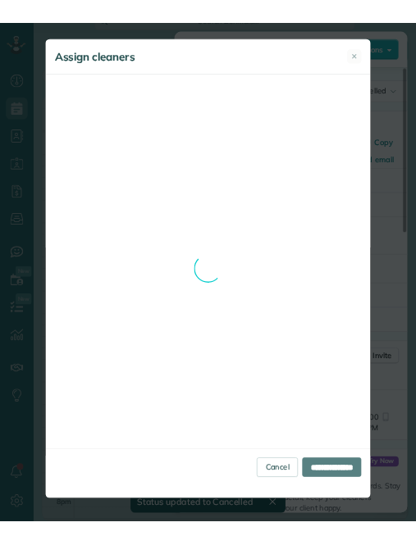
scroll to position [86, 0]
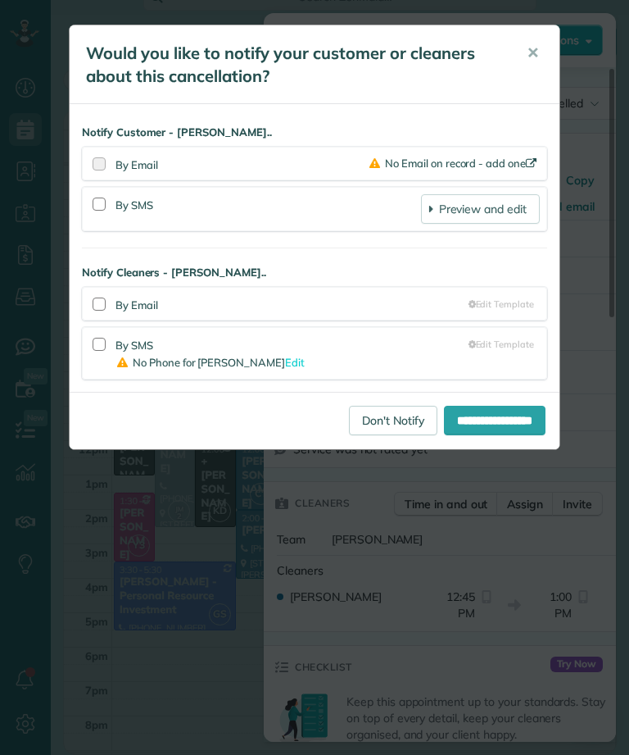
click at [349, 424] on link "Don't Notify" at bounding box center [393, 421] width 89 height 30
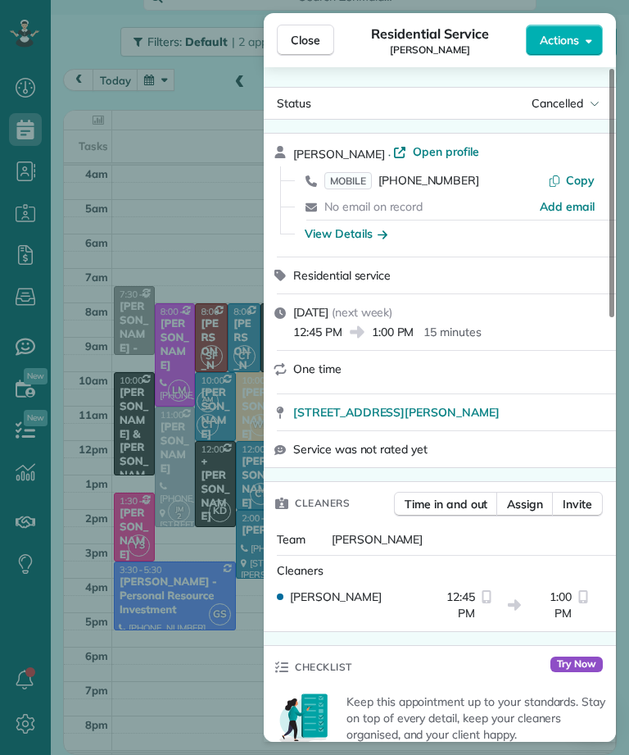
click at [295, 52] on button "Close" at bounding box center [305, 40] width 57 height 31
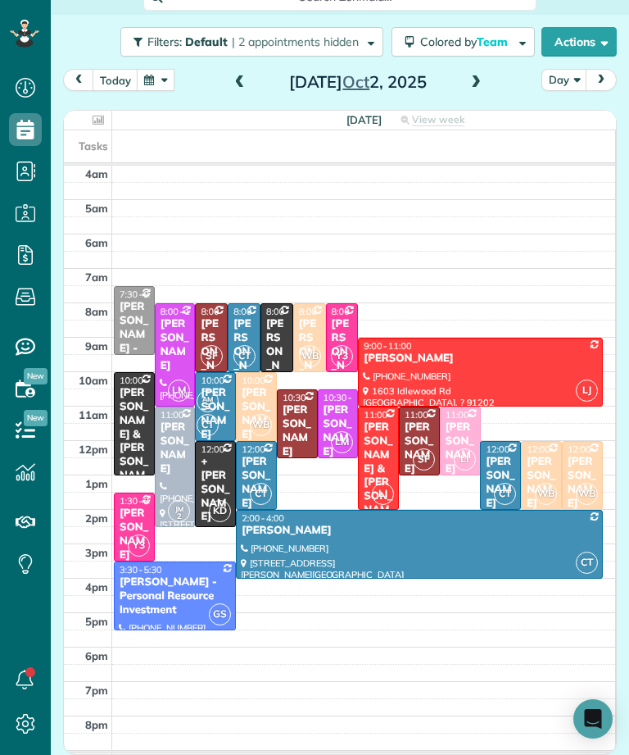
scroll to position [807, 51]
click at [147, 85] on button "button" at bounding box center [156, 80] width 38 height 22
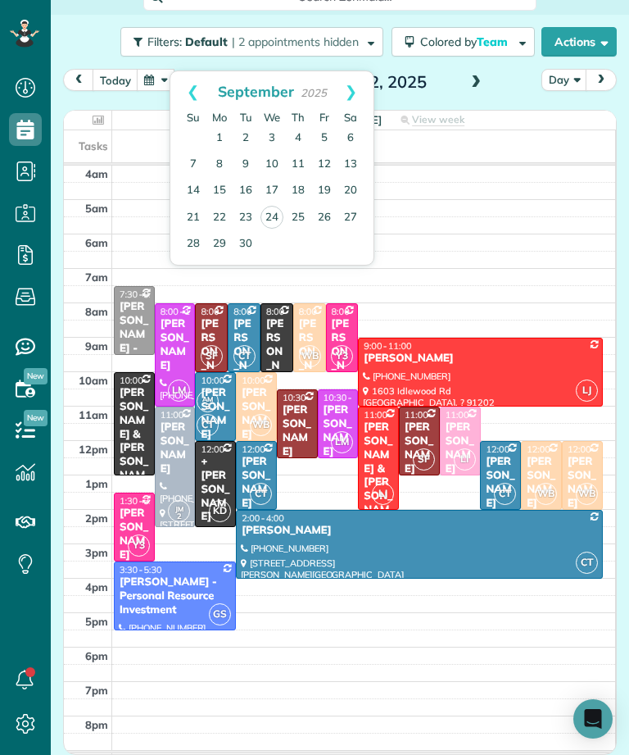
click at [334, 98] on link "Next" at bounding box center [351, 91] width 45 height 41
click at [216, 157] on link "6" at bounding box center [220, 165] width 26 height 26
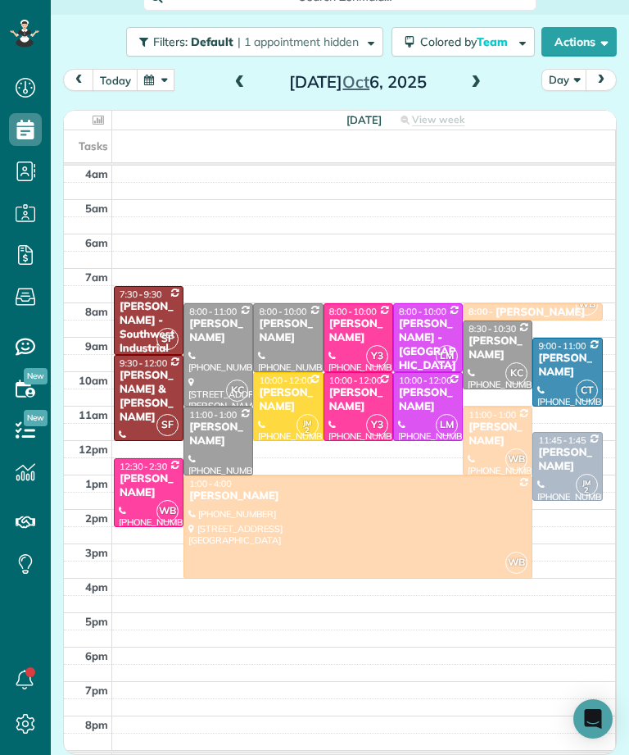
click at [475, 81] on span at bounding box center [476, 82] width 18 height 15
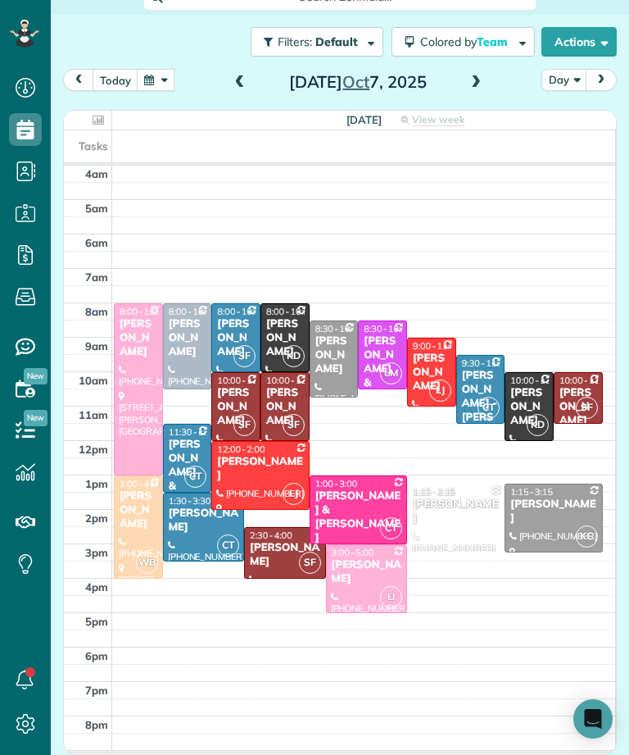
click at [140, 518] on div "Jill Imani" at bounding box center [138, 510] width 39 height 42
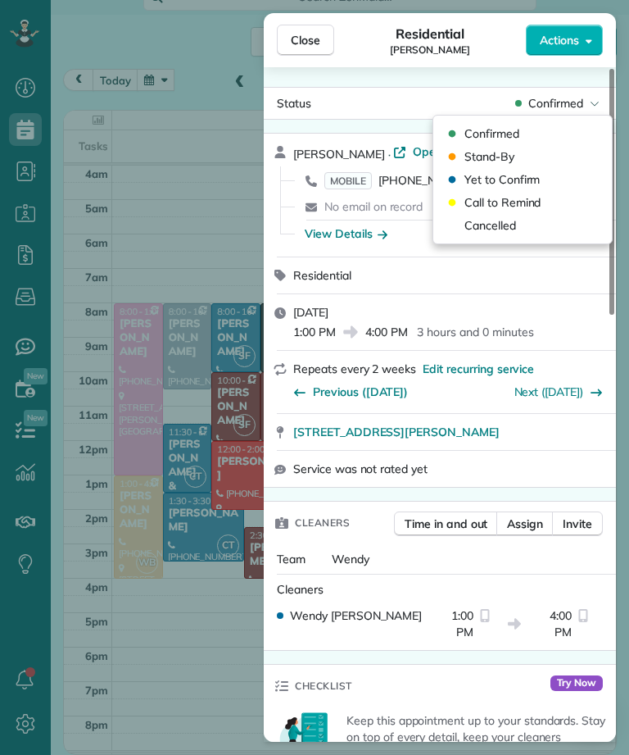
click at [551, 227] on div "Cancelled" at bounding box center [523, 225] width 166 height 23
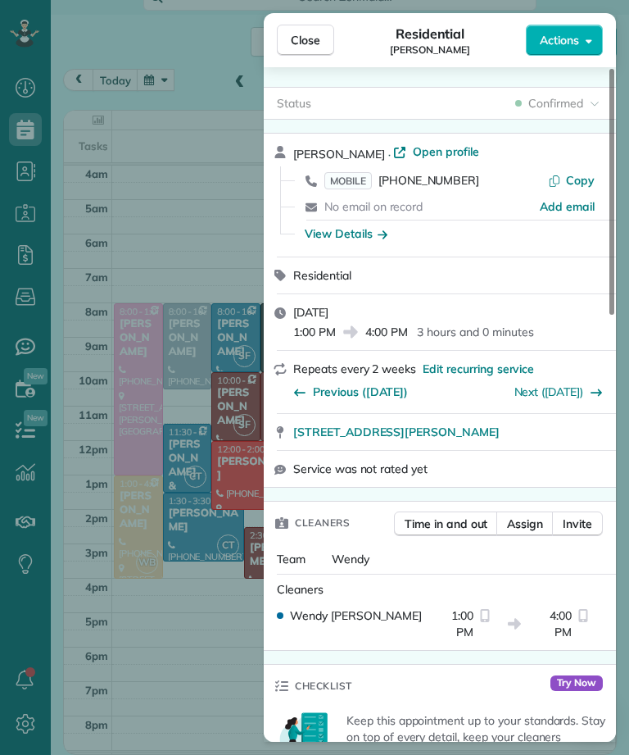
click at [206, 263] on div "Close Residential Jill Imani Actions Status Confirmed Jill Imani · Open profile…" at bounding box center [314, 377] width 629 height 755
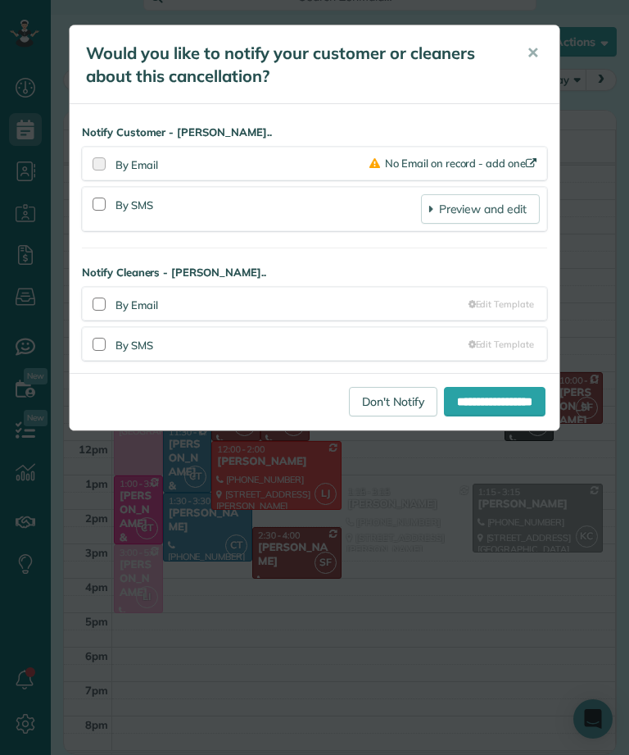
click at [377, 402] on link "Don't Notify" at bounding box center [393, 402] width 89 height 30
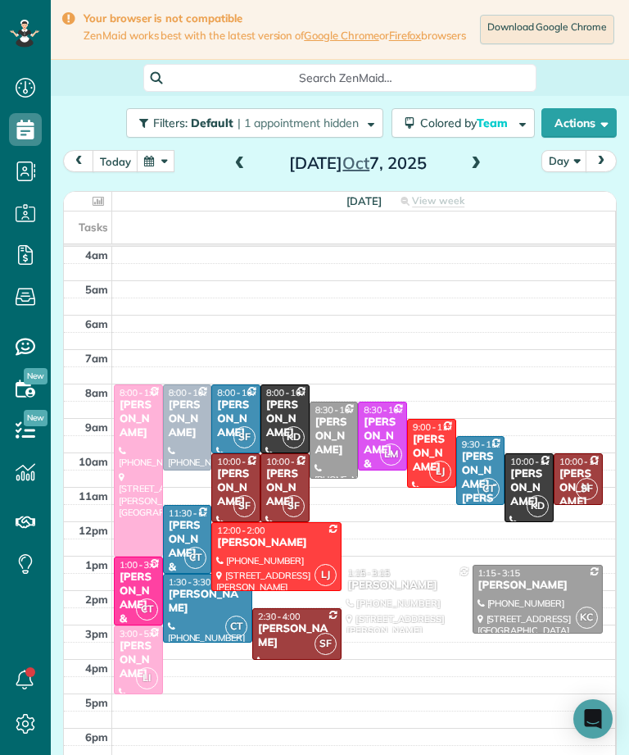
click at [243, 168] on span at bounding box center [240, 164] width 18 height 15
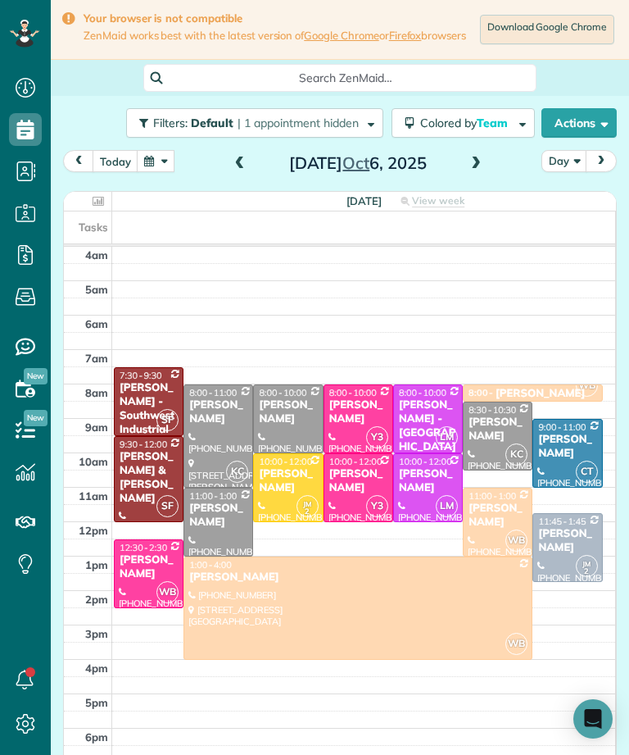
click at [550, 401] on div "8:00 - 8:30 Jill Imani" at bounding box center [532, 394] width 129 height 14
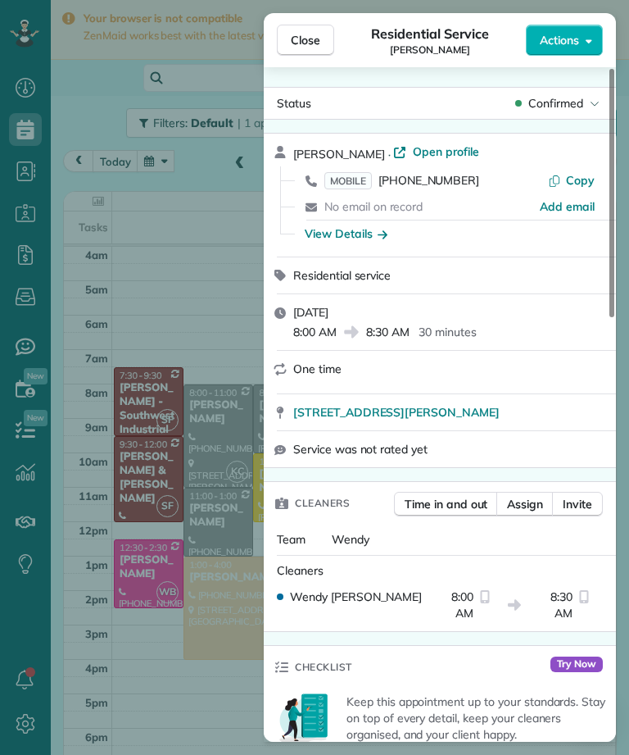
click at [322, 371] on span "One time" at bounding box center [317, 368] width 48 height 15
click at [324, 378] on div at bounding box center [449, 380] width 313 height 7
click at [323, 378] on div at bounding box center [449, 380] width 313 height 7
click at [235, 335] on div "Close Residential Service Jill Imani Actions Status Confirmed Jill Imani · Open…" at bounding box center [314, 377] width 629 height 755
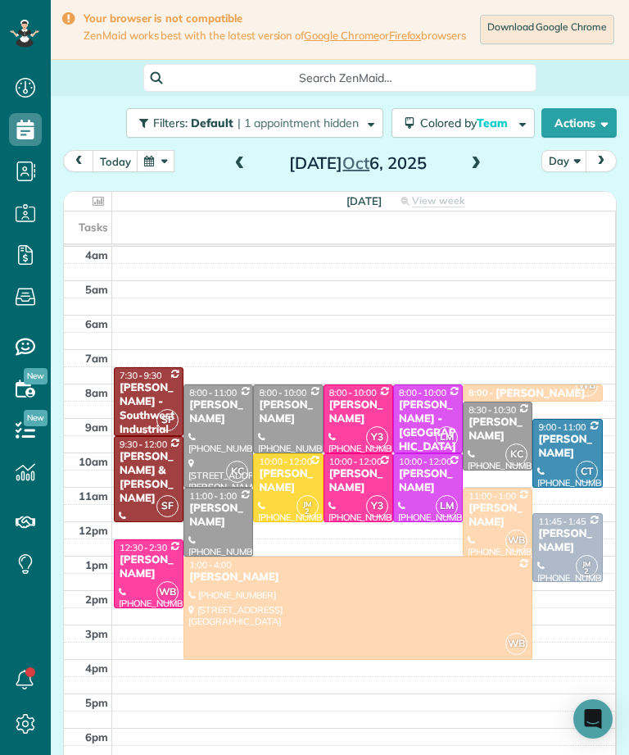
click at [157, 171] on button "button" at bounding box center [156, 161] width 38 height 22
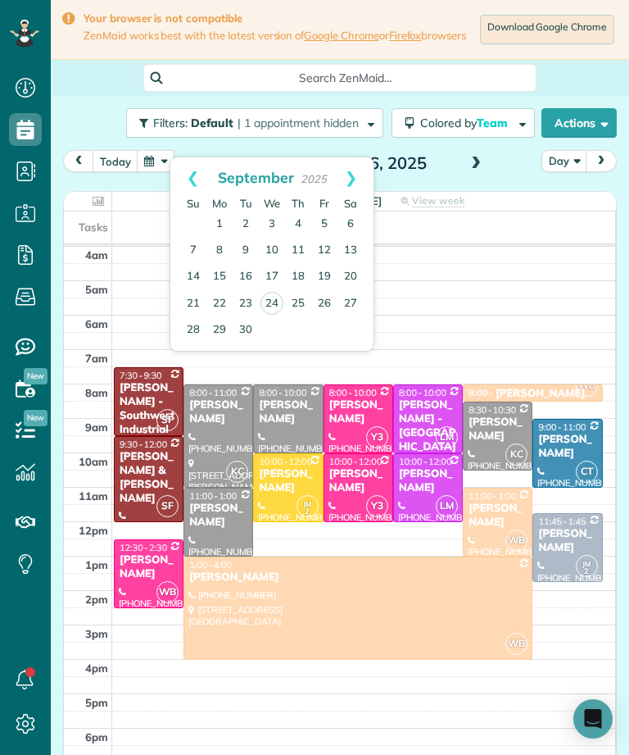
click at [332, 307] on link "26" at bounding box center [324, 304] width 26 height 26
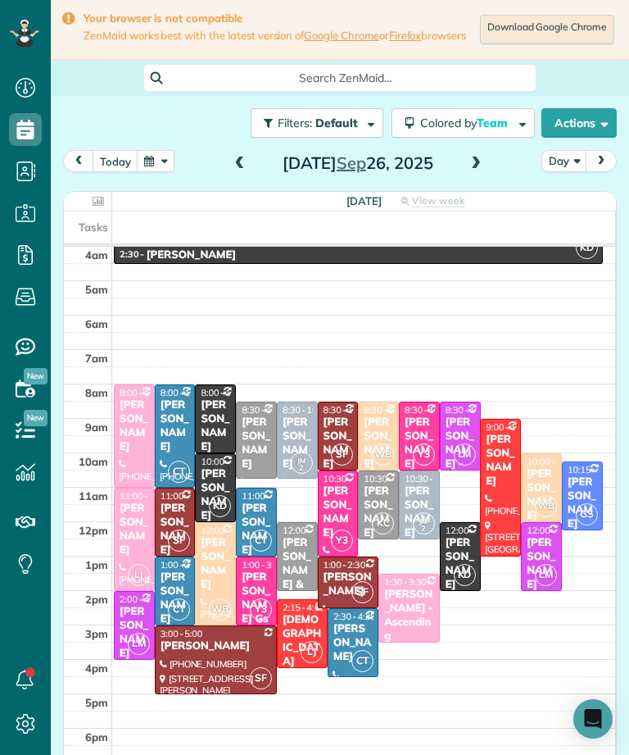
scroll to position [807, 51]
click at [554, 262] on div "2:30 - 4:30 Branden Moll" at bounding box center [358, 255] width 479 height 14
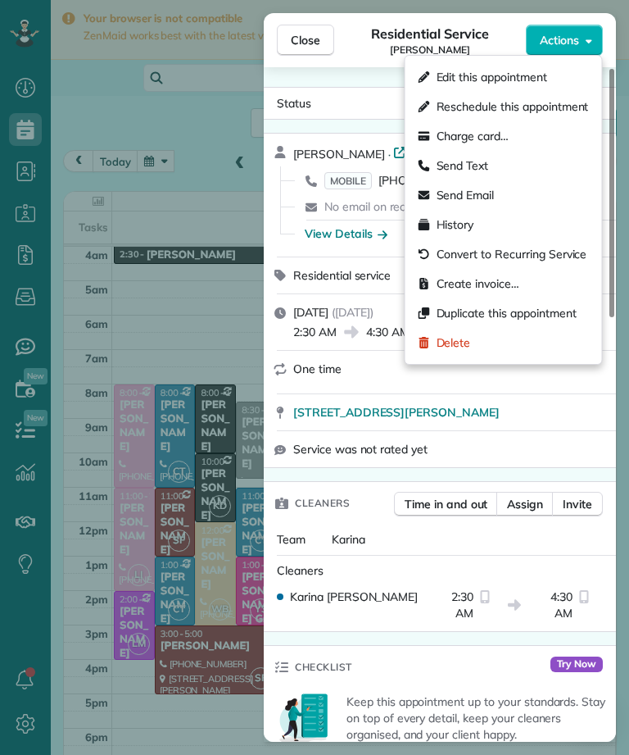
click at [527, 79] on span "Edit this appointment" at bounding box center [492, 77] width 111 height 16
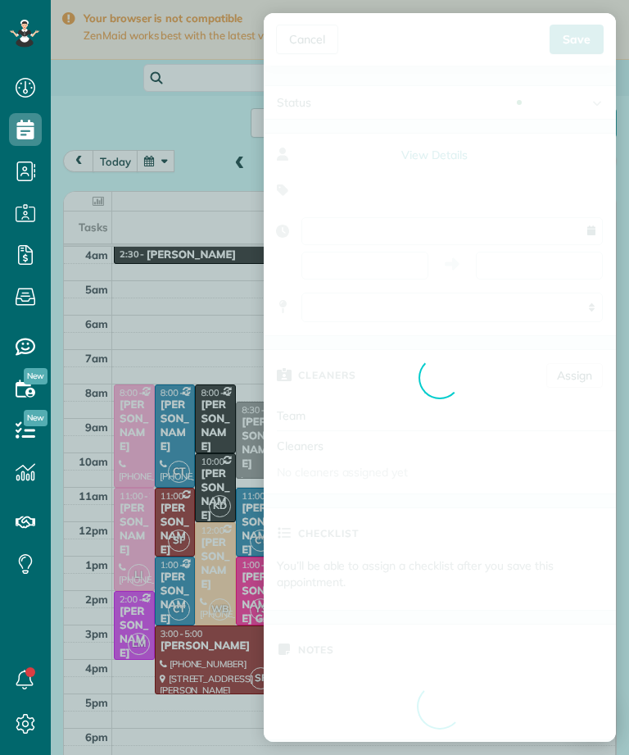
type input "**********"
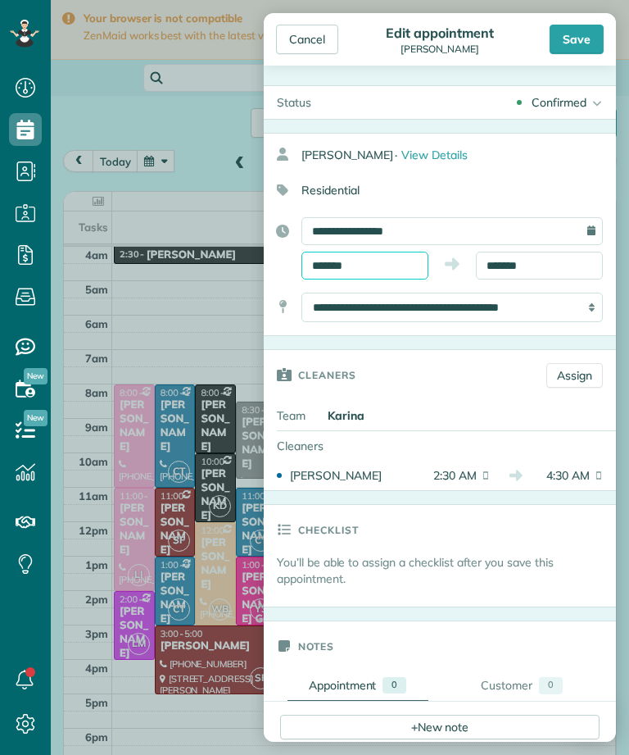
click at [390, 264] on input "*******" at bounding box center [365, 266] width 127 height 28
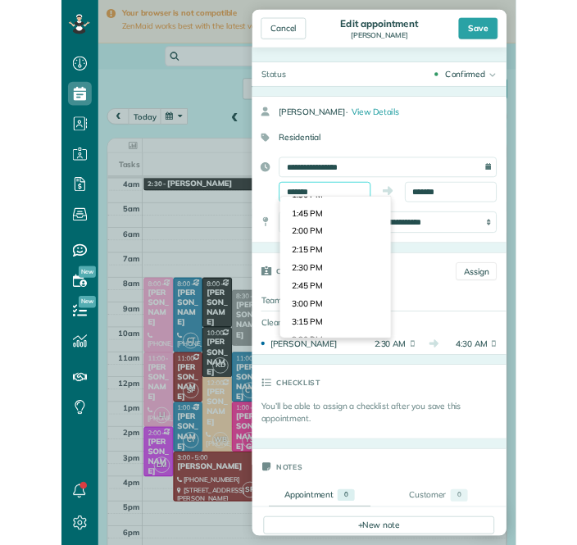
scroll to position [1338, 0]
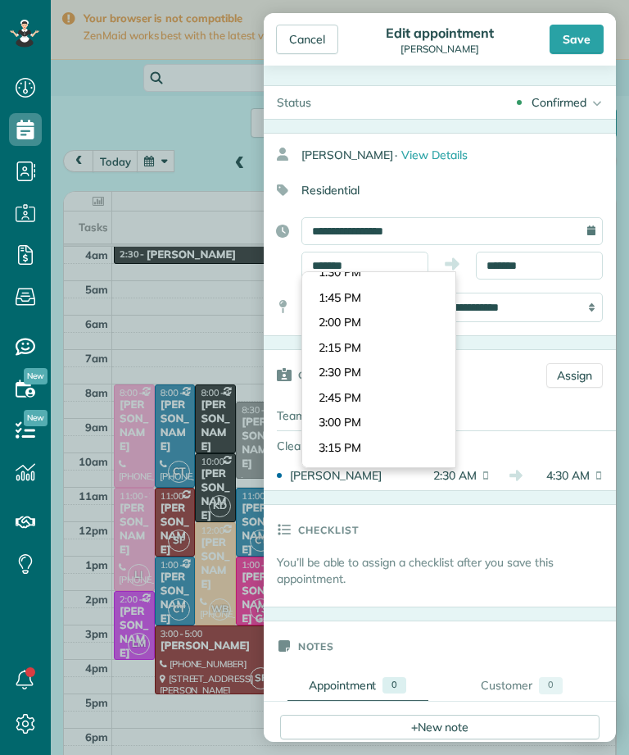
click at [402, 355] on body "Dashboard Scheduling Calendar View List View Dispatch View - Weekly scheduling …" at bounding box center [314, 377] width 629 height 755
type input "*******"
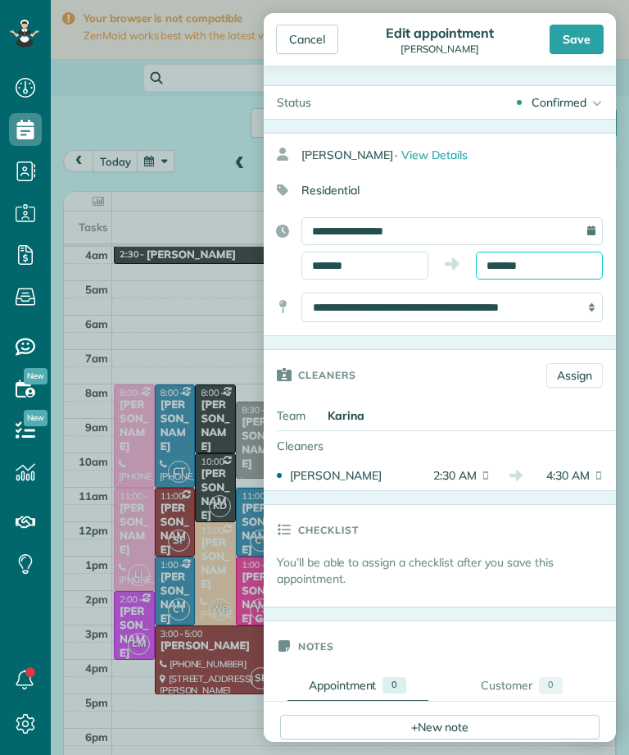
click at [545, 275] on body "Dashboard Scheduling Calendar View List View Dispatch View - Weekly scheduling …" at bounding box center [314, 377] width 629 height 755
type input "*******"
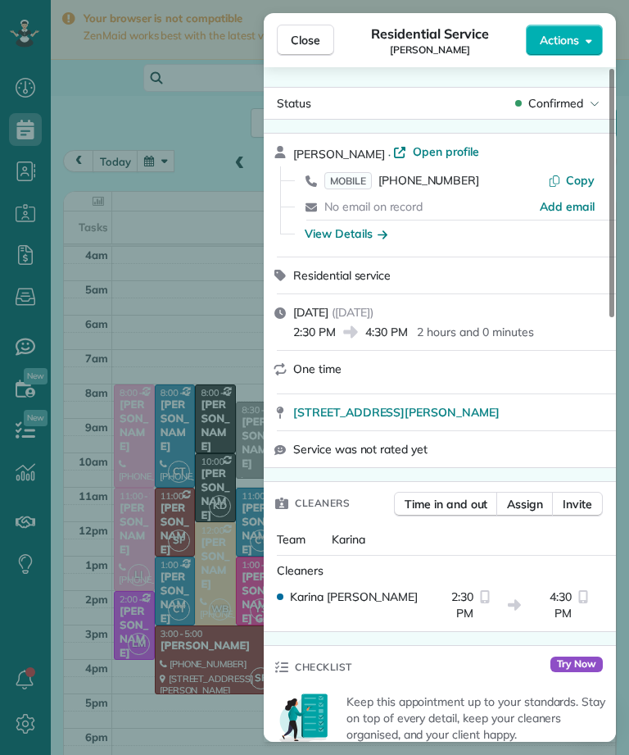
click at [300, 44] on span "Close" at bounding box center [306, 40] width 30 height 16
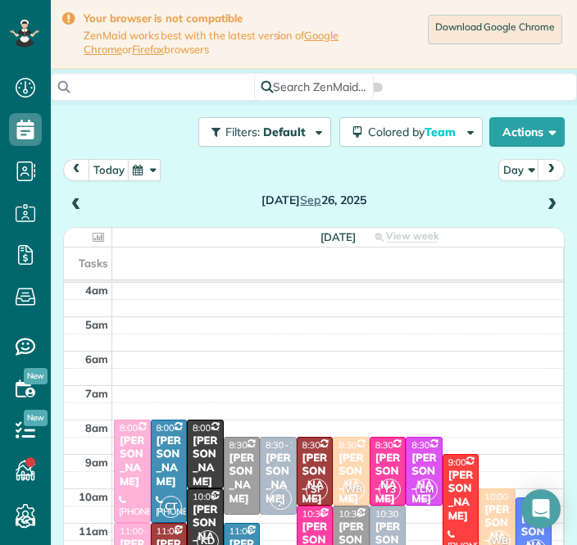
scroll to position [597, 51]
